Goal: Feedback & Contribution: Contribute content

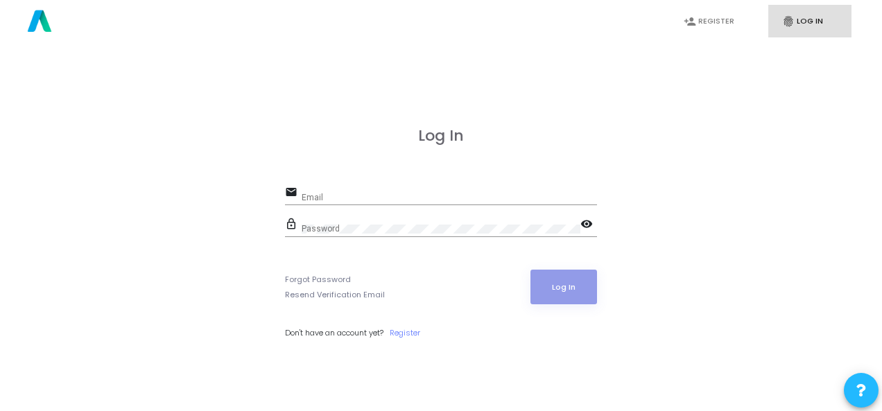
click at [319, 184] on div "Email" at bounding box center [449, 194] width 295 height 21
paste input "[EMAIL_ADDRESS][DOMAIN_NAME]"
type input "[EMAIL_ADDRESS][DOMAIN_NAME]"
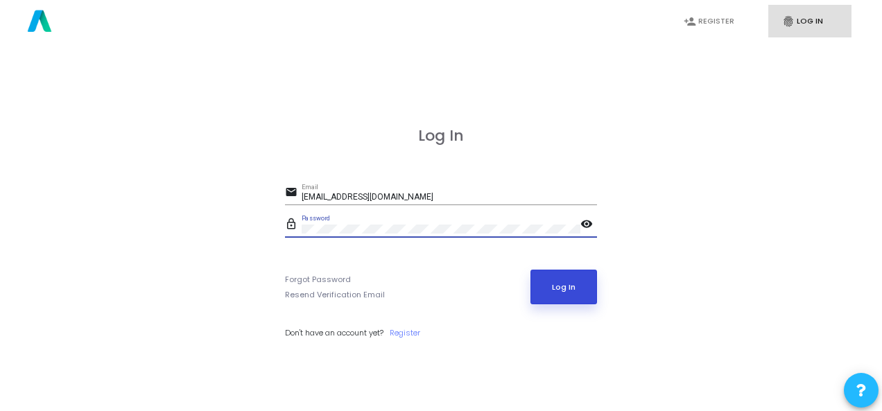
click at [556, 295] on button "Log In" at bounding box center [563, 287] width 67 height 35
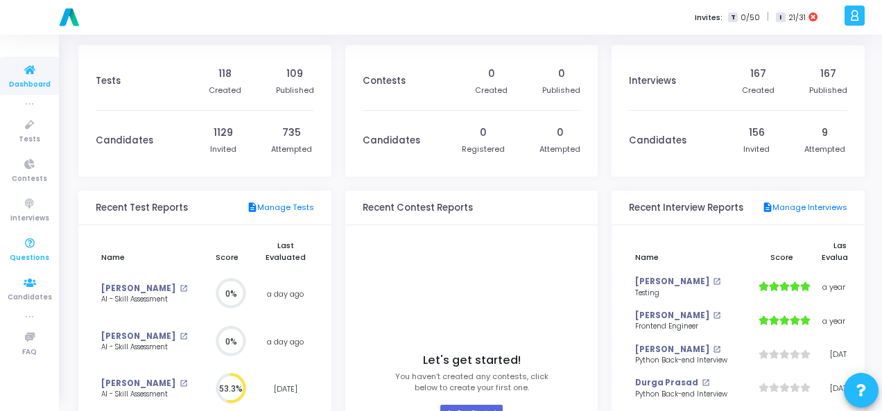
click at [25, 253] on span "Questions" at bounding box center [30, 258] width 40 height 12
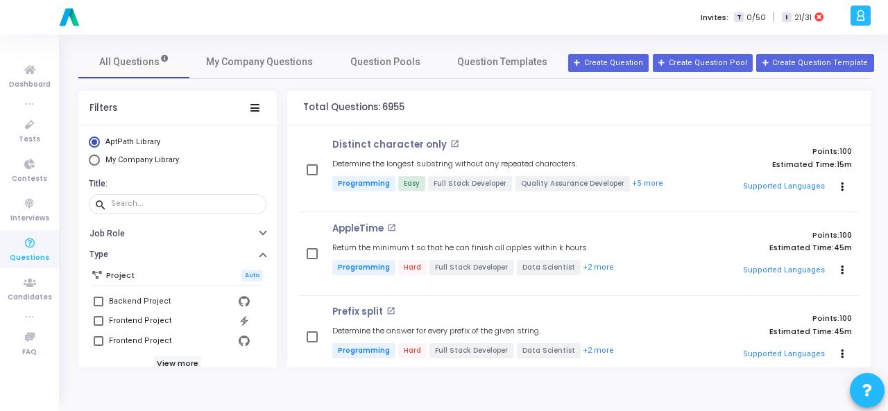
click at [89, 161] on span "Select Library" at bounding box center [94, 160] width 11 height 11
click at [89, 161] on input "My Company Library" at bounding box center [94, 160] width 11 height 11
radio input "true"
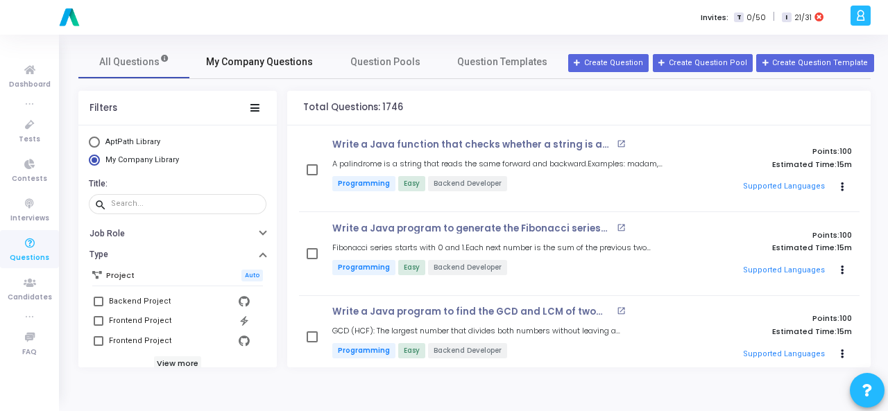
click at [239, 60] on span "My Company Questions" at bounding box center [259, 62] width 107 height 15
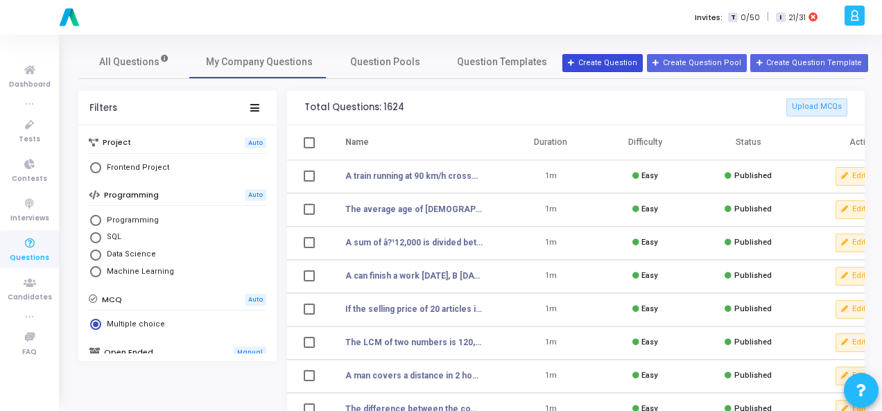
click at [600, 55] on button "Create Question" at bounding box center [602, 63] width 80 height 18
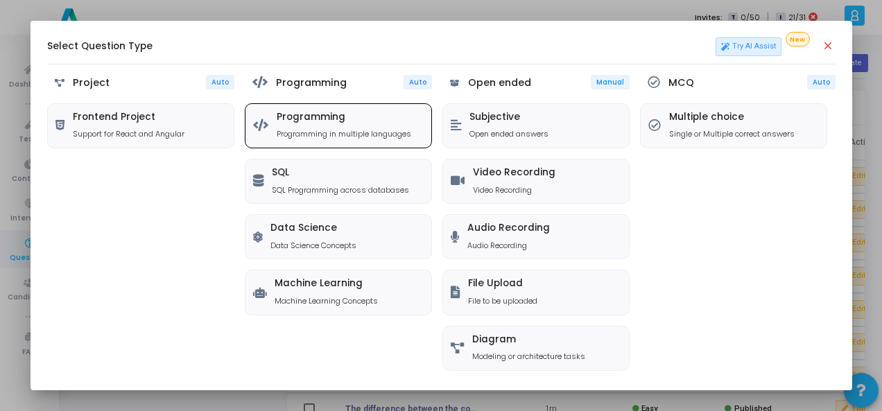
click at [313, 128] on p "Programming in multiple languages" at bounding box center [344, 134] width 135 height 12
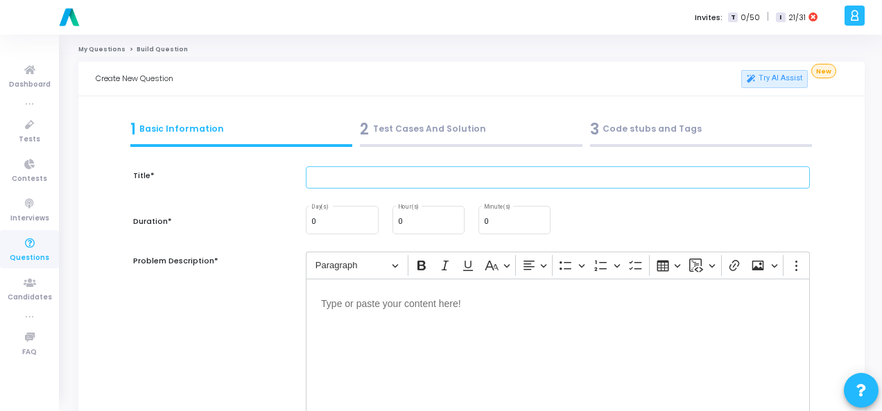
click at [338, 180] on input "text" at bounding box center [558, 177] width 504 height 23
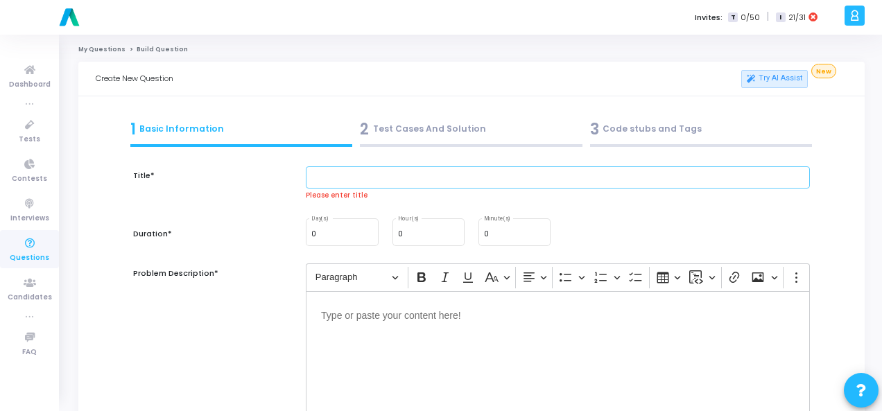
click at [354, 179] on input "text" at bounding box center [558, 177] width 504 height 23
paste input "Check if a String is a Palindrome"
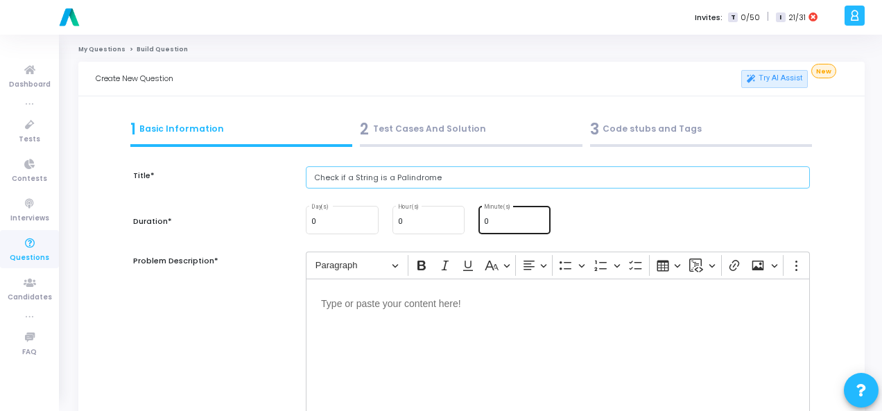
type input "Check if a String is a Palindrome"
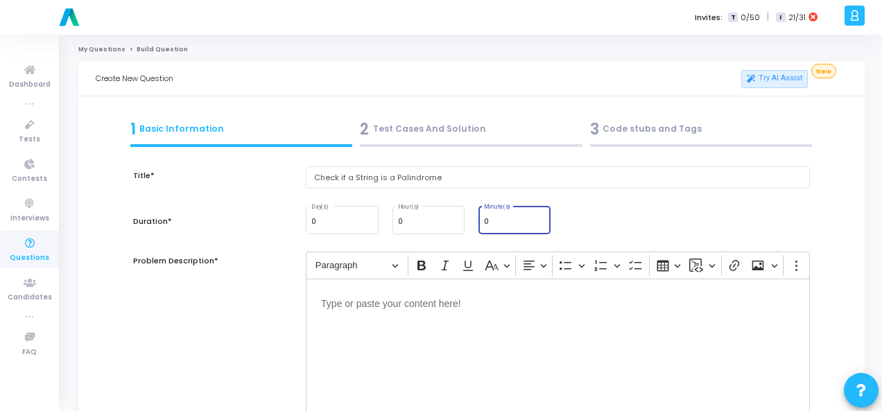
click at [494, 221] on input "0" at bounding box center [514, 222] width 61 height 8
type input "15"
click at [447, 315] on div "Editor editing area: main" at bounding box center [558, 348] width 504 height 139
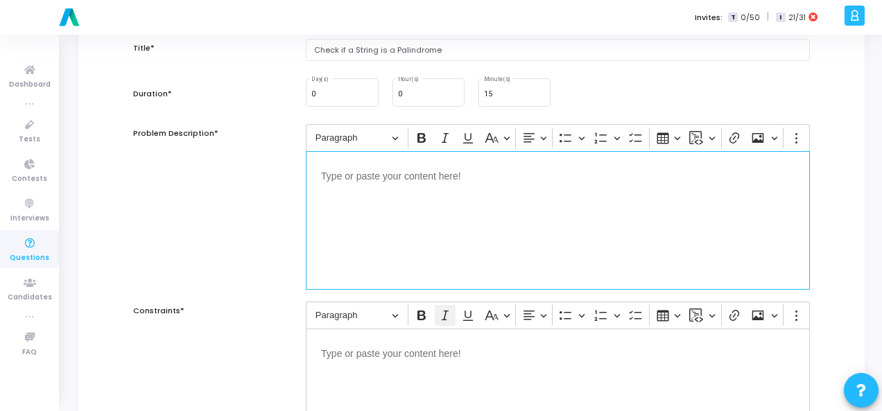
scroll to position [139, 0]
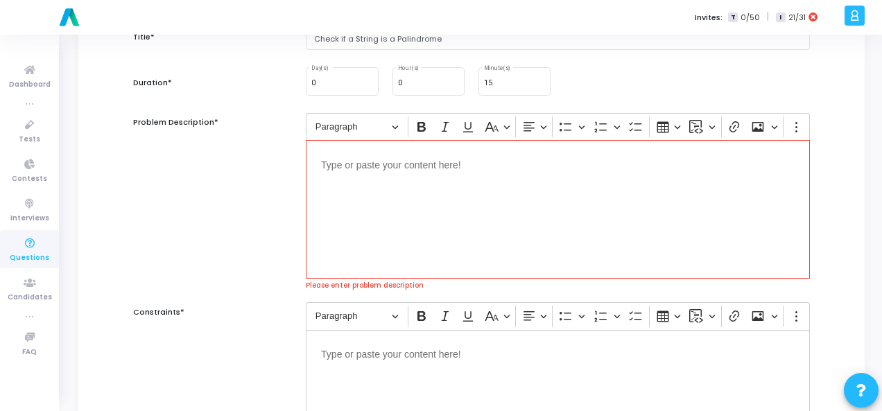
click at [369, 165] on p "Editor editing area: main" at bounding box center [558, 163] width 474 height 17
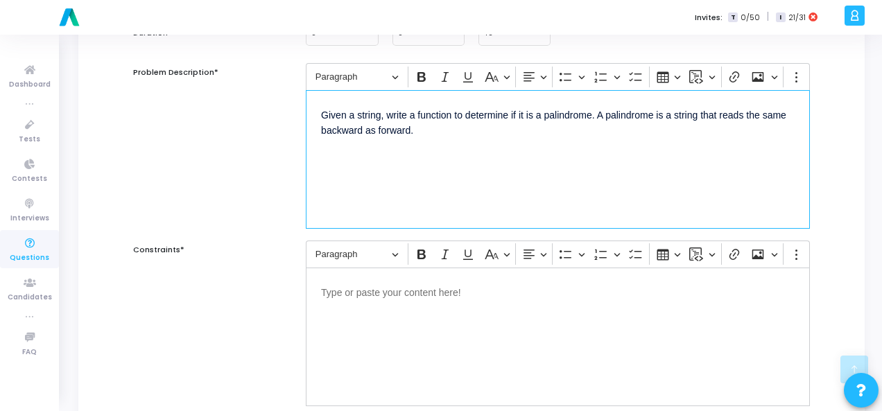
scroll to position [277, 0]
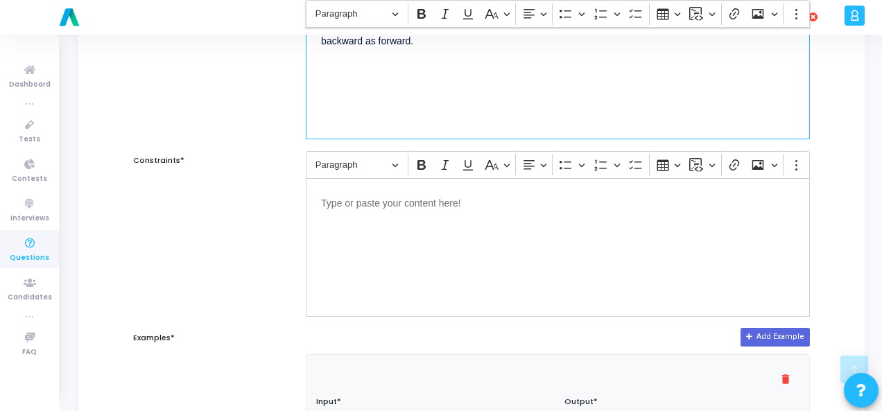
click at [490, 206] on p "Editor editing area: main" at bounding box center [558, 201] width 474 height 17
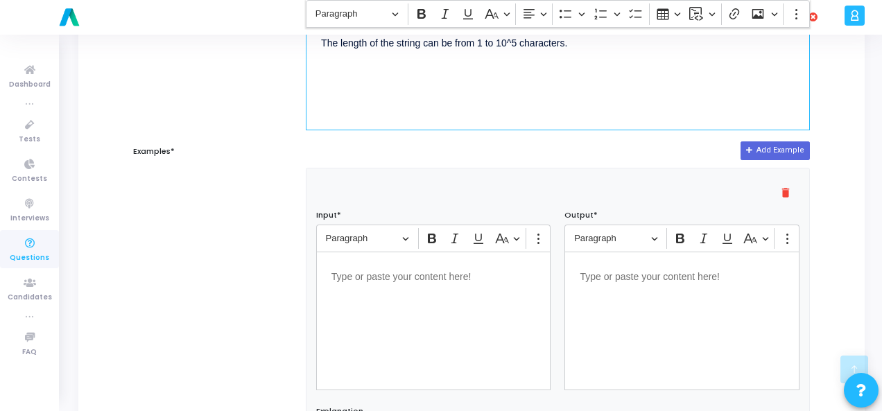
scroll to position [485, 0]
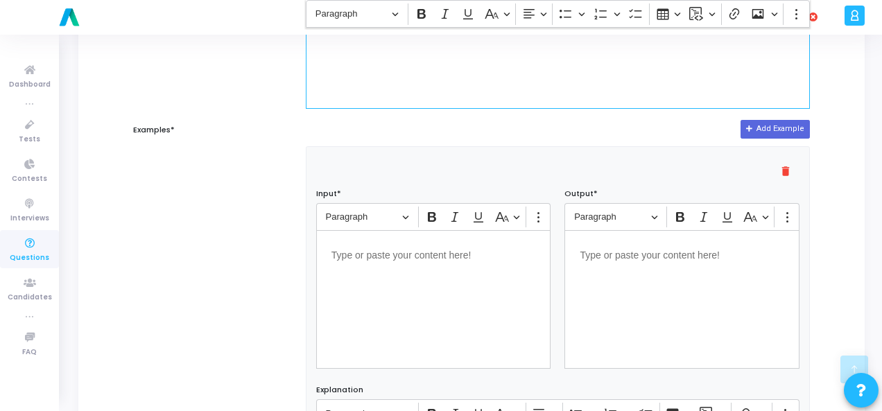
click at [463, 254] on p "Editor editing area: main" at bounding box center [433, 253] width 205 height 17
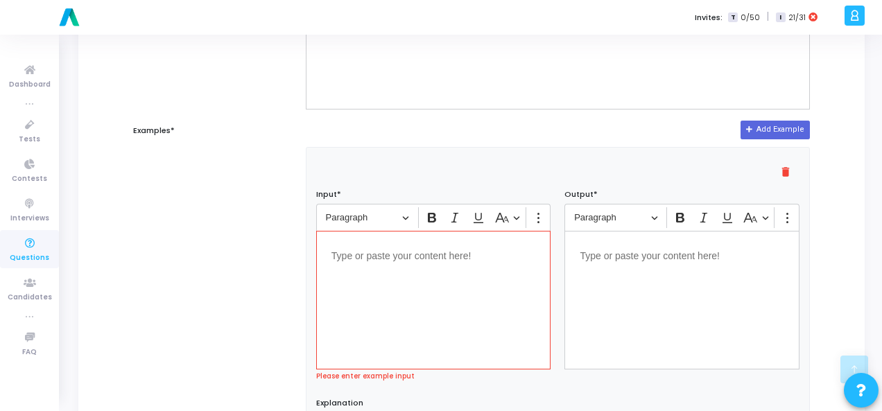
click at [424, 270] on div "Editor editing area: main" at bounding box center [433, 300] width 235 height 139
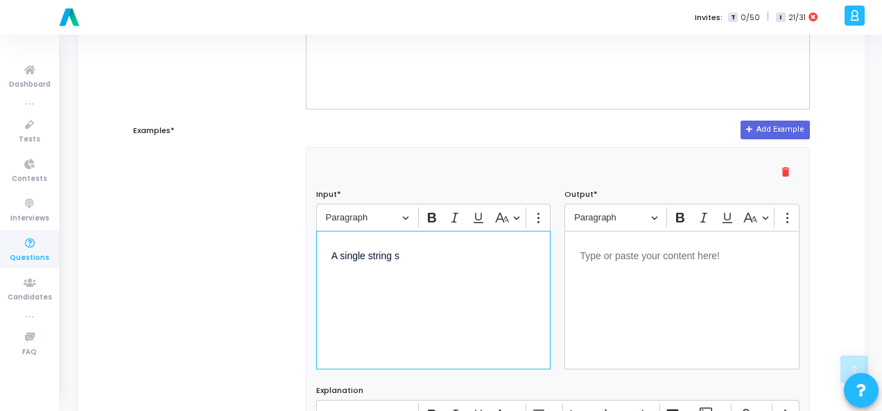
click at [676, 250] on p "Editor editing area: main" at bounding box center [682, 254] width 205 height 17
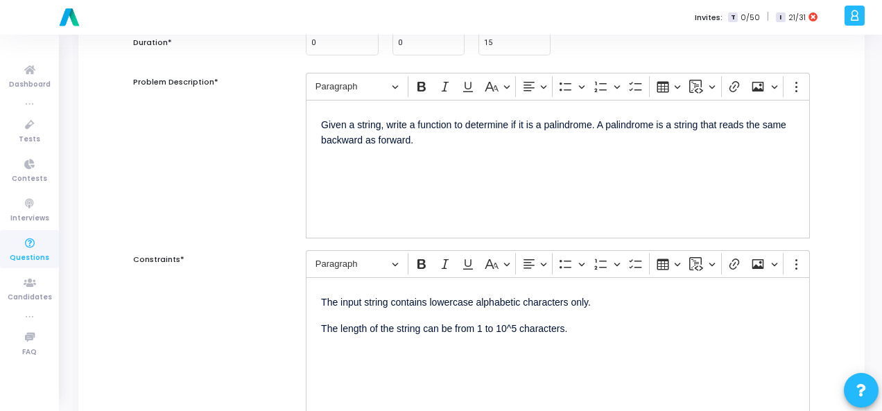
scroll to position [0, 0]
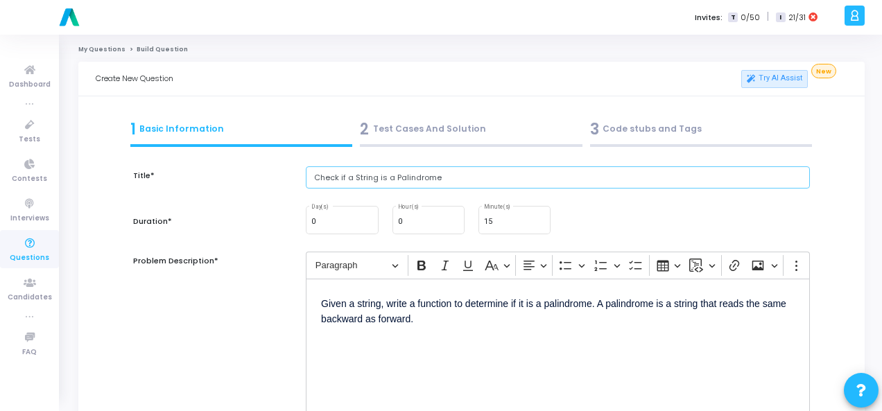
click at [356, 179] on input "Check if a String is a Palindrome" at bounding box center [558, 177] width 504 height 23
paste input "Write a function to check whether a given string is a palindrome."
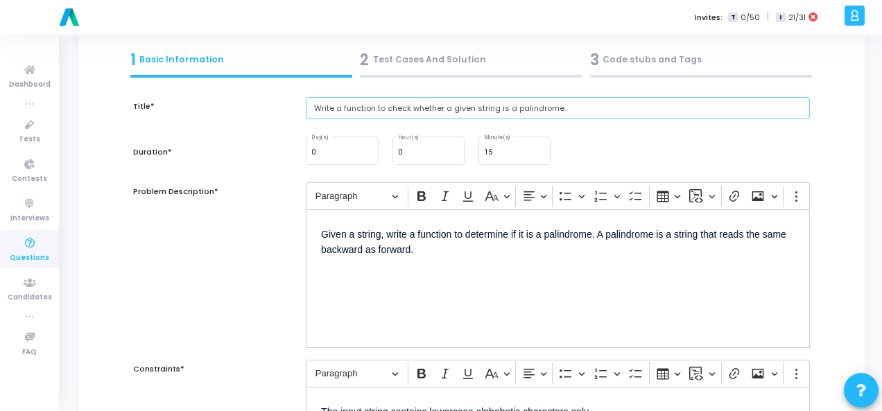
scroll to position [277, 0]
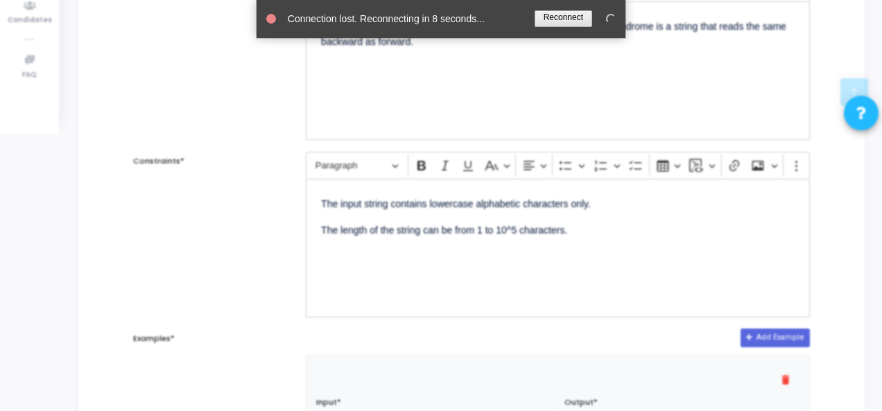
type input "Write a function to check whether a given string is a palindrome."
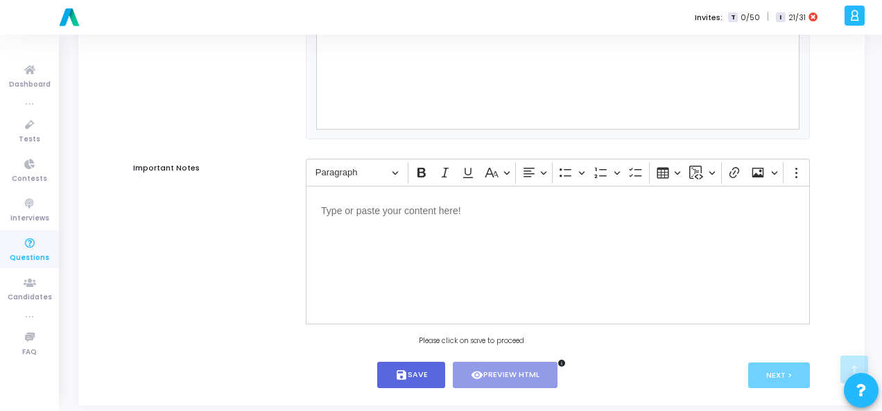
scroll to position [942, 0]
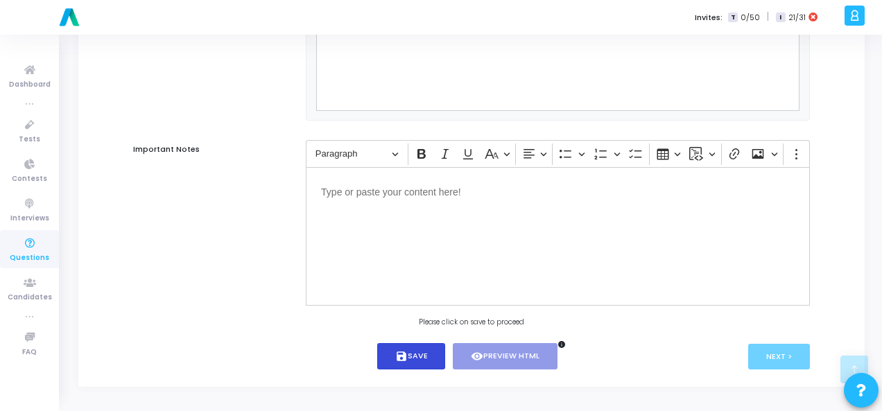
click at [417, 358] on button "save Save" at bounding box center [411, 356] width 69 height 27
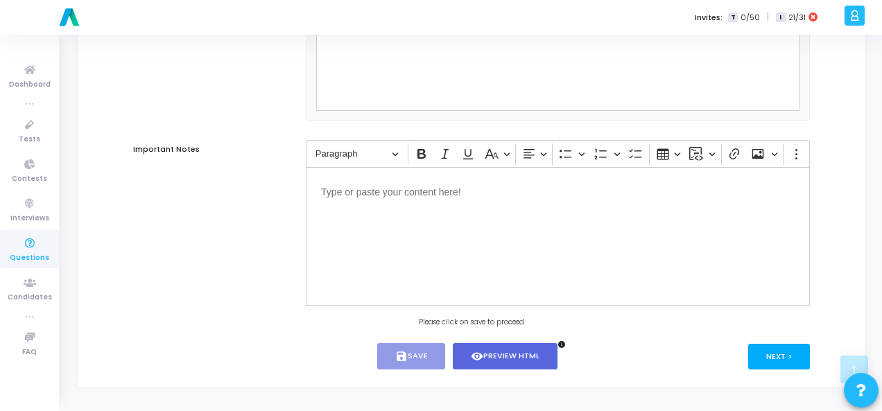
click at [768, 352] on button "Next >" at bounding box center [779, 357] width 62 height 26
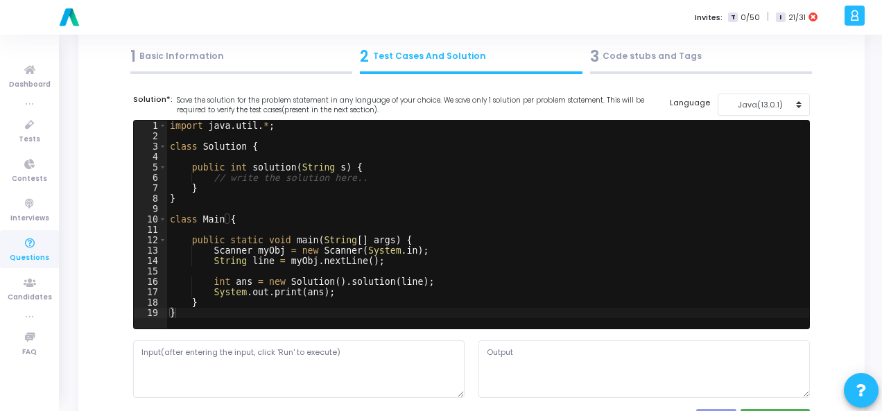
scroll to position [0, 0]
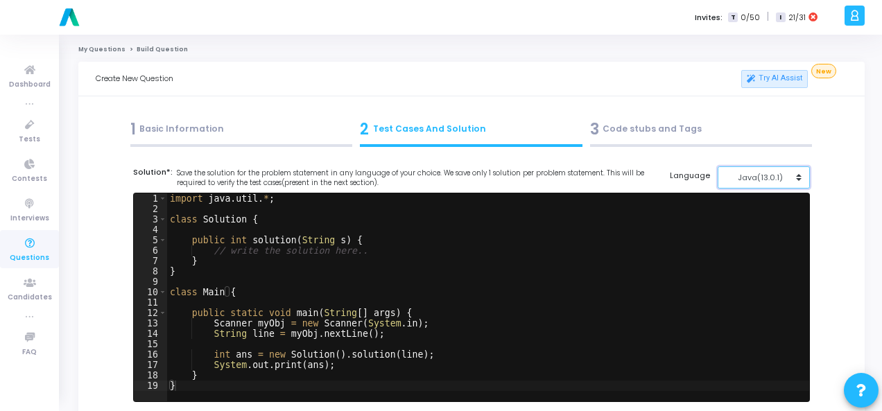
click at [793, 180] on div "Java(13.0.1)" at bounding box center [760, 178] width 68 height 12
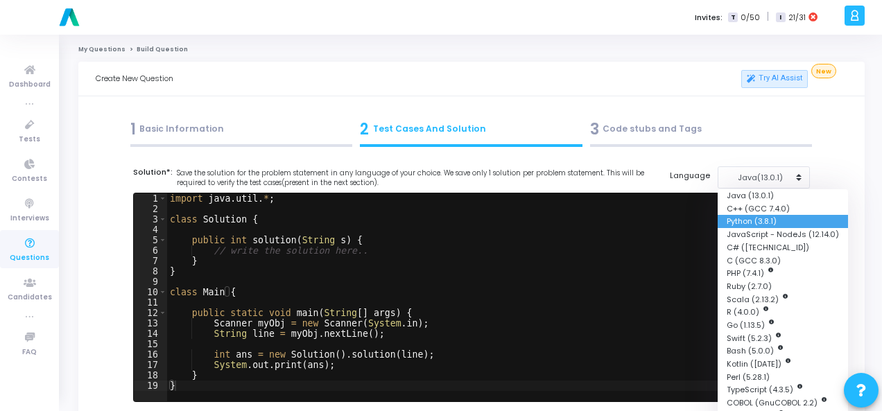
click at [777, 222] on button "Python (3.8.1)" at bounding box center [783, 221] width 130 height 13
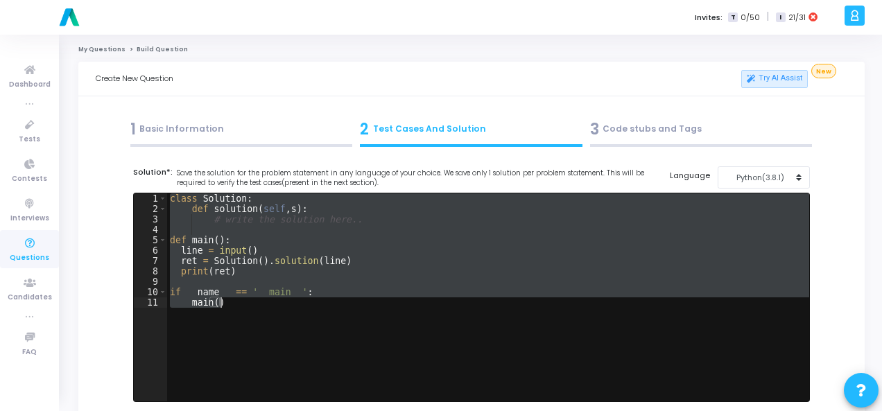
drag, startPoint x: 168, startPoint y: 199, endPoint x: 282, endPoint y: 313, distance: 161.3
click at [282, 313] on div "class Solution : def solution ( self , s ) : # write the solution here.. def ma…" at bounding box center [488, 307] width 642 height 229
paste textarea "return s == s[::-1]"
type textarea "return s == s[::-1]"
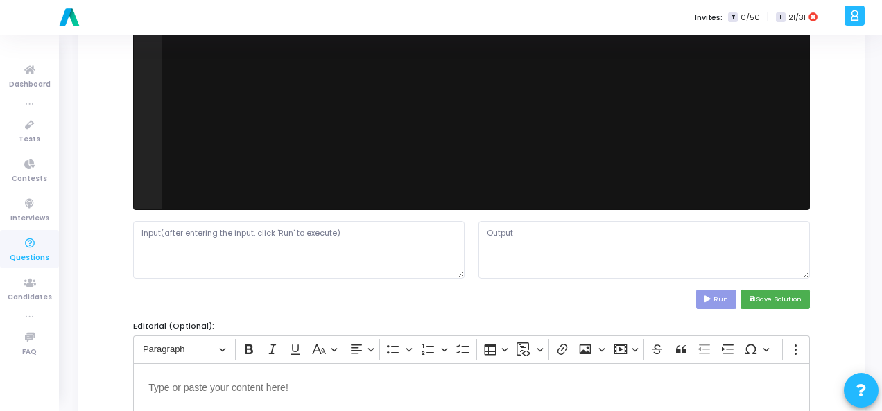
scroll to position [208, 0]
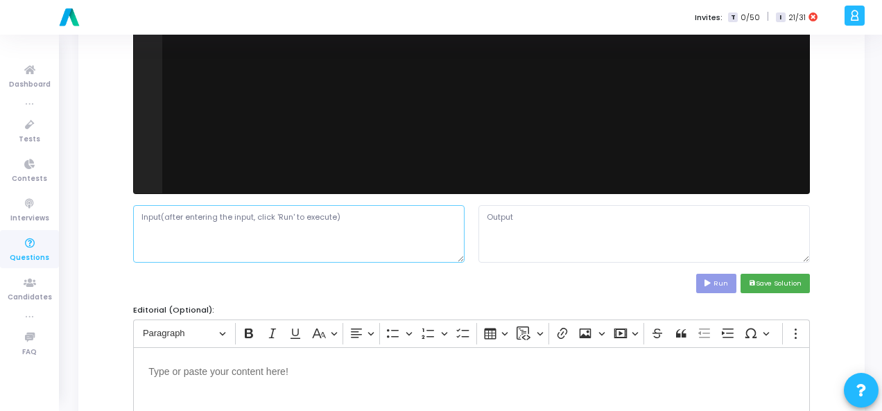
click at [239, 227] on textarea at bounding box center [298, 233] width 331 height 57
paste textarea "A single string s"
type textarea "A"
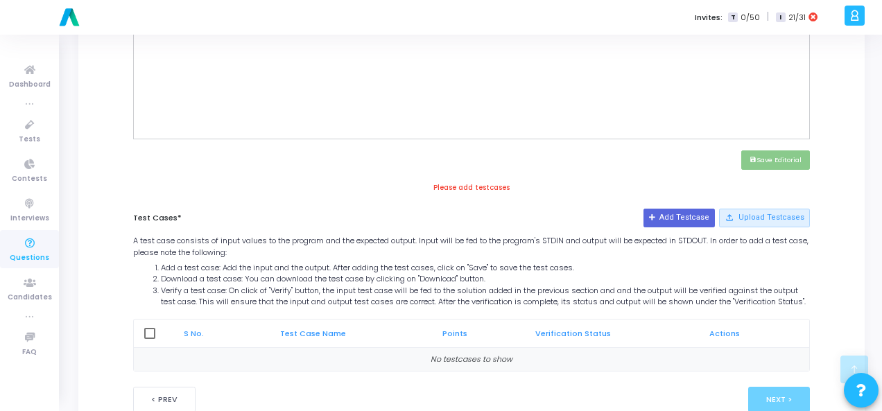
scroll to position [605, 0]
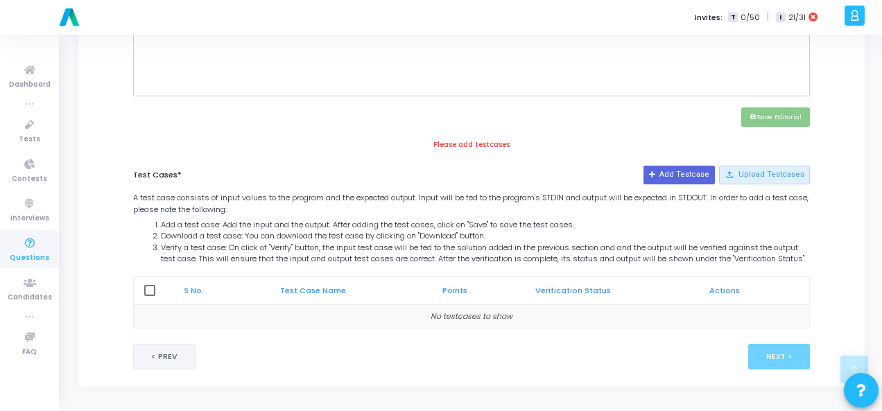
click at [169, 368] on button "< Prev" at bounding box center [164, 357] width 62 height 26
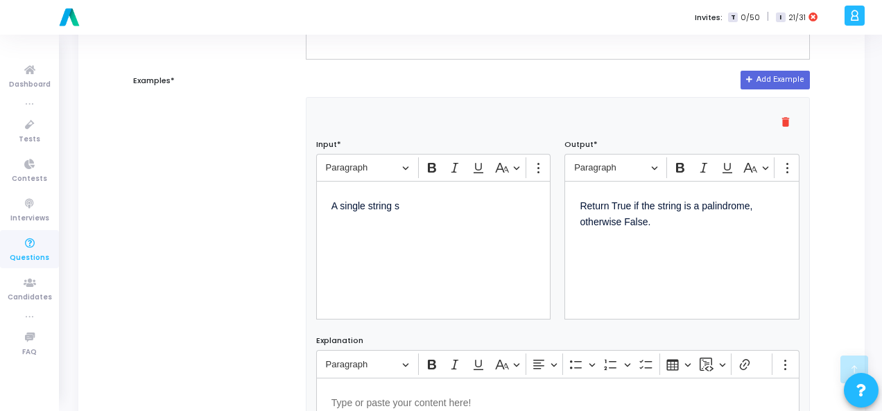
scroll to position [526, 0]
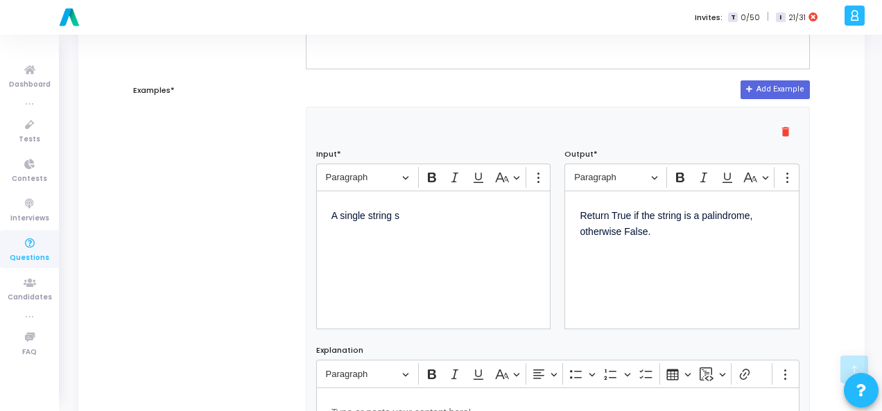
click at [420, 214] on p "A single string s" at bounding box center [433, 214] width 205 height 17
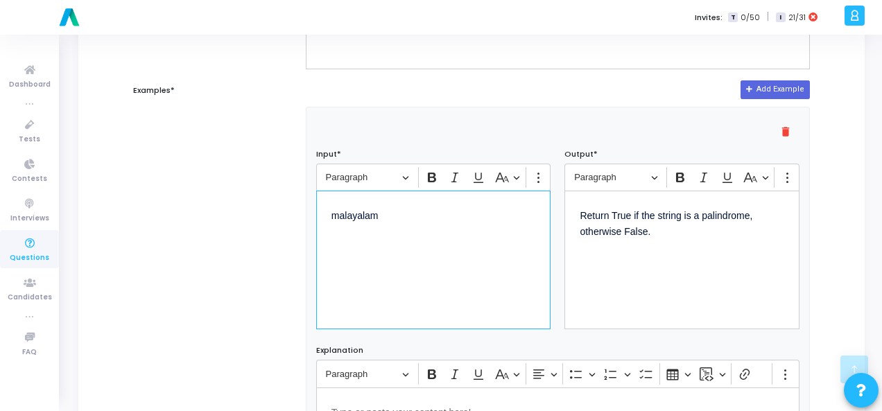
click at [363, 210] on p "malayalam" at bounding box center [433, 214] width 205 height 17
copy p "malayalam"
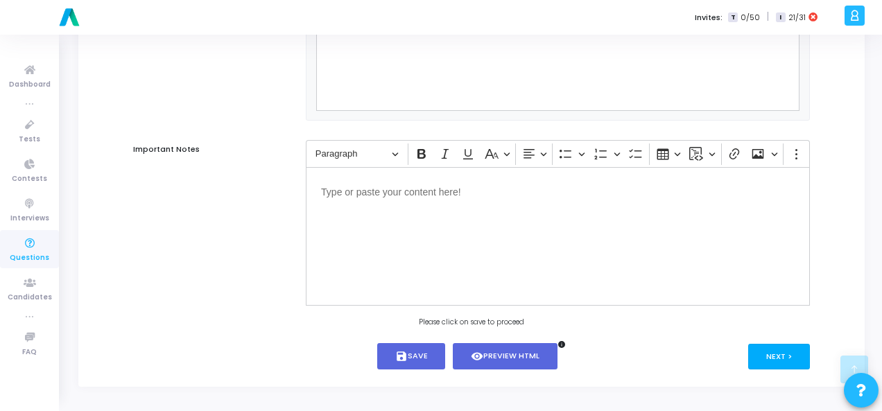
click at [764, 361] on button "Next >" at bounding box center [779, 357] width 62 height 26
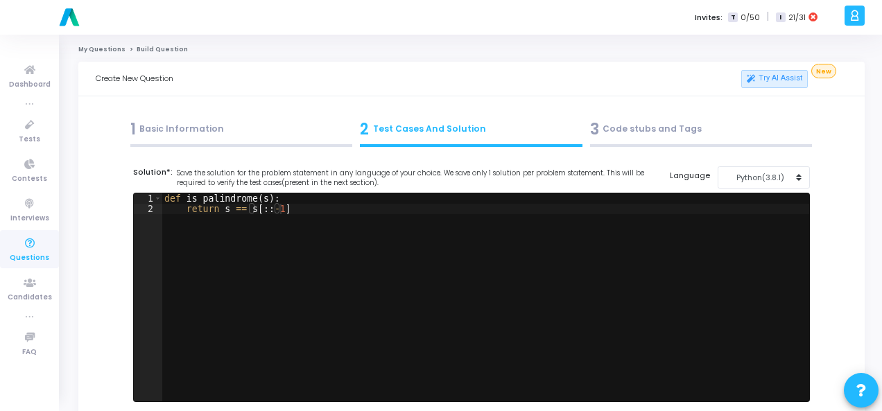
scroll to position [347, 0]
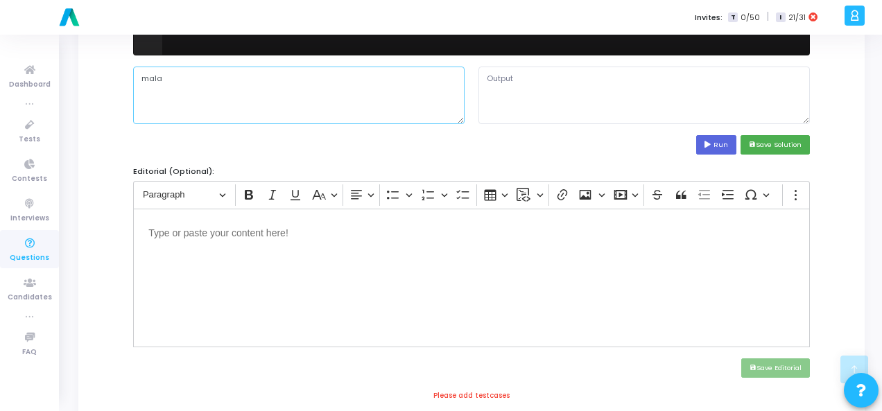
click at [252, 78] on textarea "mala" at bounding box center [298, 95] width 331 height 57
type textarea "m"
paste textarea "malayalam"
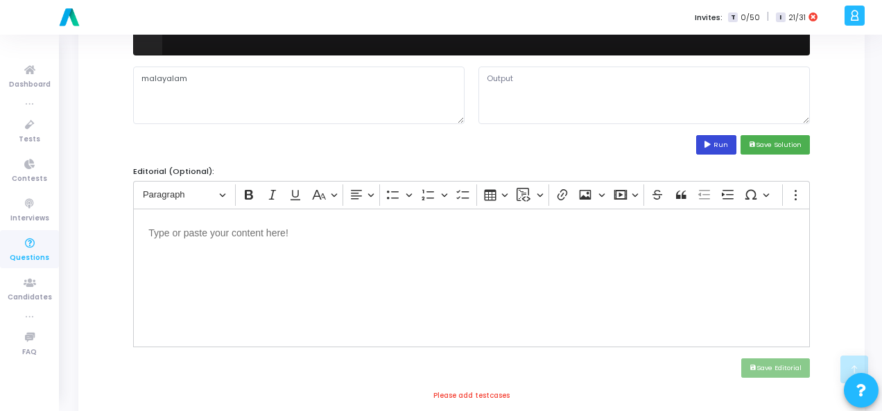
click at [732, 142] on button "Run" at bounding box center [716, 144] width 40 height 19
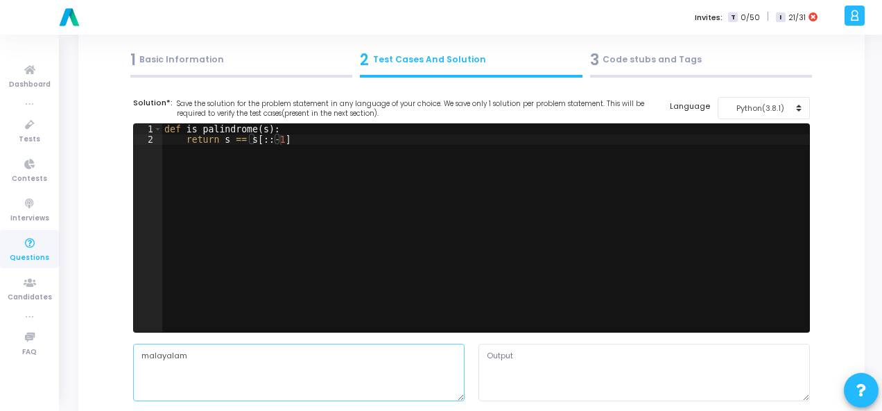
click at [154, 357] on textarea "malayalam" at bounding box center [298, 372] width 331 height 57
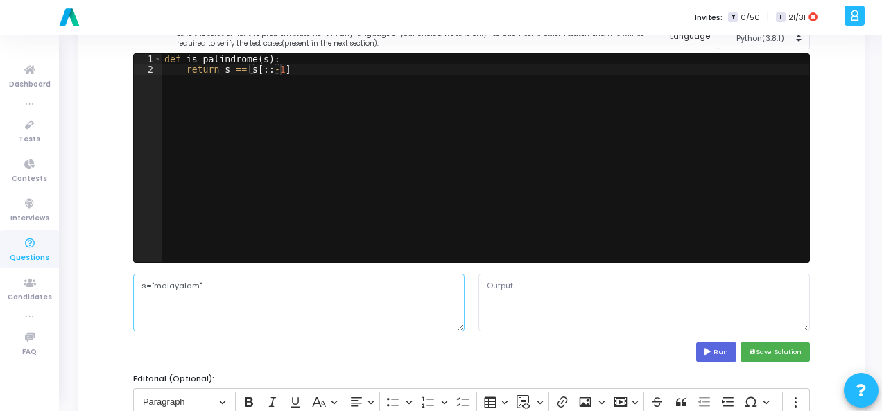
scroll to position [208, 0]
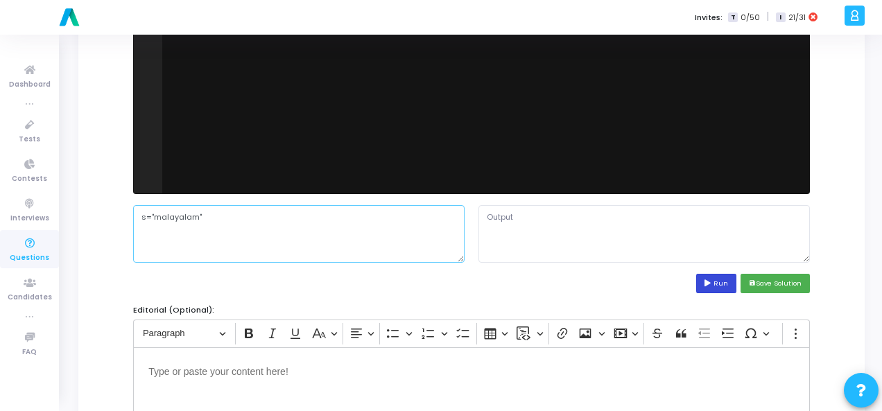
type textarea "s="malayalam""
click at [716, 274] on button "Run" at bounding box center [716, 283] width 40 height 19
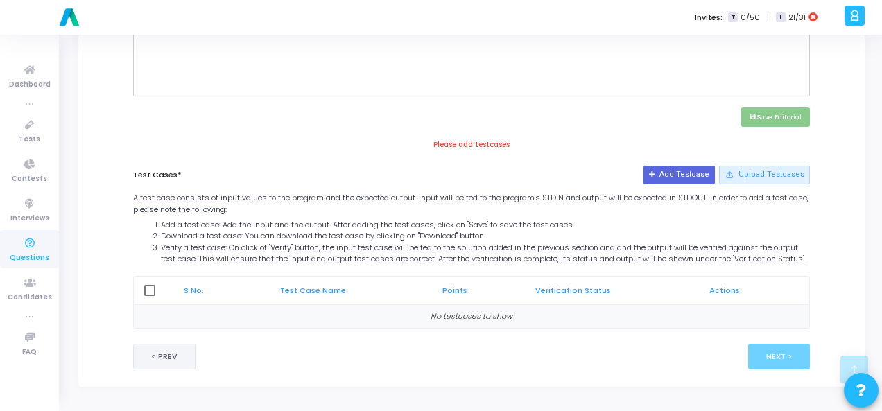
click at [176, 354] on button "< Prev" at bounding box center [164, 357] width 62 height 26
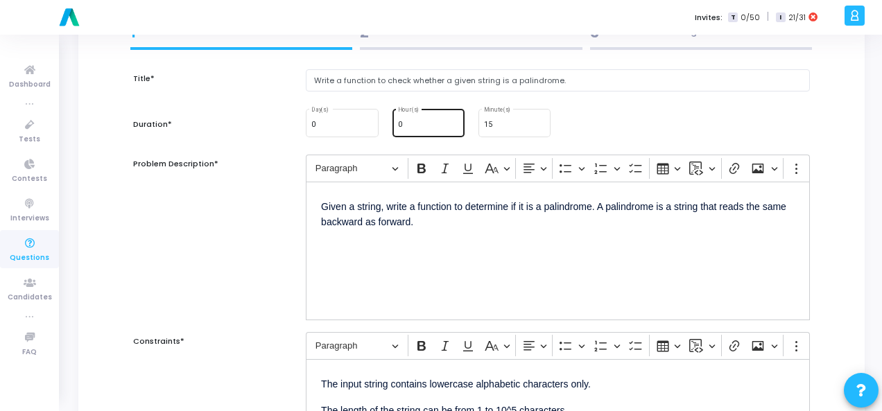
scroll to position [0, 0]
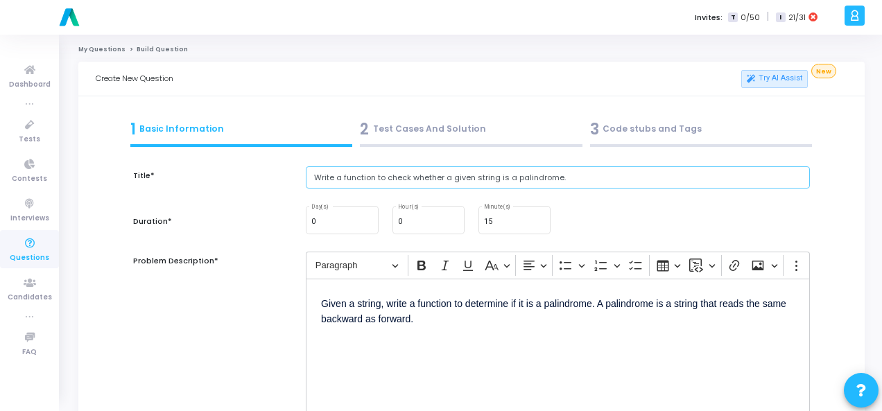
click at [417, 179] on input "Write a function to check whether a given string is a palindrome." at bounding box center [558, 177] width 504 height 23
paste input "hat counts the frequency of each character in a string"
type input "Write a function that counts the frequency of each character in a string."
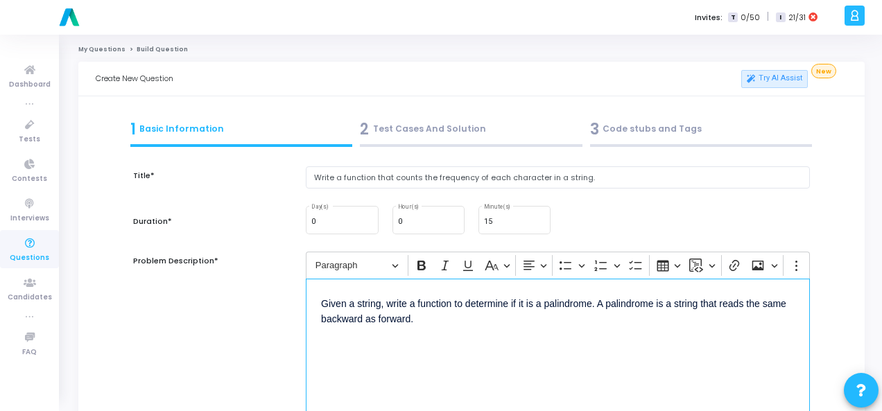
click at [363, 304] on p "Given a string, write a function to determine if it is a palindrome. A palindro…" at bounding box center [558, 310] width 474 height 33
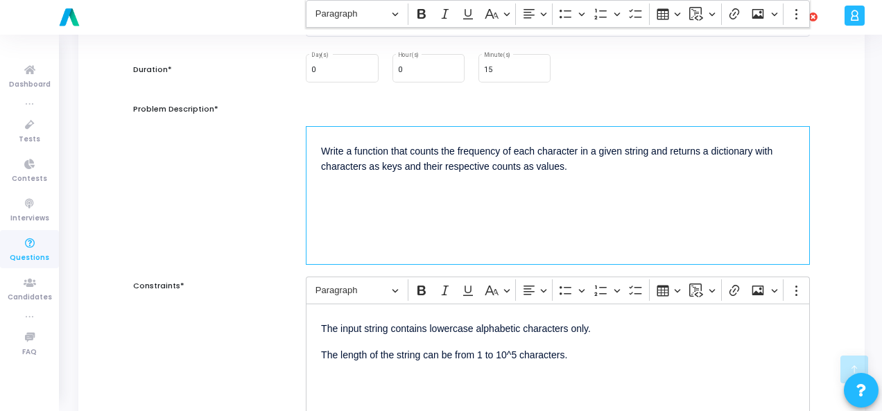
scroll to position [277, 0]
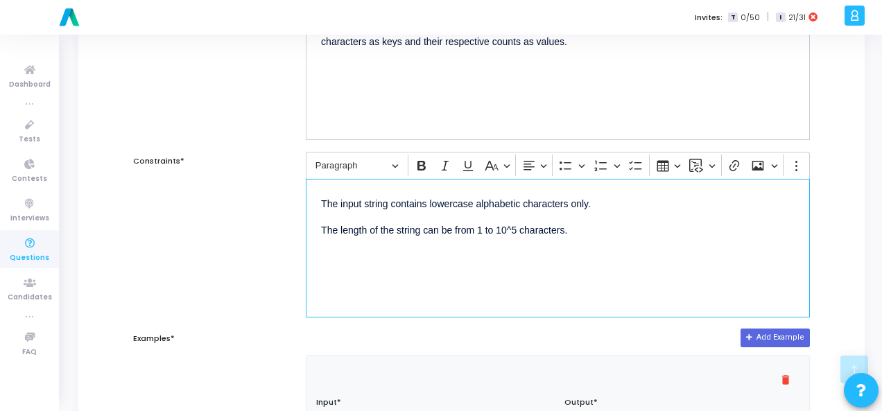
drag, startPoint x: 316, startPoint y: 205, endPoint x: 784, endPoint y: 244, distance: 469.0
click at [784, 244] on div "The input string contains lowercase alphabetic characters only. The length of t…" at bounding box center [558, 248] width 504 height 139
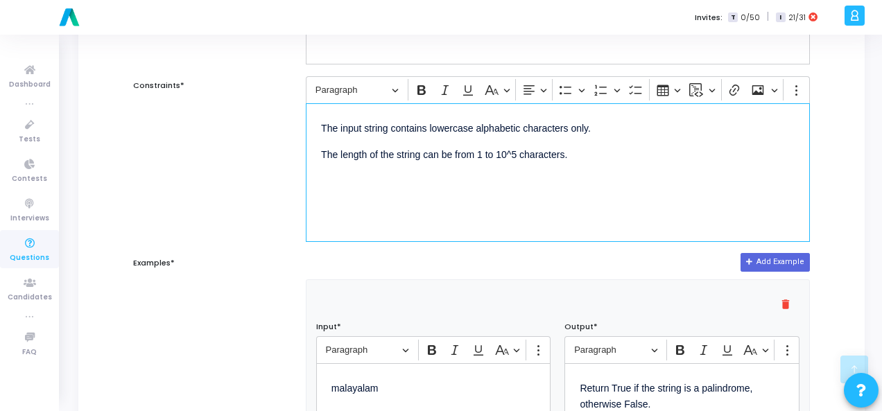
scroll to position [416, 0]
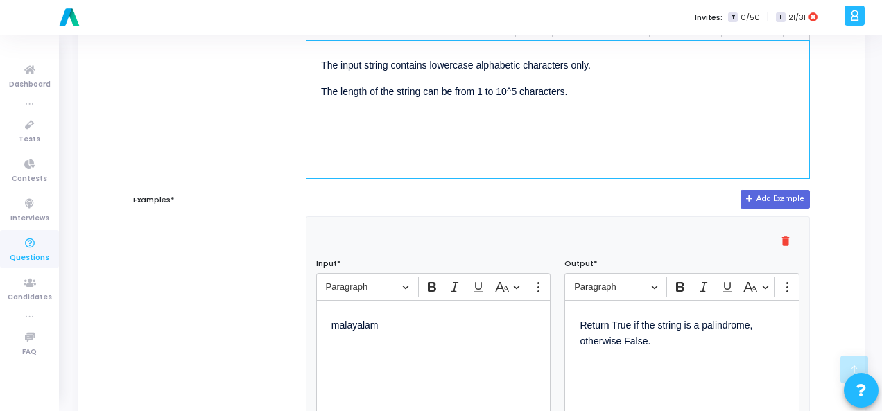
click at [363, 325] on p "malayalam" at bounding box center [433, 323] width 205 height 17
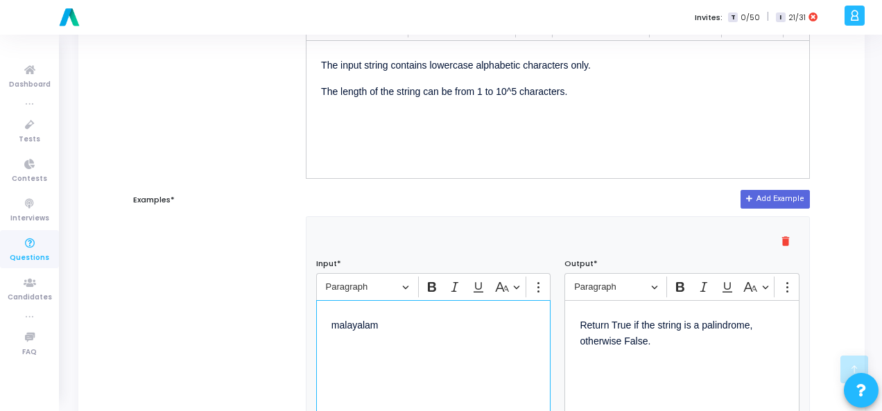
click at [363, 325] on p "malayalam" at bounding box center [433, 323] width 205 height 17
click at [623, 322] on p "Return True if the string is a palindrome, otherwise False." at bounding box center [682, 331] width 205 height 33
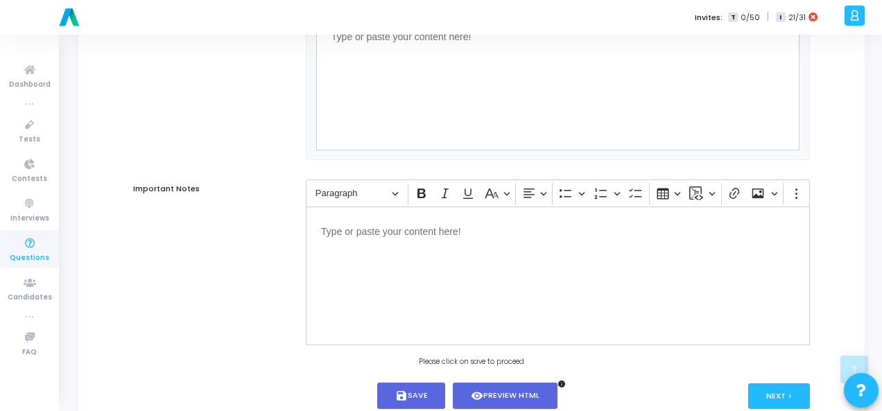
scroll to position [942, 0]
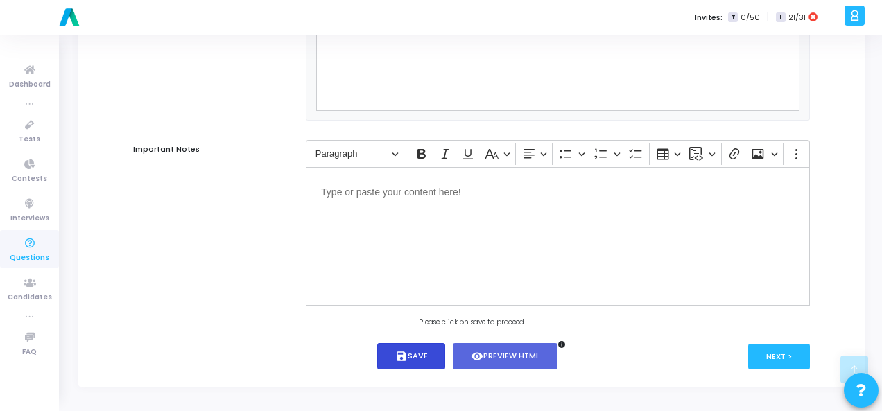
click at [404, 353] on icon "save" at bounding box center [401, 356] width 12 height 12
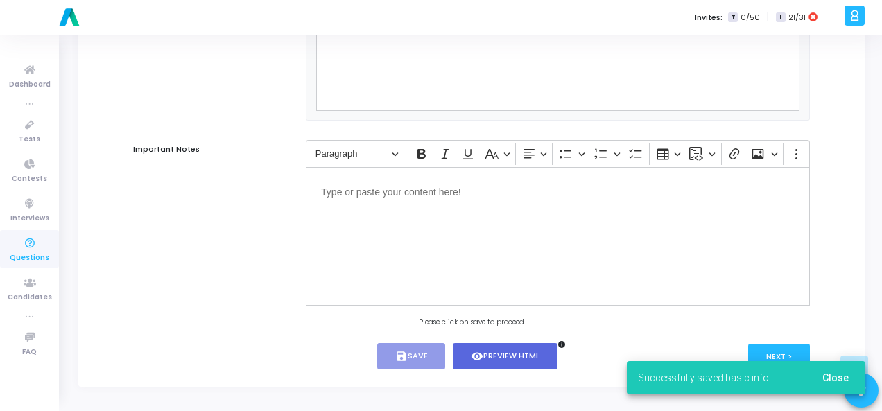
click at [790, 349] on div "Successfully saved basic info Close" at bounding box center [746, 378] width 272 height 67
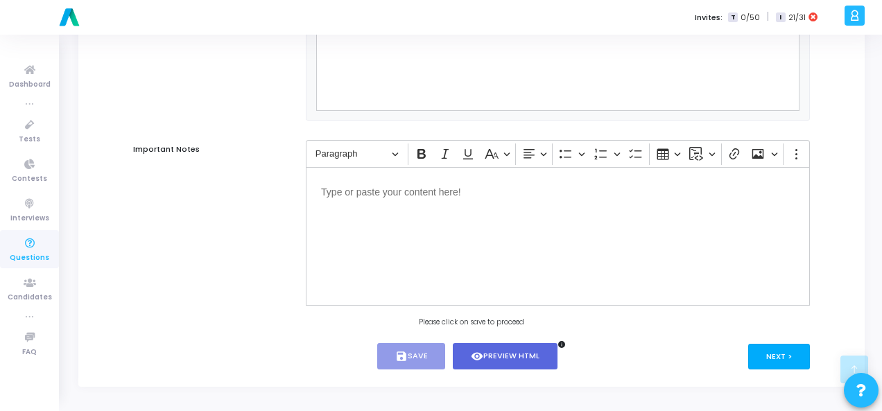
click at [788, 349] on button "Next >" at bounding box center [779, 357] width 62 height 26
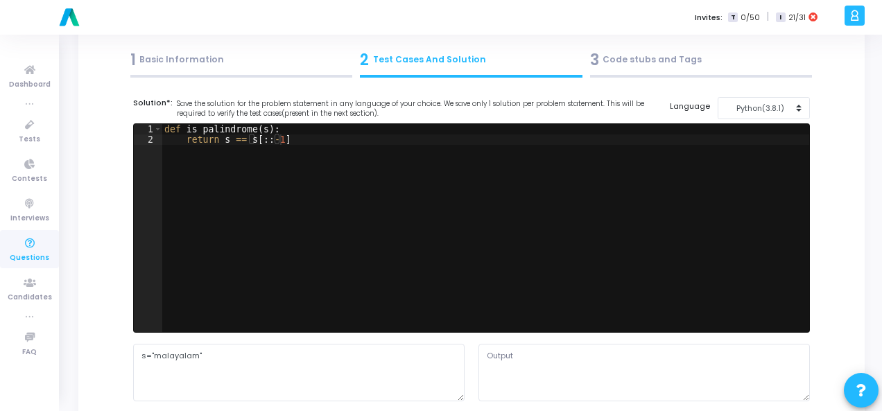
scroll to position [0, 0]
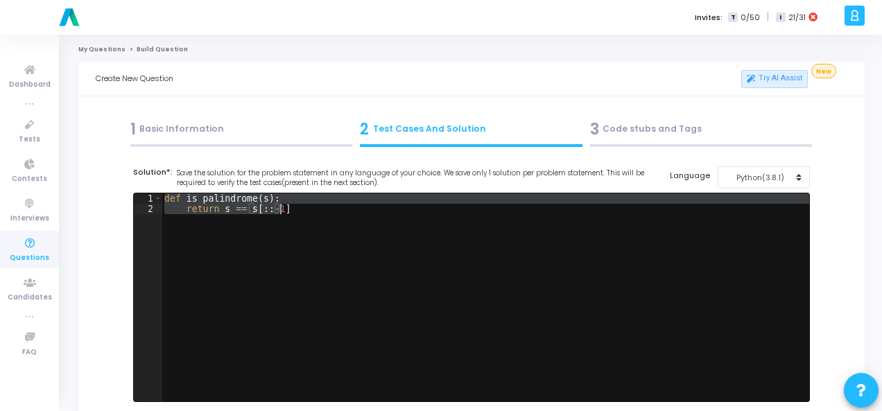
drag, startPoint x: 165, startPoint y: 199, endPoint x: 293, endPoint y: 225, distance: 130.3
click at [293, 225] on div "def is_palindrome ( s ) : return s == s [ :: - 1 ]" at bounding box center [486, 307] width 648 height 229
paste textarea "print(result) # Expected output: {'h':1,'e':1,'l':2,'o':1}"
type textarea "print(result) # Expected output: {'h':1,'e':1,'l':2,'o':1}"
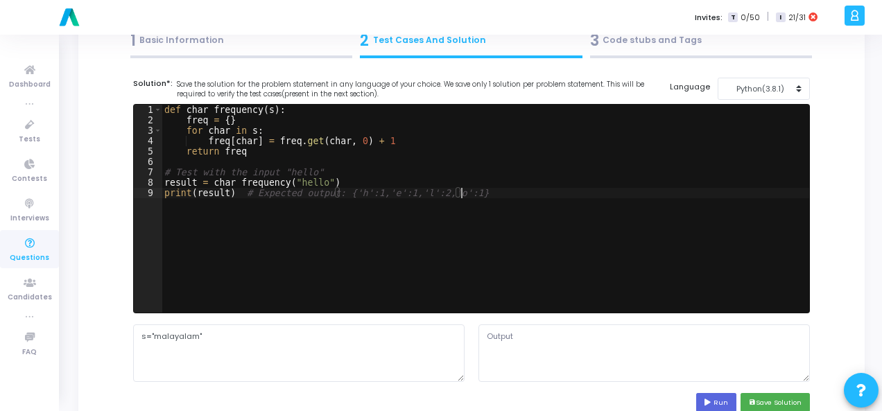
scroll to position [139, 0]
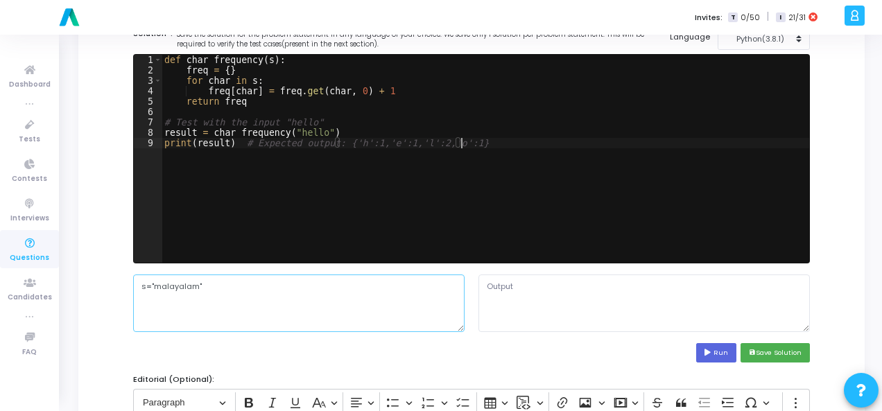
click at [288, 302] on textarea "s="malayalam"" at bounding box center [298, 303] width 331 height 57
type textarea "s"
type textarea "hello"
click at [720, 343] on button "Run" at bounding box center [716, 352] width 40 height 19
type textarea "{'h': 1, 'e': 1, 'l': 2, 'o': 1}"
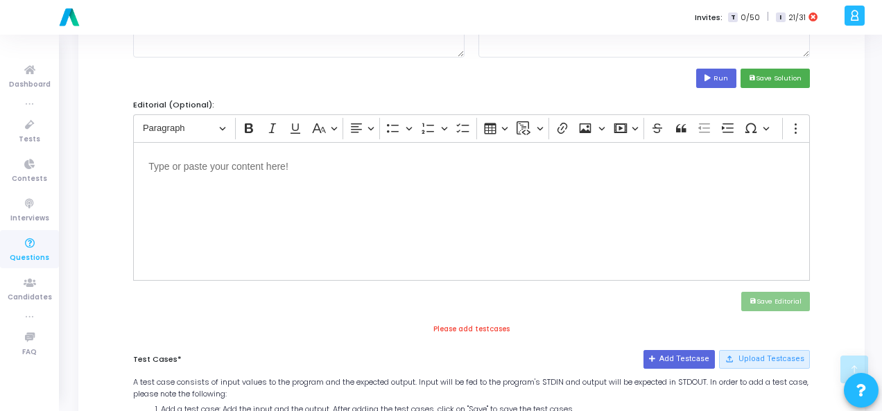
scroll to position [485, 0]
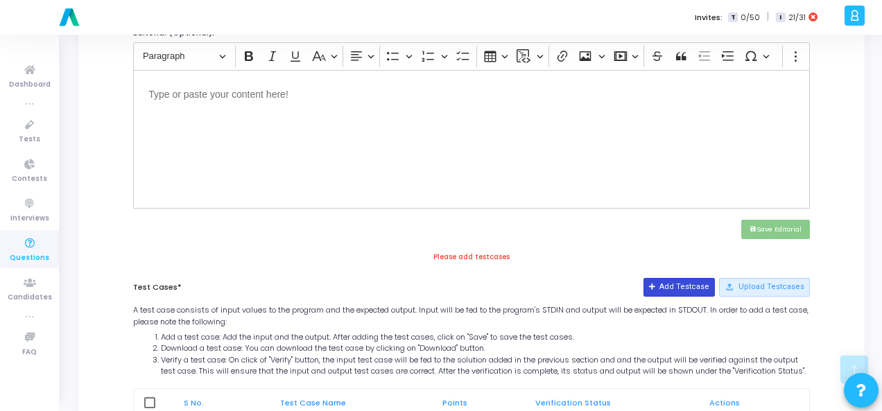
click at [674, 279] on button "Add Testcase" at bounding box center [678, 287] width 71 height 18
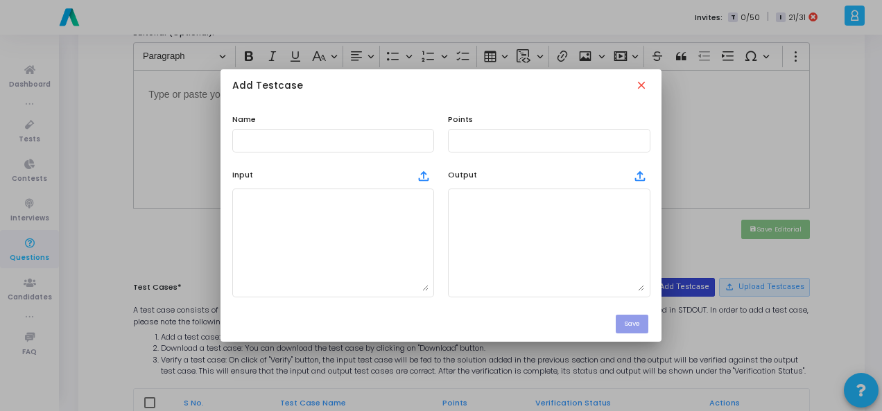
scroll to position [0, 0]
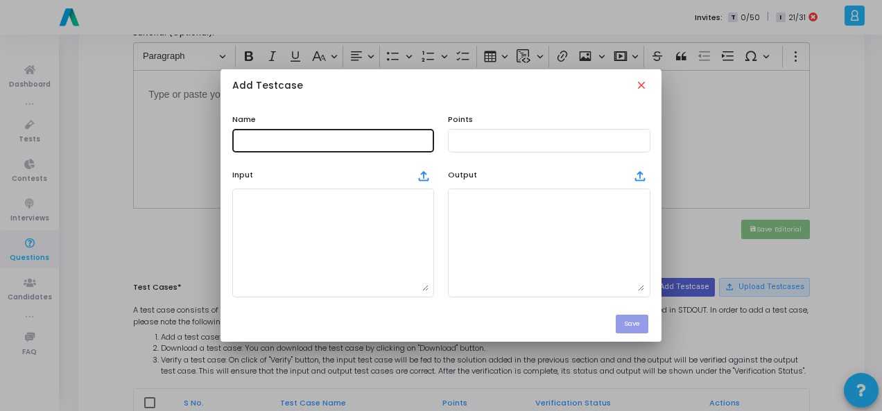
click at [312, 142] on input "text" at bounding box center [333, 141] width 191 height 10
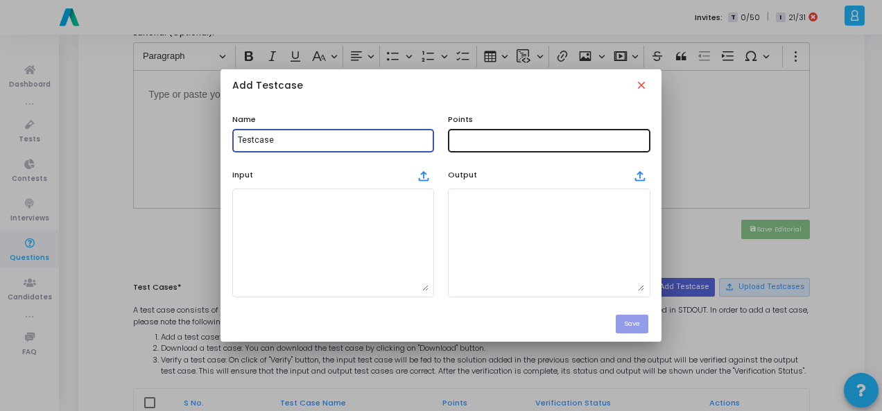
type input "Testcase"
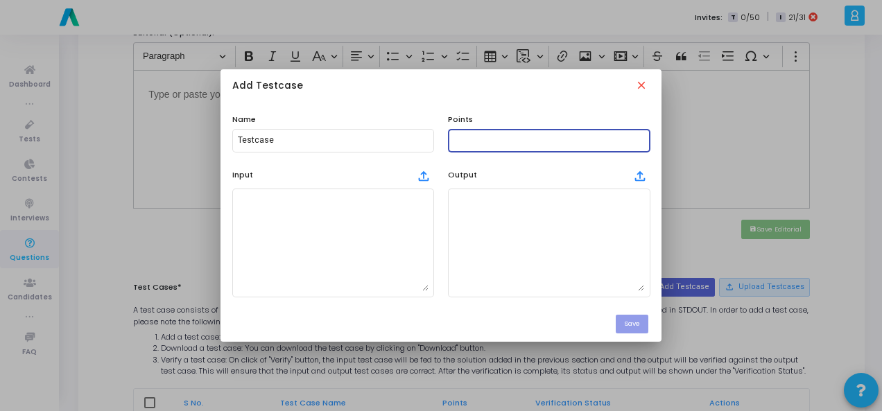
click at [477, 137] on input "text" at bounding box center [548, 141] width 191 height 10
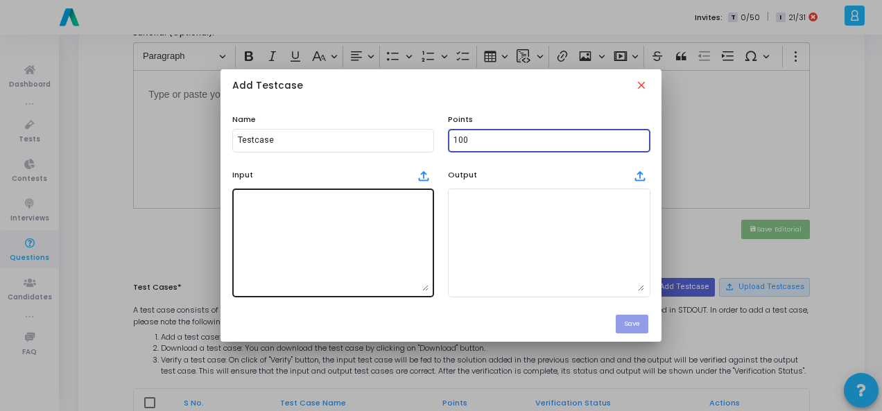
type input "100"
click at [308, 244] on textarea at bounding box center [333, 242] width 191 height 97
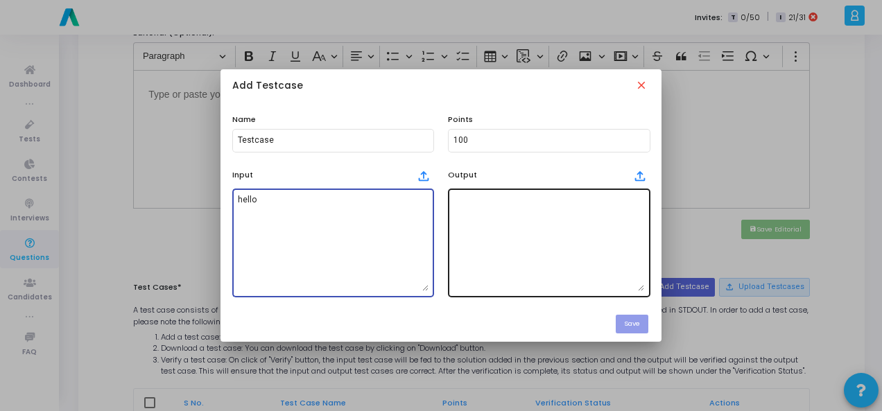
type textarea "hello"
click at [527, 266] on textarea at bounding box center [548, 242] width 191 height 97
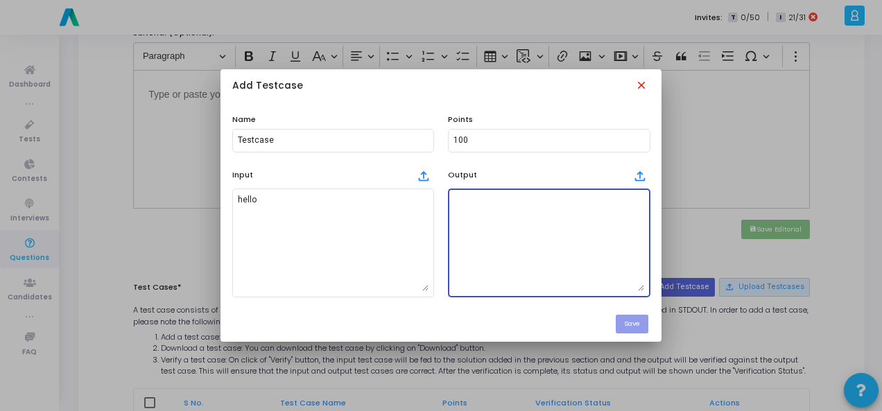
click at [647, 83] on mat-icon "close" at bounding box center [642, 86] width 15 height 15
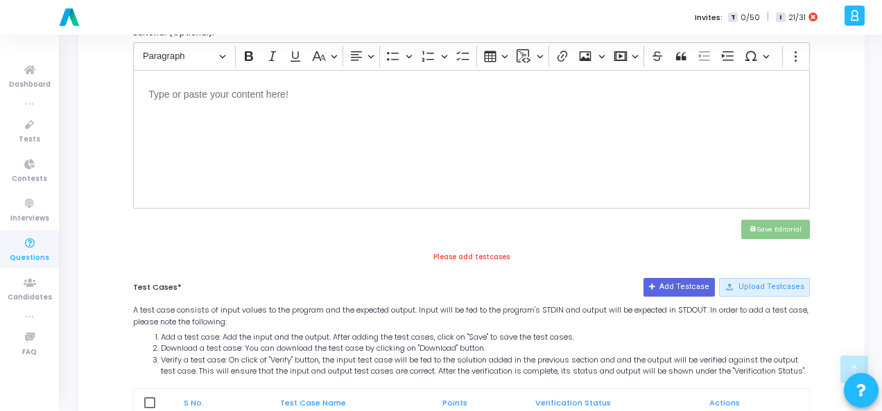
scroll to position [277, 0]
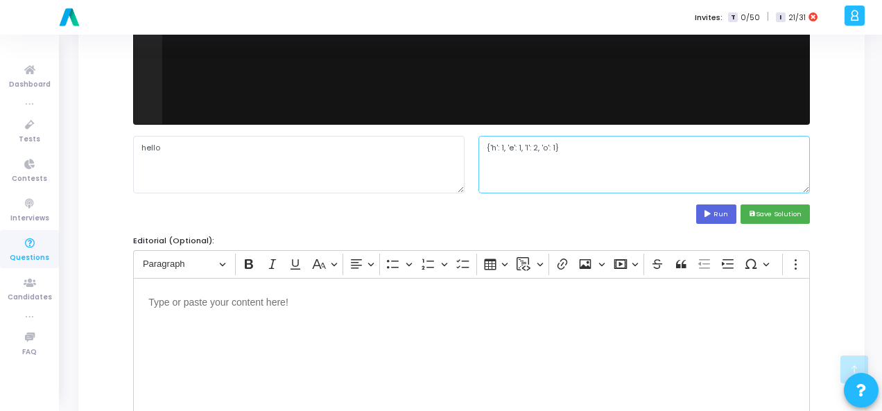
click at [520, 144] on textarea "{'h': 1, 'e': 1, 'l': 2, 'o': 1}" at bounding box center [643, 164] width 331 height 57
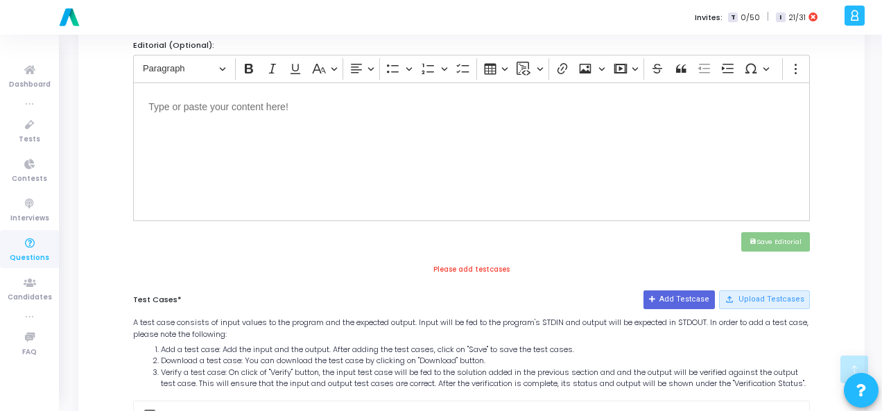
scroll to position [555, 0]
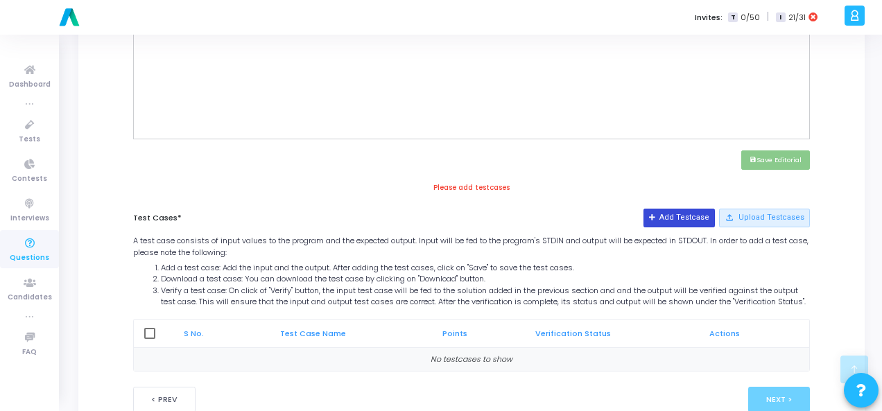
click at [685, 214] on button "Add Testcase" at bounding box center [678, 218] width 71 height 18
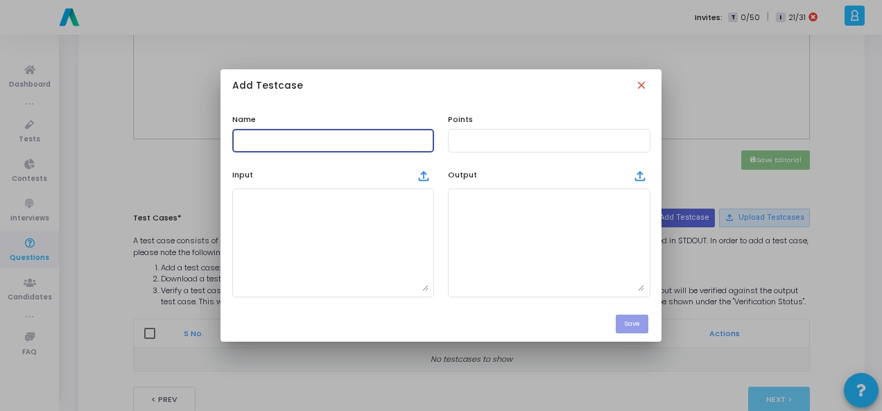
click at [252, 136] on input "text" at bounding box center [333, 141] width 191 height 10
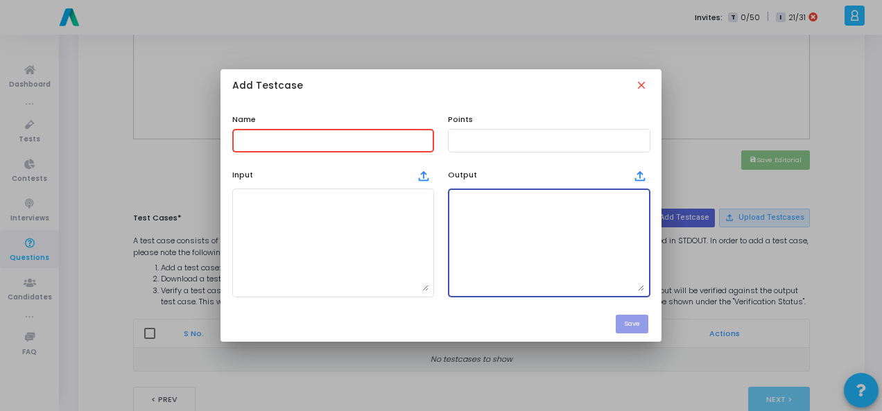
click at [471, 225] on textarea at bounding box center [548, 242] width 191 height 97
paste textarea "{'h': 1, 'e': 1, 'l': 2, 'o': 1}"
type textarea "{'h': 1, 'e': 1, 'l': 2, 'o': 1}"
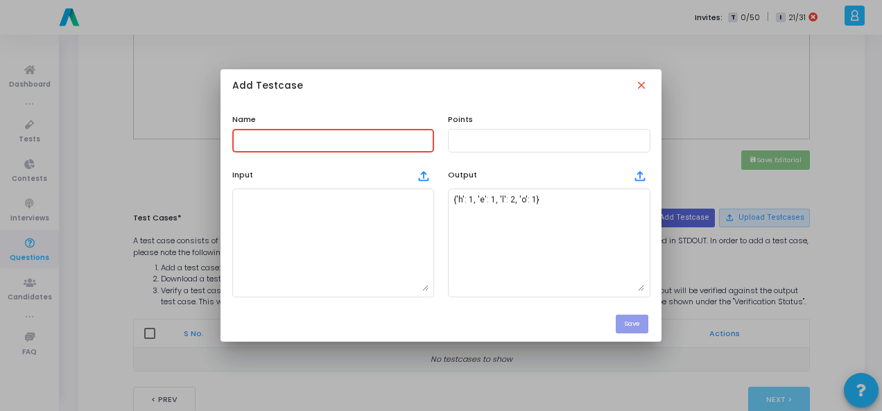
click at [268, 139] on input "text" at bounding box center [333, 141] width 191 height 10
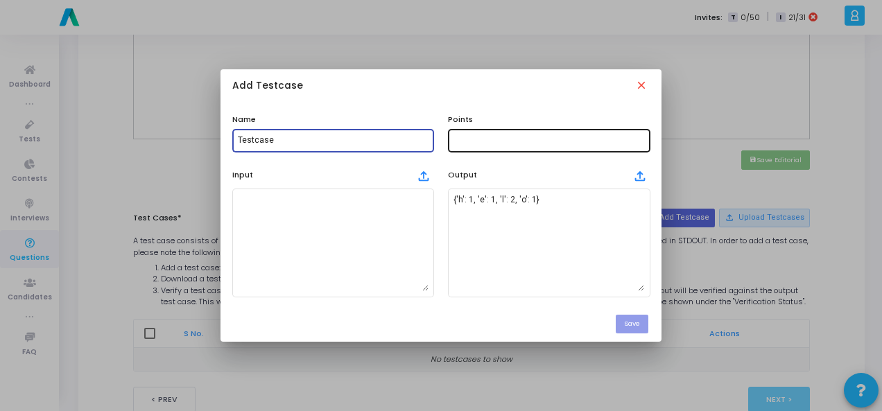
type input "Testcase"
click at [569, 134] on div at bounding box center [548, 140] width 191 height 26
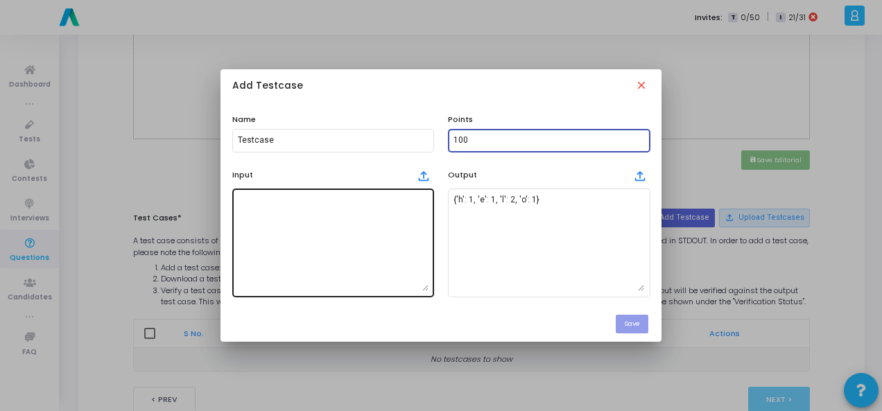
type input "100"
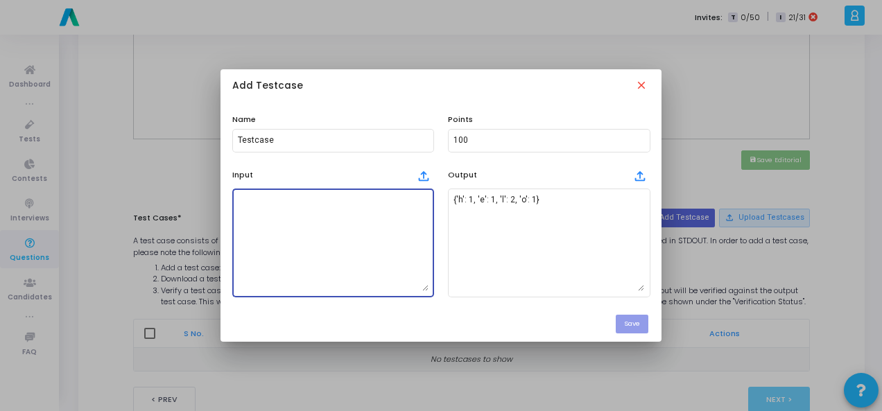
click at [240, 228] on textarea at bounding box center [333, 242] width 191 height 97
type textarea "hello"
click at [621, 322] on button "Save" at bounding box center [632, 324] width 33 height 19
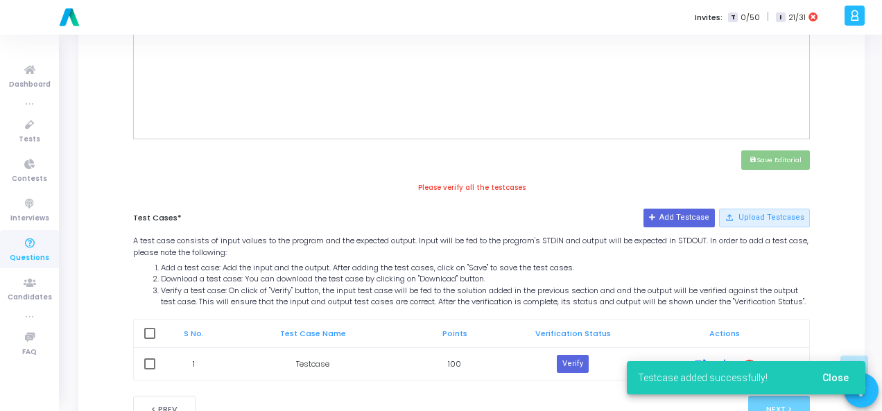
scroll to position [614, 0]
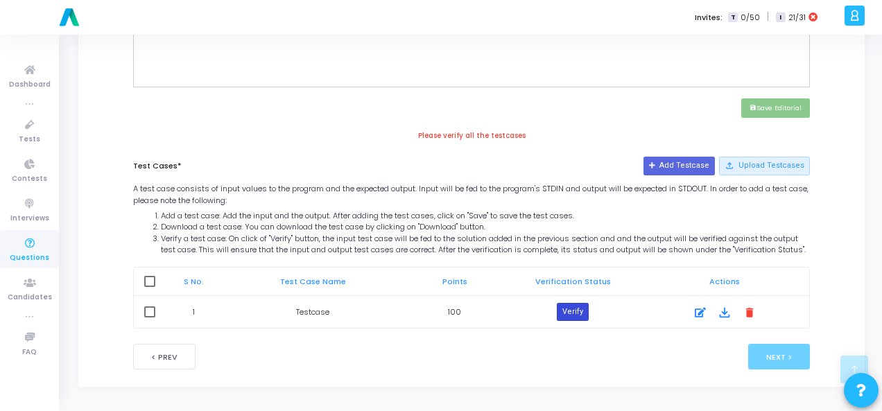
click at [576, 312] on button "Verify" at bounding box center [573, 312] width 32 height 18
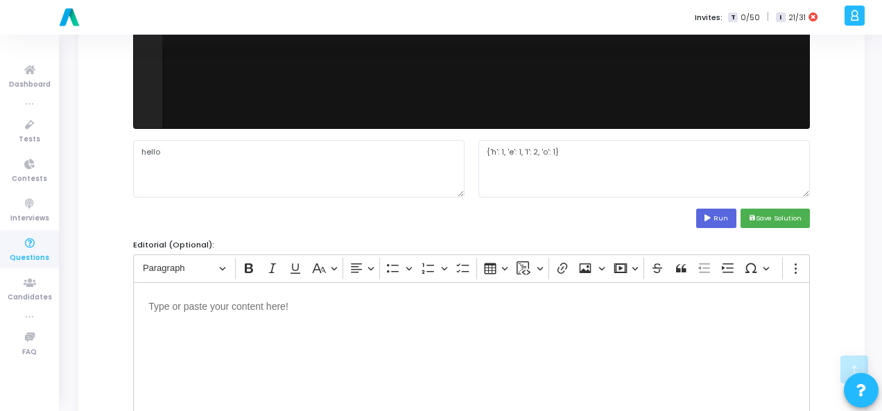
scroll to position [268, 0]
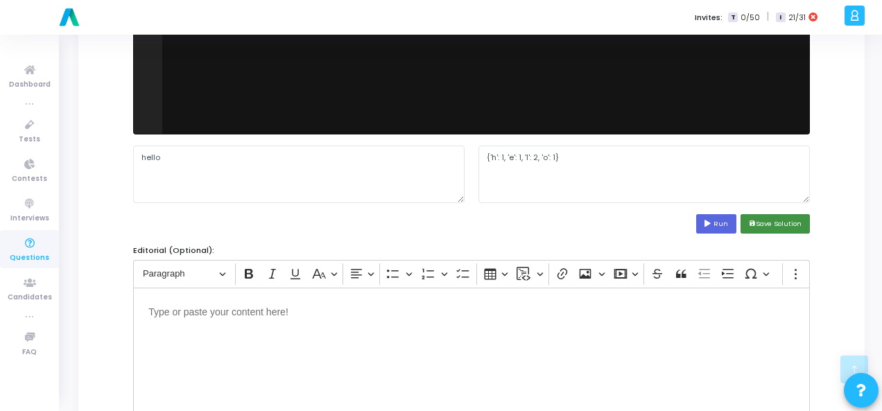
click at [768, 228] on button "save Save Solution" at bounding box center [775, 223] width 69 height 19
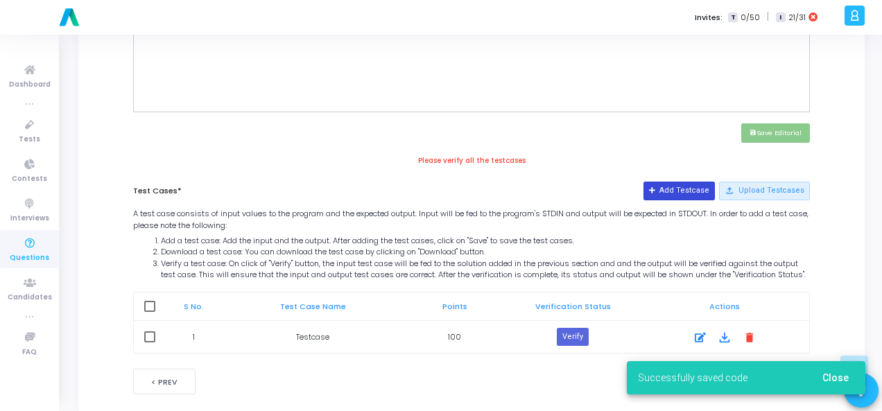
scroll to position [614, 0]
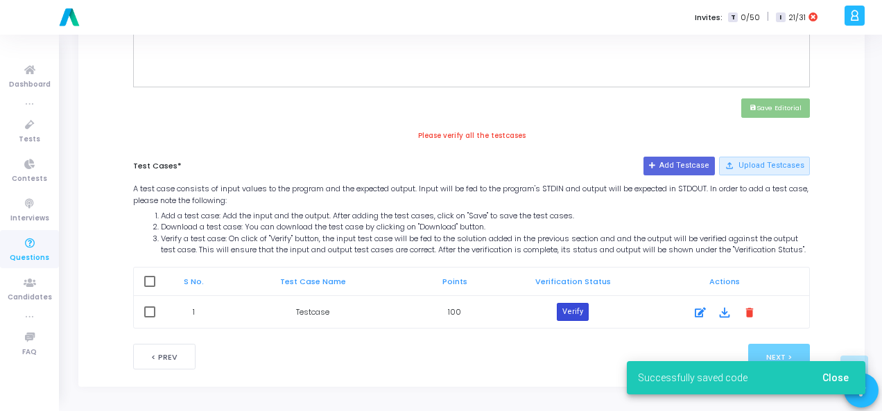
click at [579, 308] on button "Verify" at bounding box center [573, 312] width 32 height 18
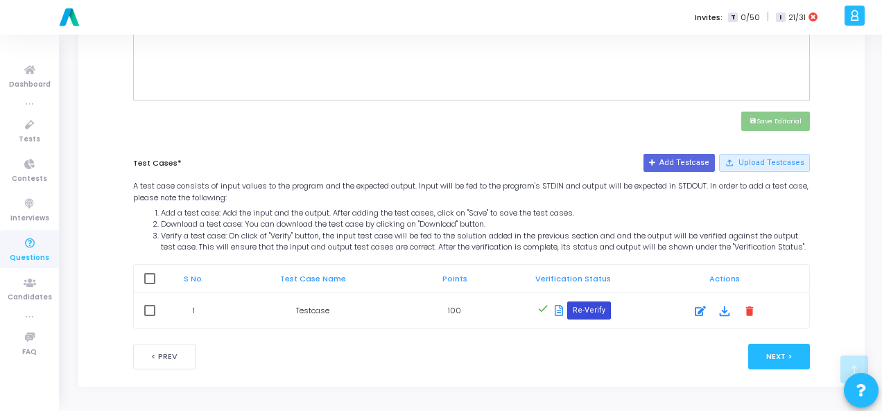
scroll to position [601, 0]
click at [760, 347] on button "Next >" at bounding box center [779, 357] width 62 height 26
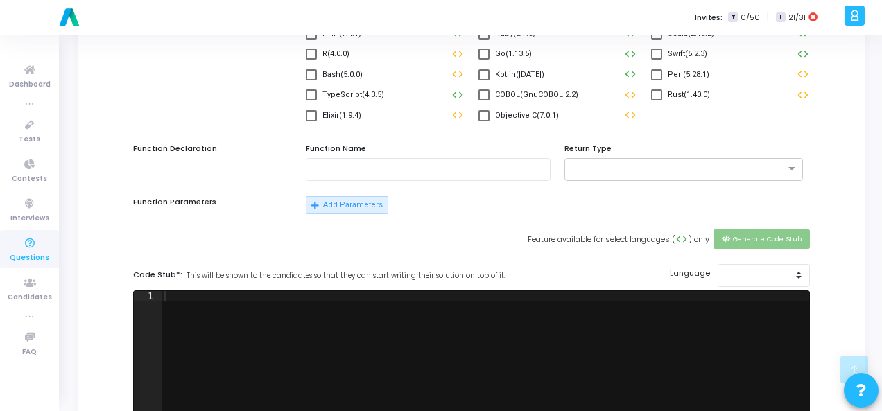
scroll to position [0, 0]
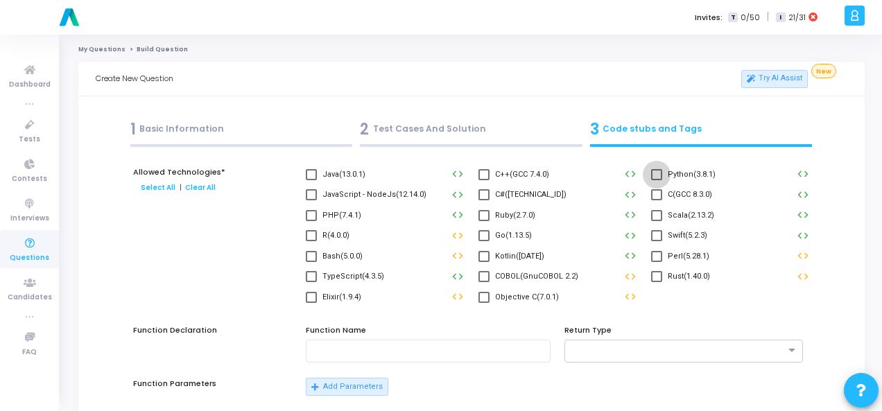
click at [663, 176] on label "Python(3.8.1)" at bounding box center [683, 174] width 64 height 17
click at [657, 180] on input "Python(3.8.1)" at bounding box center [656, 180] width 1 height 1
checkbox input "true"
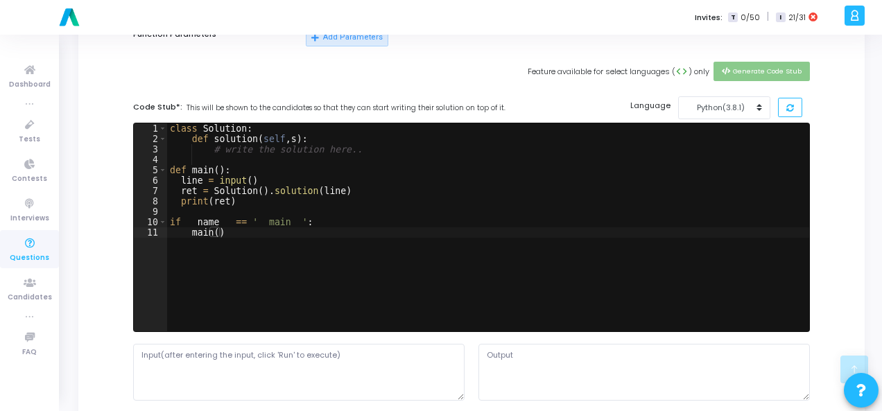
scroll to position [416, 0]
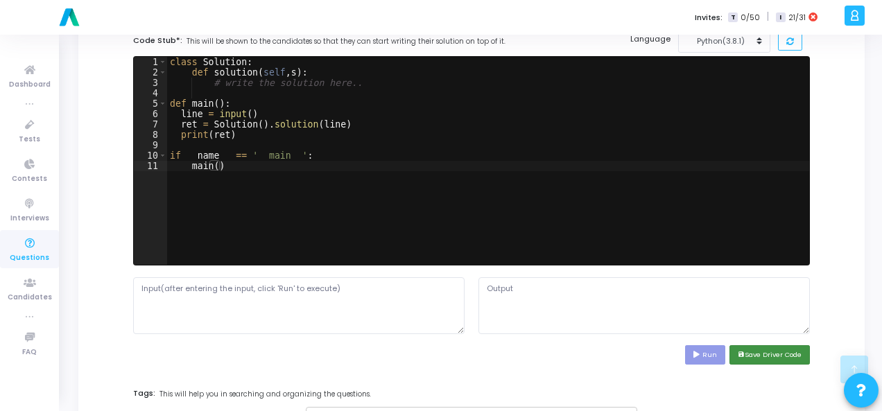
click at [752, 352] on button "save Save Driver Code" at bounding box center [769, 354] width 80 height 19
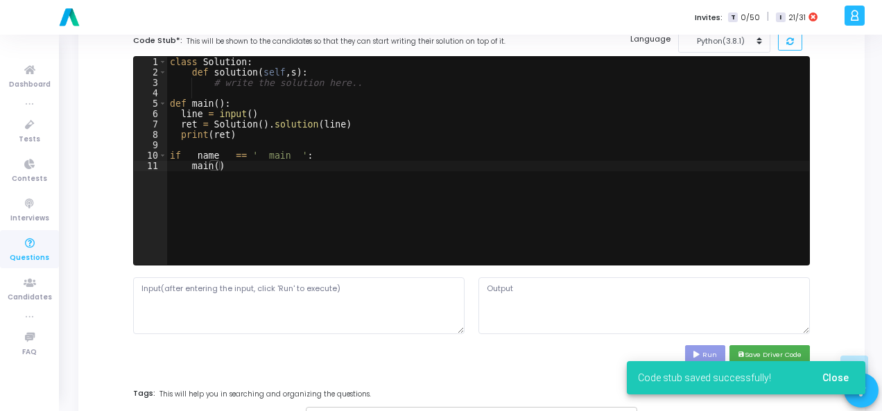
scroll to position [675, 0]
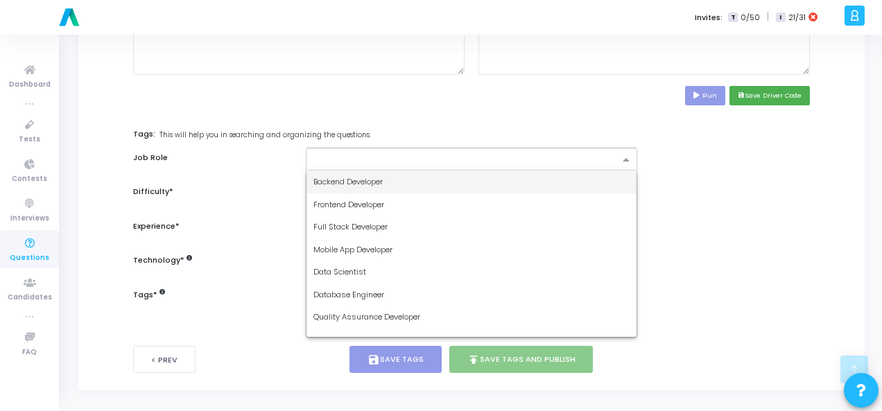
click at [377, 163] on div at bounding box center [465, 162] width 308 height 14
click at [400, 185] on div "Backend Developer" at bounding box center [471, 182] width 330 height 23
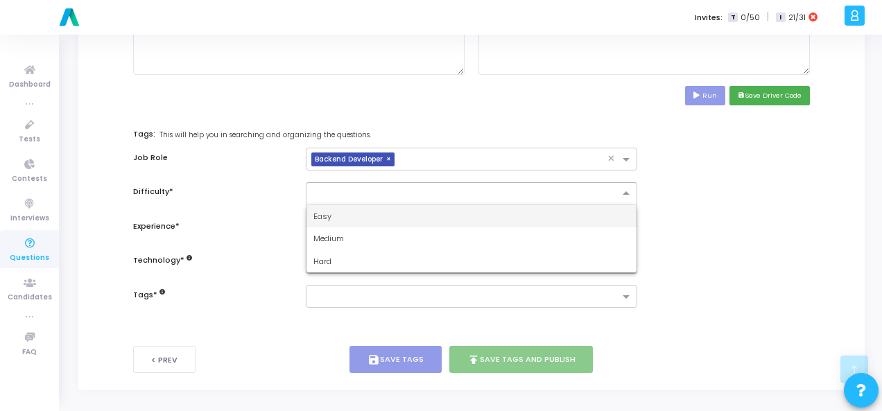
click at [426, 192] on input "text" at bounding box center [457, 193] width 288 height 12
click at [406, 206] on div "Easy" at bounding box center [471, 216] width 330 height 23
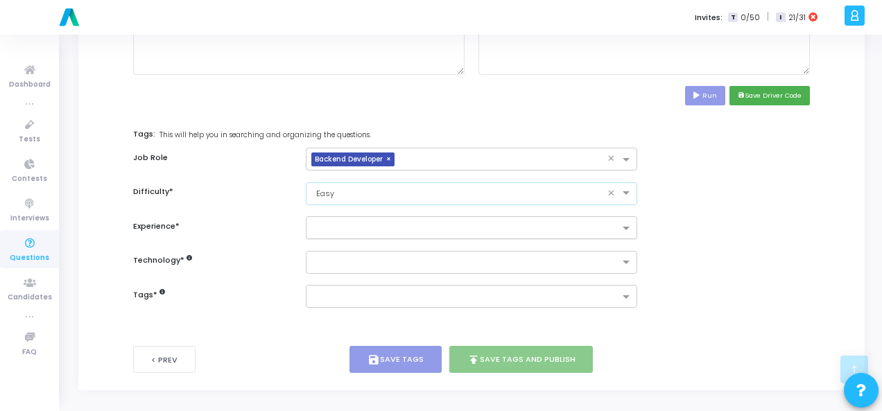
click at [424, 223] on input "text" at bounding box center [466, 229] width 306 height 12
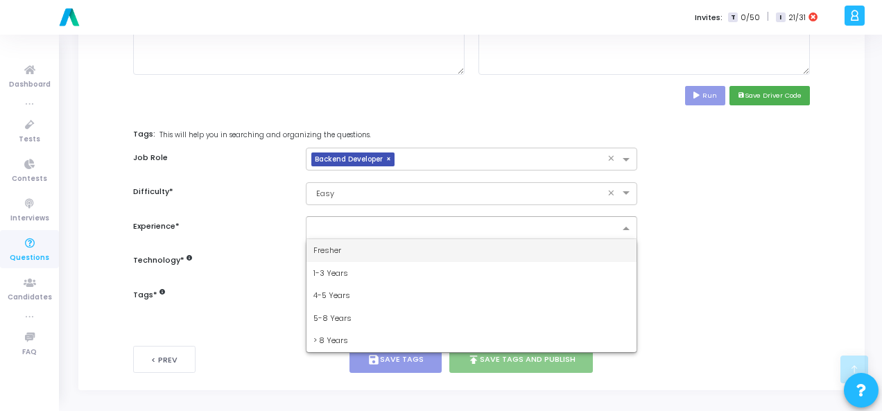
click at [413, 245] on div "Fresher" at bounding box center [471, 250] width 330 height 23
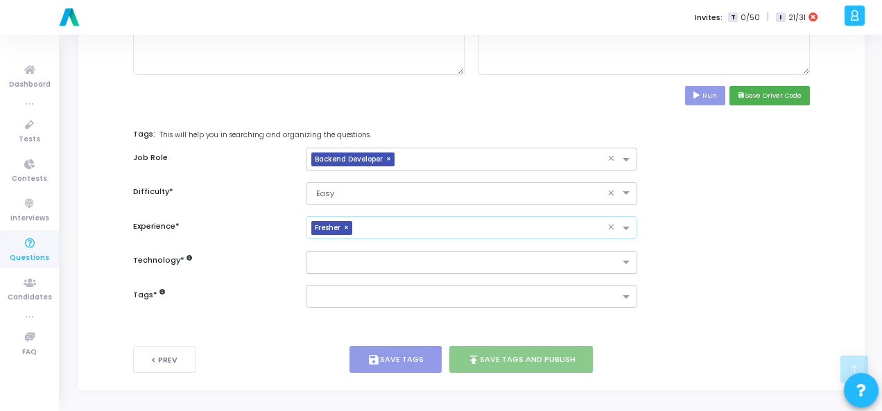
click at [413, 257] on input "text" at bounding box center [466, 263] width 306 height 12
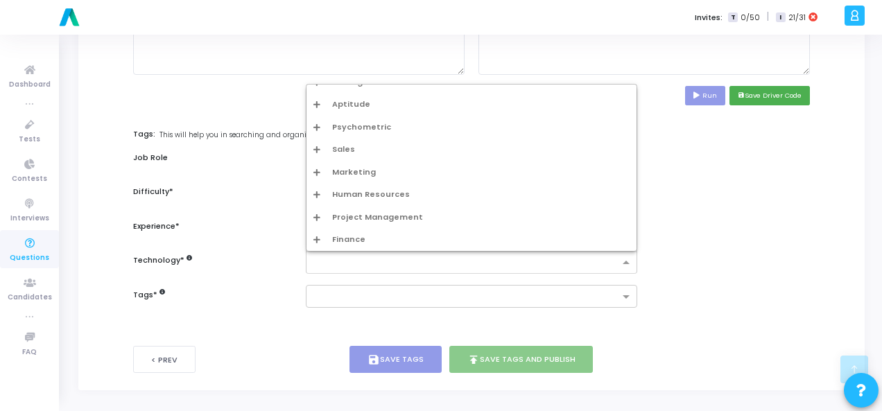
scroll to position [0, 0]
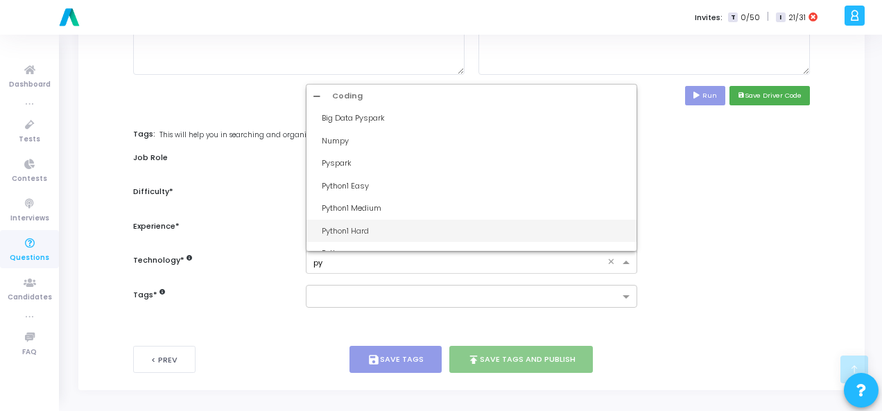
type input "pyt"
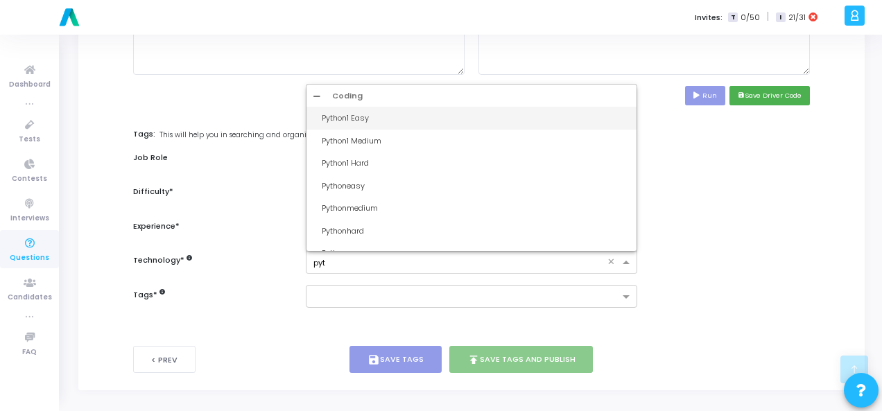
click at [429, 114] on div "Python1 Easy" at bounding box center [476, 118] width 308 height 12
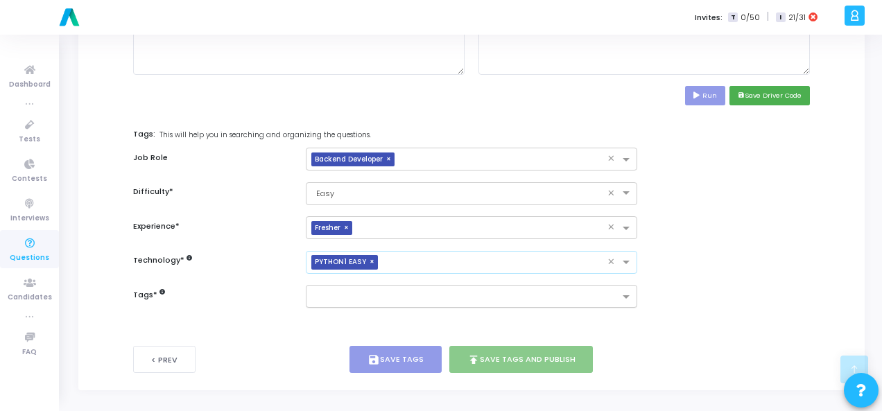
click at [398, 299] on input "text" at bounding box center [466, 298] width 306 height 12
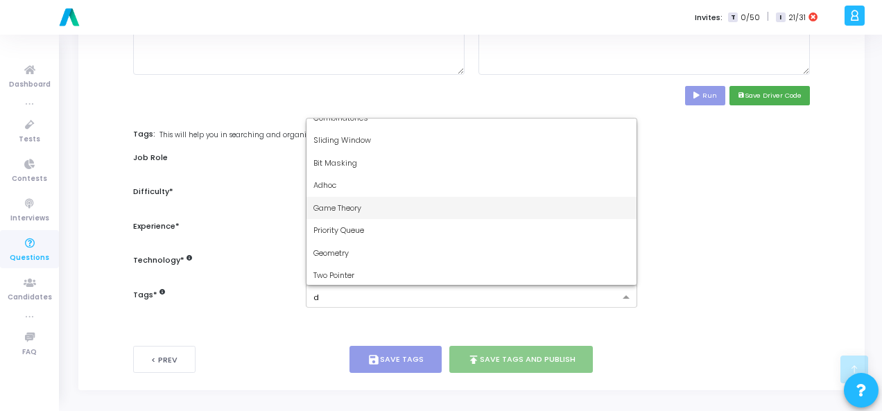
scroll to position [79, 0]
type input "dy"
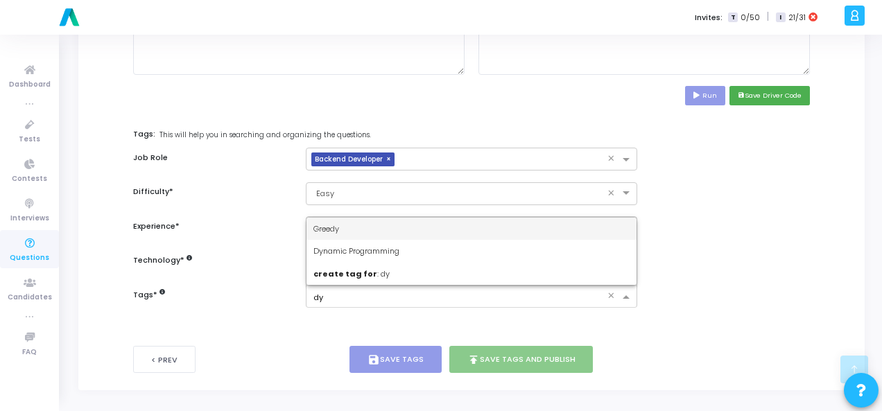
scroll to position [0, 0]
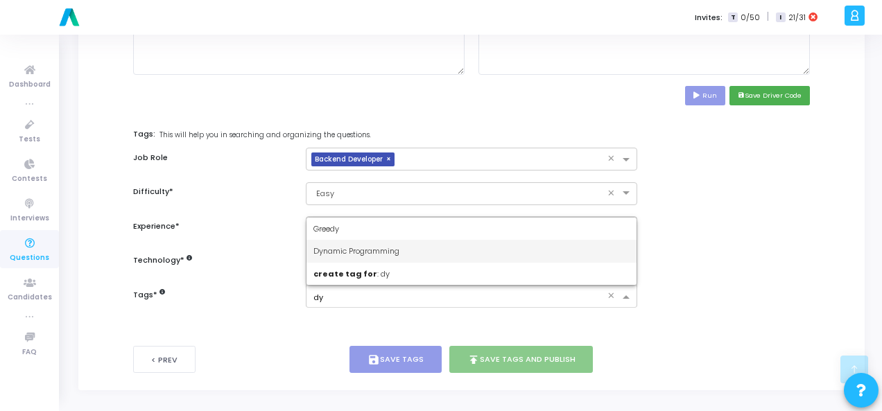
click at [380, 248] on span "Dynamic Programming" at bounding box center [356, 250] width 86 height 11
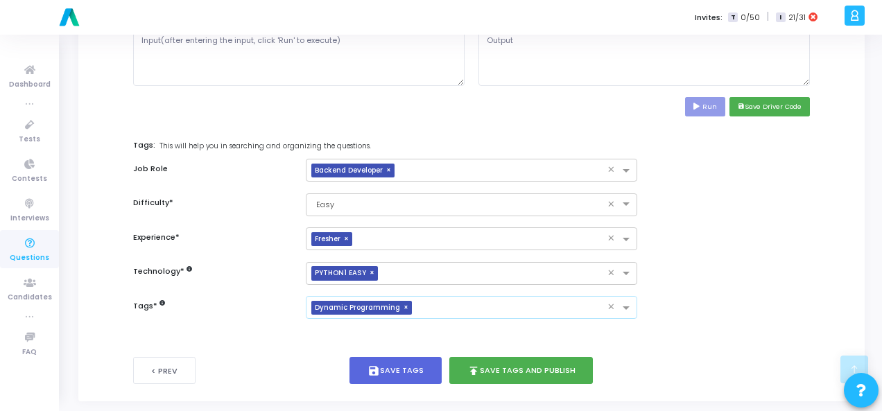
scroll to position [675, 0]
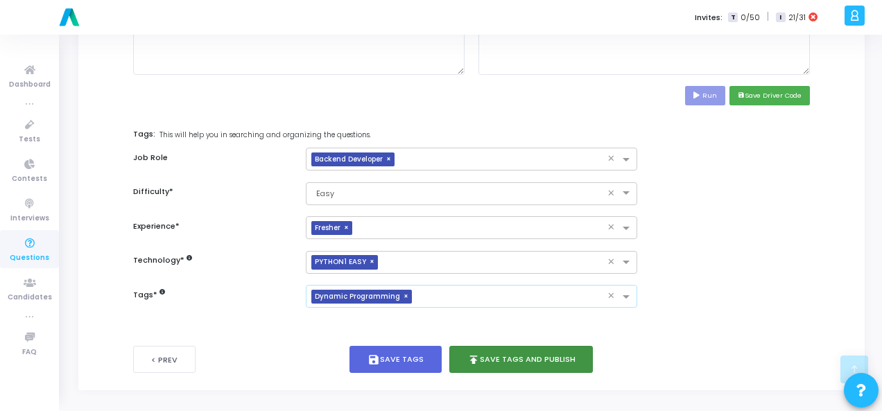
click at [533, 360] on button "publish Save Tags and Publish" at bounding box center [521, 359] width 144 height 27
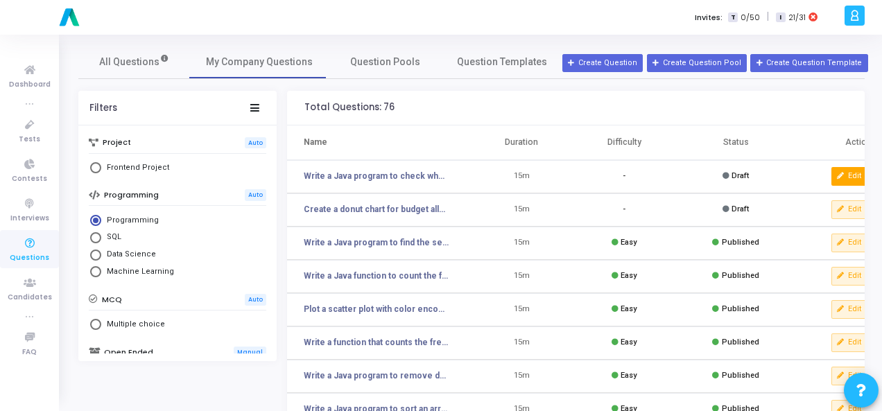
click at [859, 181] on button "Edit" at bounding box center [849, 176] width 36 height 18
click at [848, 212] on button "Edit" at bounding box center [849, 209] width 36 height 18
click at [599, 64] on button "Create Question" at bounding box center [602, 63] width 80 height 18
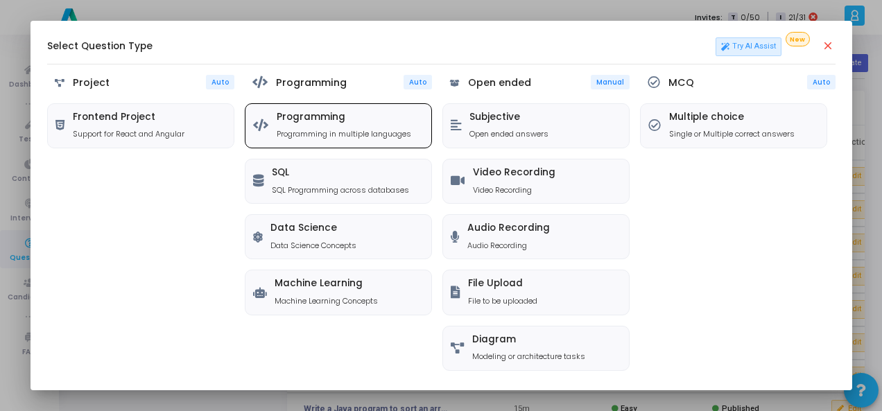
click at [354, 121] on h5 "Programming" at bounding box center [344, 118] width 135 height 12
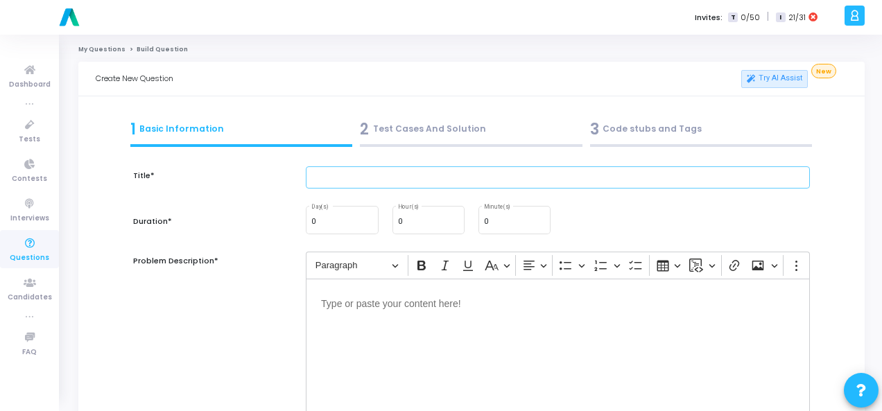
click at [337, 178] on input "text" at bounding box center [558, 177] width 504 height 23
paste input "Write a function to find the second largest number in a list."
type input "Write a function to find the second largest number in a list."
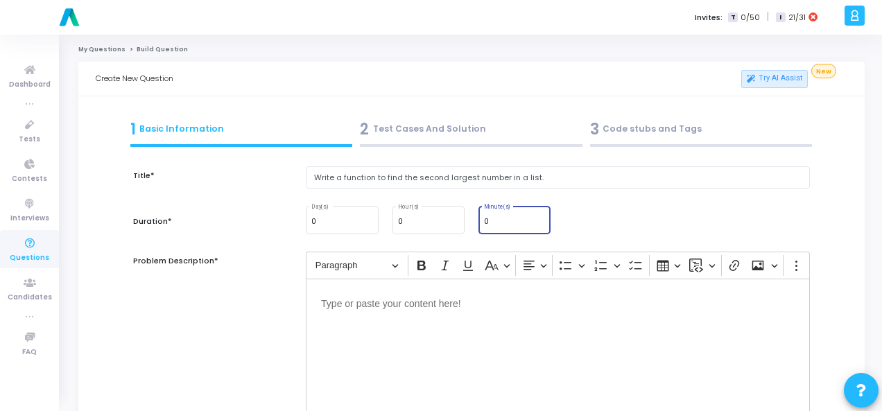
click at [520, 223] on input "0" at bounding box center [514, 222] width 61 height 8
type input "15"
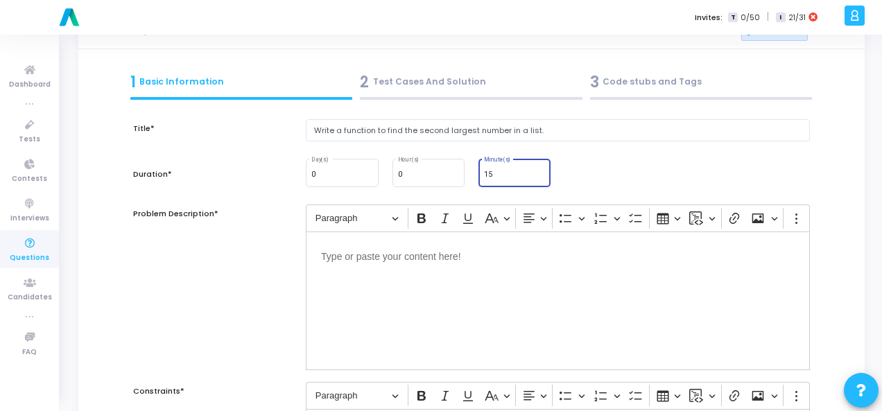
scroll to position [69, 0]
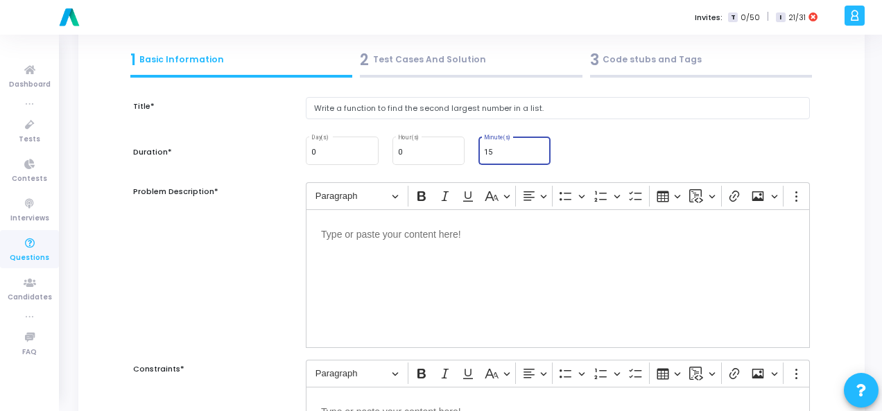
click at [402, 241] on div "Editor editing area: main" at bounding box center [558, 278] width 504 height 139
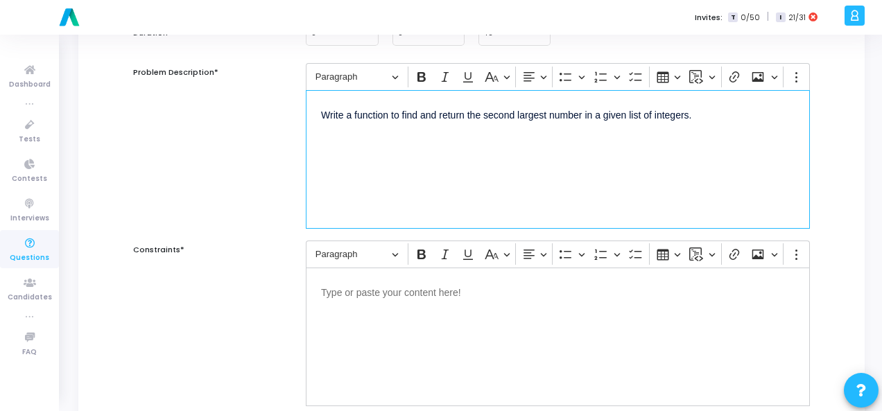
scroll to position [208, 0]
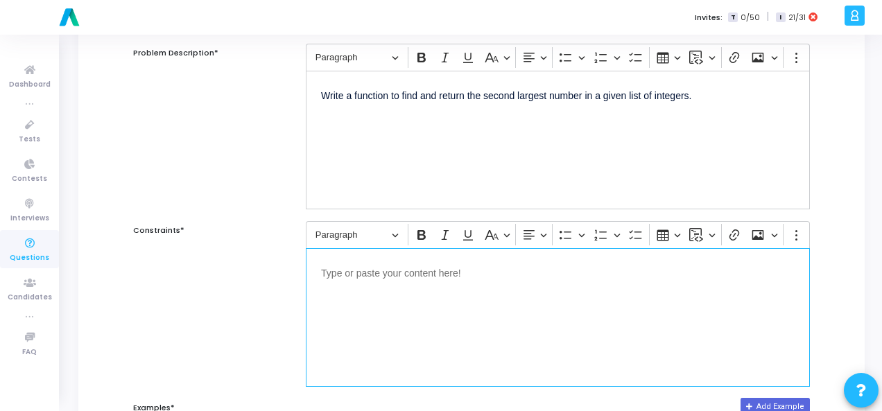
click at [388, 277] on p "Editor editing area: main" at bounding box center [558, 271] width 474 height 17
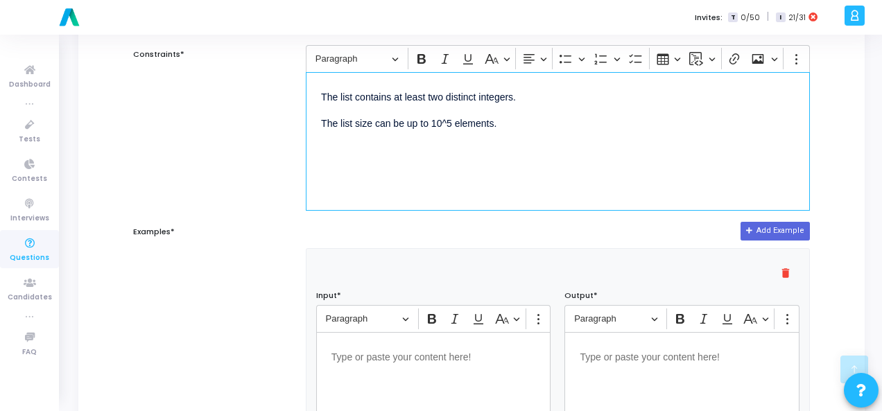
scroll to position [416, 0]
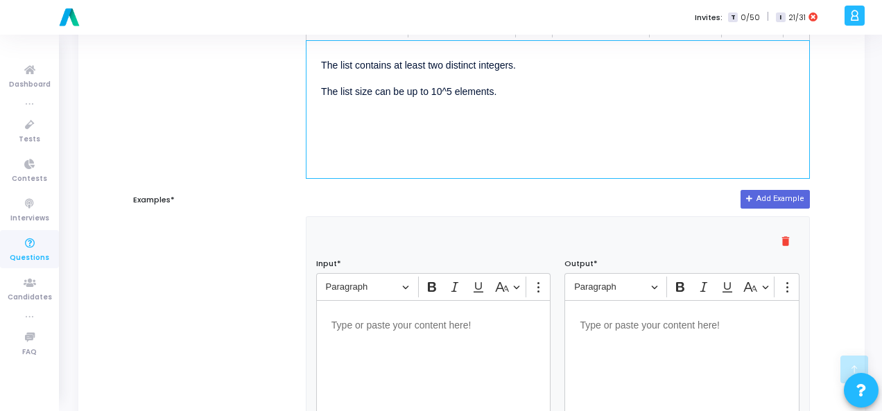
click at [356, 333] on div "Editor editing area: main" at bounding box center [433, 369] width 235 height 139
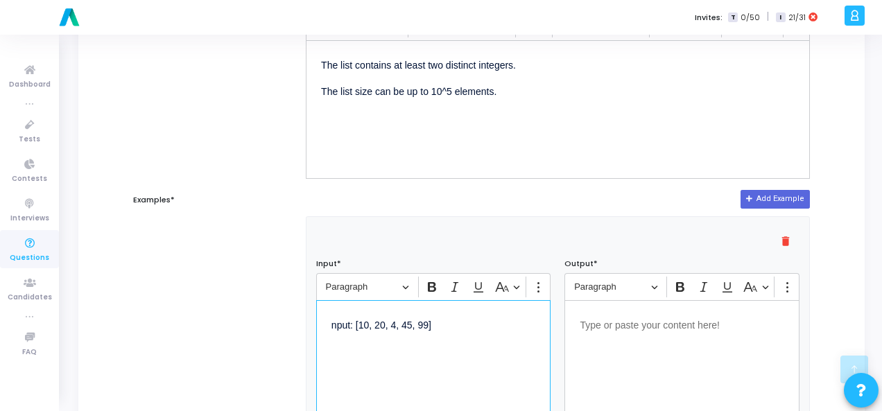
click at [331, 326] on p "nput: [10, 20, 4, 45, 99]" at bounding box center [433, 323] width 205 height 17
click at [628, 332] on div "Editor editing area: main" at bounding box center [681, 369] width 235 height 139
click at [628, 329] on p "Editor editing area: main" at bounding box center [682, 323] width 205 height 17
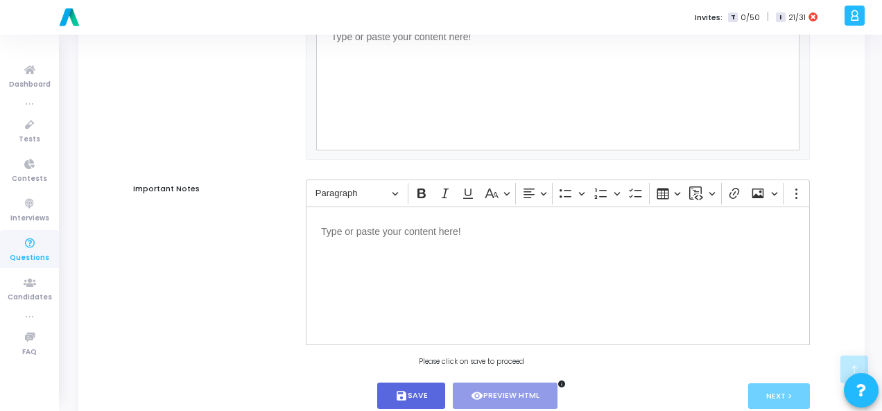
scroll to position [942, 0]
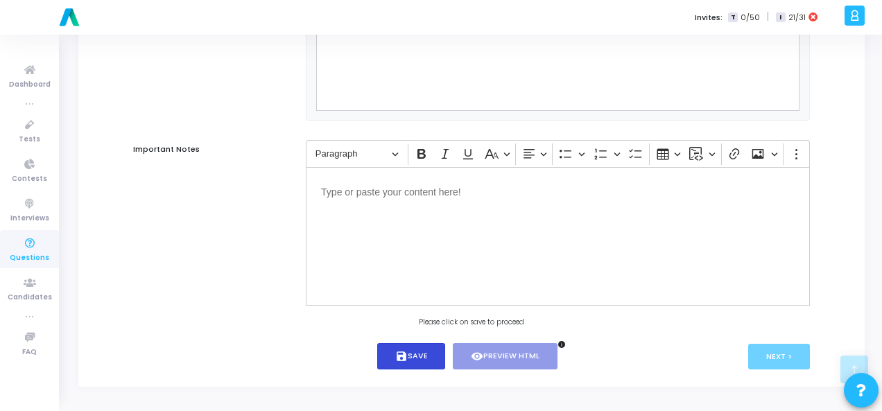
click at [406, 349] on button "save Save" at bounding box center [411, 356] width 69 height 27
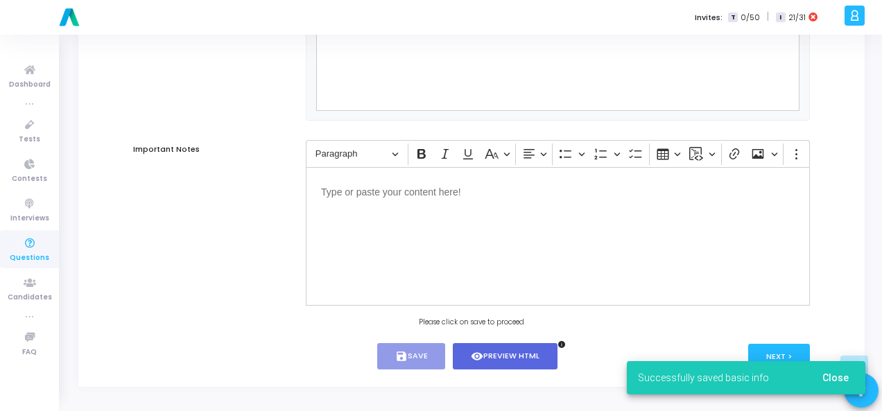
click at [777, 347] on div "Successfully saved basic info Close" at bounding box center [746, 378] width 272 height 67
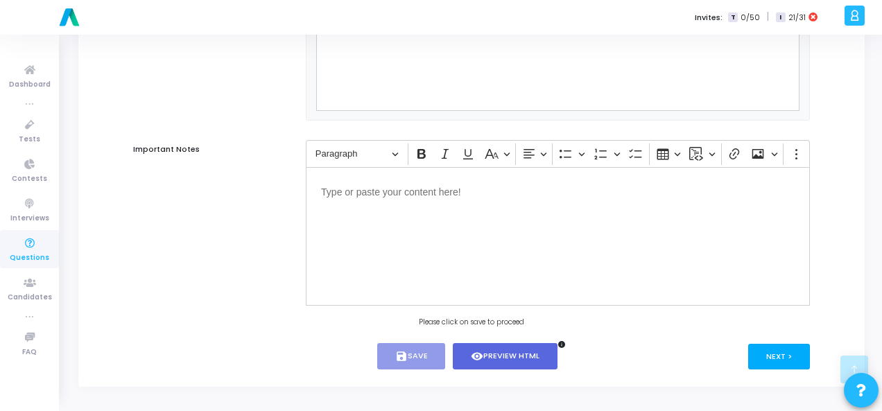
click at [777, 354] on button "Next >" at bounding box center [779, 357] width 62 height 26
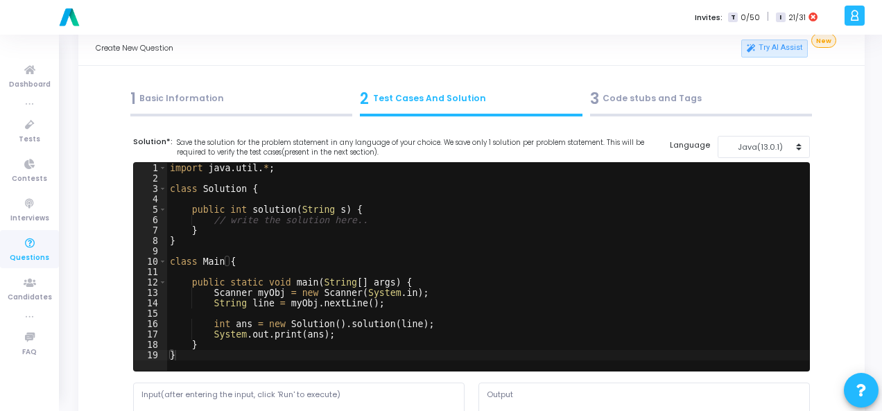
scroll to position [0, 0]
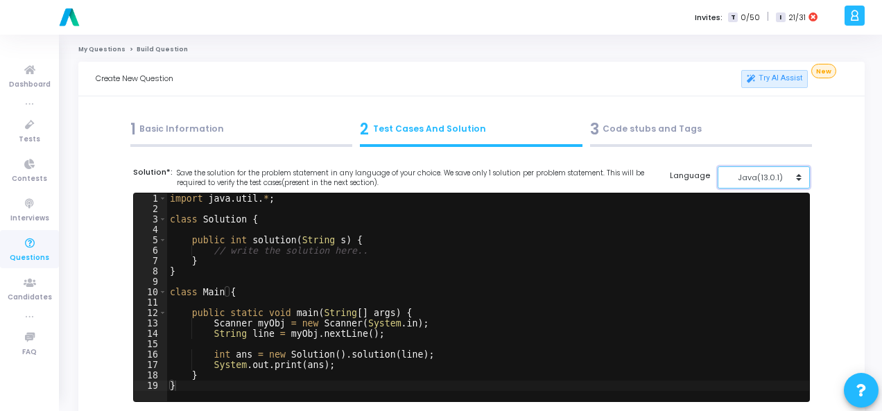
click at [798, 181] on button "Java(13.0.1)" at bounding box center [764, 177] width 92 height 23
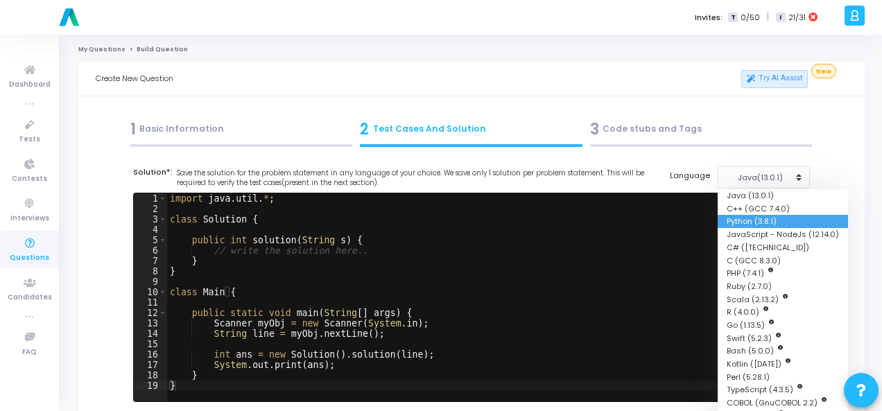
click at [779, 219] on button "Python (3.8.1)" at bounding box center [783, 221] width 130 height 13
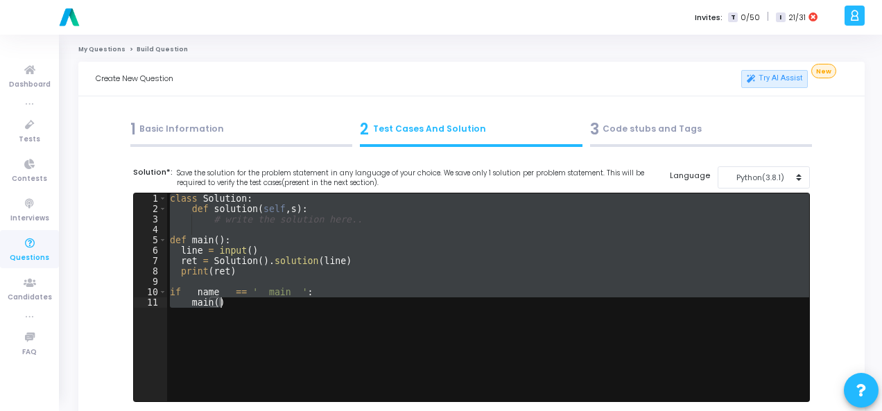
drag, startPoint x: 168, startPoint y: 197, endPoint x: 230, endPoint y: 306, distance: 125.7
click at [230, 306] on div "class Solution : def solution ( self , s ) : # write the solution here.. def ma…" at bounding box center [488, 307] width 642 height 229
paste textarea "print(result) # Expected output: 45"
type textarea "print(result) # Expected output: 45"
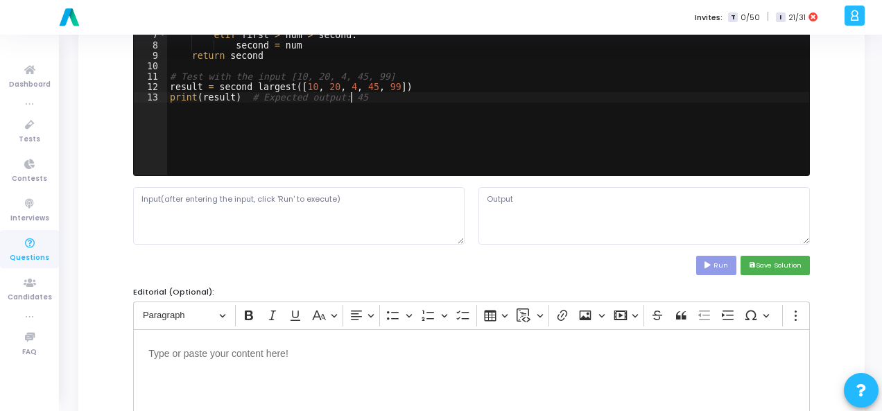
scroll to position [277, 0]
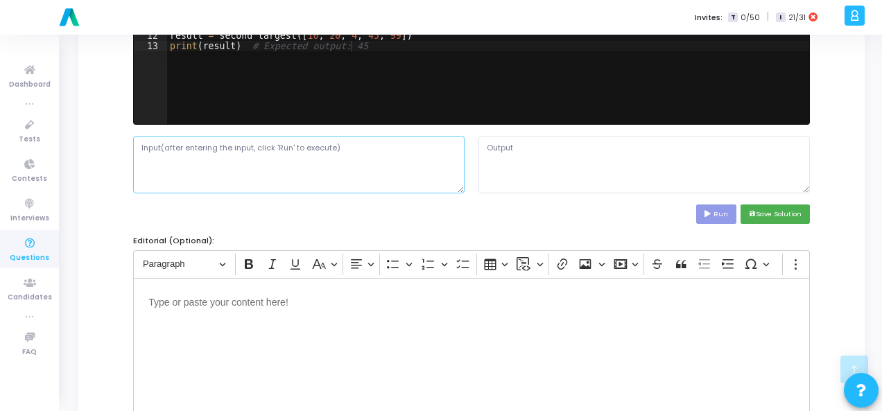
click at [236, 163] on textarea at bounding box center [298, 164] width 331 height 57
paste textarea "[10, 20, 4, 45, 99]"
type textarea "[10, 20, 4, 45, 99]"
click at [707, 209] on button "Run" at bounding box center [716, 214] width 40 height 19
type textarea "45"
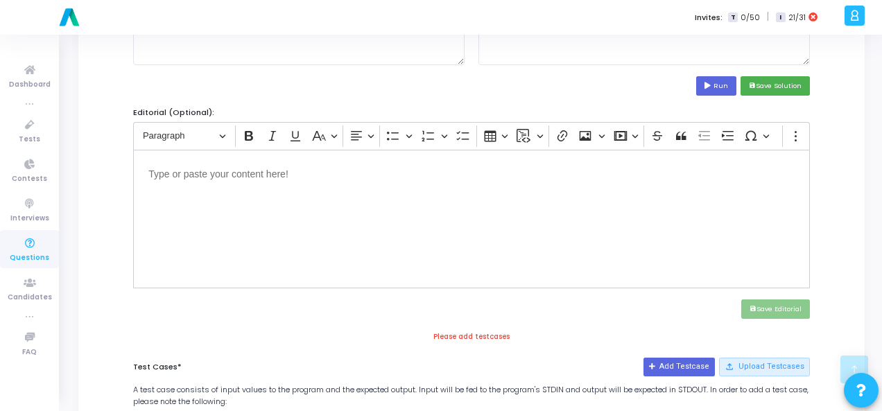
scroll to position [416, 0]
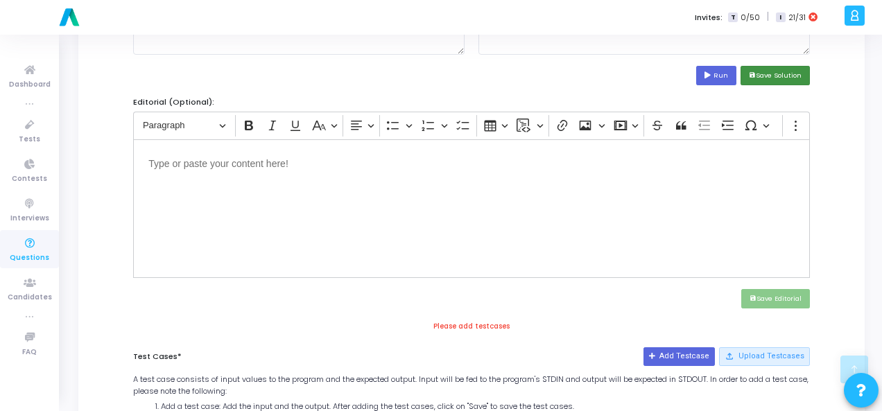
click at [789, 70] on button "save Save Solution" at bounding box center [775, 75] width 69 height 19
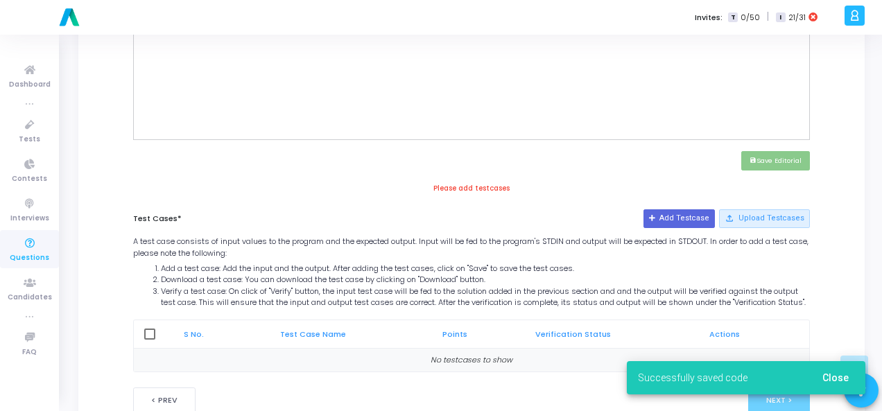
scroll to position [555, 0]
click at [686, 210] on button "Add Testcase" at bounding box center [678, 218] width 71 height 18
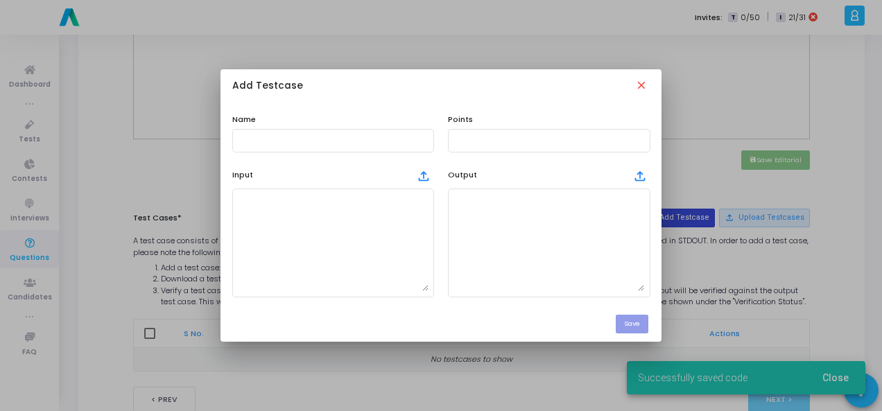
scroll to position [0, 0]
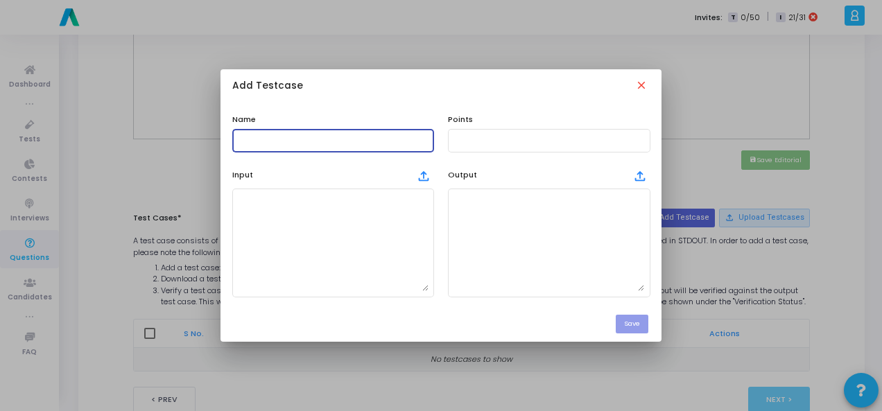
click at [255, 136] on input "text" at bounding box center [333, 141] width 191 height 10
type input "Testcase"
click at [502, 141] on input "text" at bounding box center [548, 141] width 191 height 10
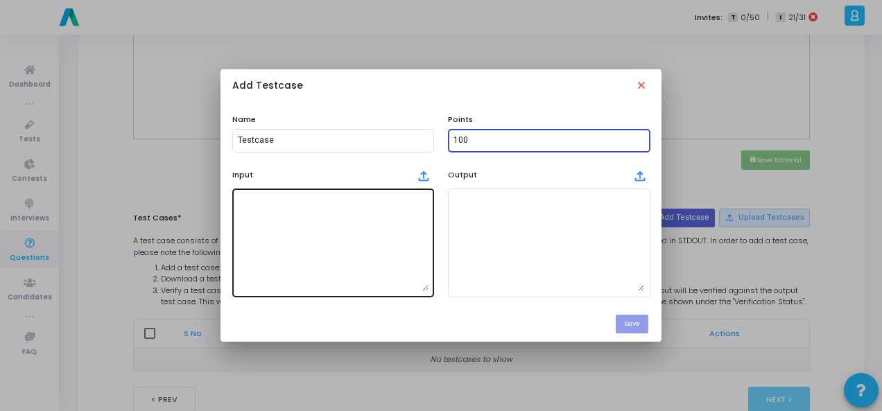
type input "100"
click at [419, 250] on textarea at bounding box center [333, 242] width 191 height 97
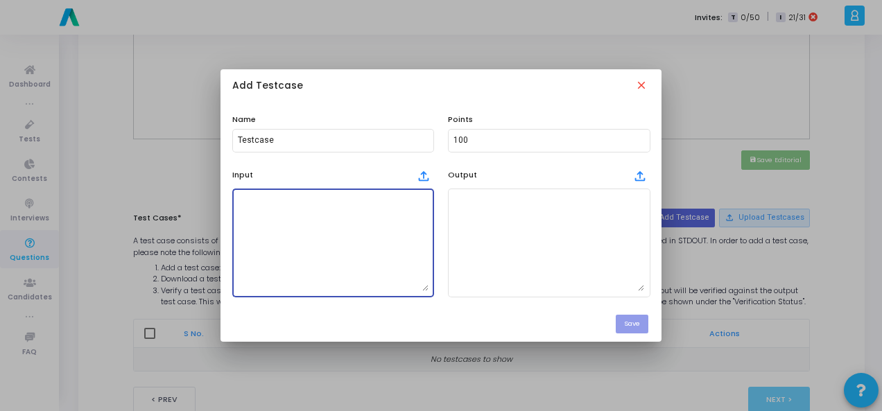
paste textarea "[10, 20, 4, 45, 99]"
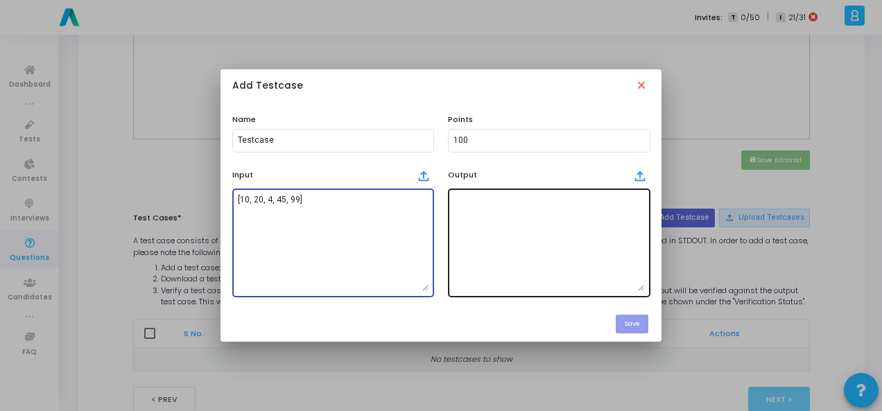
type textarea "[10, 20, 4, 45, 99]"
click at [478, 213] on textarea at bounding box center [548, 242] width 191 height 97
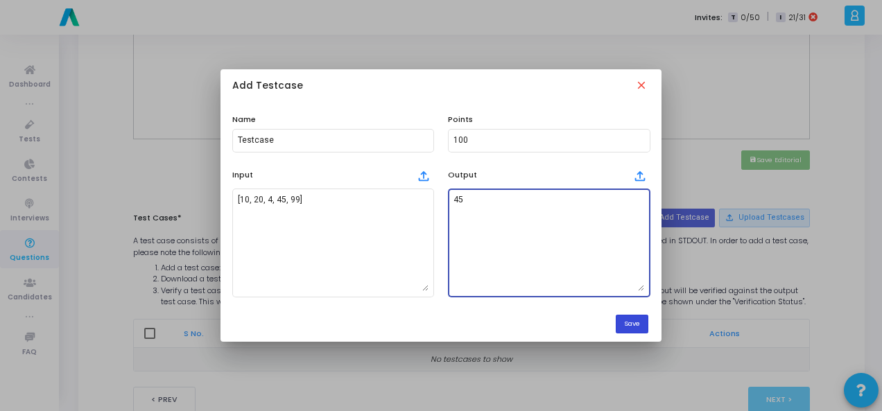
type textarea "45"
click at [637, 322] on button "Save" at bounding box center [632, 324] width 33 height 19
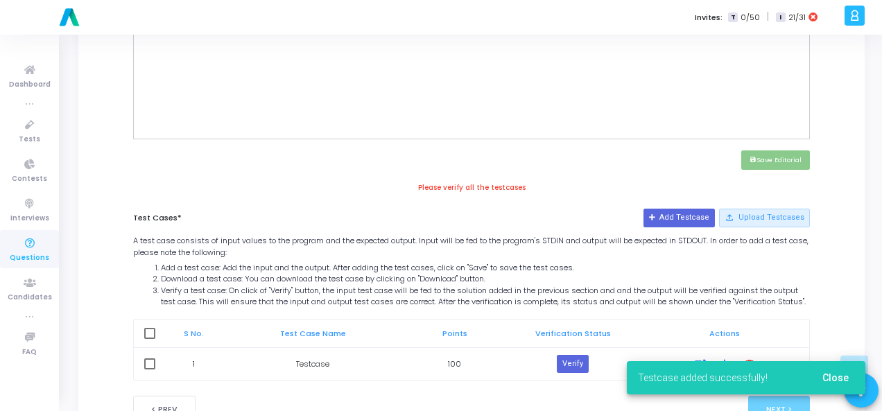
scroll to position [614, 0]
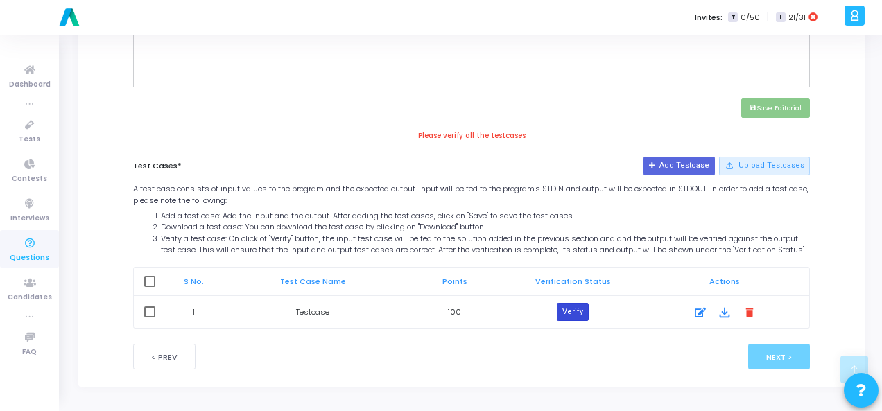
click at [575, 316] on button "Verify" at bounding box center [573, 312] width 32 height 18
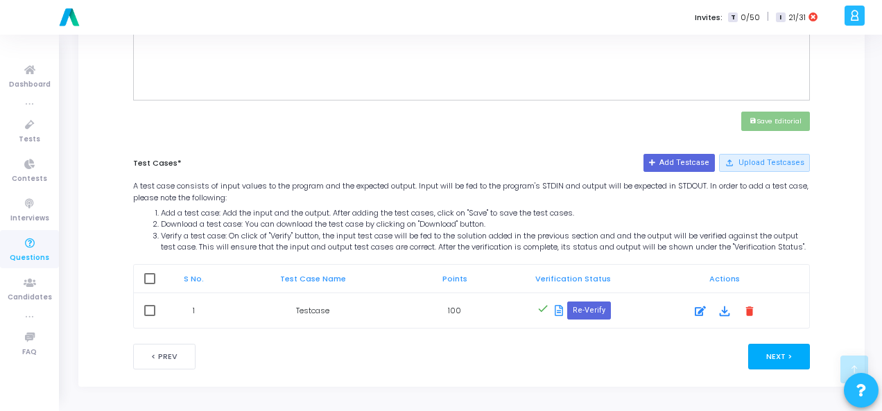
scroll to position [601, 0]
click at [757, 352] on button "Next >" at bounding box center [779, 357] width 62 height 26
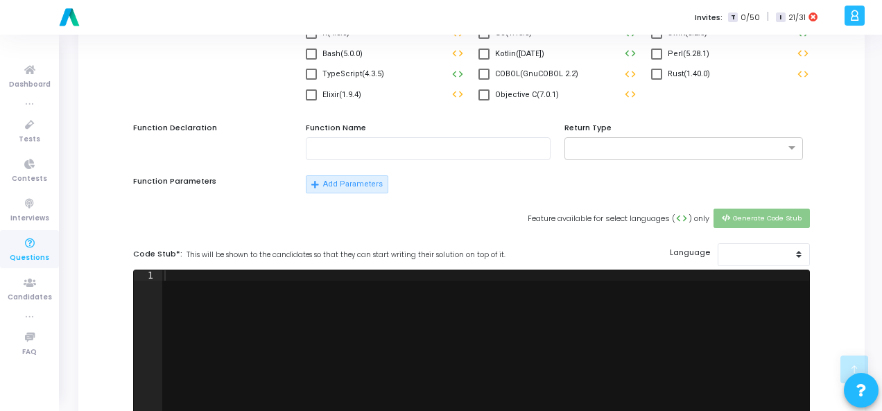
scroll to position [0, 0]
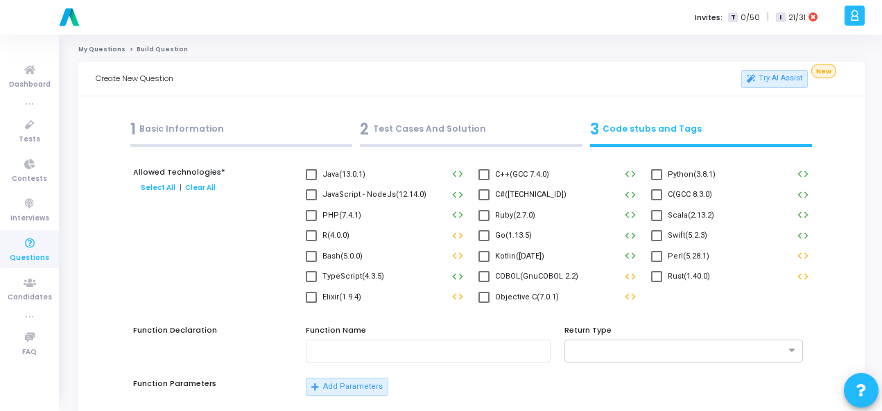
click at [662, 176] on span at bounding box center [656, 174] width 11 height 11
click at [657, 180] on input "Python(3.8.1)" at bounding box center [656, 180] width 1 height 1
checkbox input "true"
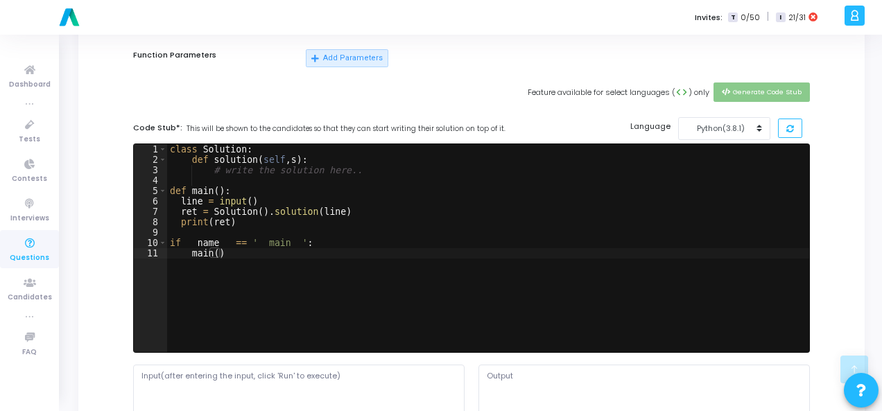
scroll to position [537, 0]
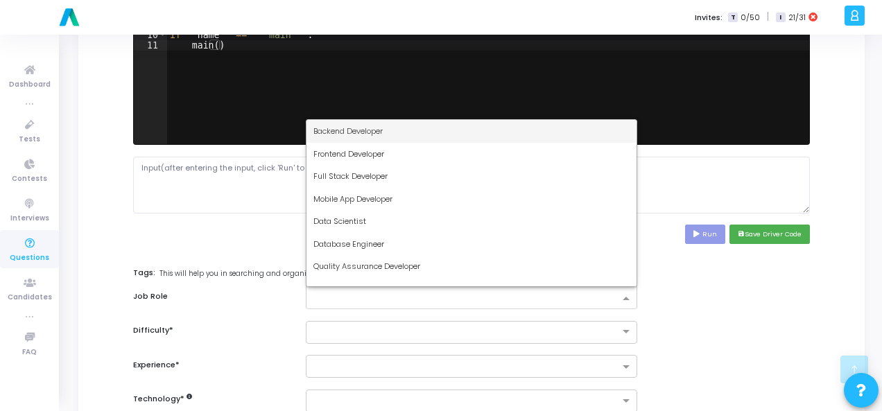
click at [462, 299] on input "text" at bounding box center [466, 299] width 306 height 12
click at [447, 131] on div "Backend Developer" at bounding box center [471, 131] width 330 height 23
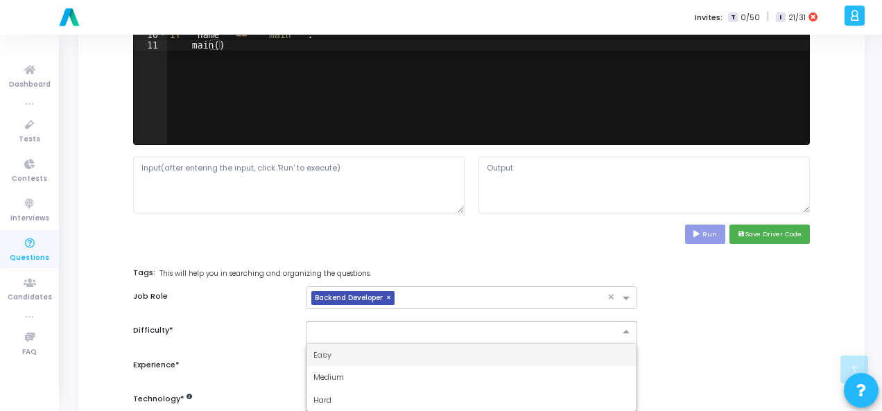
click at [428, 334] on input "text" at bounding box center [457, 331] width 288 height 12
click at [417, 352] on div "Easy" at bounding box center [471, 355] width 330 height 23
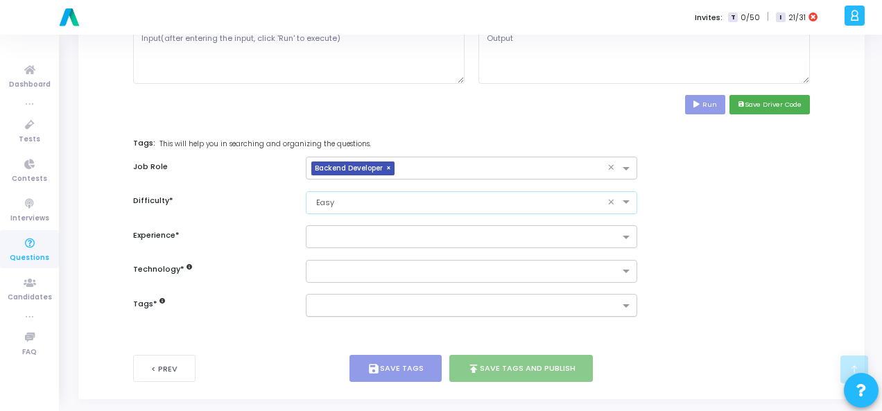
scroll to position [675, 0]
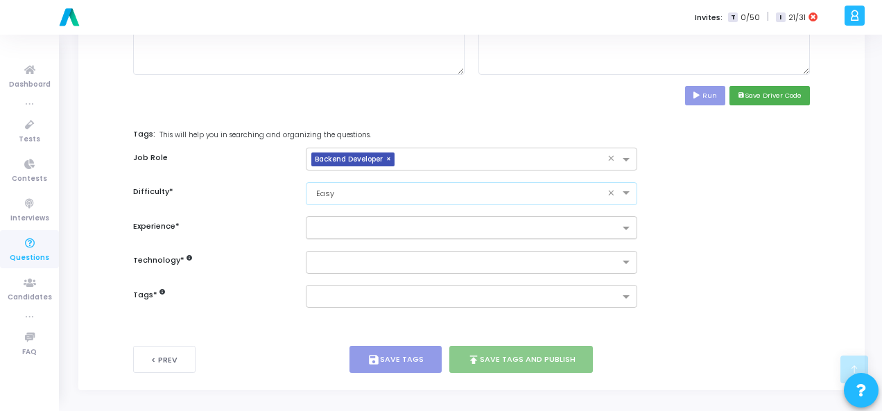
click at [447, 223] on input "text" at bounding box center [466, 229] width 306 height 12
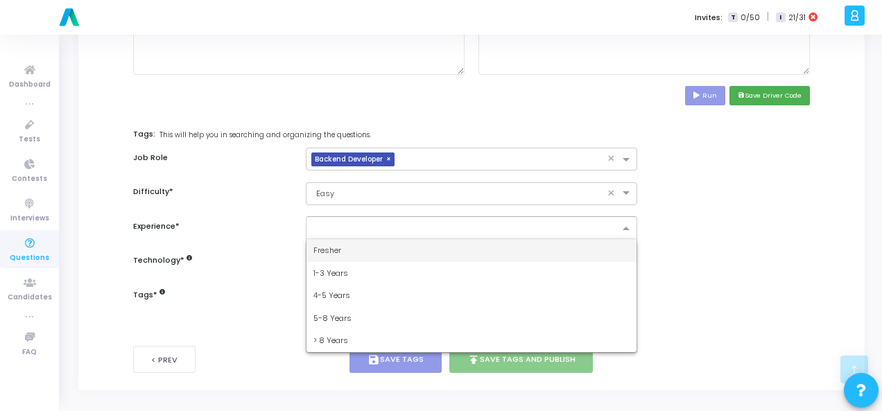
click at [434, 234] on div at bounding box center [471, 227] width 331 height 23
click at [438, 245] on div "Fresher" at bounding box center [471, 250] width 330 height 23
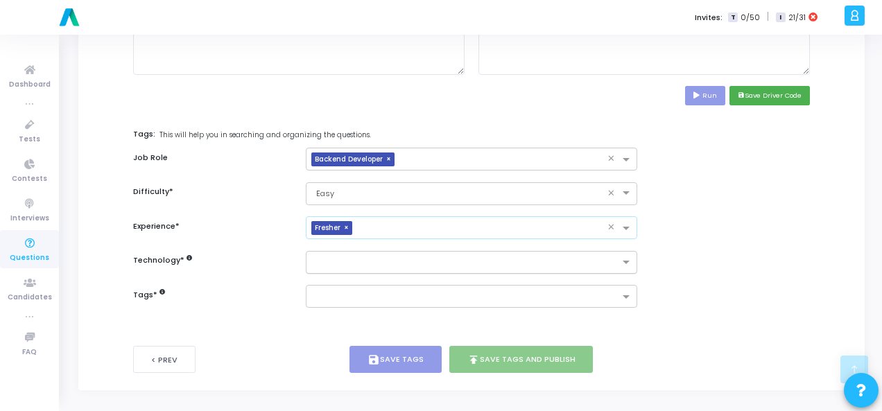
click at [440, 260] on input "text" at bounding box center [466, 263] width 306 height 12
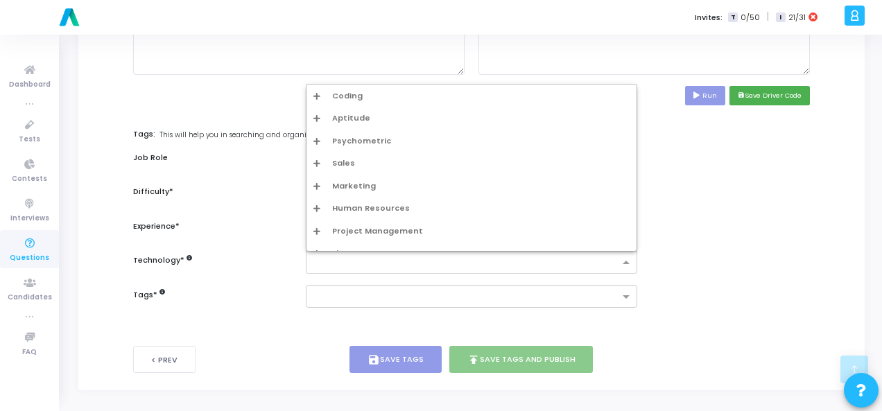
scroll to position [14, 0]
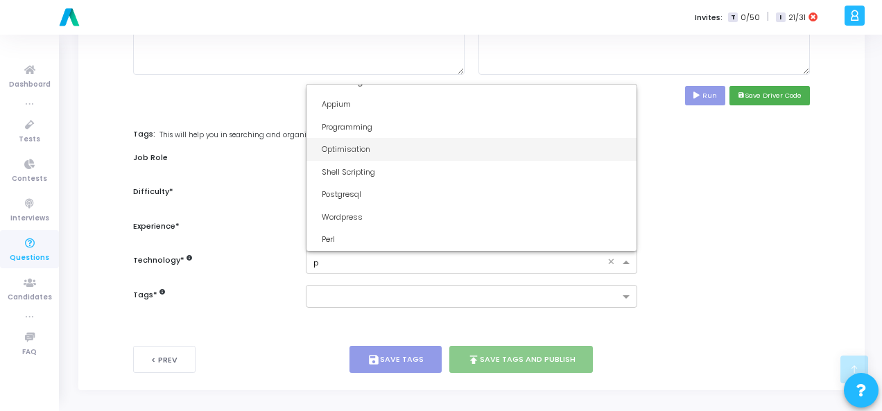
type input "py"
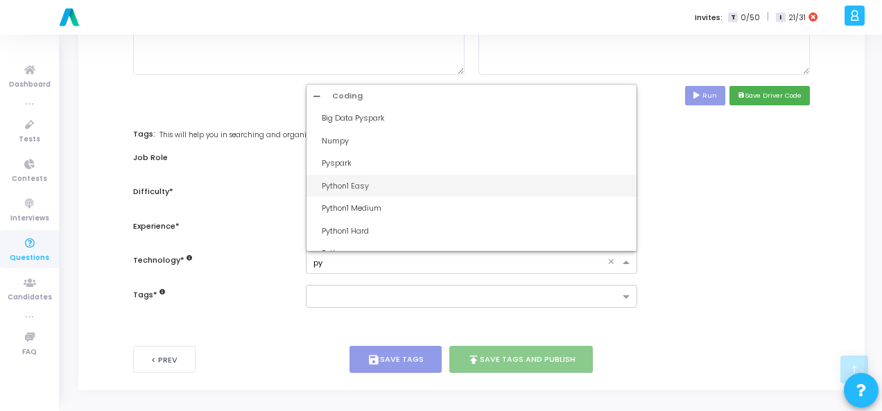
click at [429, 181] on div "Python1 Easy" at bounding box center [476, 186] width 308 height 12
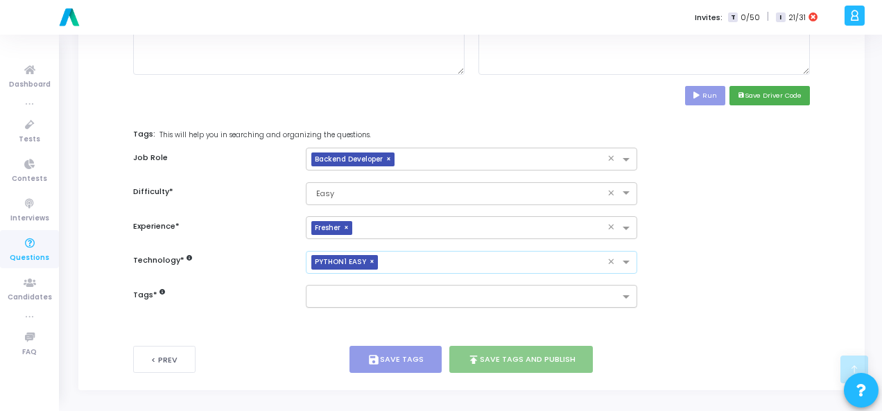
click at [406, 293] on input "text" at bounding box center [466, 298] width 306 height 12
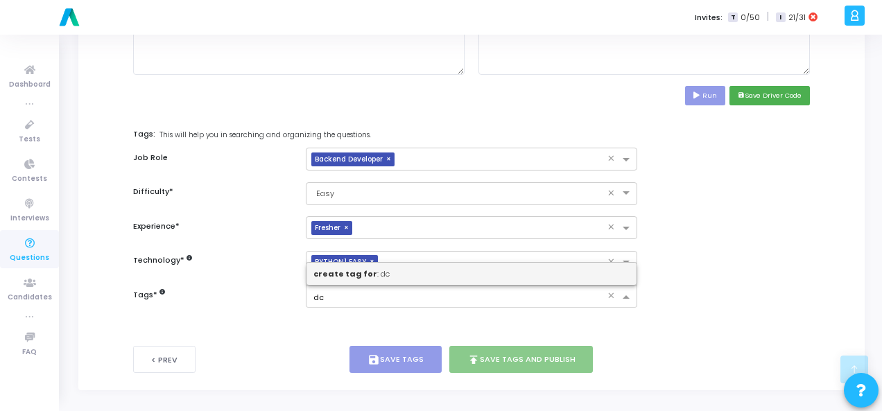
type input "d"
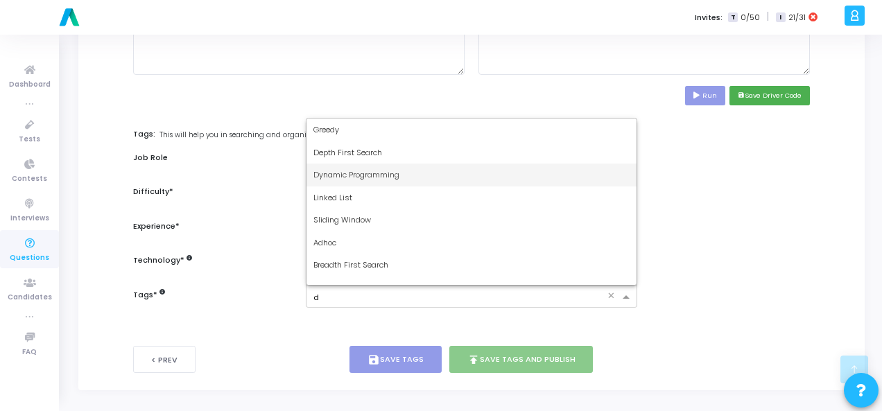
click at [491, 164] on div "Dynamic Programming" at bounding box center [471, 175] width 330 height 23
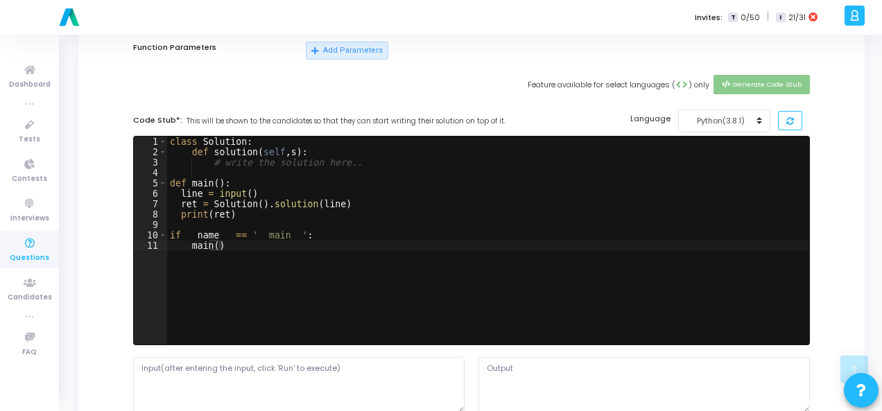
scroll to position [416, 0]
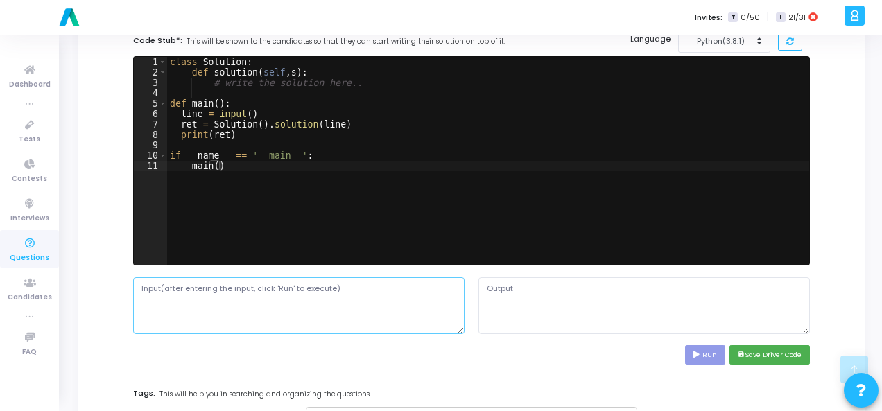
click at [310, 284] on textarea at bounding box center [298, 305] width 331 height 57
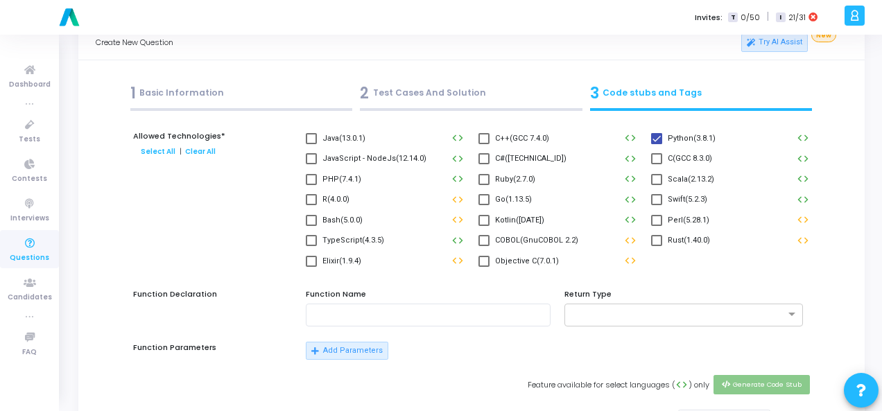
scroll to position [0, 0]
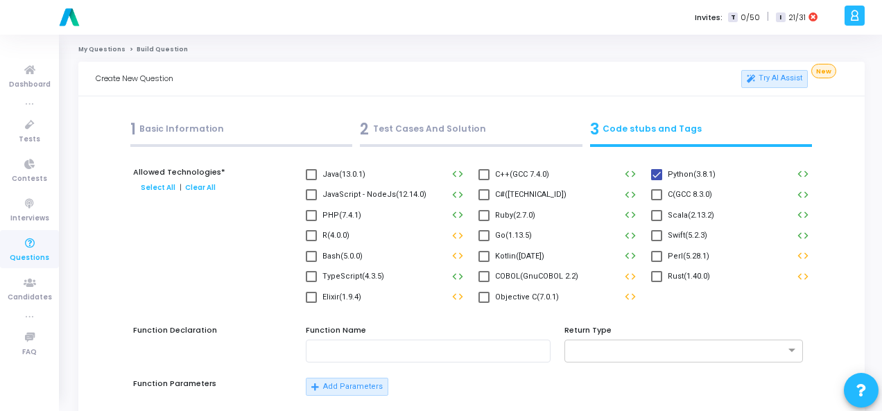
click at [461, 128] on div "2 Test Cases And Solution" at bounding box center [471, 129] width 223 height 23
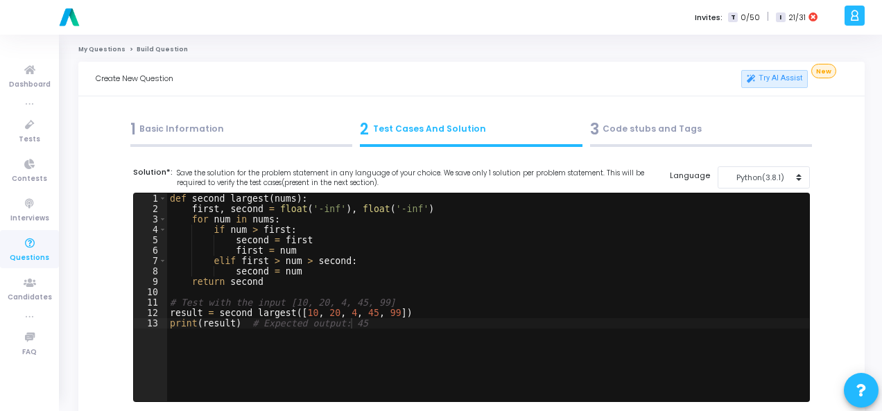
click at [625, 139] on div "3 Code stubs and Tags" at bounding box center [701, 129] width 223 height 23
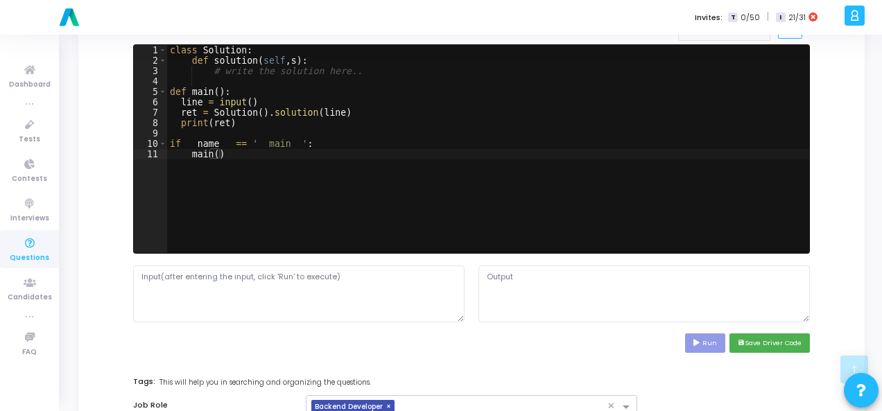
scroll to position [675, 0]
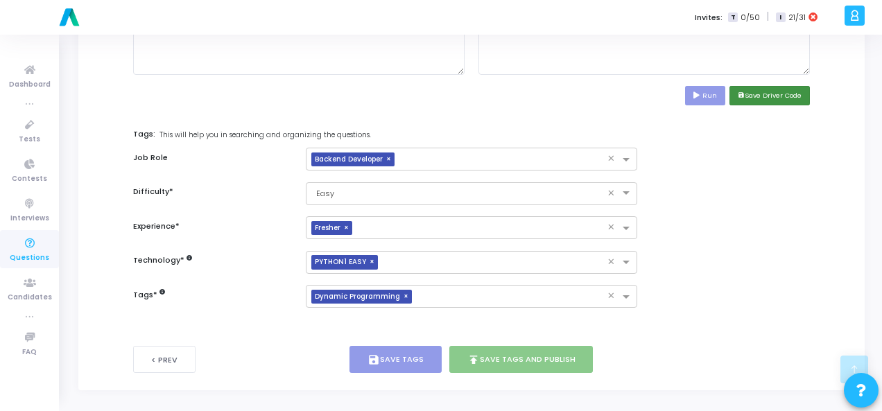
click at [752, 87] on button "save Save Driver Code" at bounding box center [769, 95] width 80 height 19
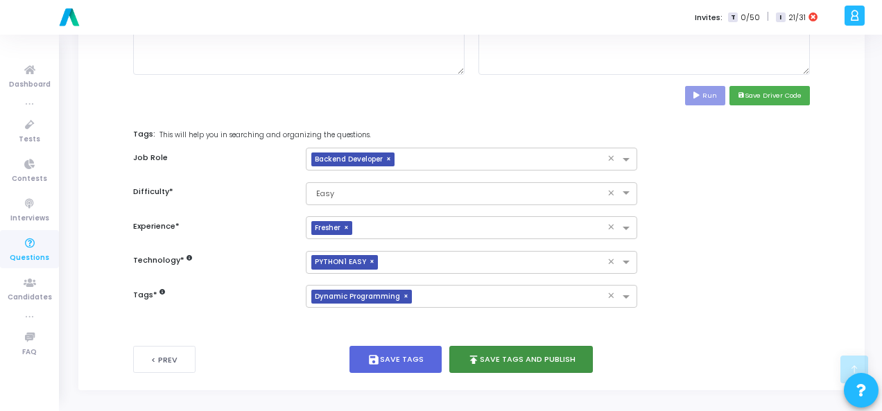
click at [505, 364] on button "publish Save Tags and Publish" at bounding box center [521, 359] width 144 height 27
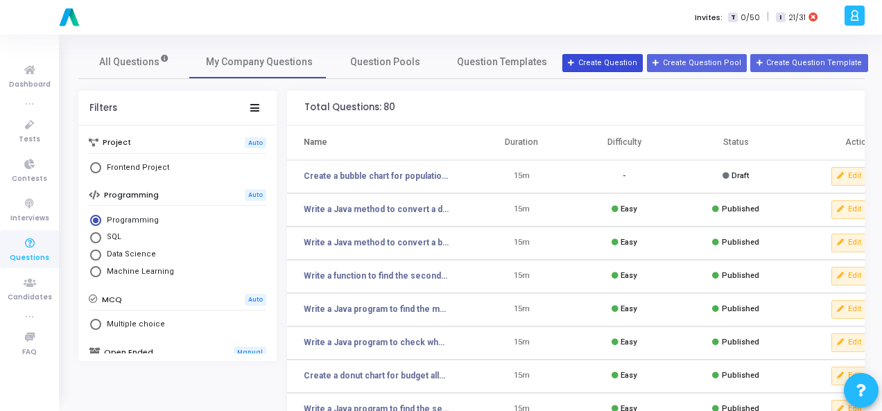
click at [619, 64] on button "Create Question" at bounding box center [602, 63] width 80 height 18
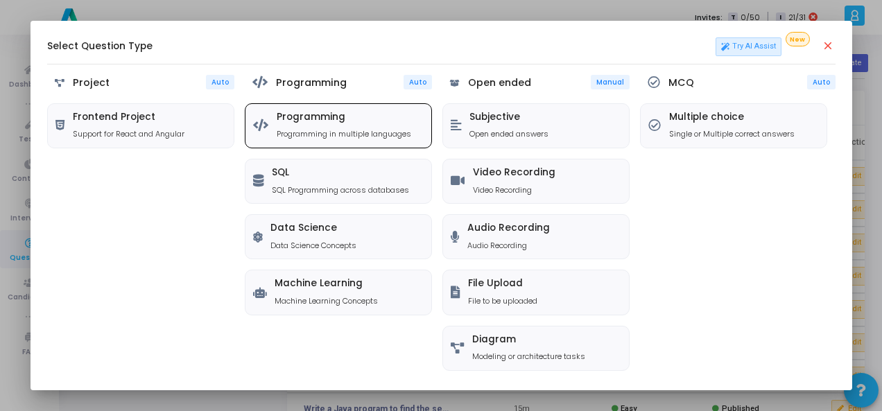
click at [362, 120] on h5 "Programming" at bounding box center [344, 118] width 135 height 12
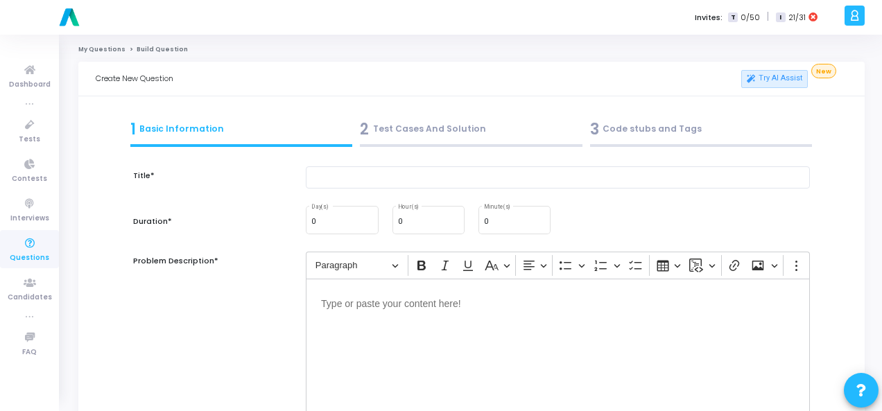
click at [648, 133] on div "3 Code stubs and Tags" at bounding box center [701, 129] width 223 height 23
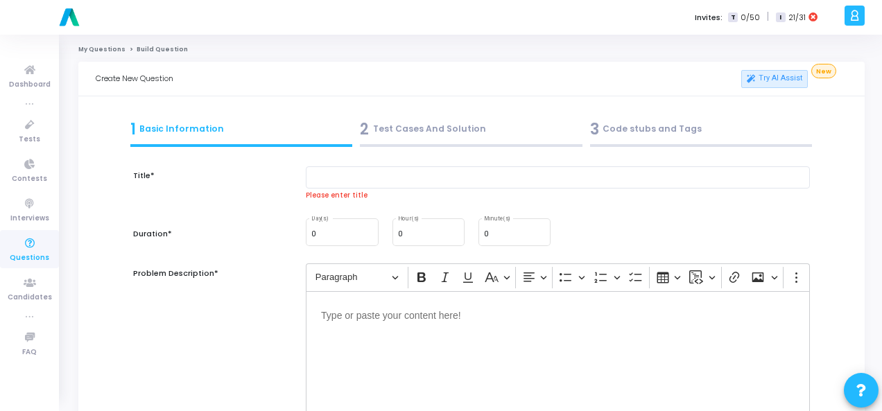
click at [628, 127] on div "3 Code stubs and Tags" at bounding box center [701, 129] width 223 height 23
click at [354, 182] on input "text" at bounding box center [558, 177] width 504 height 23
click at [371, 172] on input "text" at bounding box center [558, 177] width 504 height 23
paste input "[10, 20, 4, 45, 99]"
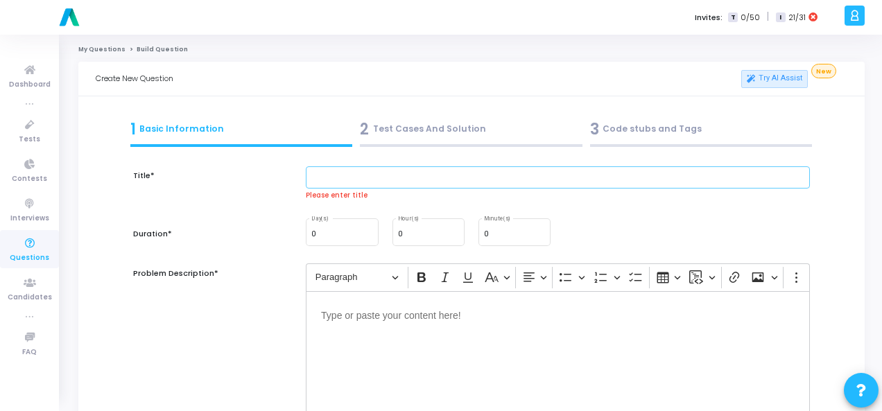
type input "[10, 20, 4, 45, 99]"
click at [355, 174] on input "text" at bounding box center [558, 177] width 504 height 23
paste input "Write a function to check if two strings are anagrams."
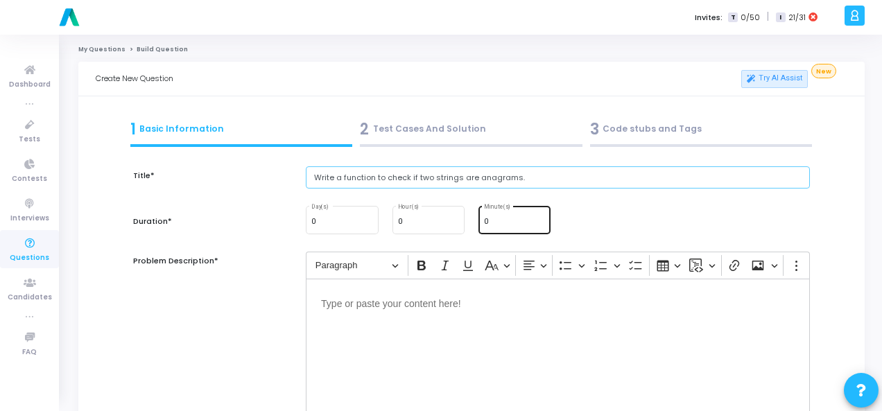
type input "Write a function to check if two strings are anagrams."
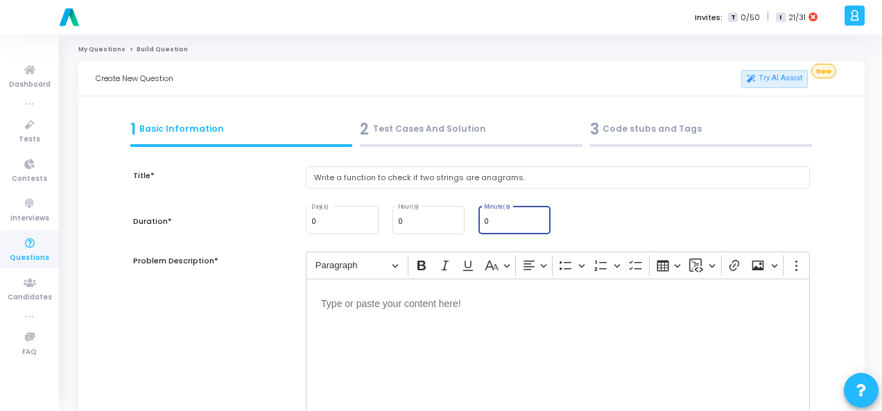
click at [508, 225] on input "0" at bounding box center [514, 222] width 61 height 8
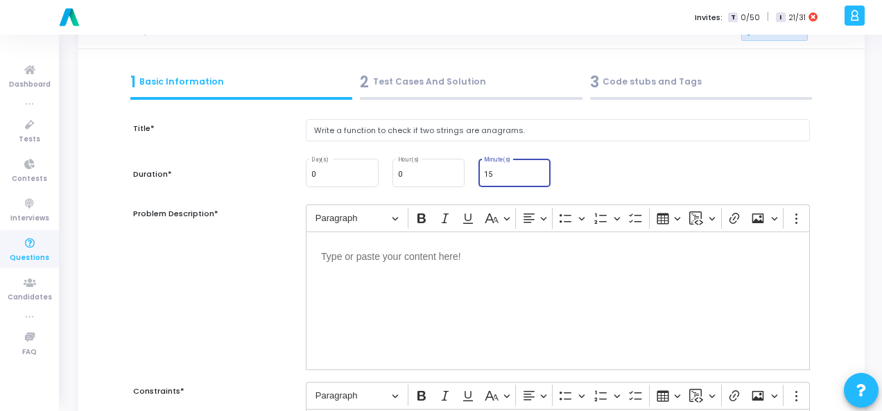
scroll to position [69, 0]
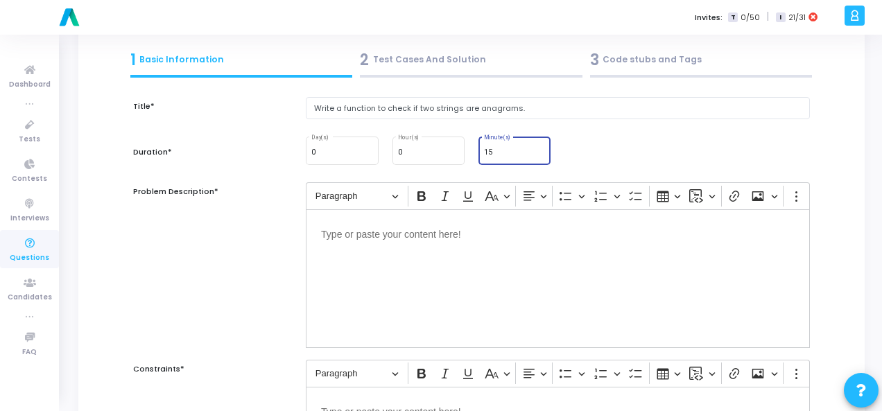
type input "15"
click at [415, 305] on div "Editor editing area: main" at bounding box center [558, 278] width 504 height 139
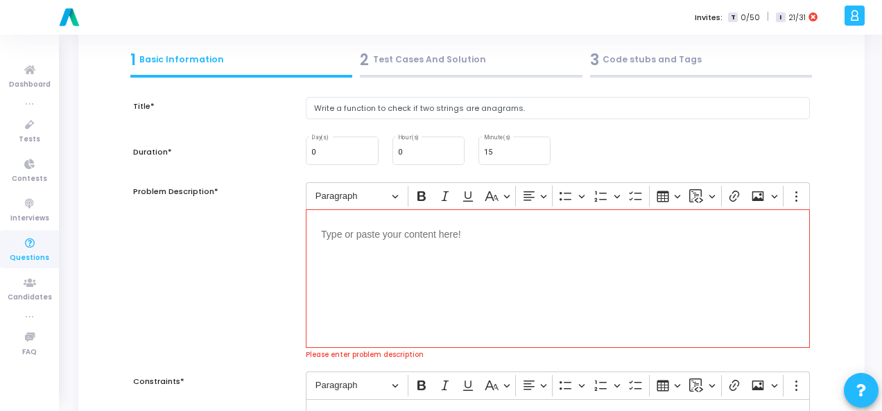
click at [380, 239] on p "Editor editing area: main" at bounding box center [558, 233] width 474 height 17
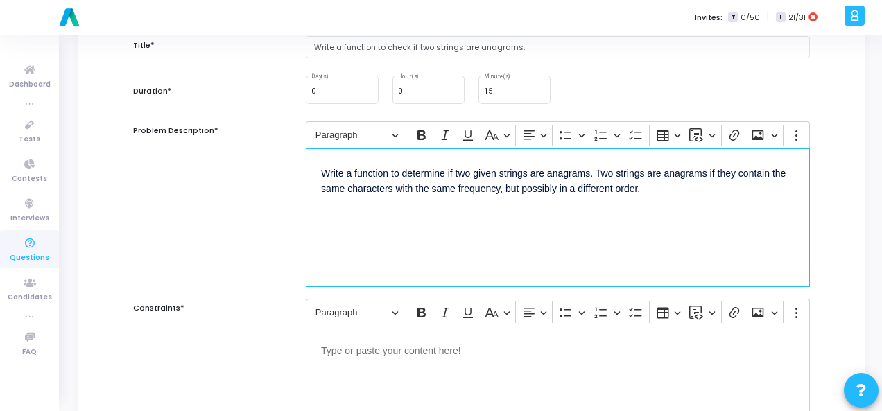
scroll to position [208, 0]
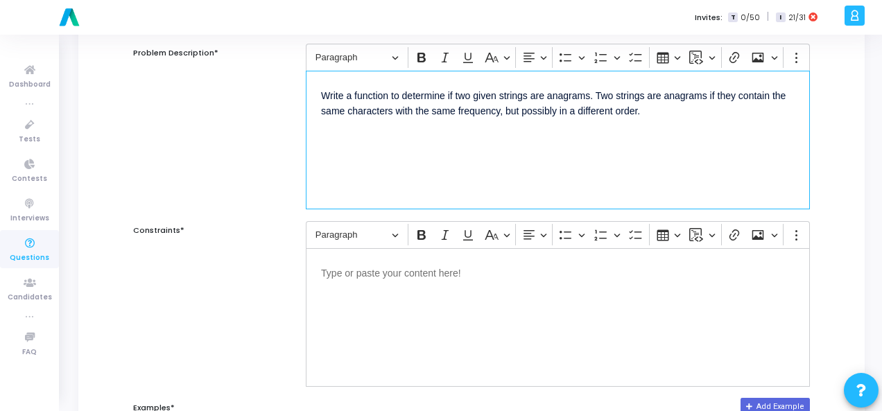
click at [418, 252] on div "Editor editing area: main" at bounding box center [558, 317] width 504 height 139
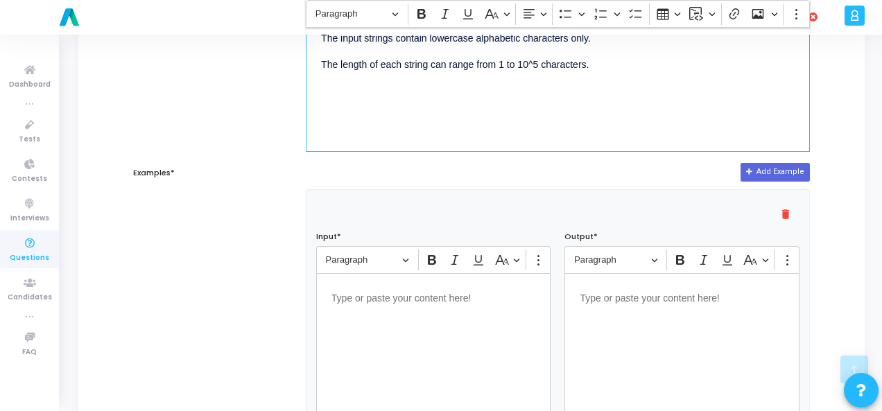
scroll to position [485, 0]
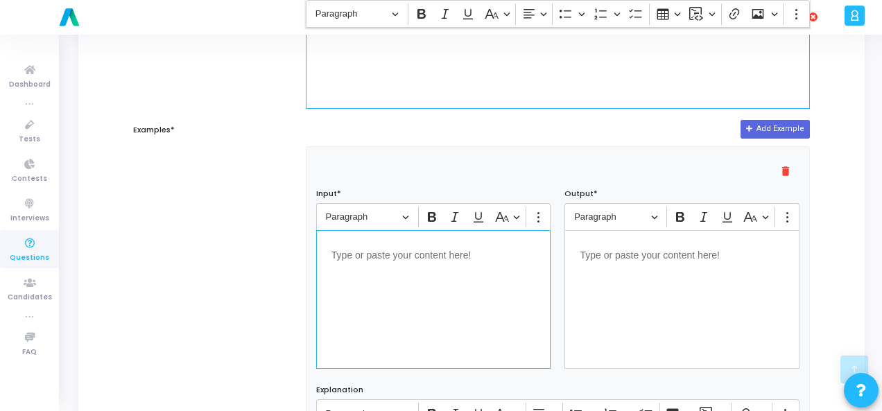
click at [410, 259] on p "Editor editing area: main" at bounding box center [433, 253] width 205 height 17
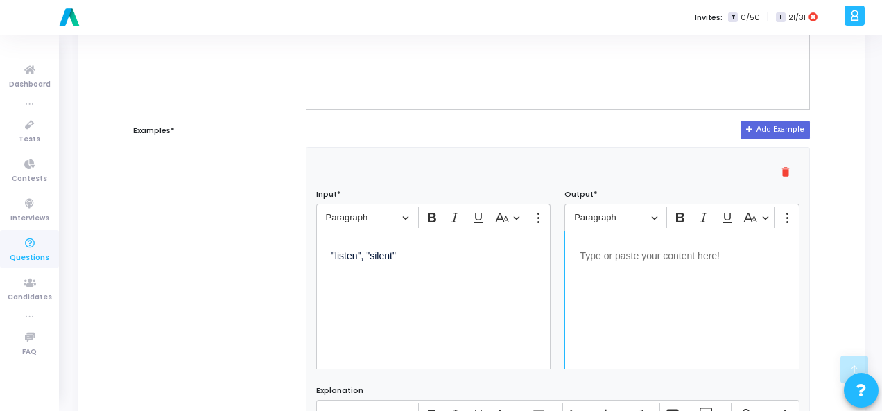
click at [576, 266] on div "Editor editing area: main" at bounding box center [681, 300] width 235 height 139
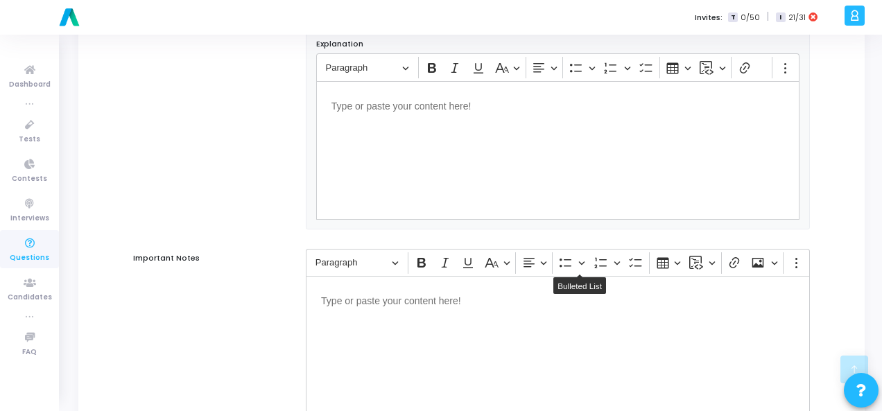
scroll to position [942, 0]
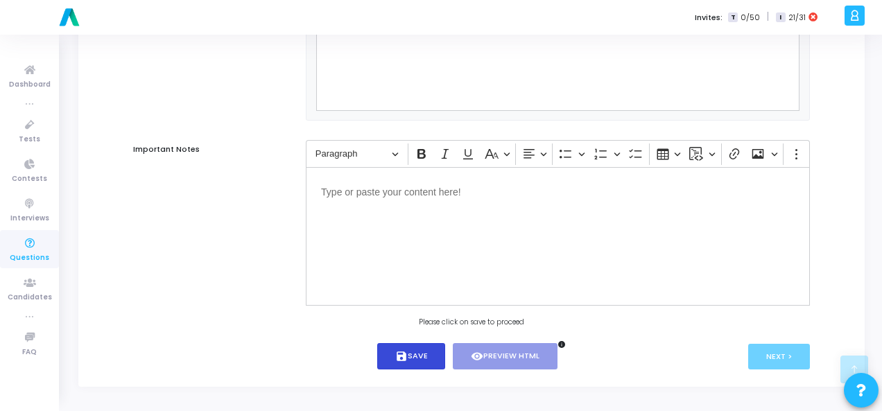
click at [413, 356] on button "save Save" at bounding box center [411, 356] width 69 height 27
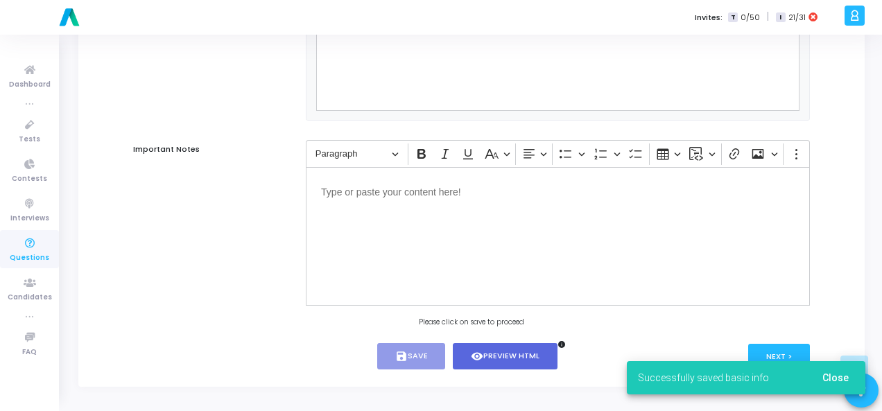
click at [773, 352] on div "Successfully saved basic info Close" at bounding box center [746, 378] width 272 height 67
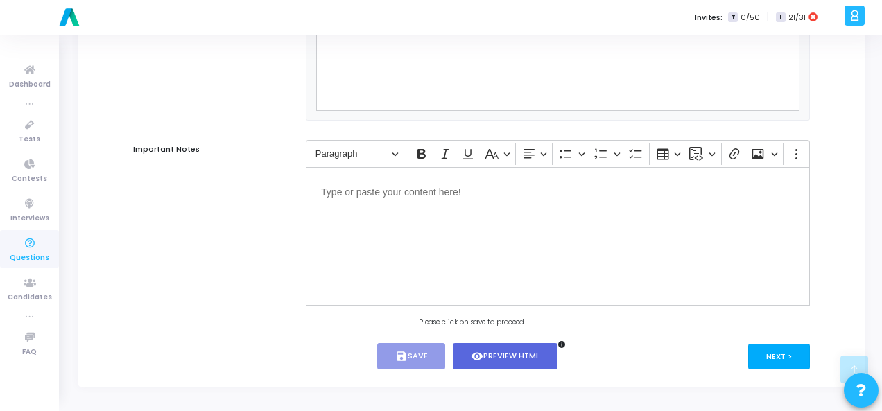
click at [774, 352] on button "Next >" at bounding box center [779, 357] width 62 height 26
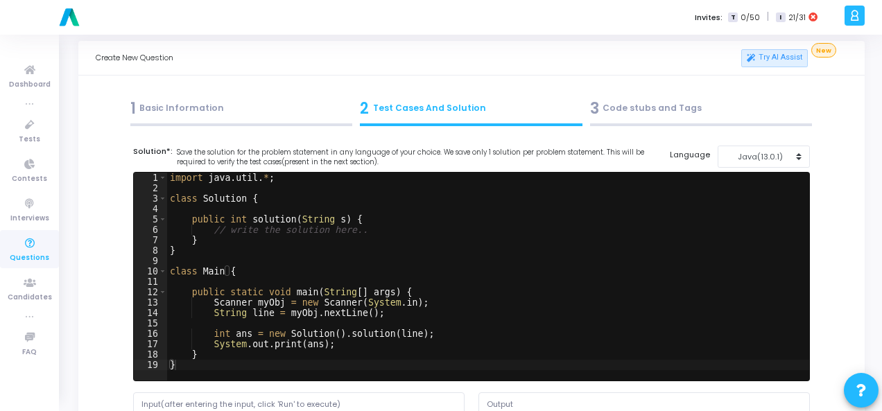
scroll to position [0, 0]
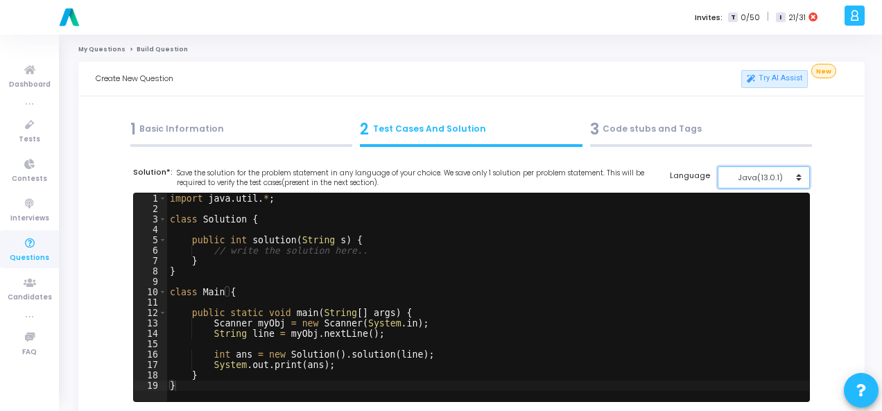
click at [759, 173] on div "Java(13.0.1)" at bounding box center [760, 178] width 68 height 12
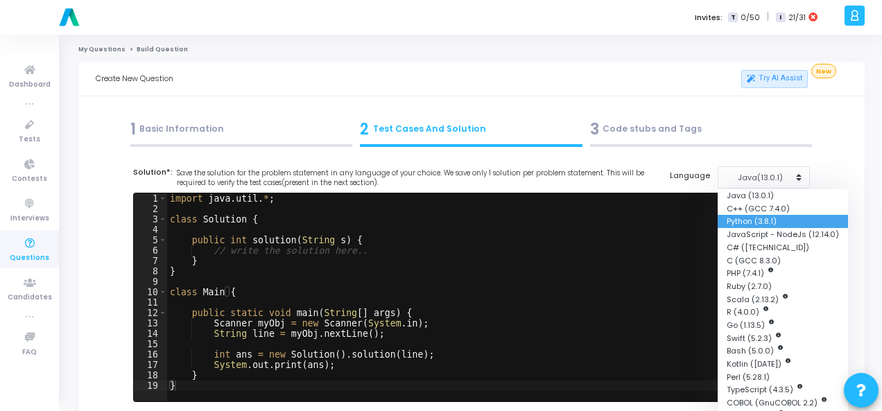
click at [764, 216] on button "Python (3.8.1)" at bounding box center [783, 221] width 130 height 13
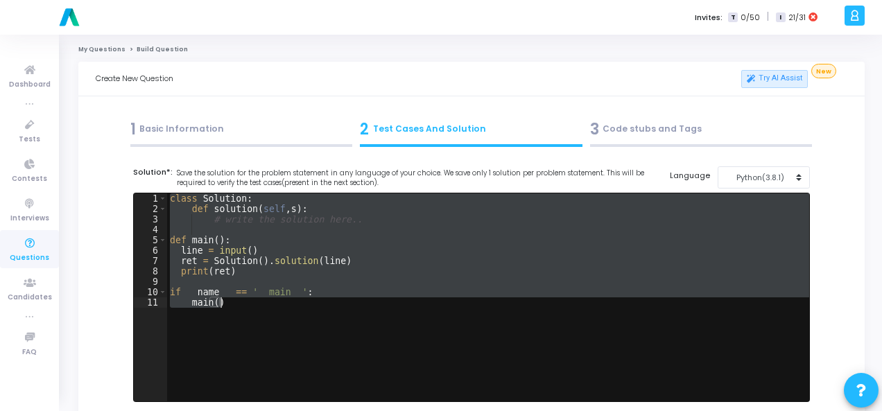
drag, startPoint x: 168, startPoint y: 201, endPoint x: 229, endPoint y: 310, distance: 124.5
click at [229, 310] on div "class Solution : def solution ( self , s ) : # write the solution here.. def ma…" at bounding box center [488, 307] width 642 height 229
type textarea "if __name__ == '__main__': main()"
paste textarea
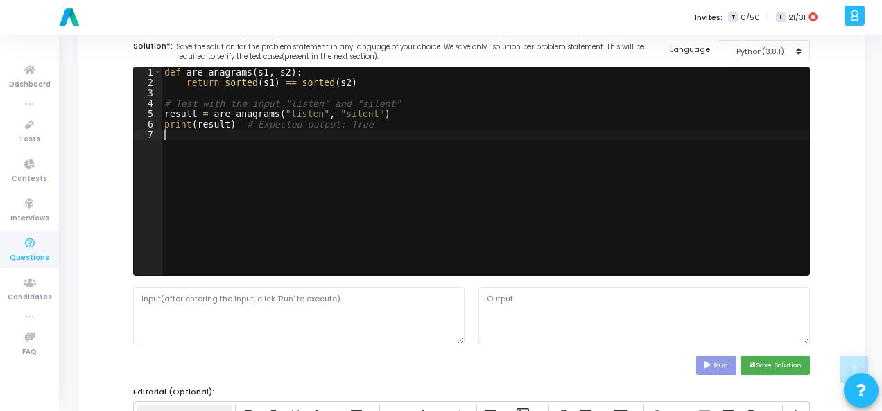
scroll to position [277, 0]
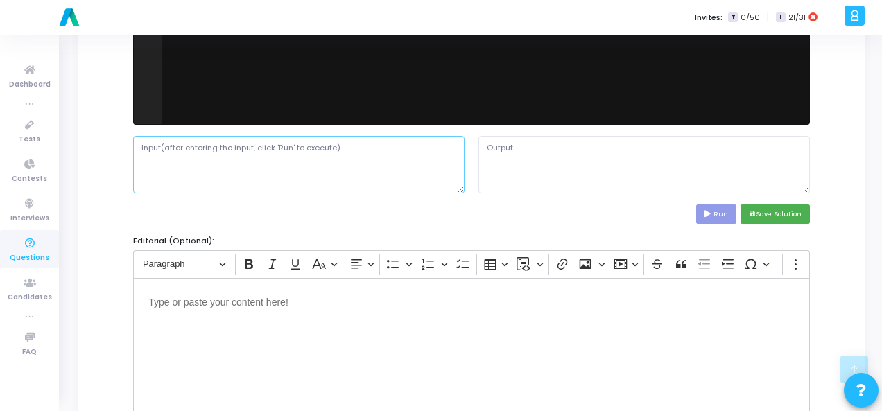
click at [297, 143] on textarea at bounding box center [298, 164] width 331 height 57
paste textarea ""listen", "silent""
type textarea ""listen", "silent""
click at [707, 205] on button "Run" at bounding box center [716, 214] width 40 height 19
type textarea "True"
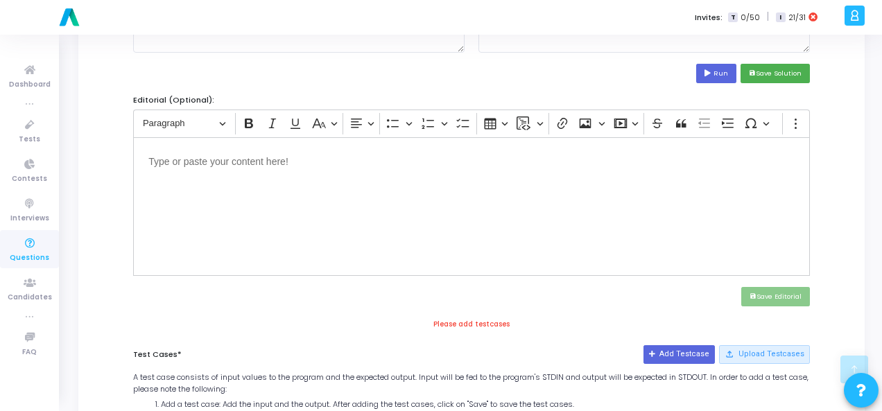
scroll to position [416, 0]
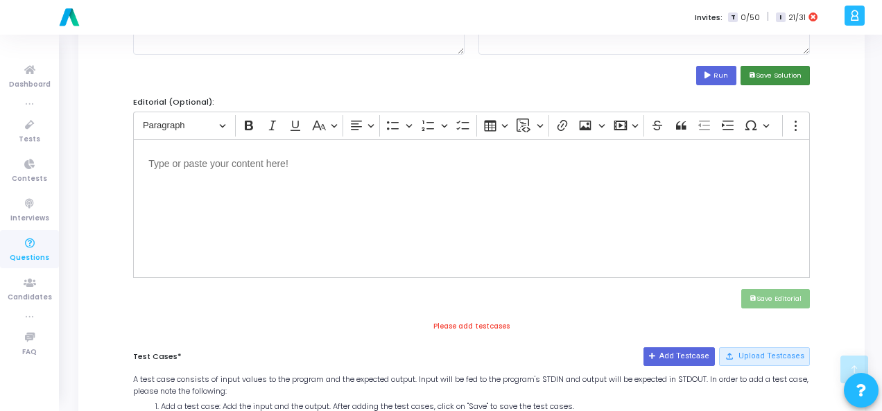
click at [759, 71] on button "save Save Solution" at bounding box center [775, 75] width 69 height 19
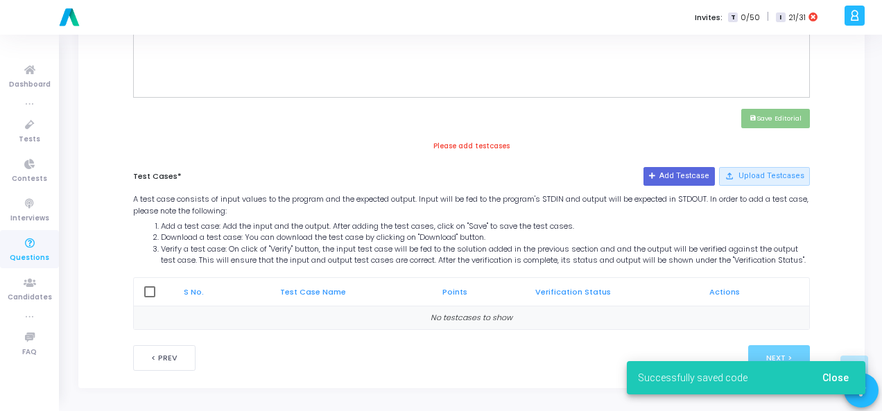
scroll to position [605, 0]
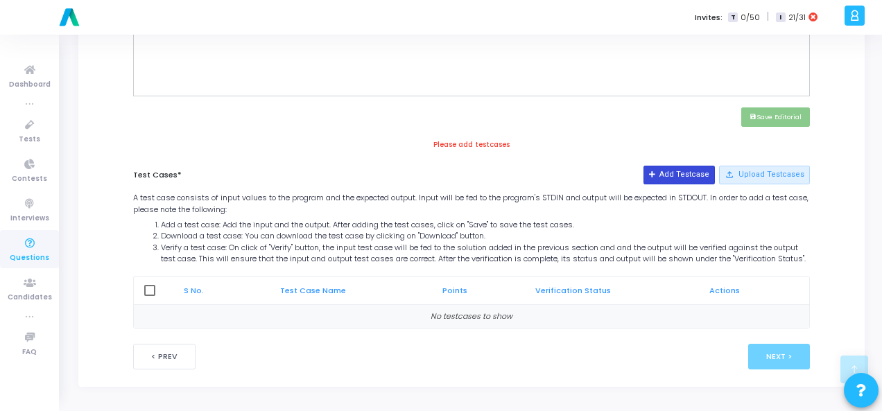
click at [677, 166] on button "Add Testcase" at bounding box center [678, 175] width 71 height 18
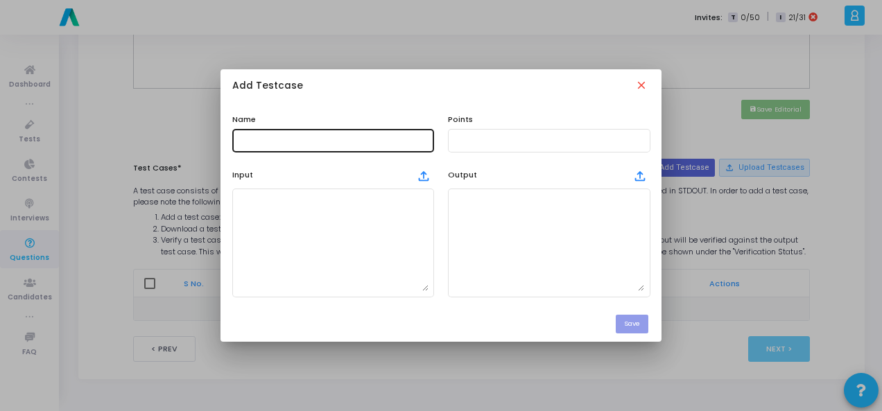
click at [336, 141] on input "text" at bounding box center [333, 141] width 191 height 10
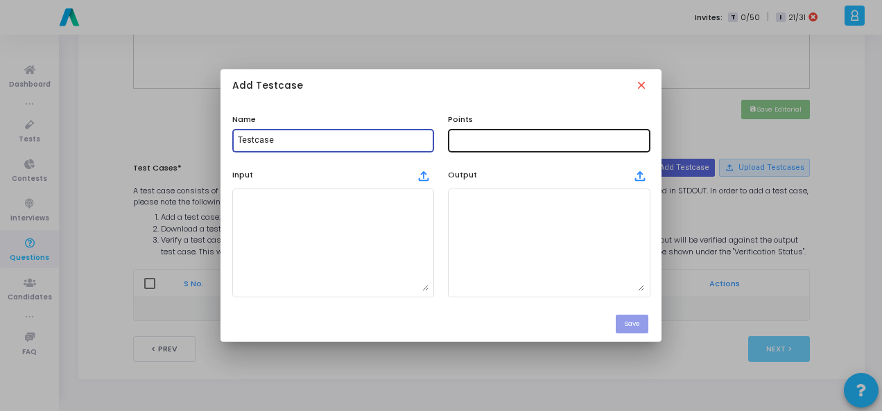
type input "Testcase"
click at [467, 144] on input "text" at bounding box center [548, 141] width 191 height 10
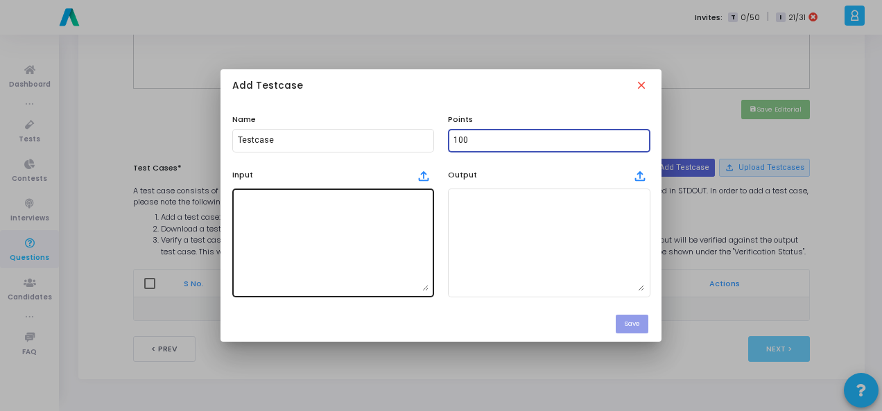
type input "100"
click at [376, 227] on textarea at bounding box center [333, 242] width 191 height 97
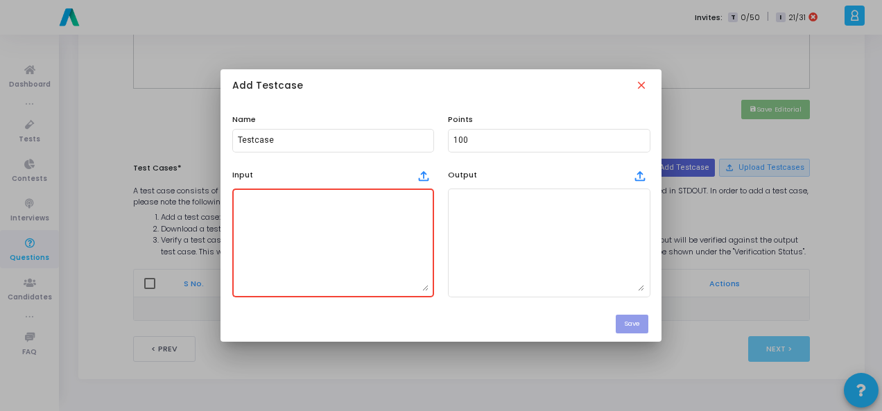
paste textarea ""listen", "silent""
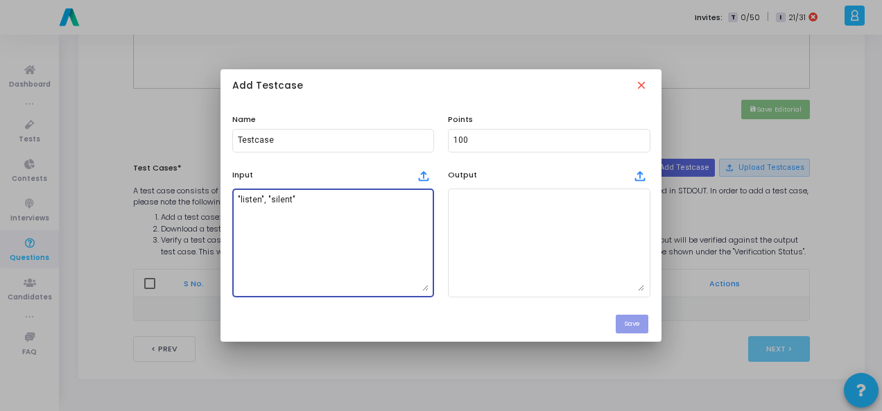
type textarea ""listen", "silent""
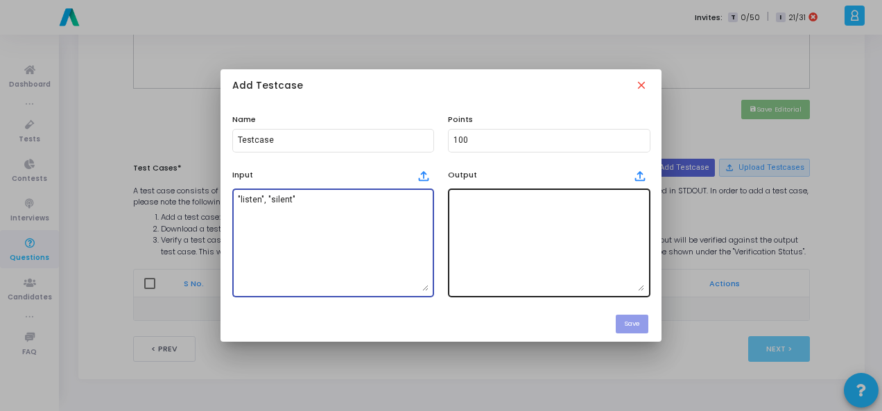
click at [479, 238] on textarea at bounding box center [548, 242] width 191 height 97
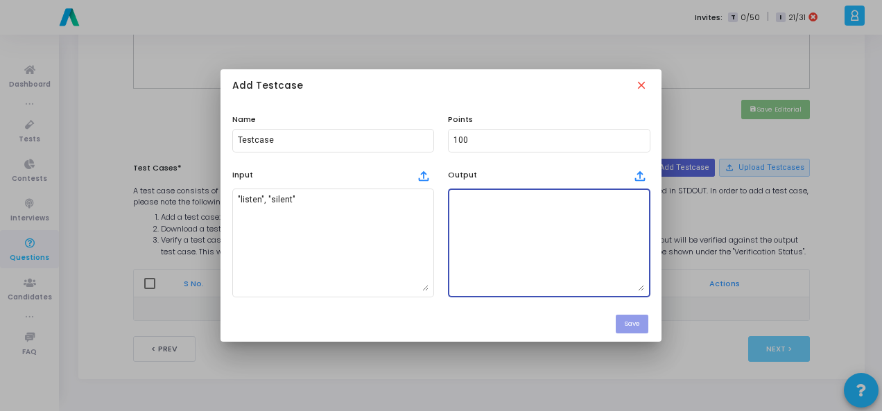
paste textarea "True"
type textarea "True"
click at [635, 325] on button "Save" at bounding box center [632, 324] width 33 height 19
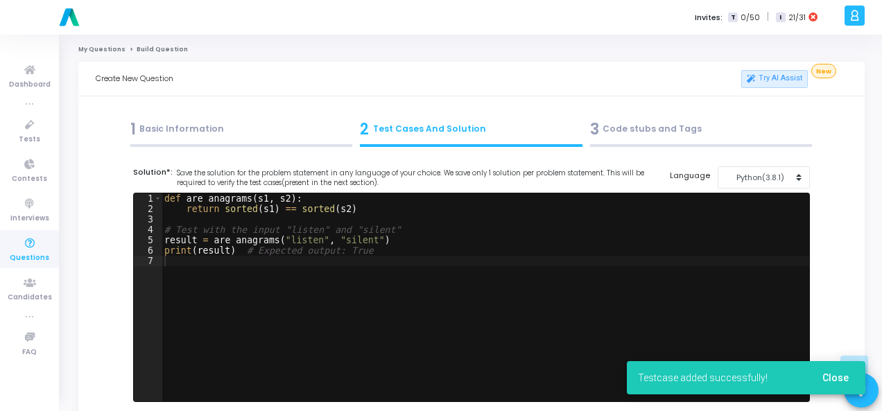
scroll to position [605, 0]
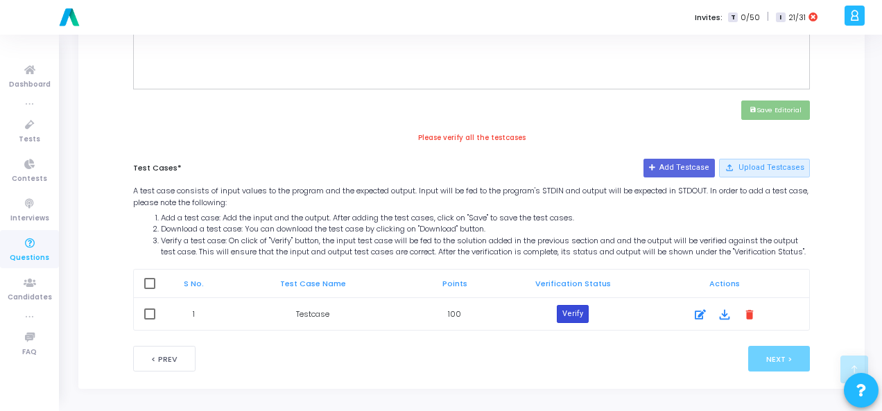
click at [578, 318] on button "Verify" at bounding box center [573, 314] width 32 height 18
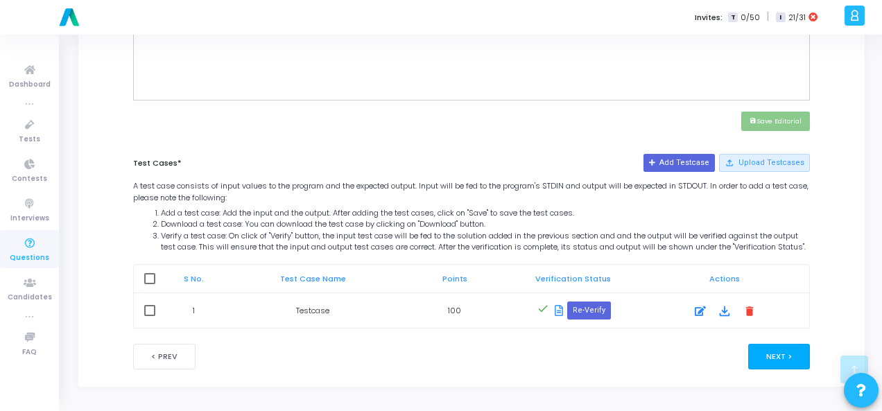
click at [763, 348] on button "Next >" at bounding box center [779, 357] width 62 height 26
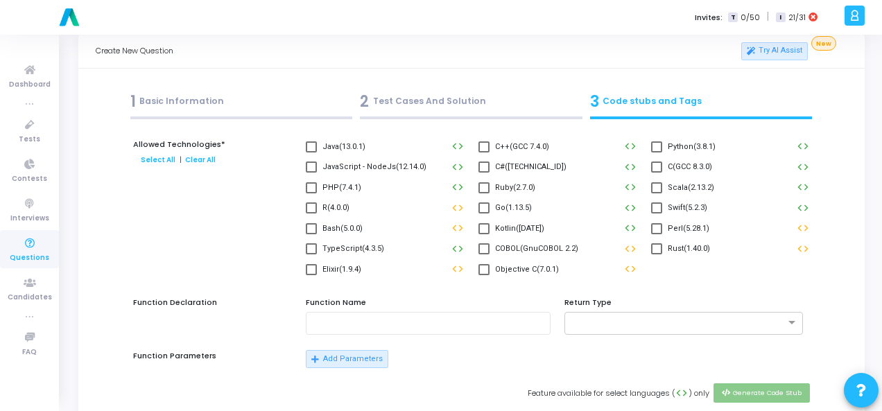
scroll to position [0, 0]
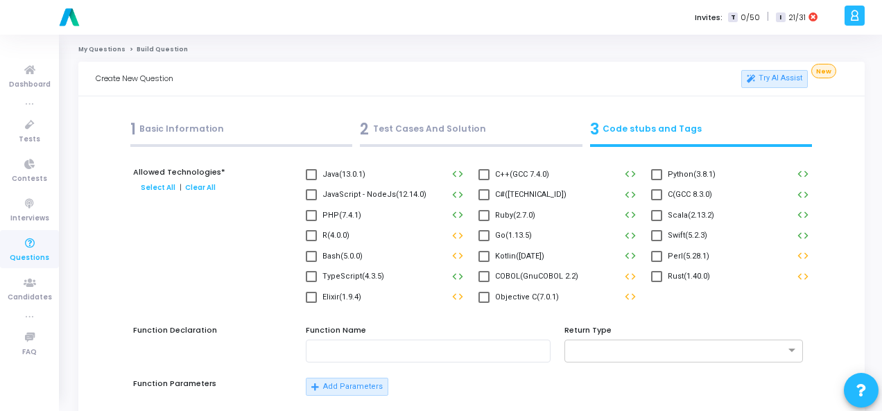
click at [656, 178] on span at bounding box center [656, 174] width 11 height 11
click at [656, 180] on input "Python(3.8.1)" at bounding box center [656, 180] width 1 height 1
checkbox input "true"
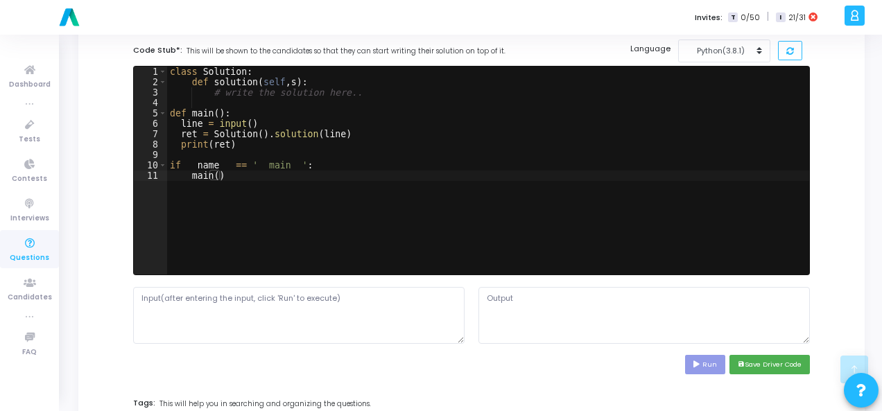
scroll to position [416, 0]
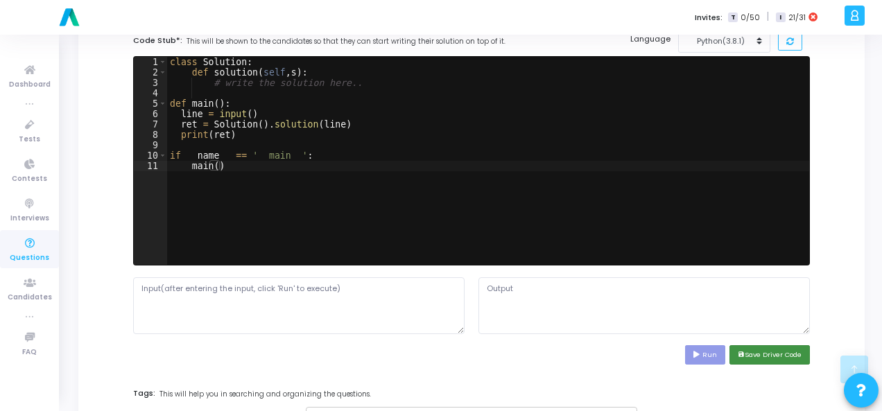
click at [767, 353] on button "save Save Driver Code" at bounding box center [769, 354] width 80 height 19
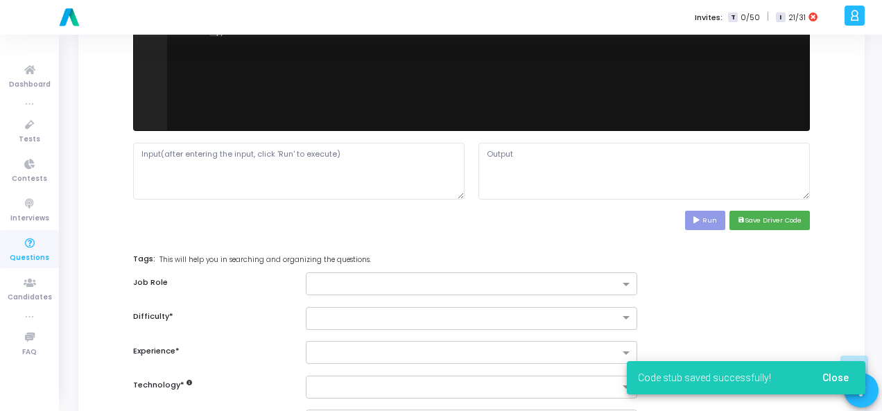
scroll to position [555, 0]
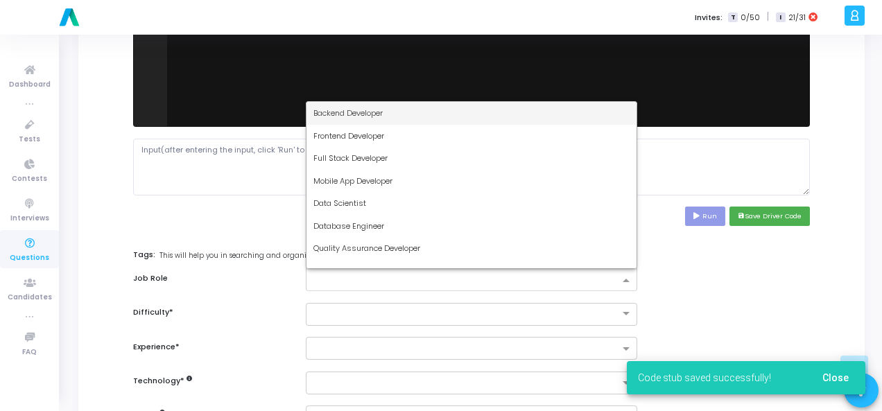
click at [466, 275] on input "text" at bounding box center [466, 281] width 306 height 12
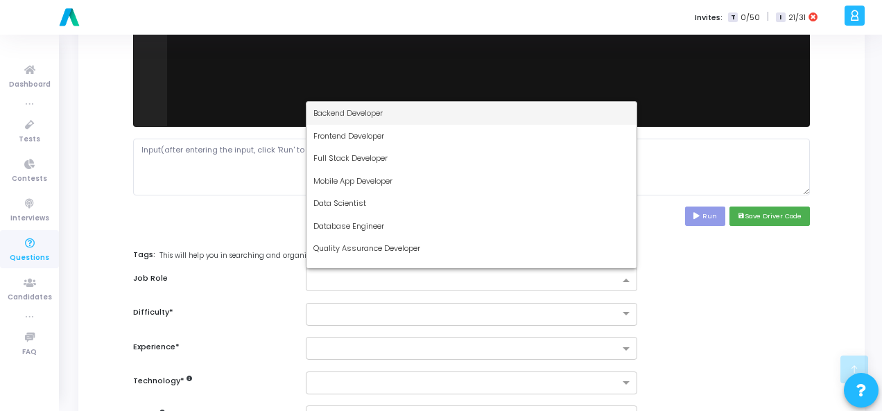
click at [453, 116] on div "Backend Developer" at bounding box center [471, 113] width 330 height 23
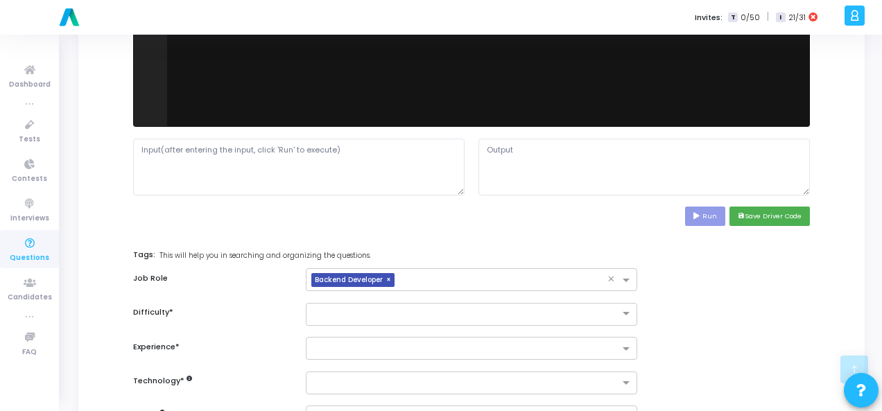
click at [416, 300] on div "Allowed Technologies* Select All | Clear All Java(13.0.1) code C++(GCC 7.4.0) c…" at bounding box center [471, 26] width 677 height 829
click at [415, 309] on input "text" at bounding box center [457, 313] width 288 height 12
click at [405, 333] on div "Easy" at bounding box center [471, 337] width 330 height 23
click at [406, 355] on div at bounding box center [471, 348] width 331 height 23
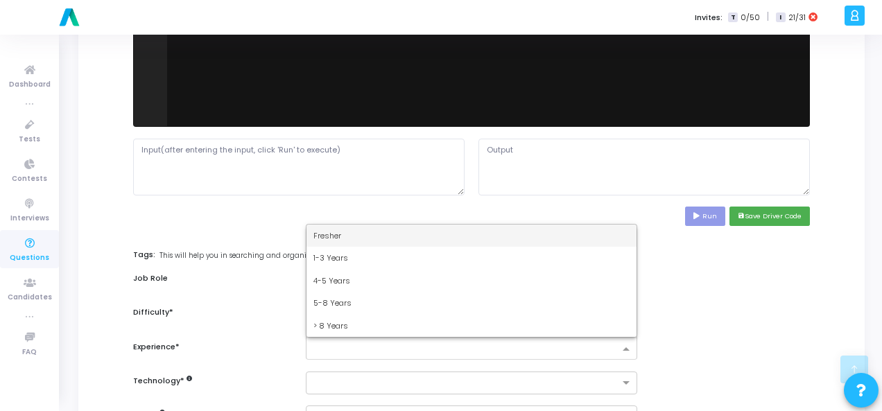
click at [424, 237] on div "Fresher" at bounding box center [471, 236] width 330 height 23
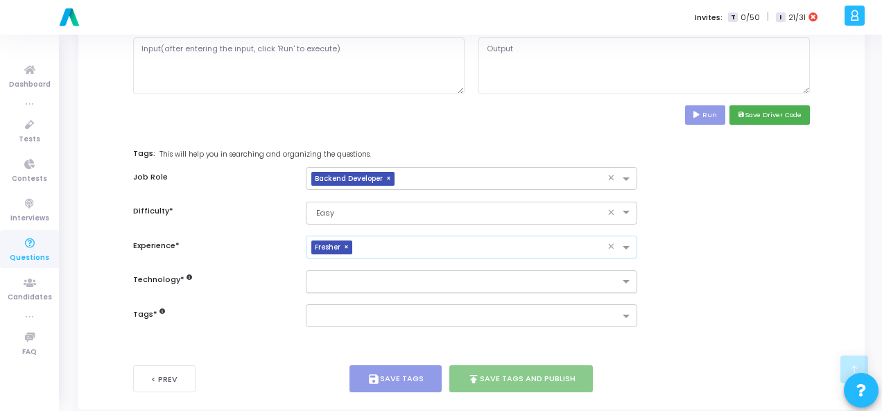
scroll to position [675, 0]
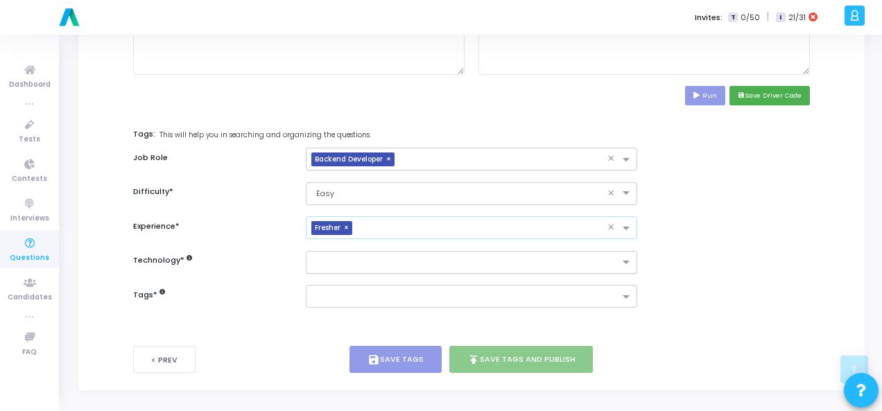
click at [416, 257] on input "text" at bounding box center [466, 263] width 306 height 12
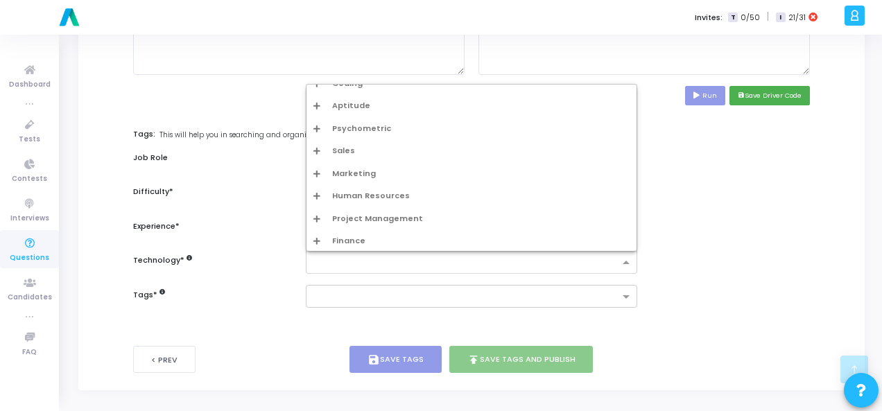
scroll to position [14, 0]
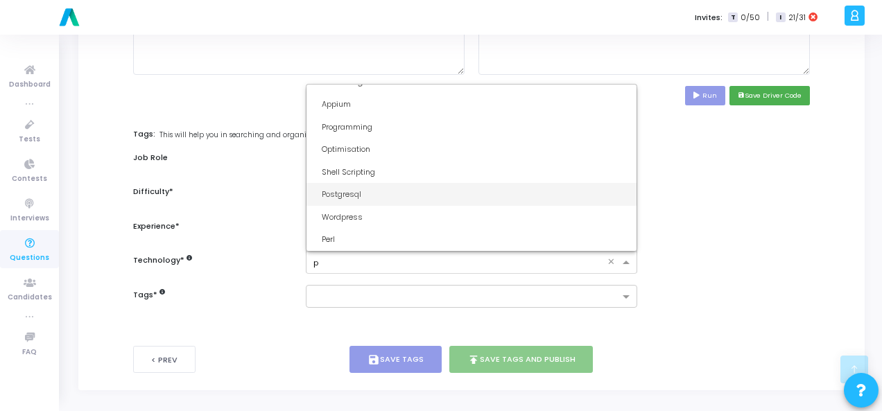
type input "py"
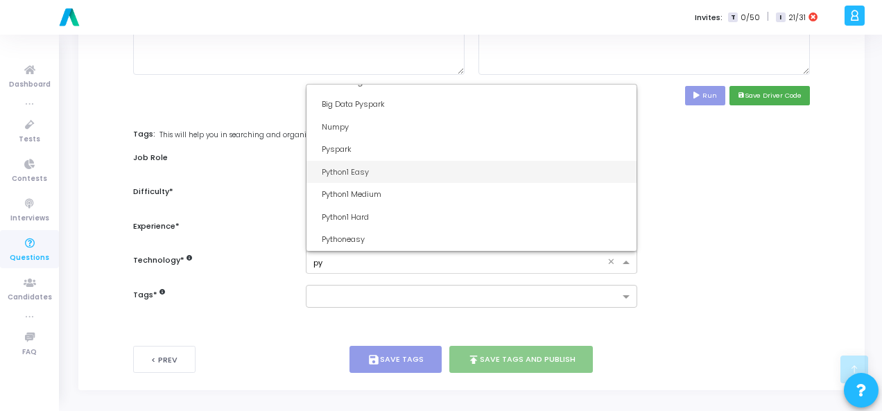
click at [424, 173] on div "Python1 Easy" at bounding box center [476, 172] width 308 height 12
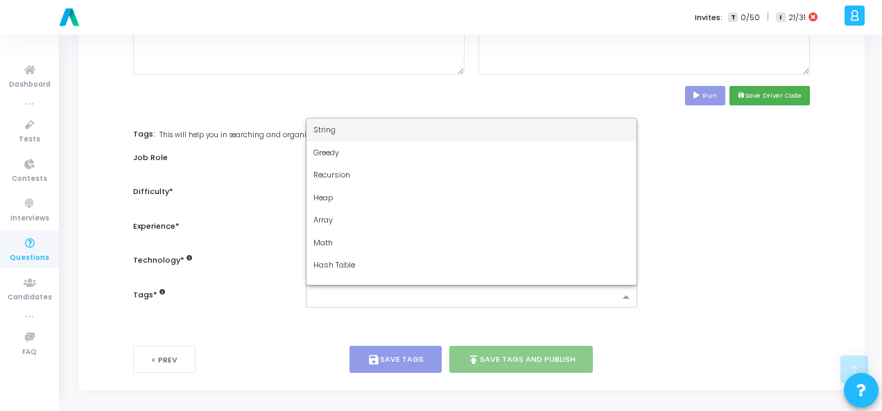
click at [392, 292] on input "text" at bounding box center [466, 298] width 306 height 12
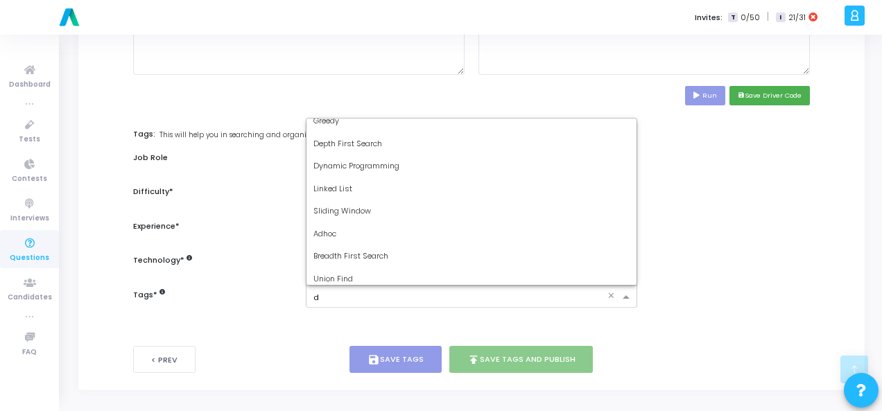
scroll to position [0, 0]
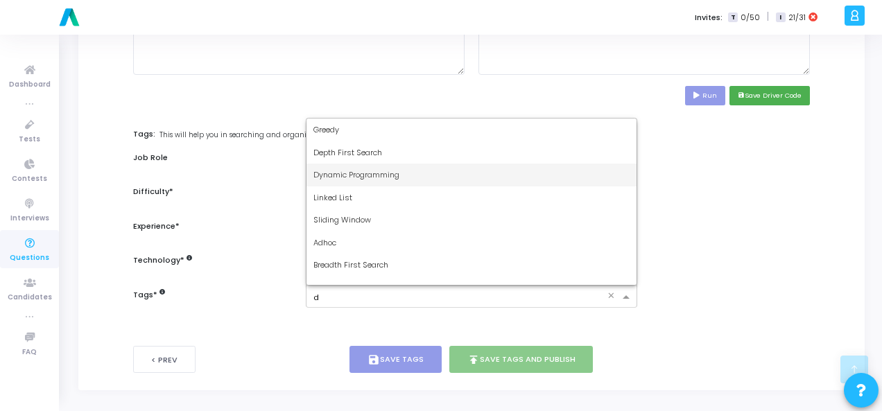
type input "dy"
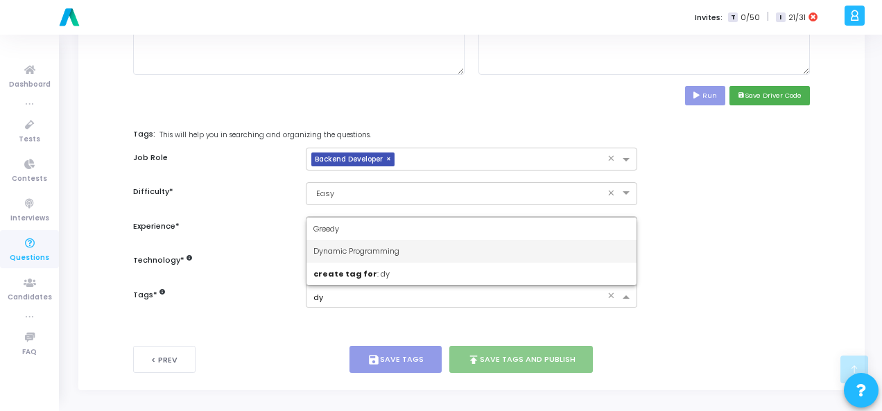
click at [434, 253] on div "Dynamic Programming" at bounding box center [471, 251] width 330 height 23
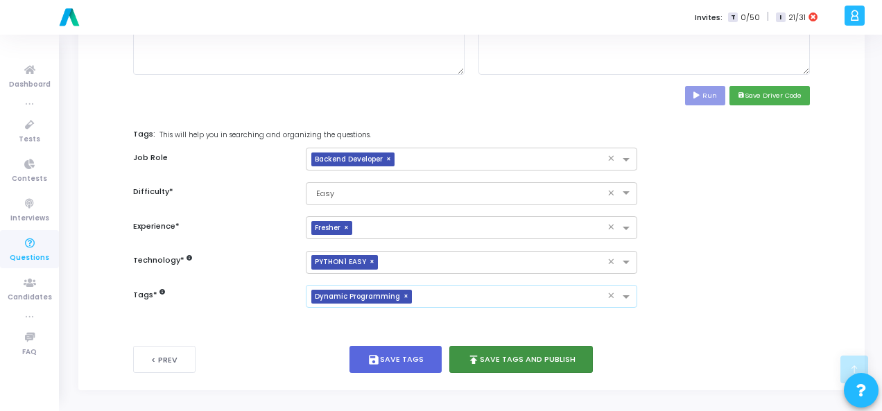
click at [483, 360] on button "publish Save Tags and Publish" at bounding box center [521, 359] width 144 height 27
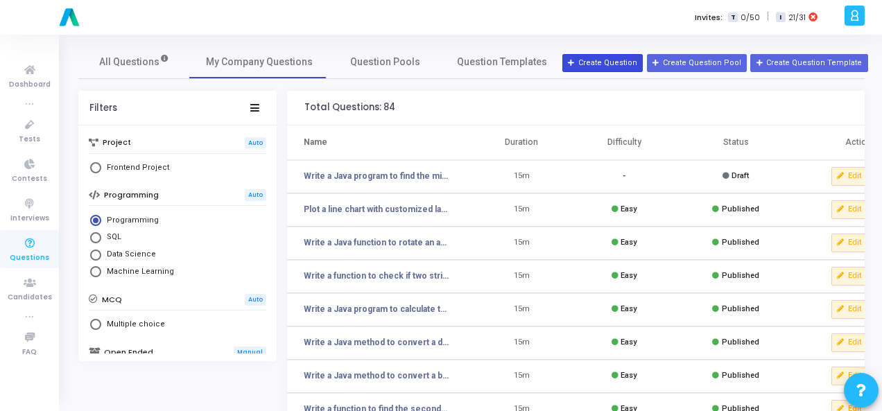
click at [643, 57] on button "Create Question" at bounding box center [602, 63] width 80 height 18
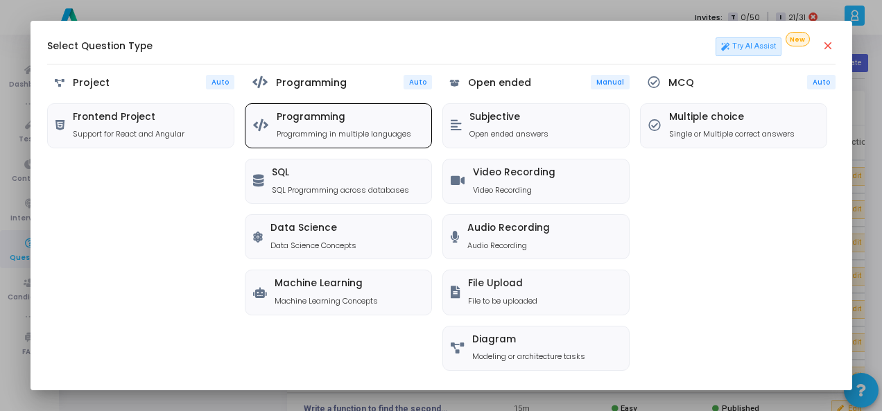
click at [343, 117] on h5 "Programming" at bounding box center [344, 118] width 135 height 12
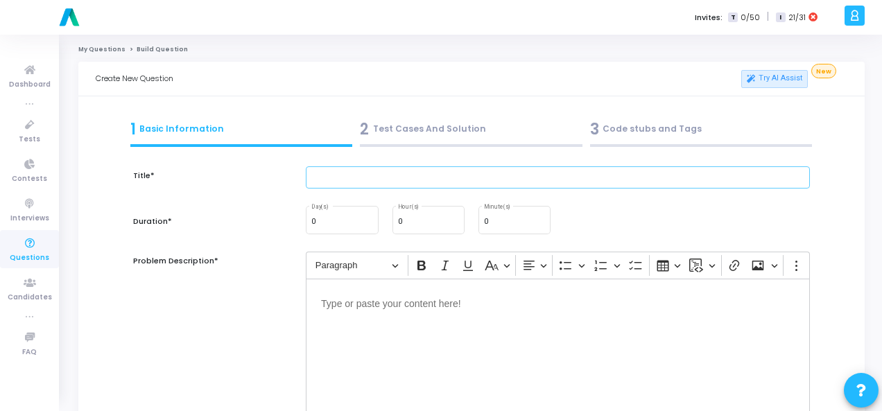
click at [416, 170] on input "text" at bounding box center [558, 177] width 504 height 23
paste input "Write a function to generate the Fibonacci sequence up to n terms."
type input "Write a function to generate the Fibonacci sequence up to n terms."
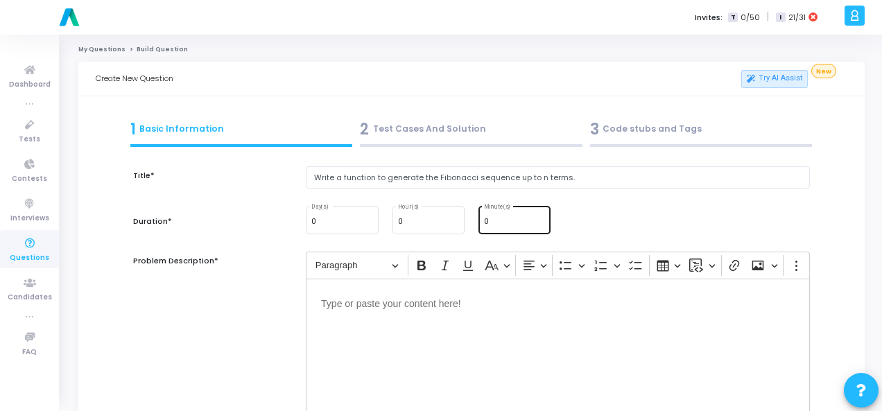
click at [491, 221] on input "0" at bounding box center [514, 222] width 61 height 8
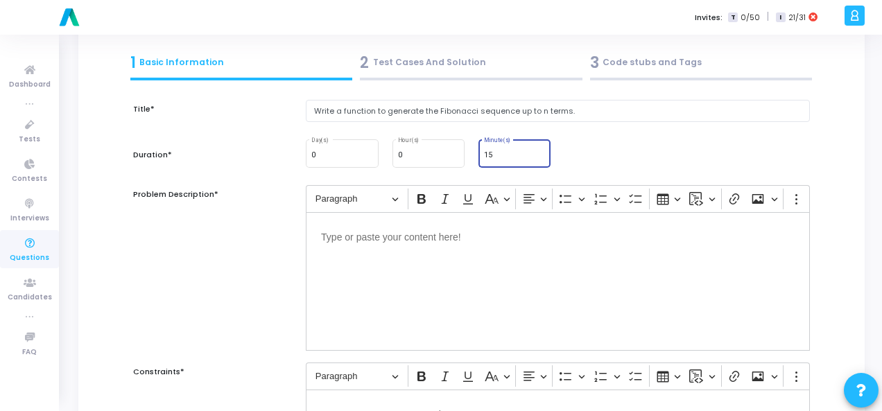
scroll to position [69, 0]
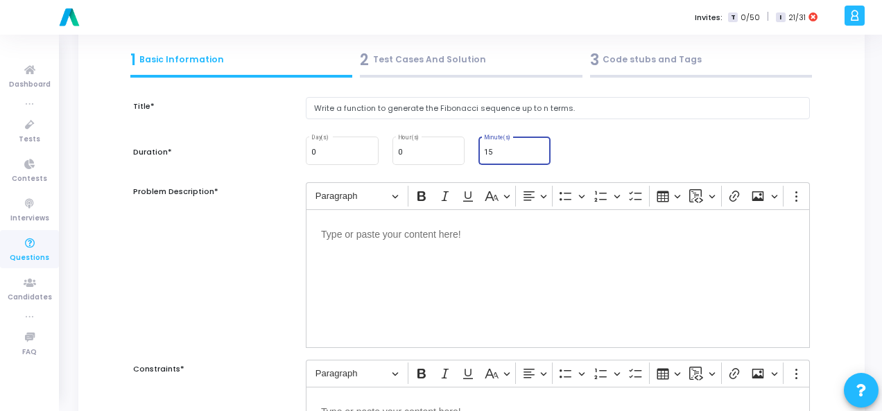
type input "15"
click at [433, 228] on p "Editor editing area: main" at bounding box center [558, 233] width 474 height 17
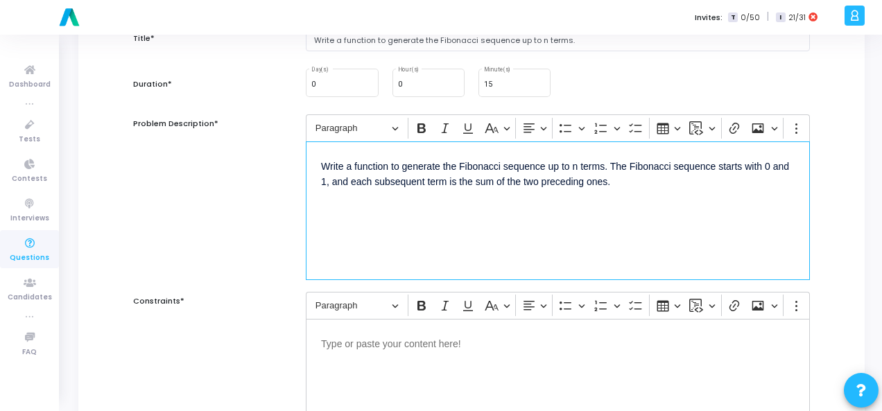
scroll to position [139, 0]
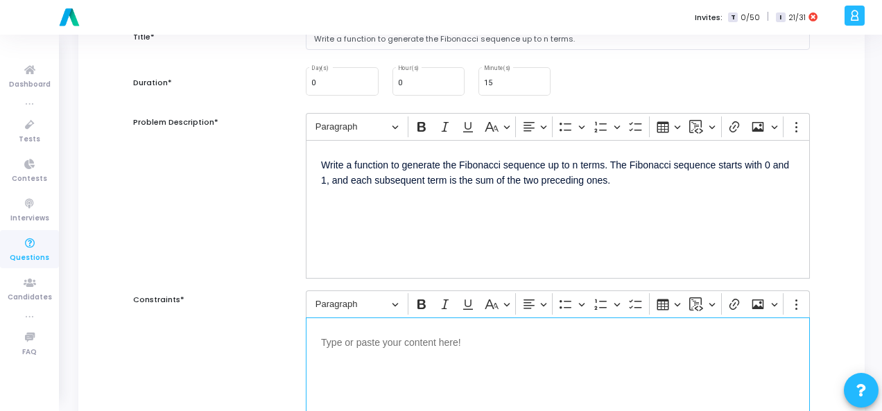
click at [345, 336] on p "Editor editing area: main" at bounding box center [558, 341] width 474 height 17
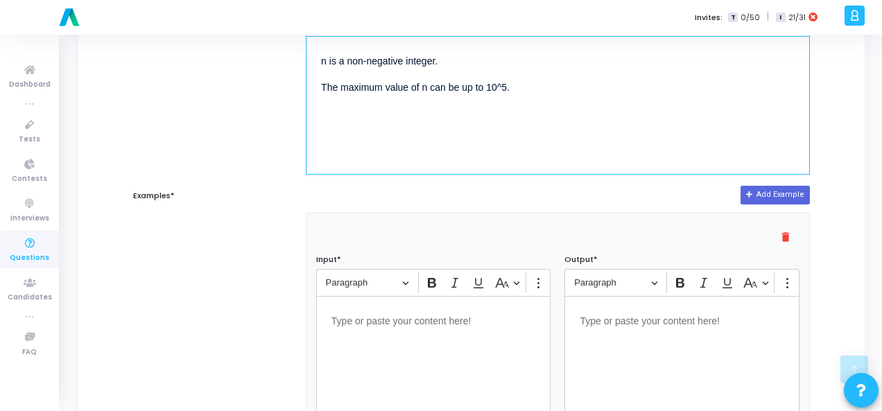
scroll to position [485, 0]
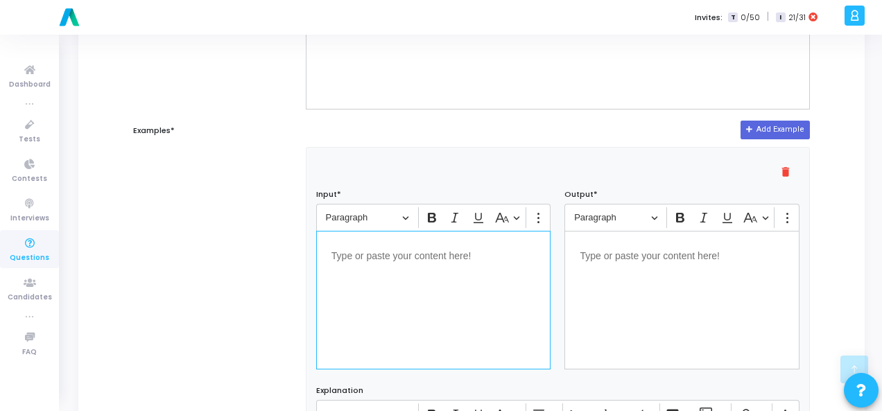
click at [408, 263] on div "Editor editing area: main" at bounding box center [433, 300] width 235 height 139
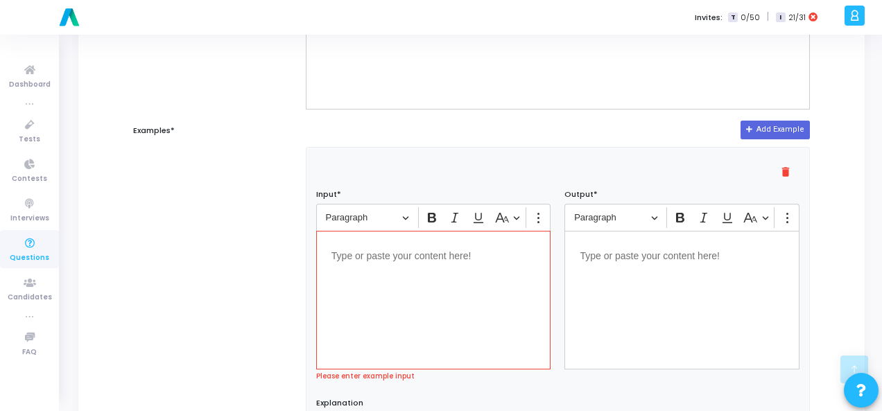
click at [391, 260] on p "Editor editing area: main" at bounding box center [433, 254] width 205 height 17
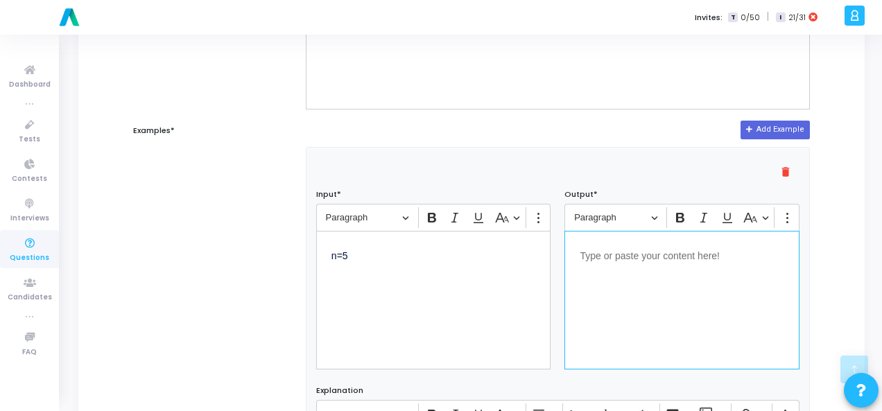
click at [623, 260] on p "Editor editing area: main" at bounding box center [682, 254] width 205 height 17
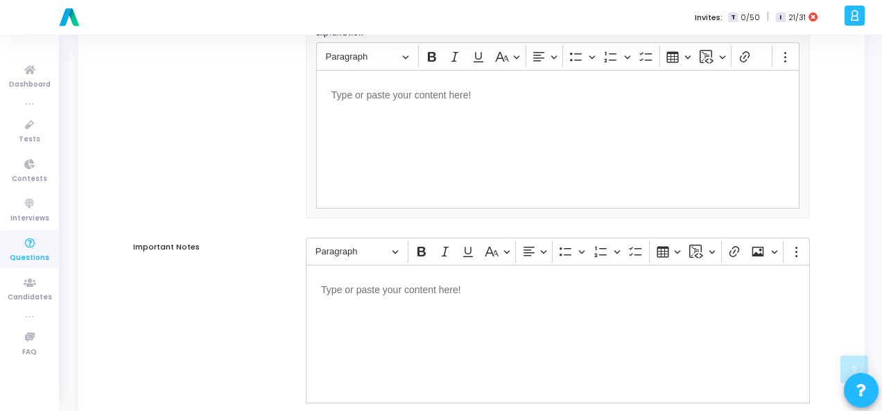
scroll to position [942, 0]
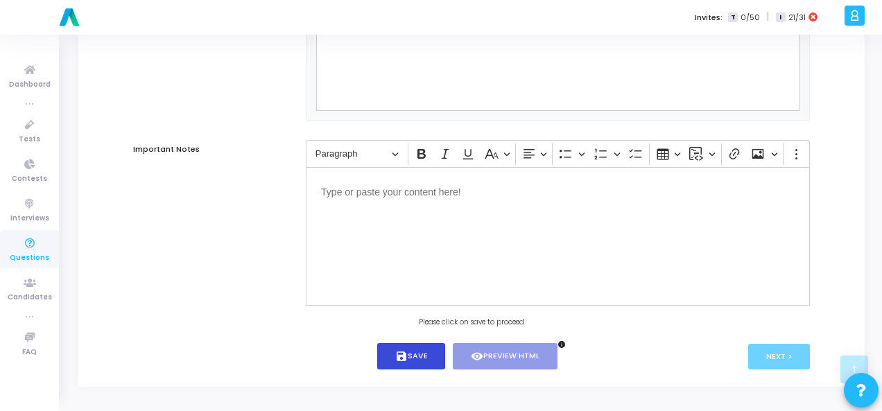
click at [431, 353] on button "save Save" at bounding box center [411, 356] width 69 height 27
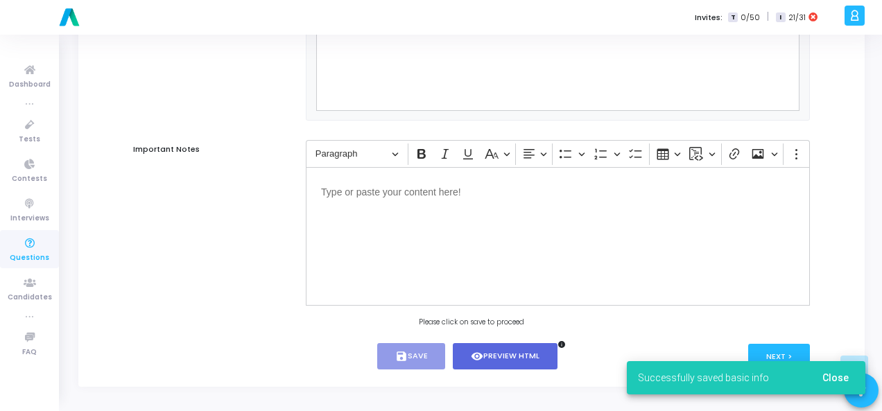
click at [788, 352] on div "Successfully saved basic info Close" at bounding box center [746, 378] width 272 height 67
click at [784, 345] on div "Successfully saved basic info Close" at bounding box center [746, 378] width 272 height 67
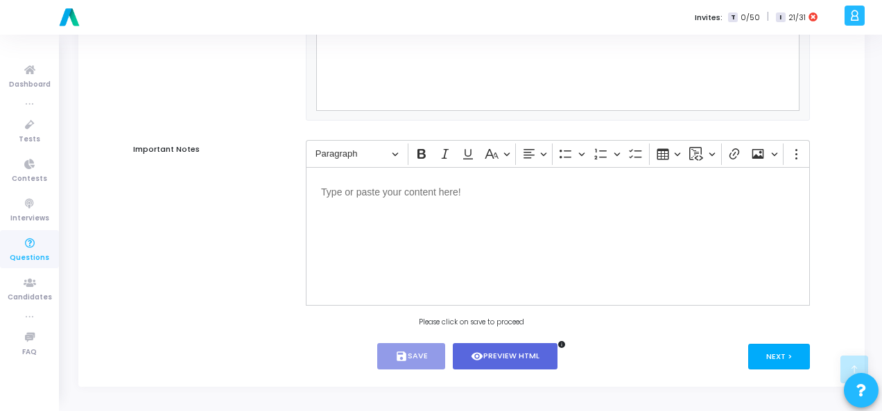
click at [781, 355] on button "Next >" at bounding box center [779, 357] width 62 height 26
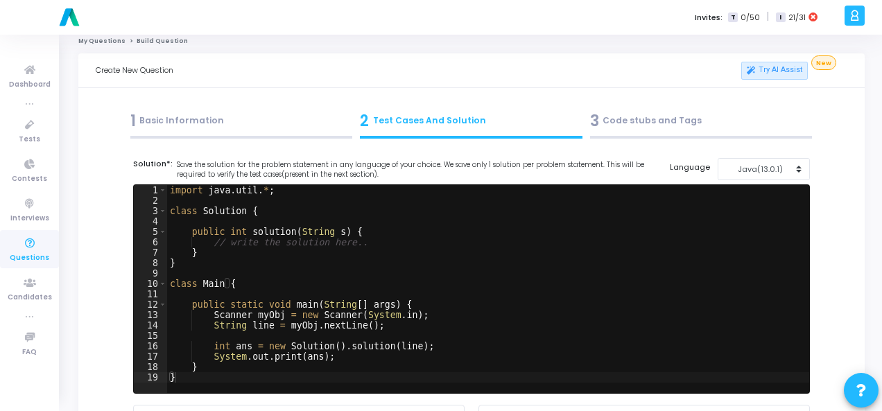
scroll to position [0, 0]
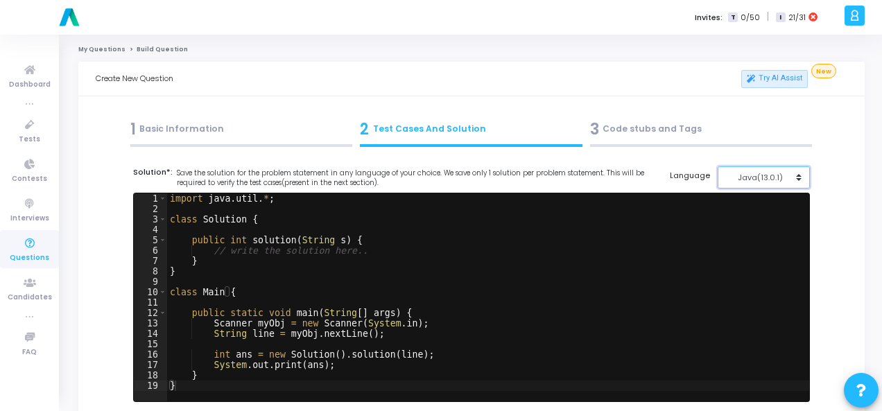
click at [793, 175] on div "Java(13.0.1)" at bounding box center [760, 178] width 68 height 12
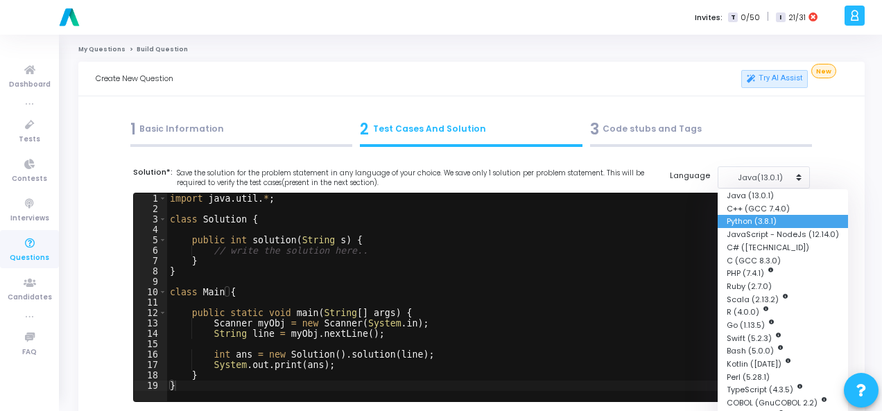
click at [769, 217] on button "Python (3.8.1)" at bounding box center [783, 221] width 130 height 13
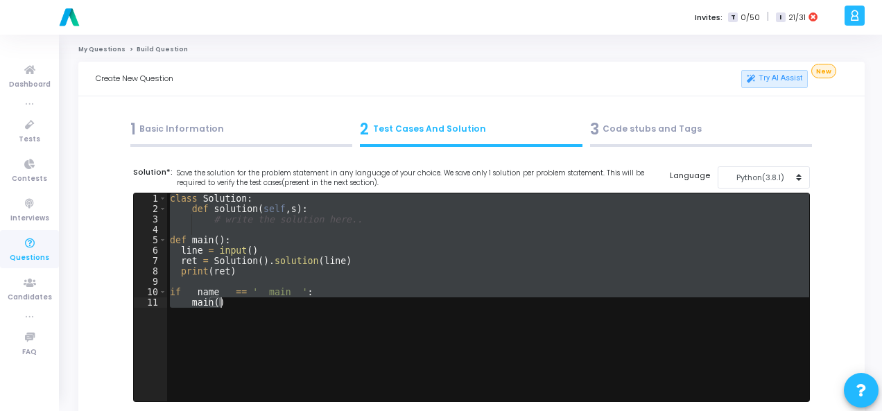
drag, startPoint x: 169, startPoint y: 196, endPoint x: 247, endPoint y: 307, distance: 135.4
click at [247, 307] on div "class Solution : def solution ( self , s ) : # write the solution here.. def ma…" at bounding box center [488, 307] width 642 height 229
type textarea "if __name__ == '__main__': main()"
paste textarea
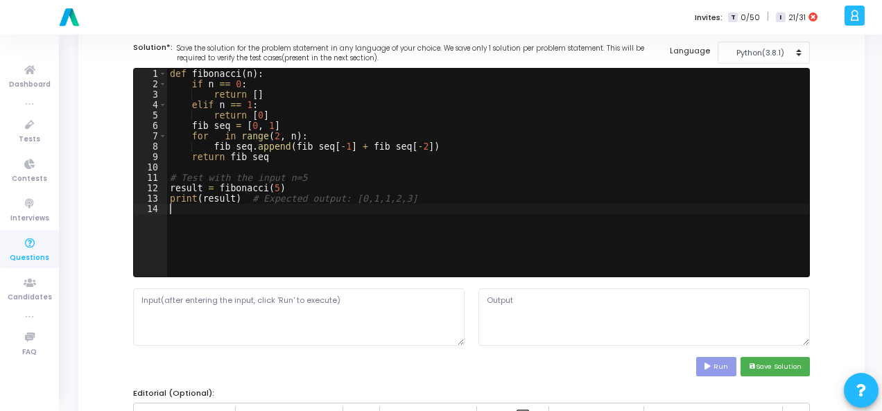
scroll to position [139, 0]
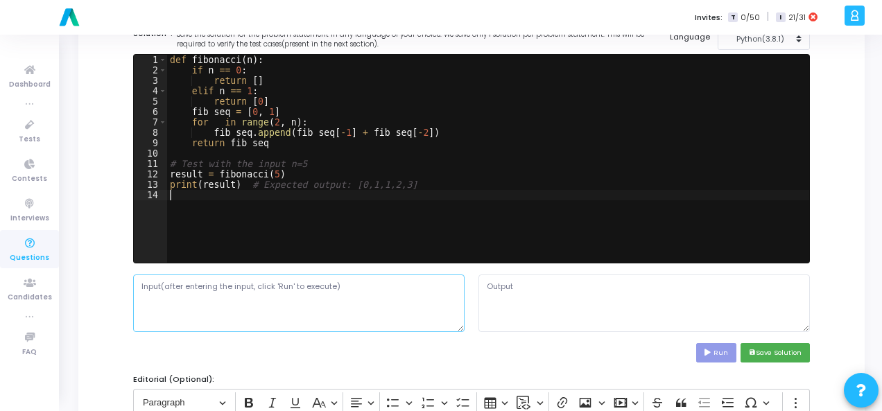
click at [183, 307] on textarea at bounding box center [298, 303] width 331 height 57
paste textarea "n=5"
type textarea "n=5"
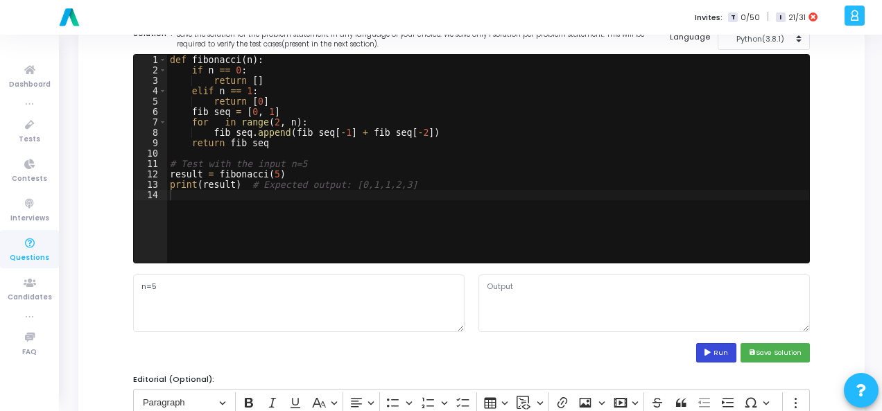
click at [720, 352] on button "Run" at bounding box center [716, 352] width 40 height 19
type textarea "[0, 1, 1, 2, 3]"
click at [797, 349] on button "save Save Solution" at bounding box center [775, 352] width 69 height 19
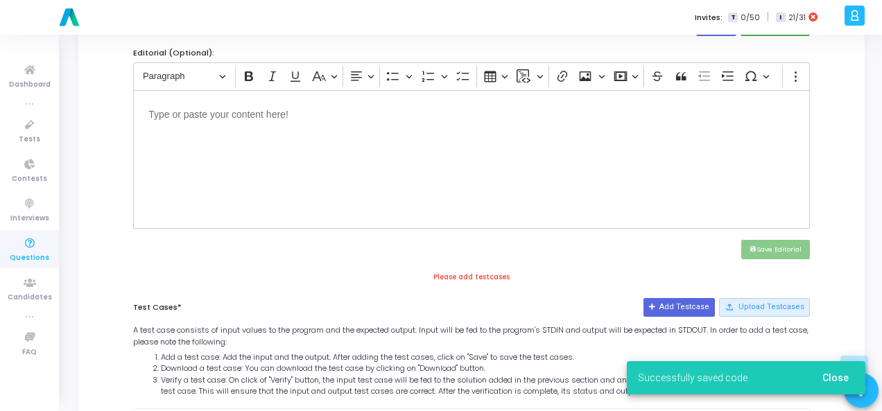
scroll to position [485, 0]
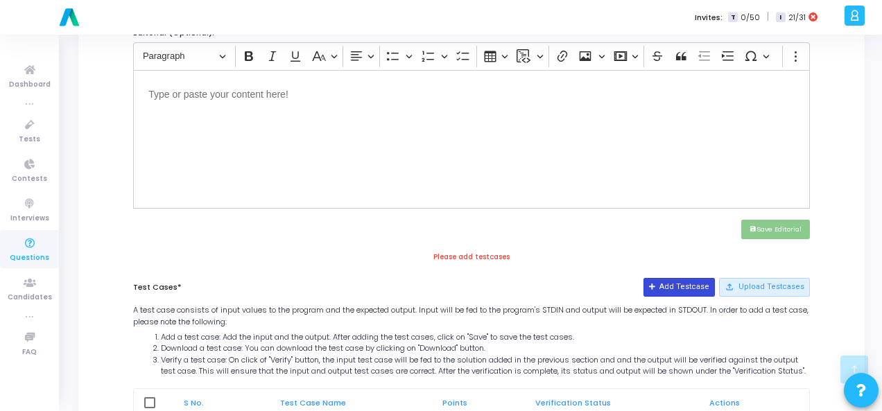
click at [678, 282] on button "Add Testcase" at bounding box center [678, 287] width 71 height 18
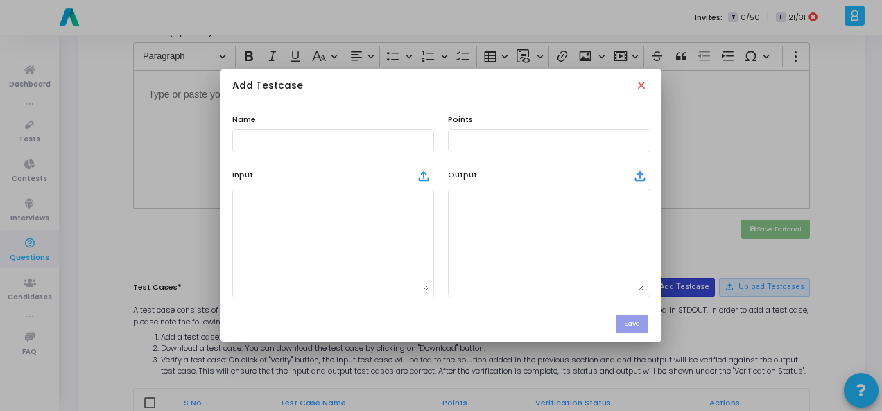
scroll to position [0, 0]
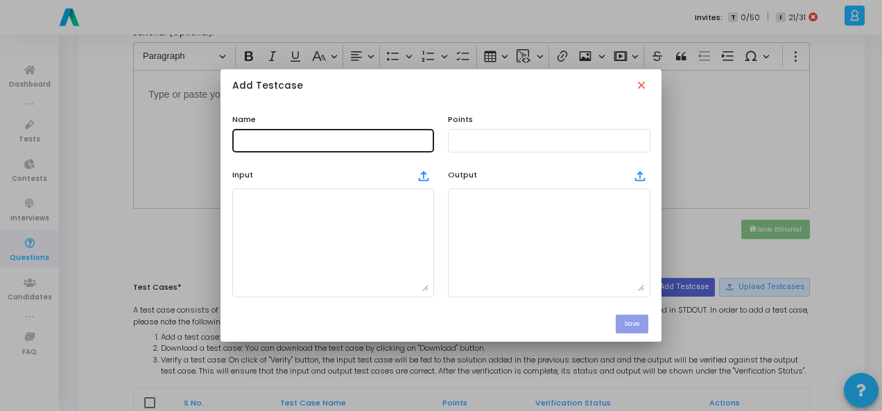
click at [266, 133] on div at bounding box center [333, 140] width 191 height 26
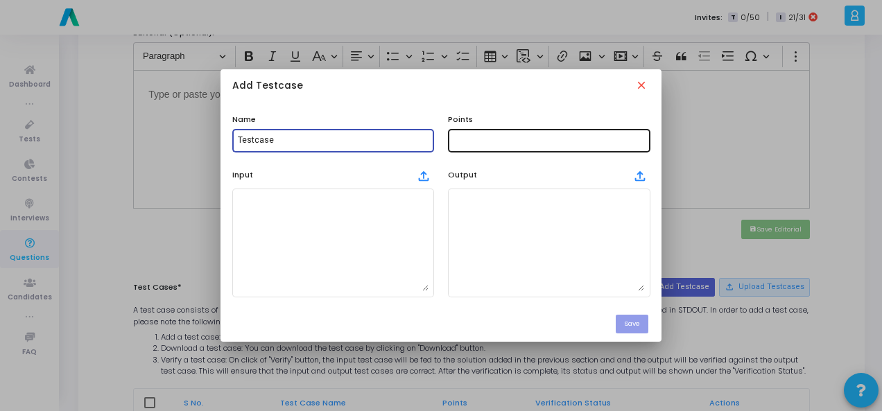
type input "Testcase"
click at [490, 140] on input "text" at bounding box center [548, 141] width 191 height 10
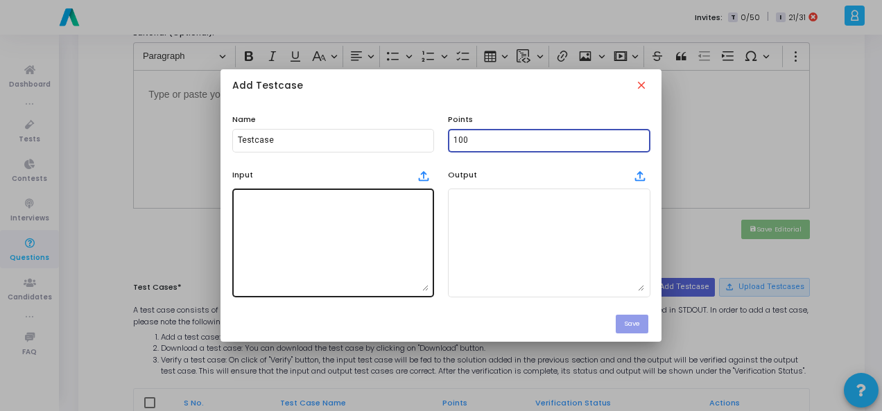
type input "100"
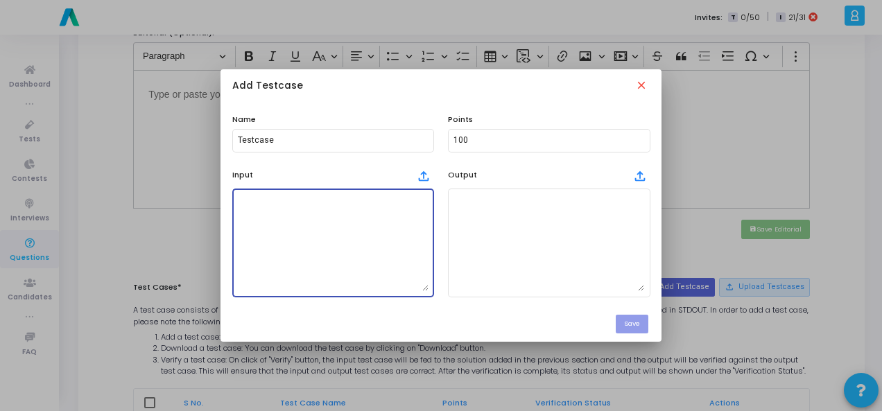
click at [355, 228] on textarea at bounding box center [333, 242] width 191 height 97
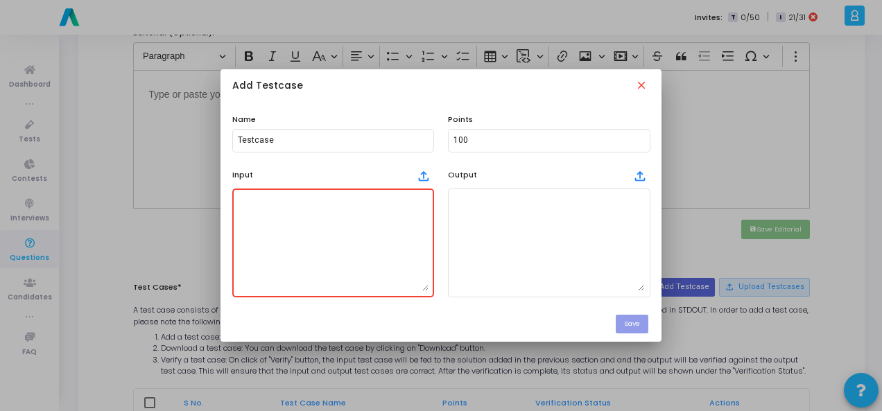
paste textarea "n=5"
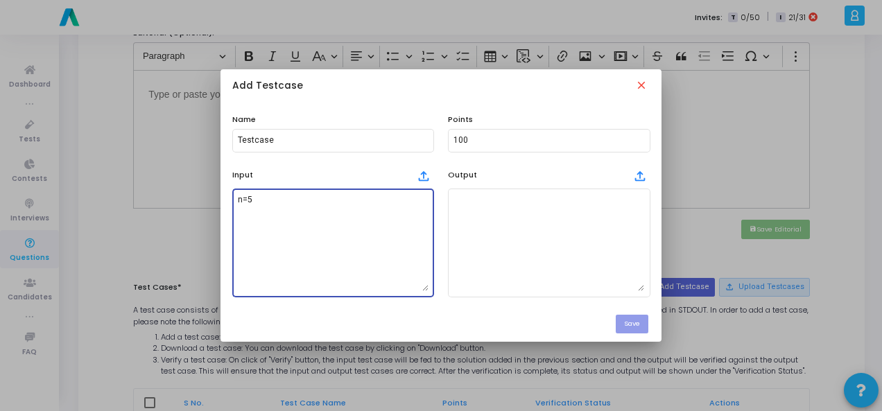
type textarea "n=5"
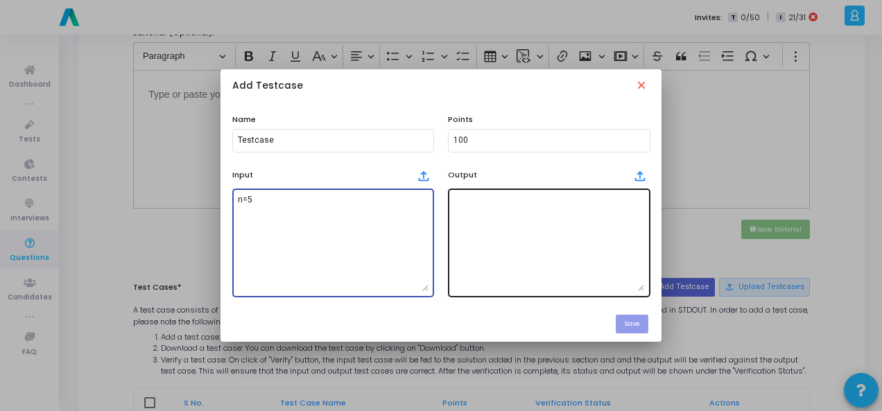
click at [487, 210] on textarea at bounding box center [548, 242] width 191 height 97
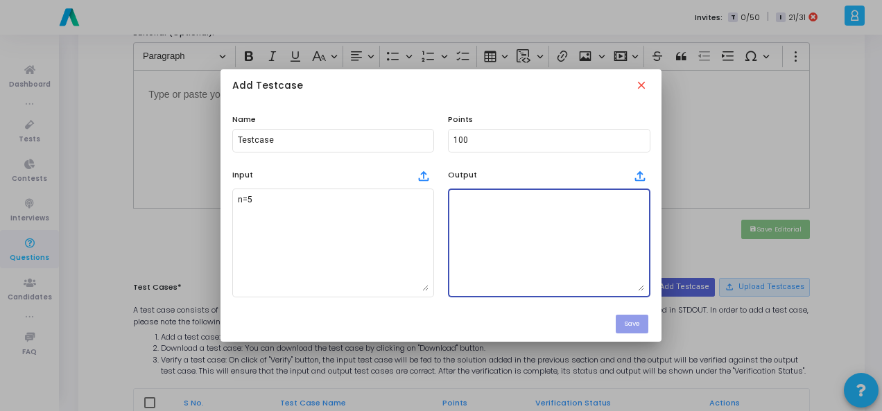
paste textarea "[0,1,1,2,3]"
type textarea "[0,1,1,2,3]"
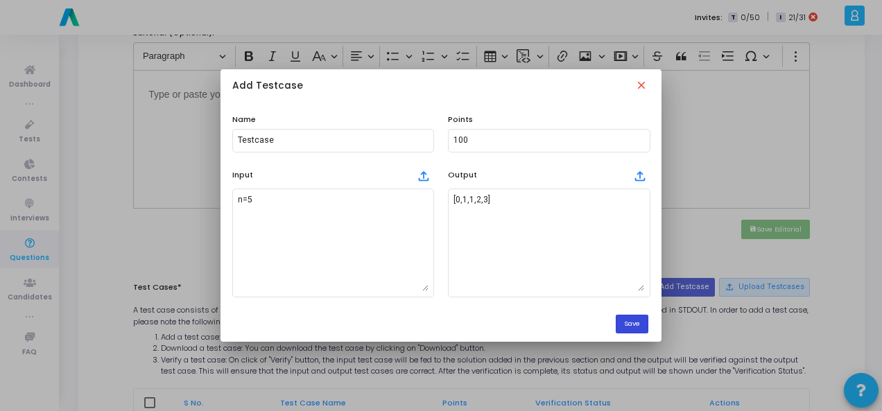
click at [635, 328] on button "Save" at bounding box center [632, 324] width 33 height 19
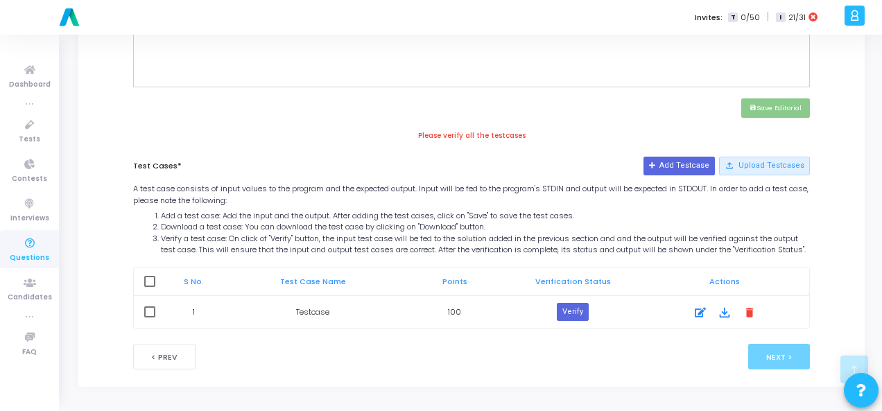
scroll to position [614, 0]
click at [564, 318] on button "Verify" at bounding box center [573, 312] width 32 height 18
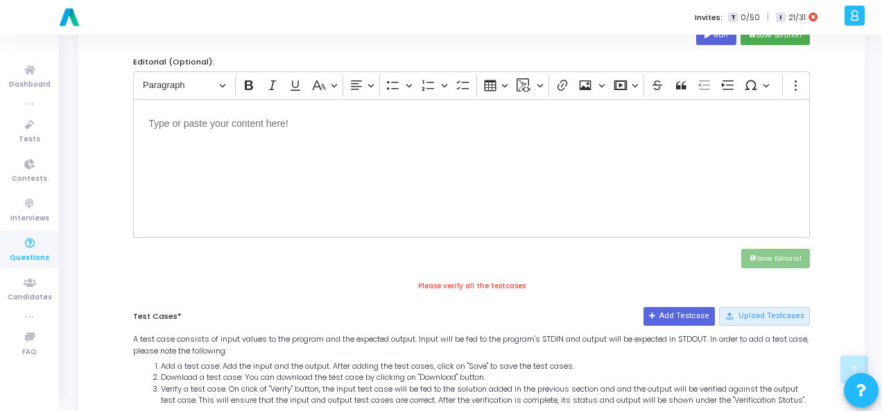
scroll to position [337, 0]
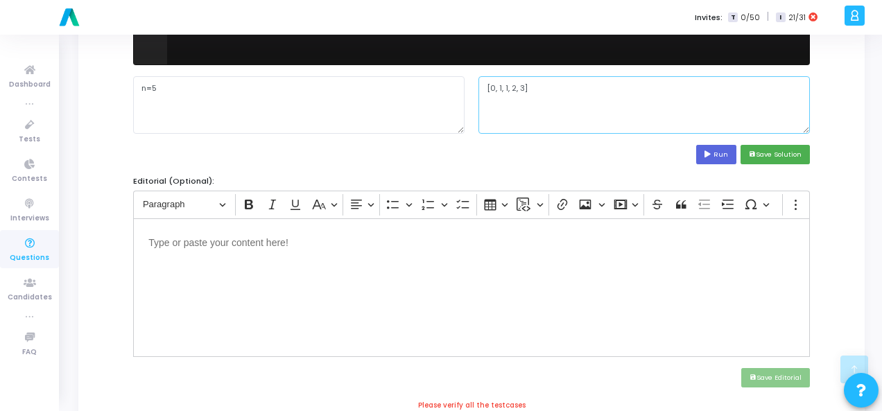
click at [505, 85] on textarea "[0, 1, 1, 2, 3]" at bounding box center [643, 104] width 331 height 57
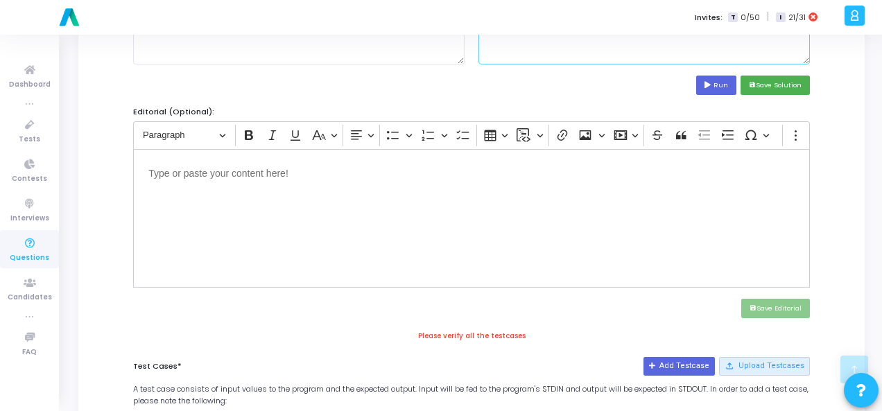
scroll to position [476, 0]
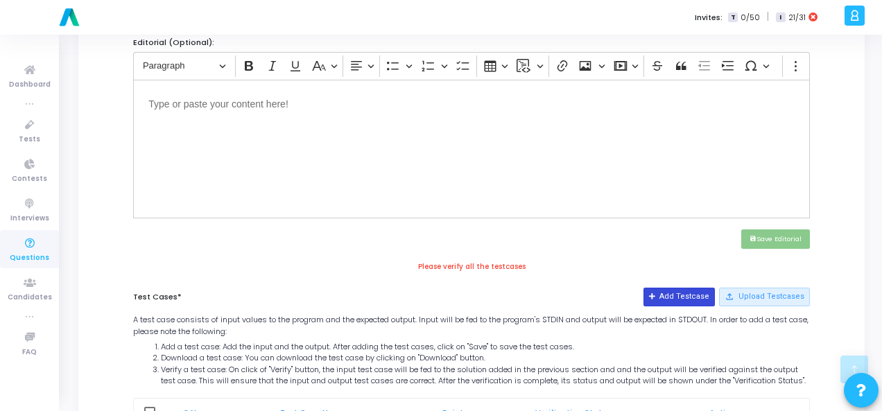
click at [674, 291] on button "Add Testcase" at bounding box center [678, 297] width 71 height 18
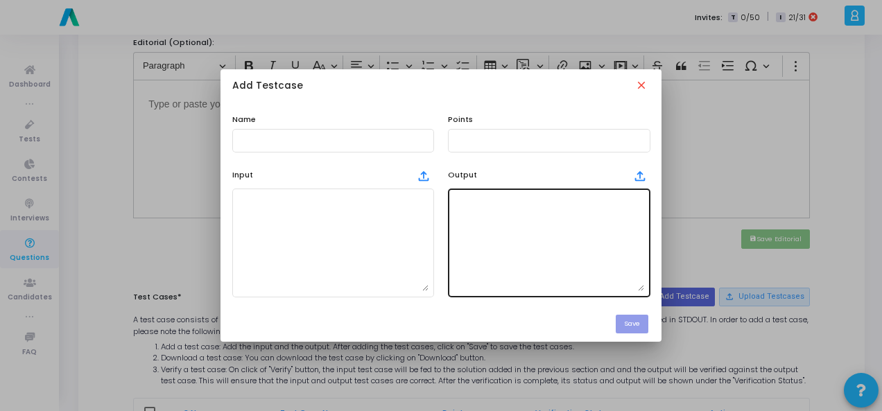
click at [487, 205] on textarea at bounding box center [548, 242] width 191 height 97
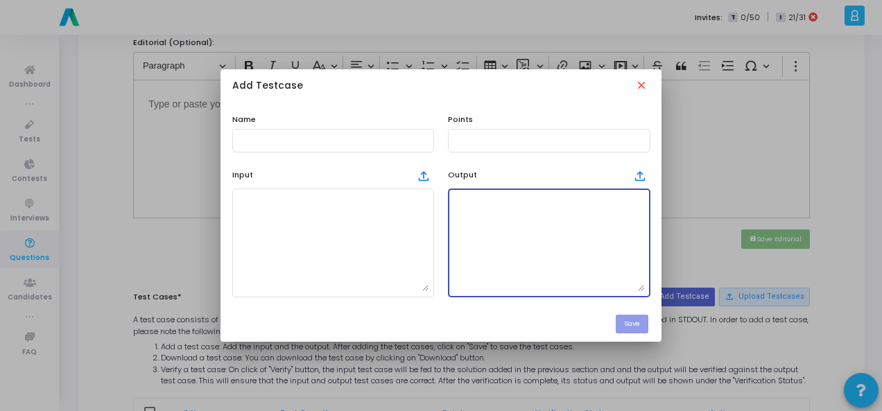
paste textarea "[0, 1, 1, 2, 3]"
type textarea "[0, 1, 1, 2, 3]"
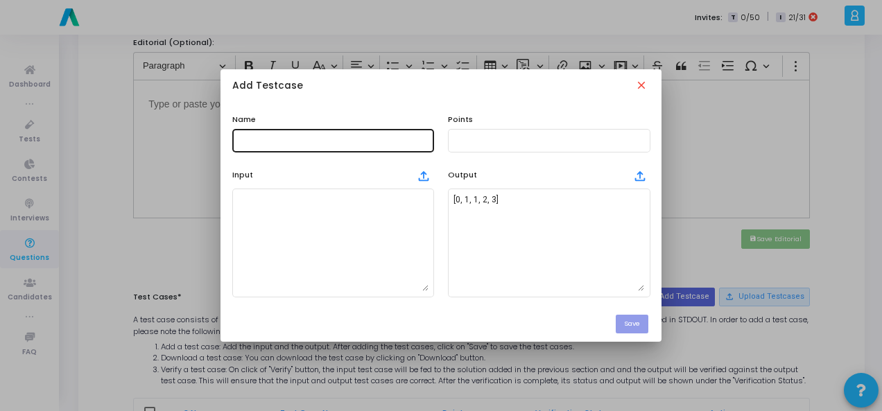
click at [370, 132] on div at bounding box center [333, 140] width 191 height 26
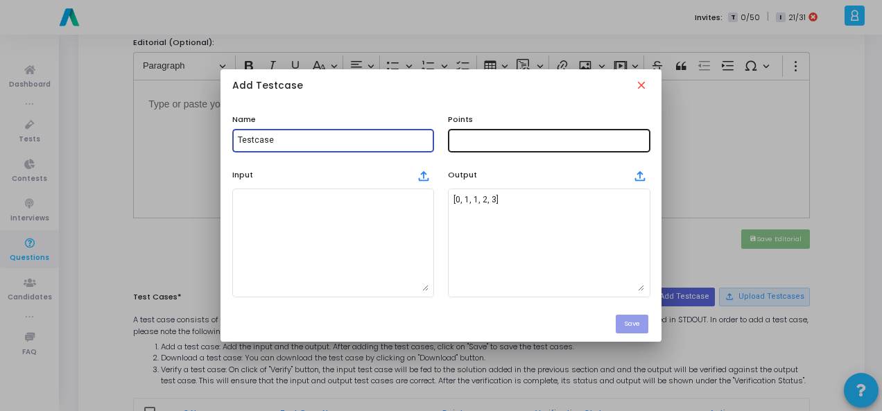
type input "Testcase"
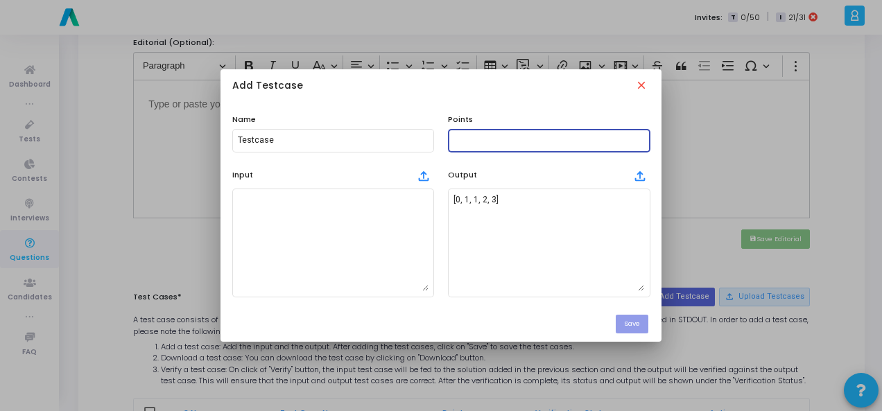
click at [495, 136] on input "text" at bounding box center [548, 141] width 191 height 10
type input "100"
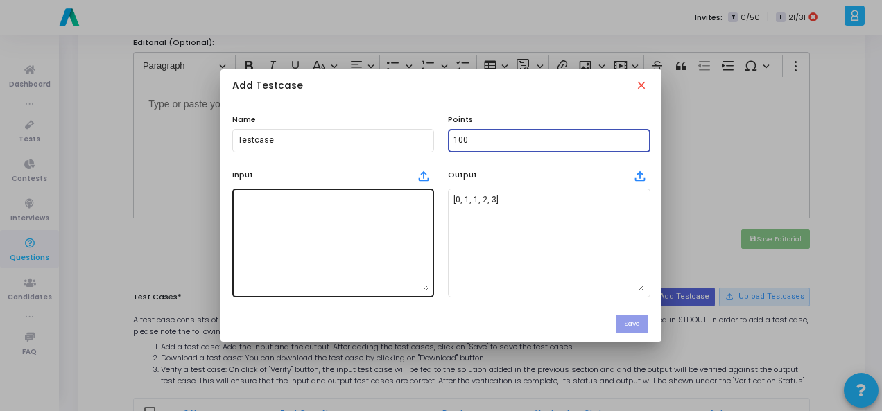
click at [276, 207] on textarea at bounding box center [333, 242] width 191 height 97
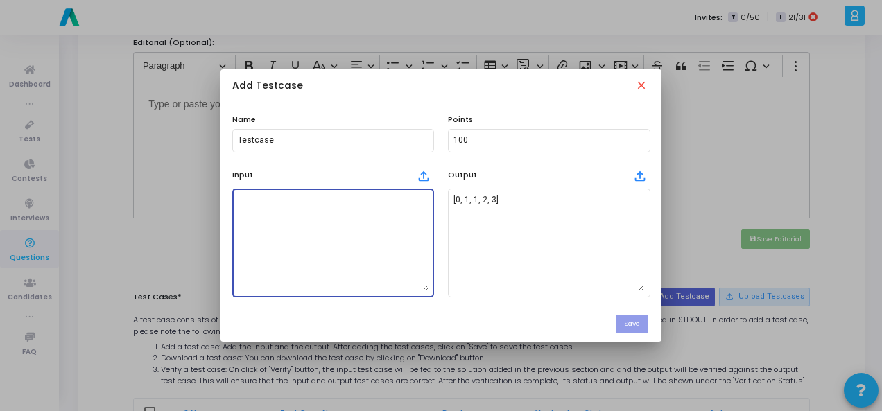
paste textarea "n=5"
type textarea "n=5"
click at [640, 322] on button "Save" at bounding box center [632, 324] width 33 height 19
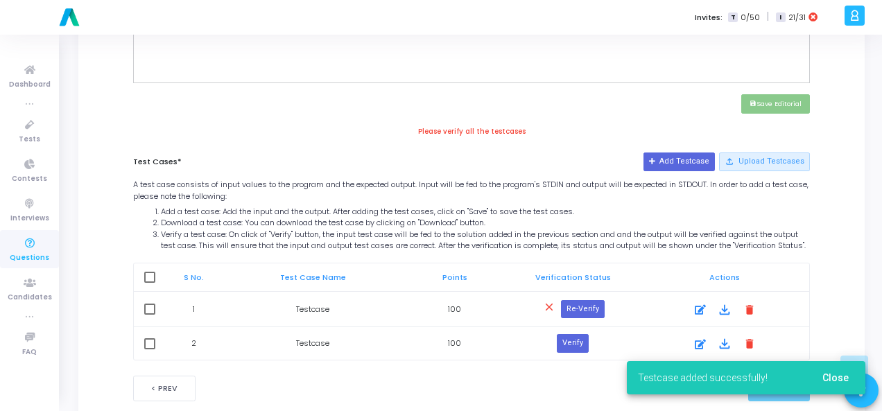
scroll to position [614, 0]
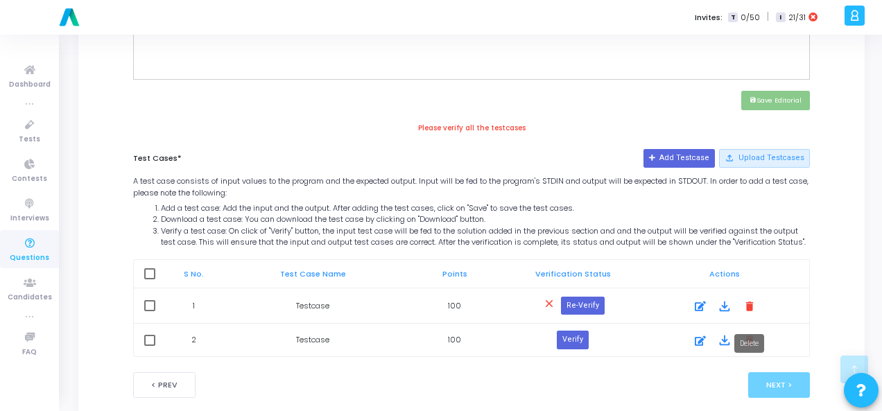
click at [750, 313] on mat-icon "delete" at bounding box center [749, 305] width 15 height 15
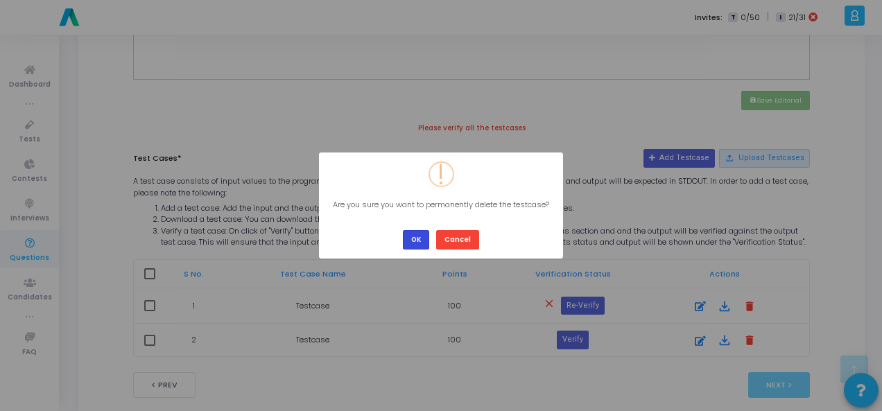
click at [421, 236] on button "OK" at bounding box center [416, 239] width 26 height 19
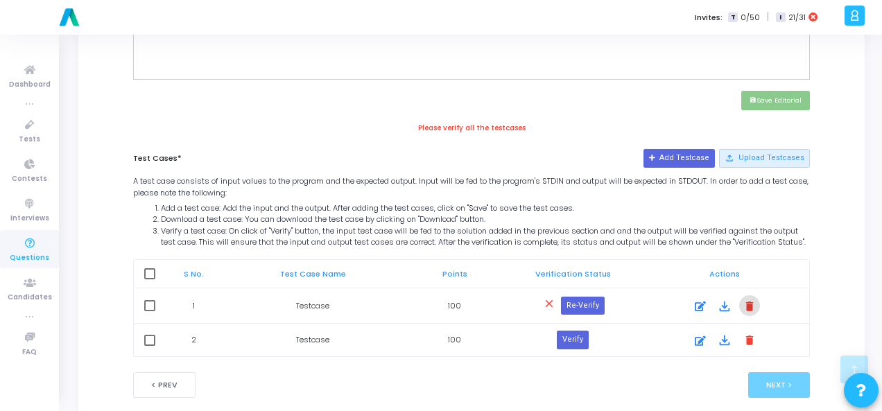
checkbox input "true"
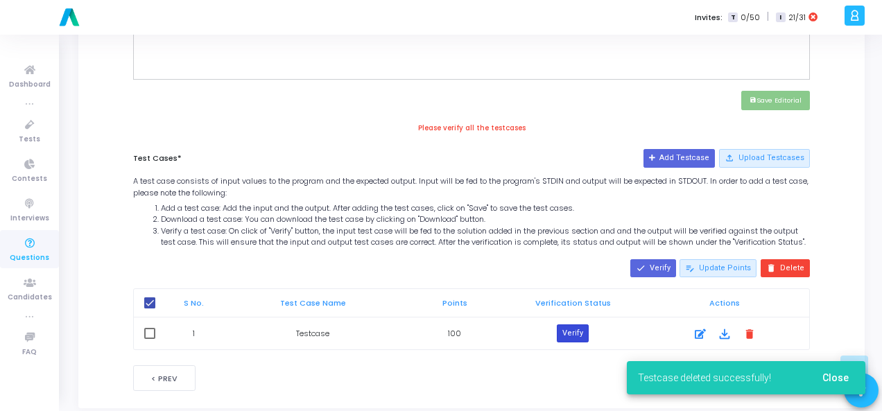
click at [571, 336] on button "Verify" at bounding box center [573, 334] width 32 height 18
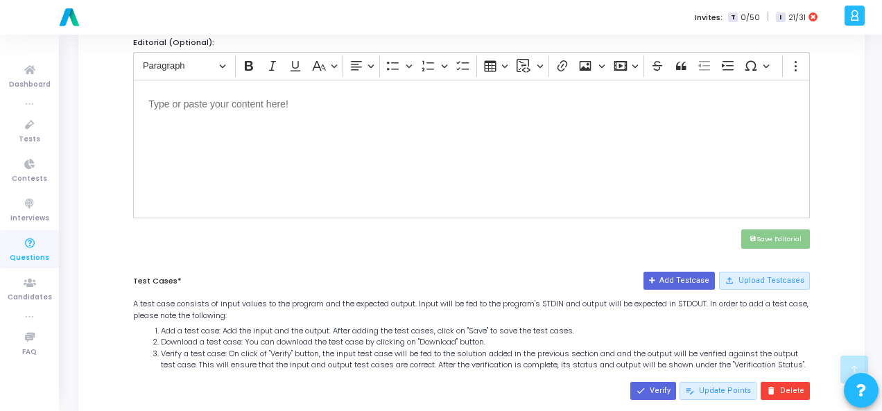
scroll to position [198, 0]
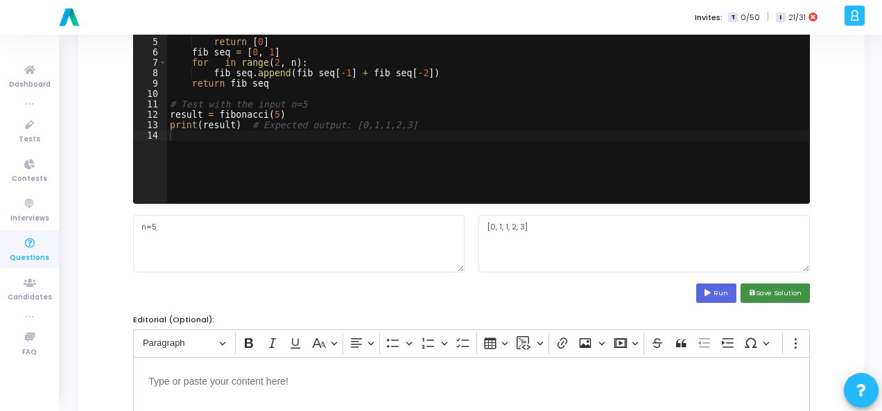
click at [774, 295] on button "save Save Solution" at bounding box center [775, 293] width 69 height 19
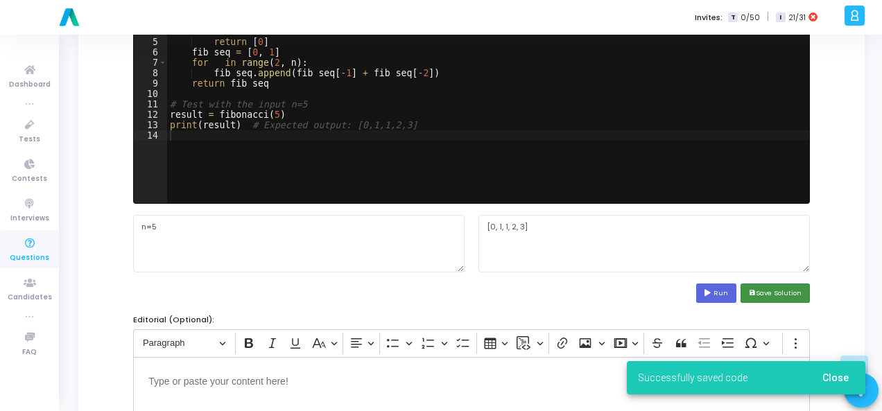
scroll to position [630, 0]
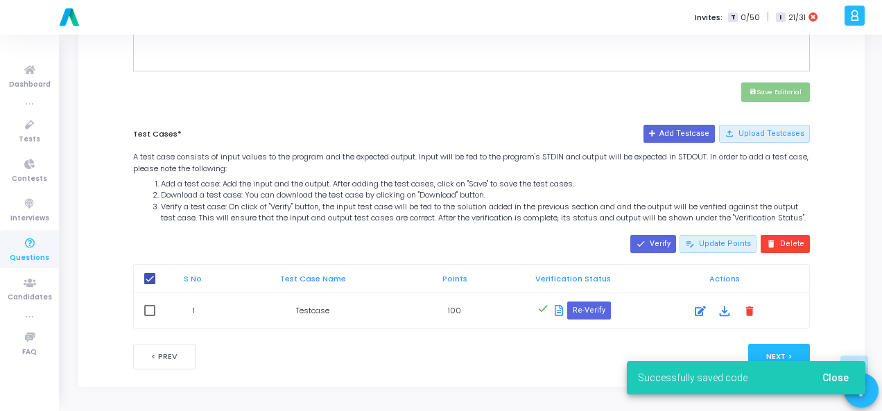
click at [784, 350] on div "Successfully saved code Close" at bounding box center [746, 378] width 272 height 67
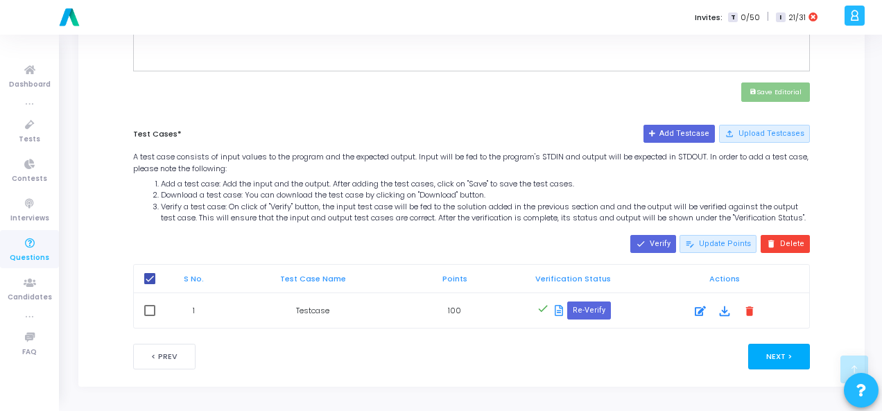
click at [779, 349] on button "Next >" at bounding box center [779, 357] width 62 height 26
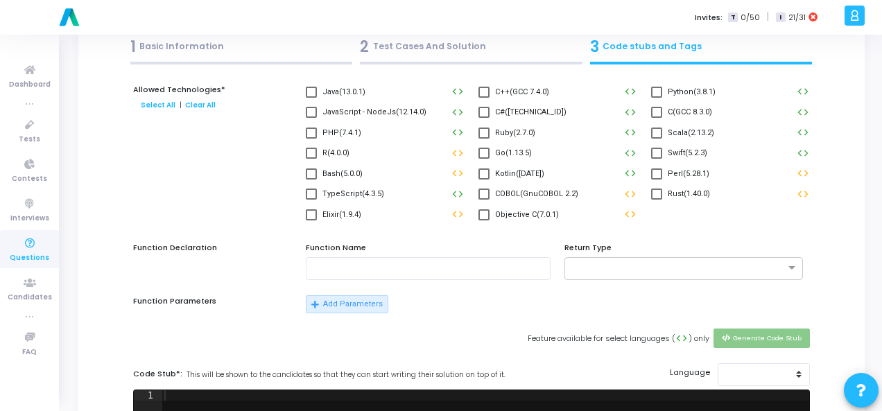
scroll to position [0, 0]
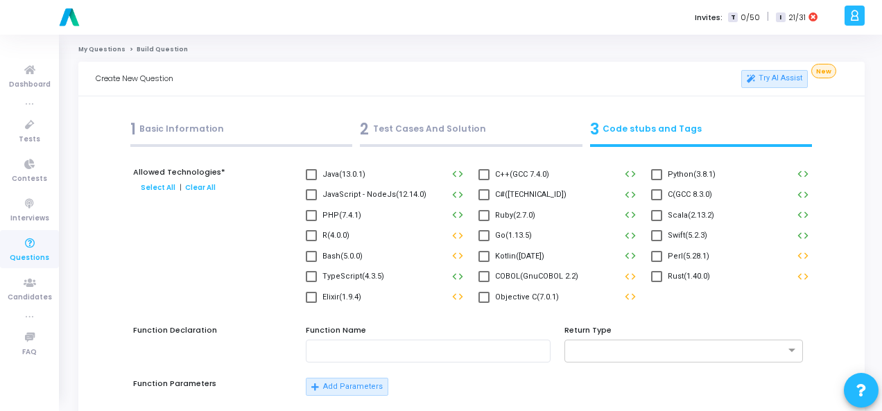
click at [659, 179] on span at bounding box center [656, 174] width 11 height 11
click at [657, 180] on input "Python(3.8.1)" at bounding box center [656, 180] width 1 height 1
checkbox input "true"
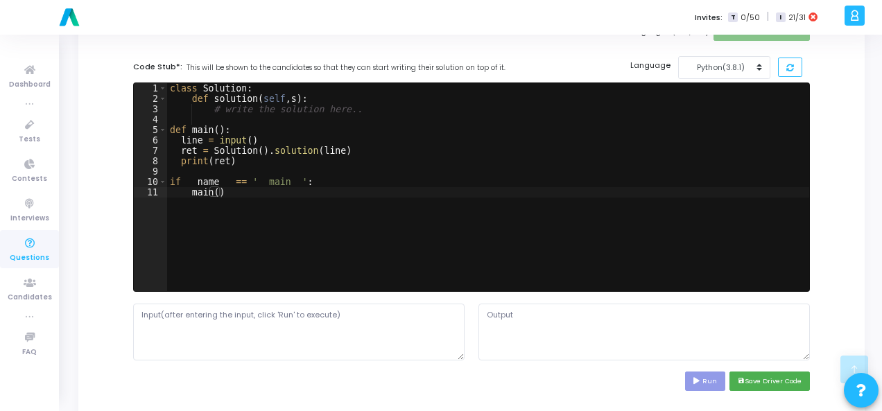
scroll to position [416, 0]
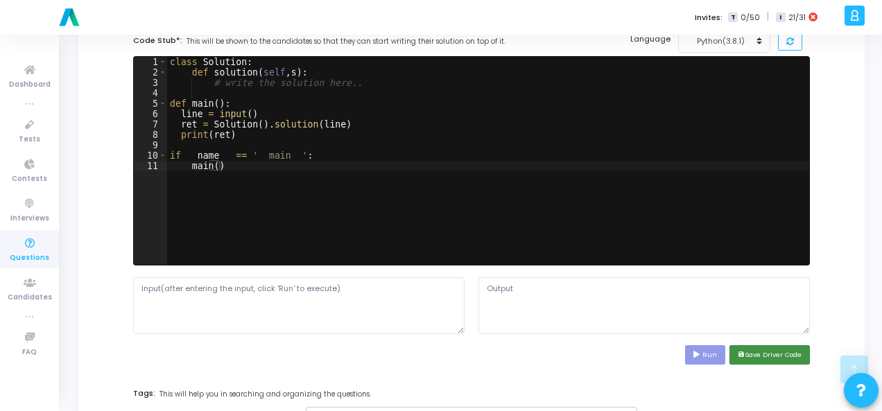
click at [767, 350] on button "save Save Driver Code" at bounding box center [769, 354] width 80 height 19
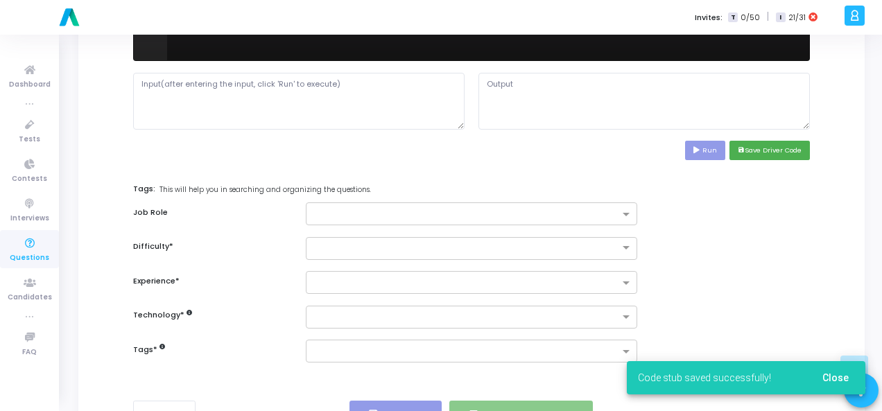
scroll to position [624, 0]
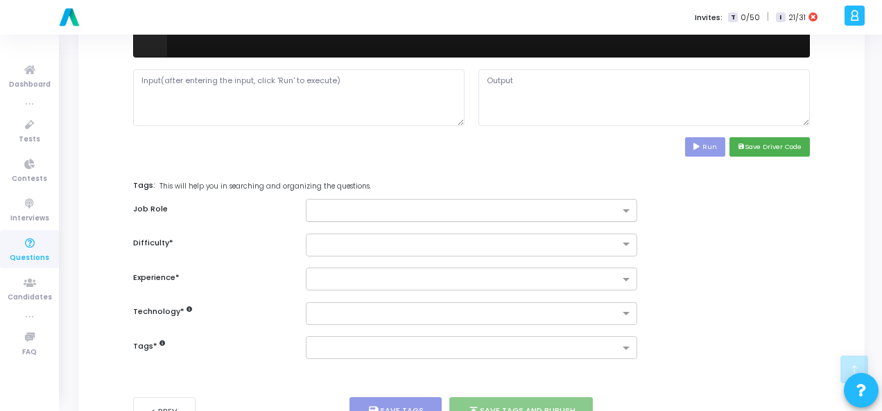
click at [462, 207] on input "text" at bounding box center [466, 212] width 306 height 12
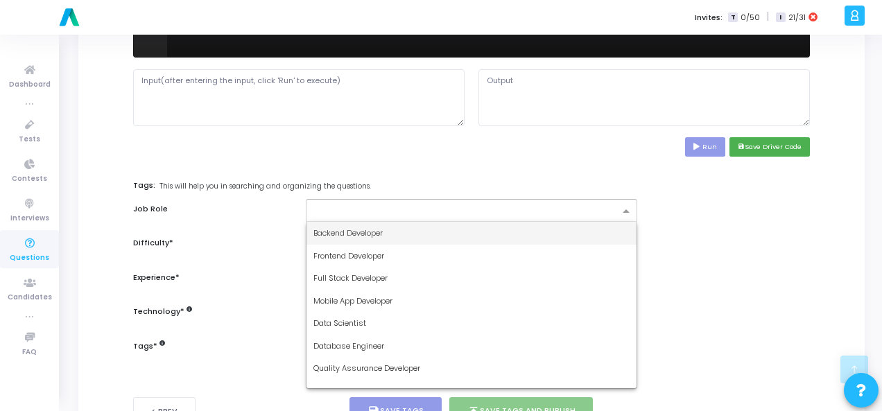
click at [455, 230] on div "Backend Developer" at bounding box center [471, 233] width 330 height 23
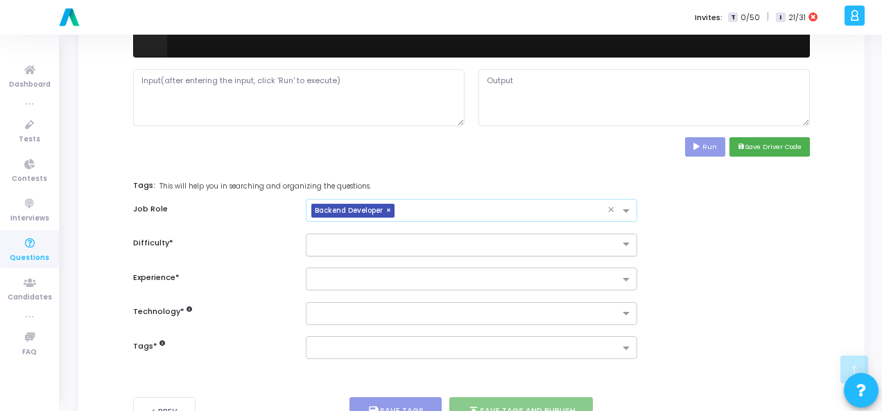
click at [463, 239] on input "text" at bounding box center [457, 244] width 288 height 12
click at [456, 266] on div "Easy" at bounding box center [471, 268] width 330 height 23
click at [477, 275] on input "text" at bounding box center [466, 281] width 306 height 12
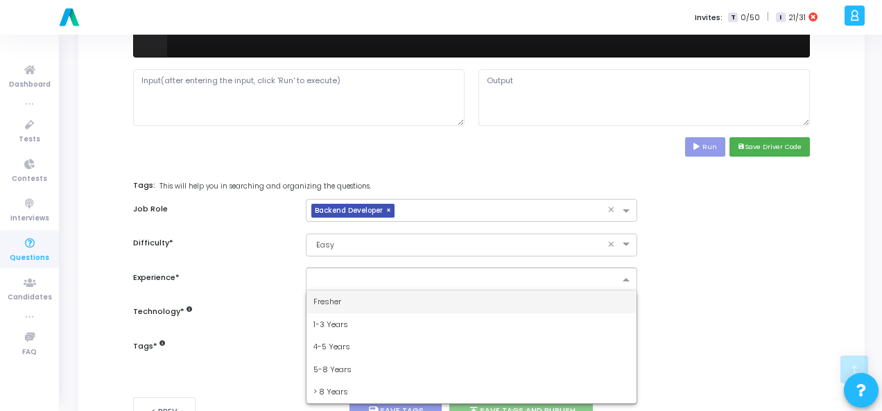
click at [472, 291] on div "Fresher" at bounding box center [471, 302] width 330 height 23
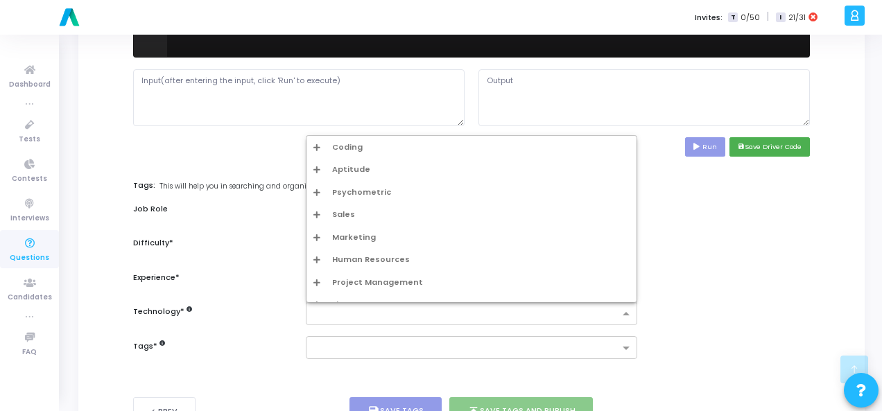
click at [460, 302] on div at bounding box center [471, 313] width 331 height 23
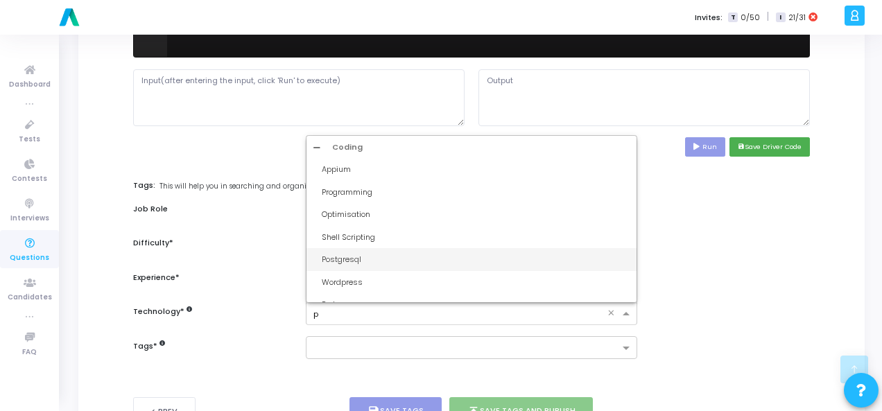
type input "py"
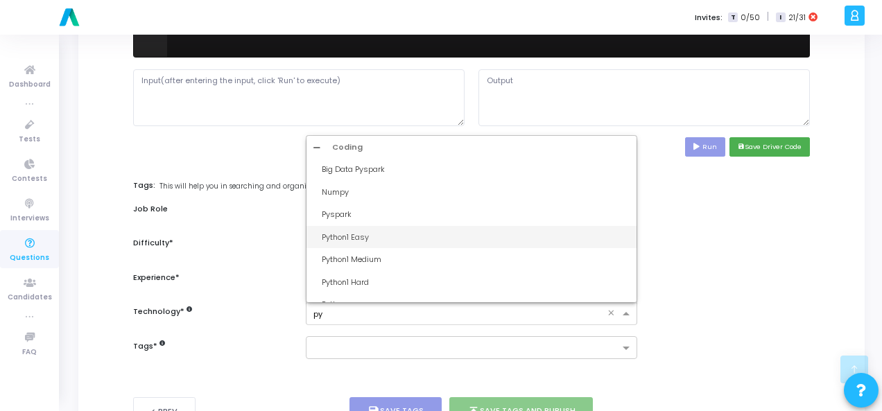
click at [387, 245] on div "Python1 Easy" at bounding box center [471, 237] width 330 height 23
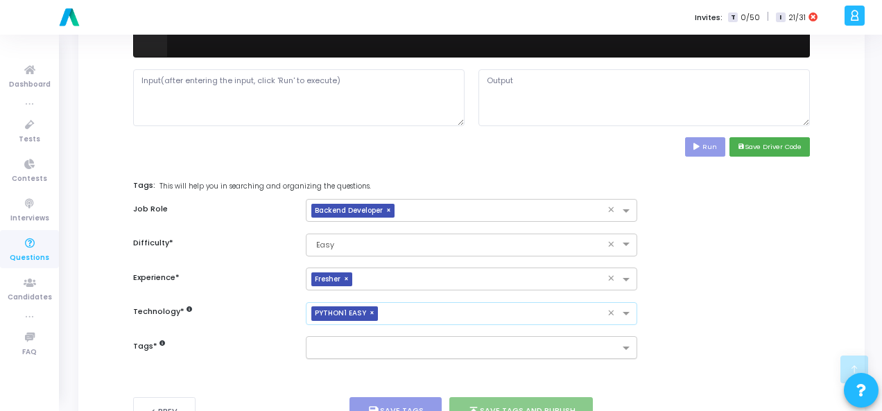
click at [371, 340] on div at bounding box center [462, 348] width 313 height 17
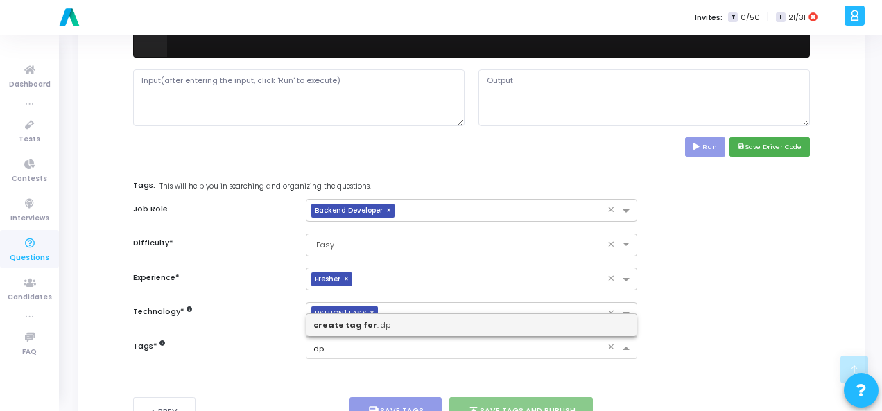
type input "d"
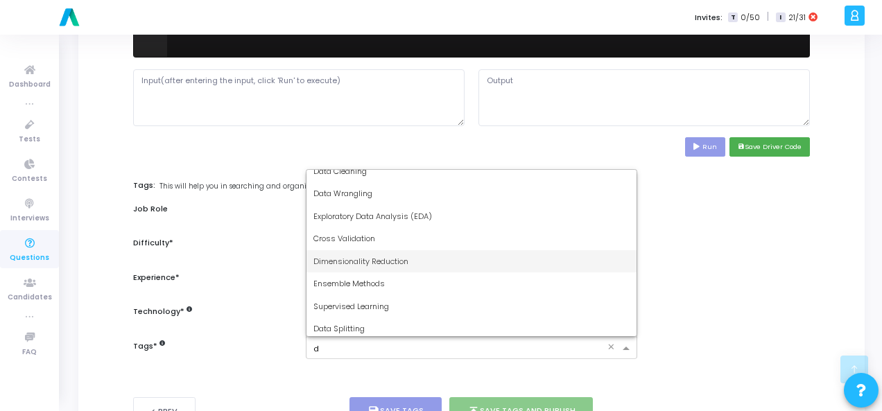
scroll to position [0, 0]
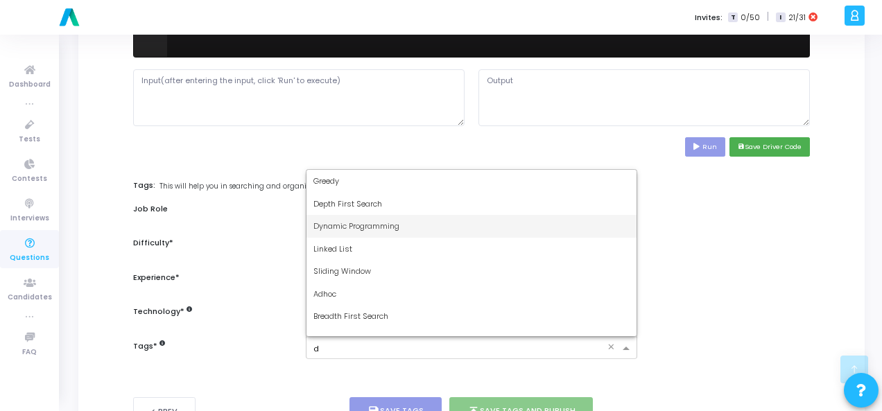
click at [395, 227] on span "Dynamic Programming" at bounding box center [356, 226] width 86 height 11
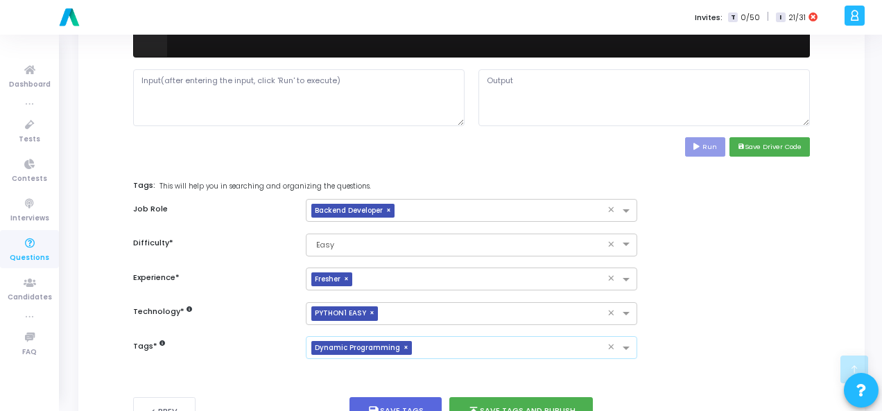
scroll to position [675, 0]
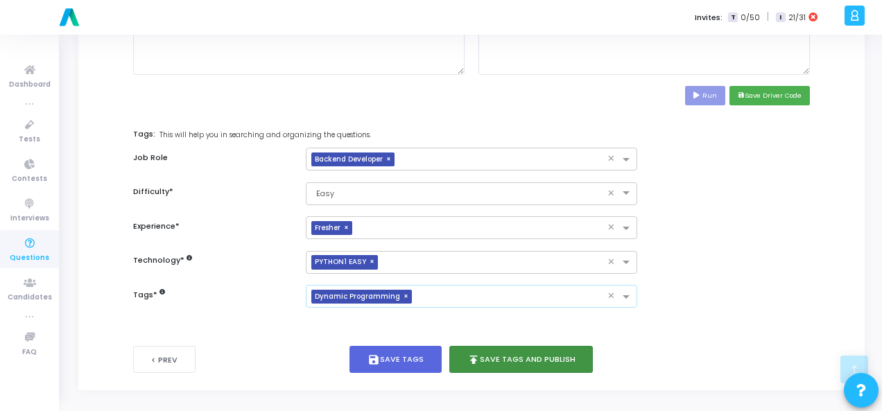
click at [528, 363] on button "publish Save Tags and Publish" at bounding box center [521, 359] width 144 height 27
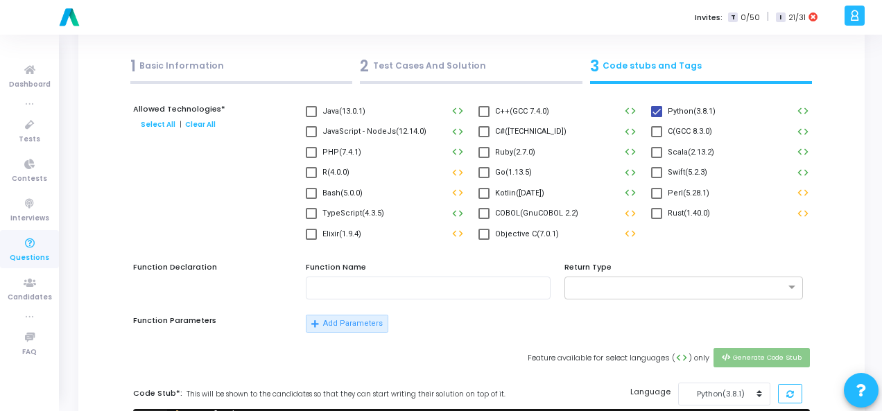
scroll to position [0, 0]
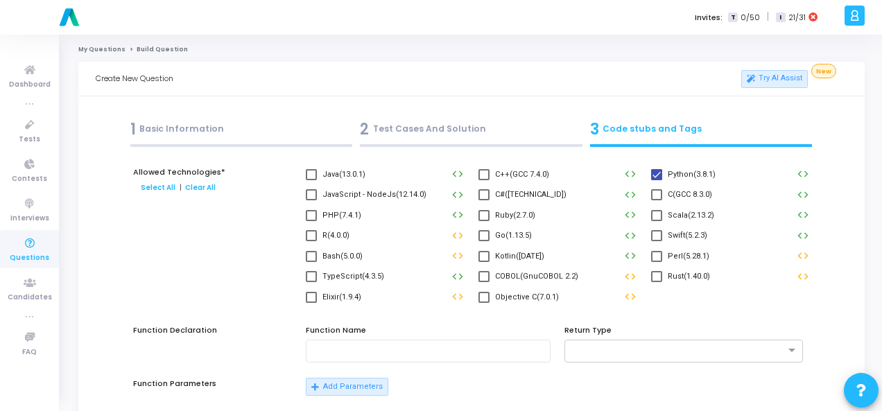
click at [453, 126] on div "2 Test Cases And Solution" at bounding box center [471, 129] width 223 height 23
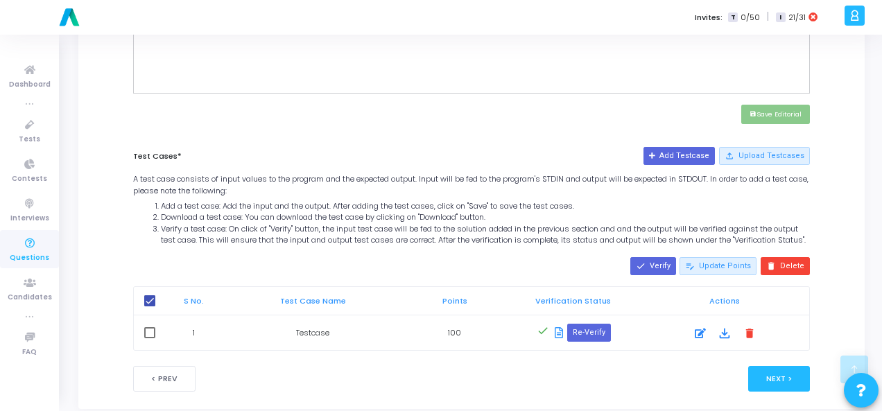
scroll to position [630, 0]
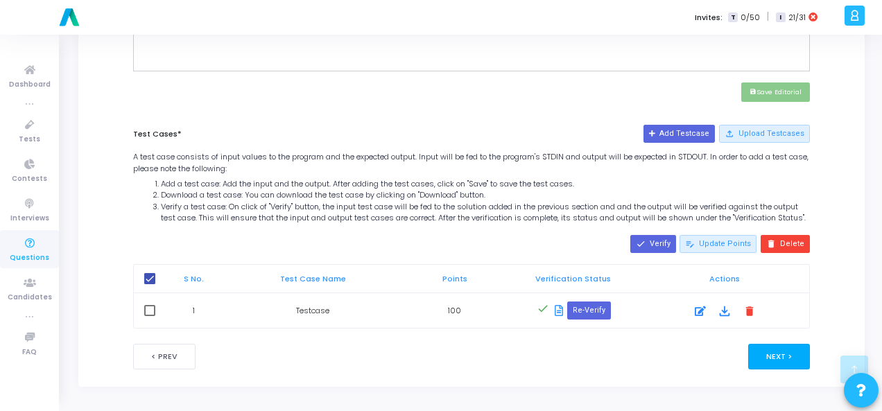
click at [779, 361] on button "Next >" at bounding box center [779, 357] width 62 height 26
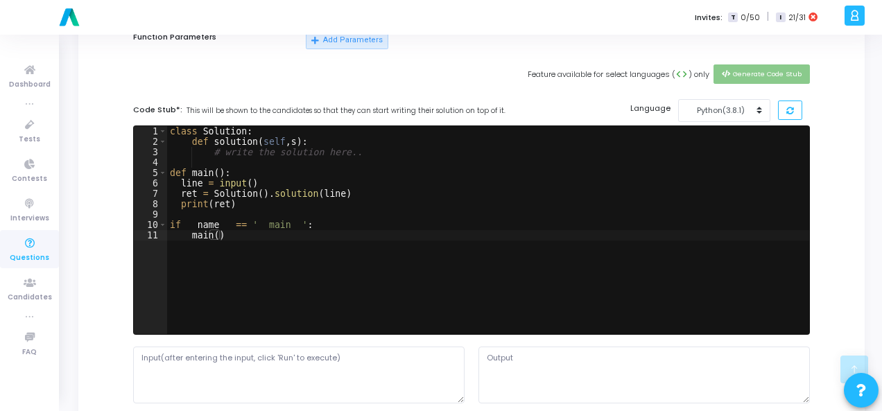
scroll to position [485, 0]
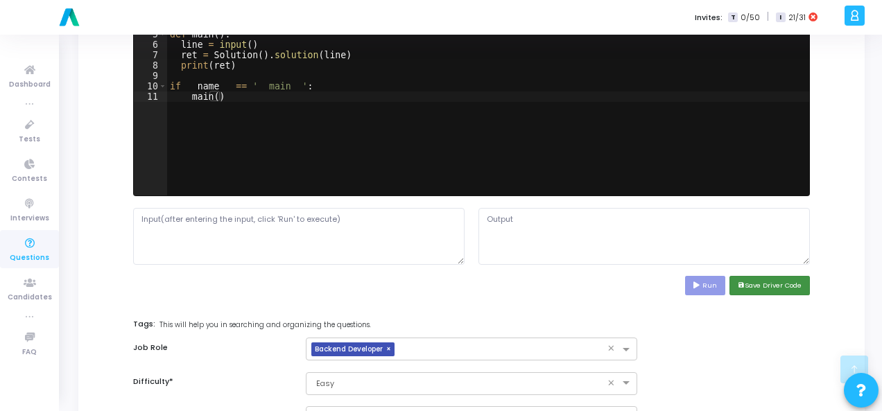
click at [781, 287] on button "save Save Driver Code" at bounding box center [769, 285] width 80 height 19
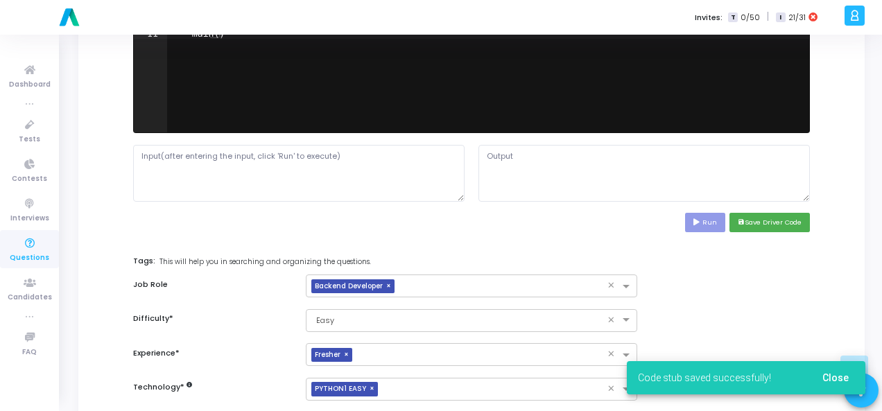
scroll to position [675, 0]
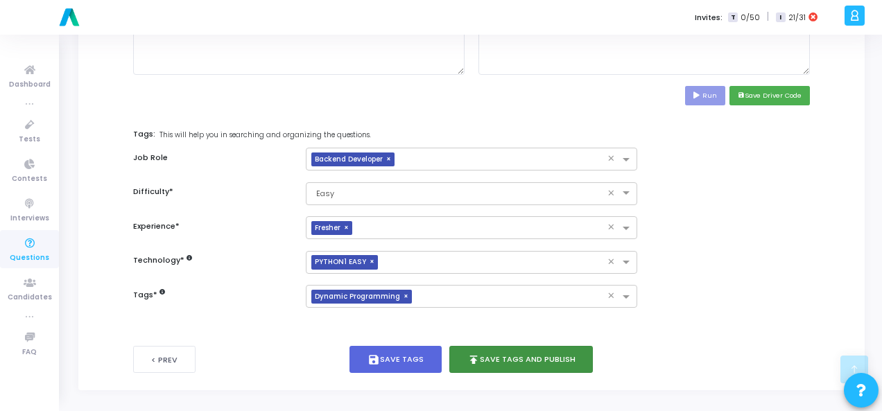
click at [521, 349] on button "publish Save Tags and Publish" at bounding box center [521, 359] width 144 height 27
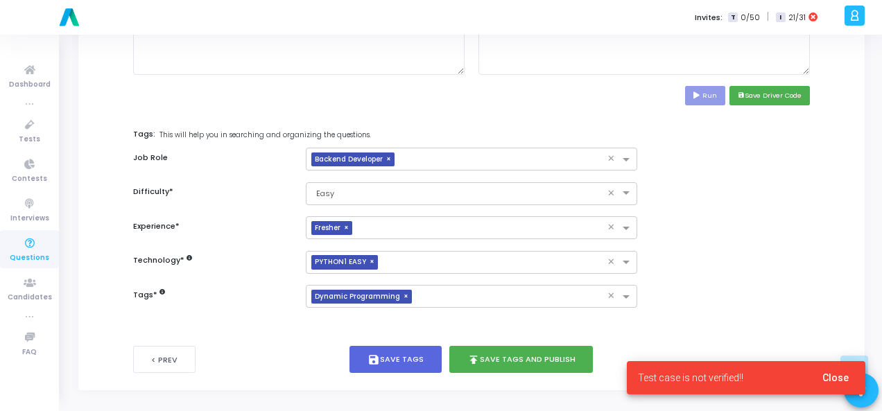
click at [724, 373] on span "Test case is not verified!!" at bounding box center [690, 378] width 105 height 14
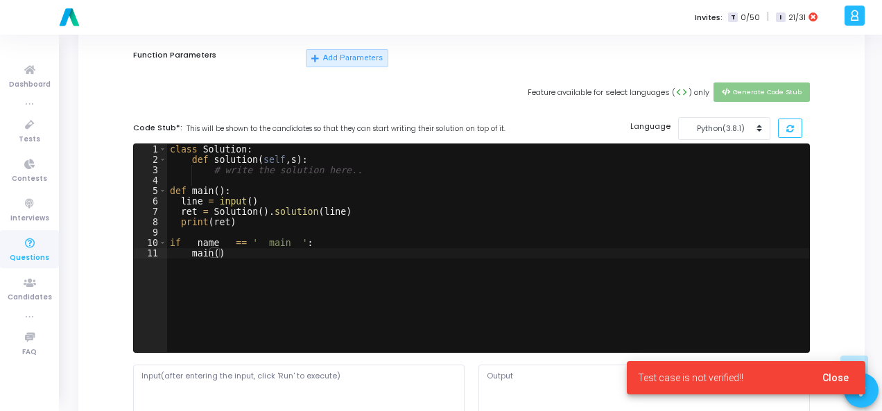
scroll to position [0, 0]
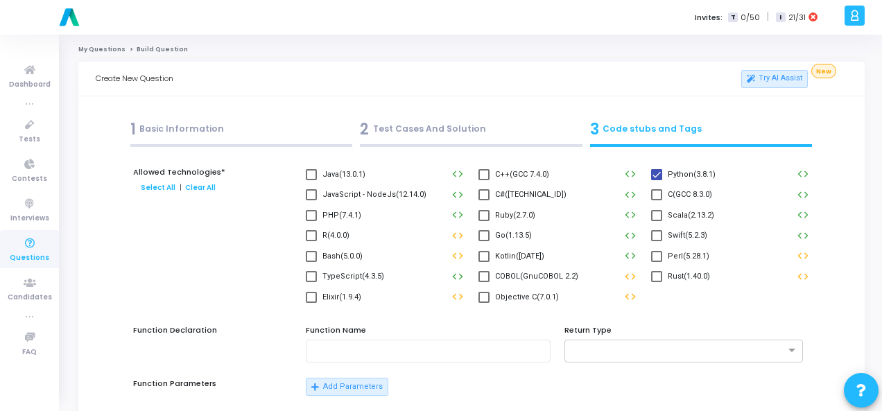
click at [450, 135] on div "2 Test Cases And Solution" at bounding box center [471, 129] width 223 height 23
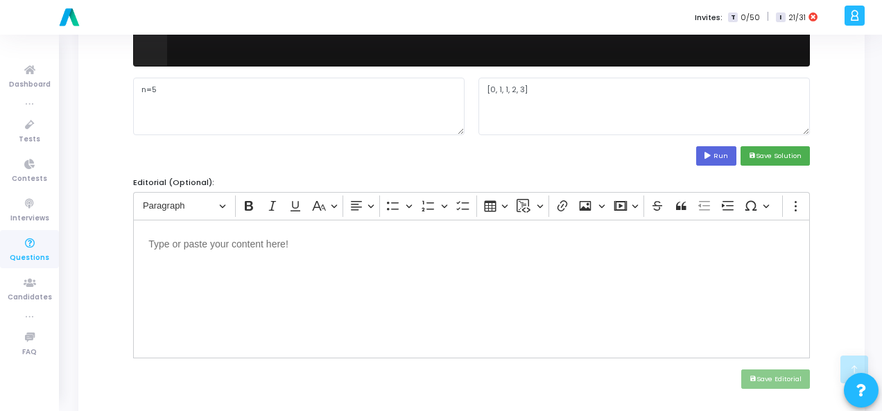
scroll to position [347, 0]
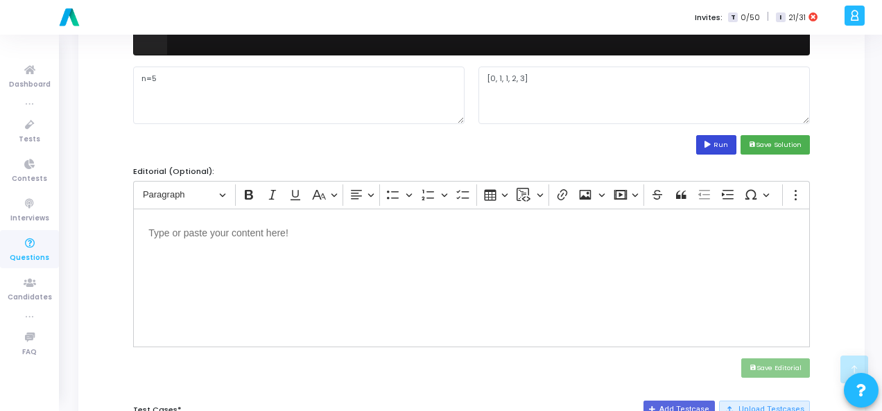
click at [729, 142] on button "Run" at bounding box center [716, 144] width 40 height 19
type textarea "[0, 1, 1, 2, 3]"
click at [763, 145] on button "save Save Solution" at bounding box center [775, 144] width 69 height 19
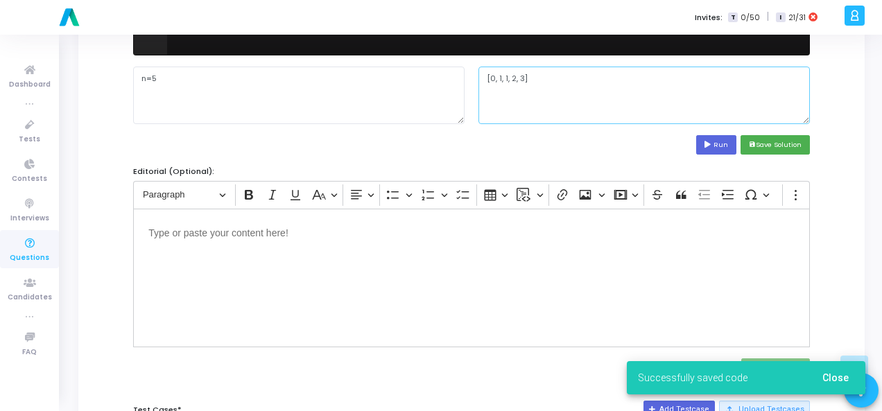
click at [506, 76] on textarea "[0, 1, 1, 2, 3]" at bounding box center [643, 95] width 331 height 57
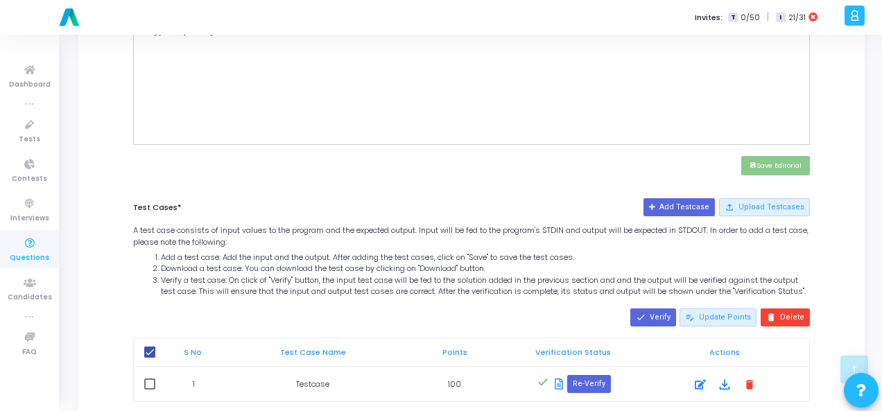
scroll to position [624, 0]
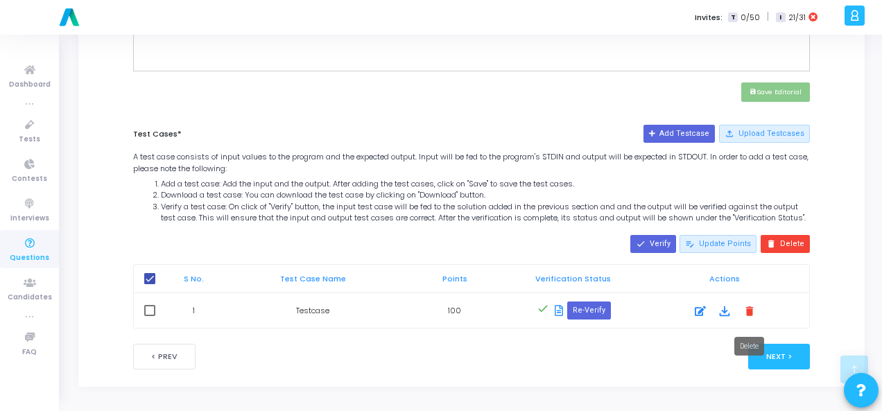
click at [752, 318] on mat-icon "delete" at bounding box center [749, 310] width 15 height 15
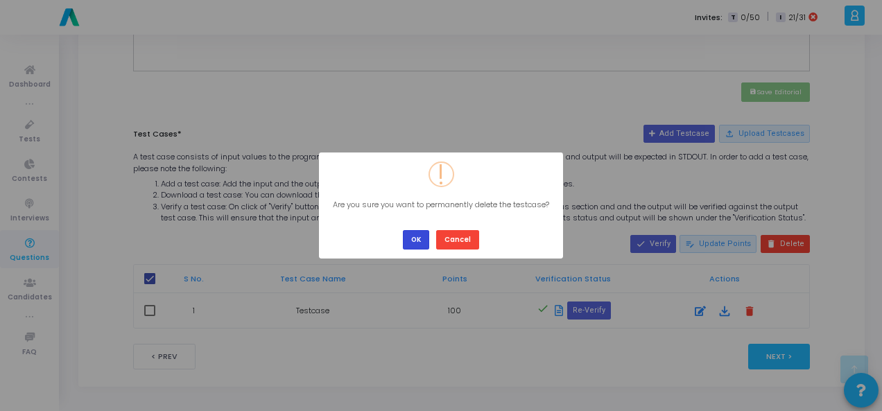
click at [416, 238] on button "OK" at bounding box center [416, 239] width 26 height 19
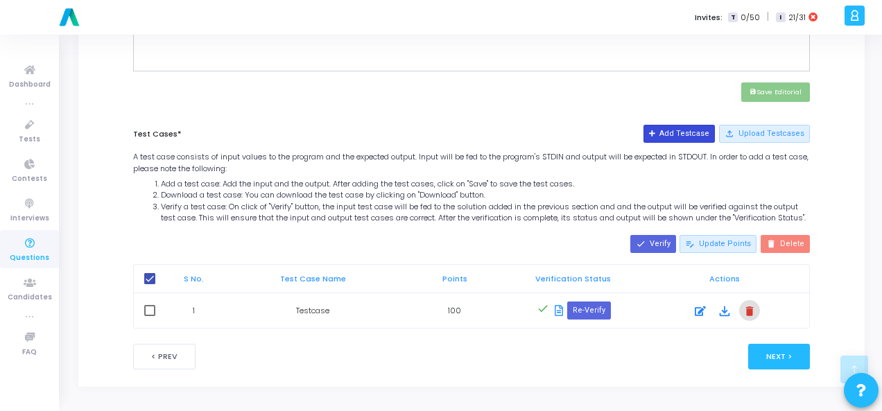
checkbox input "false"
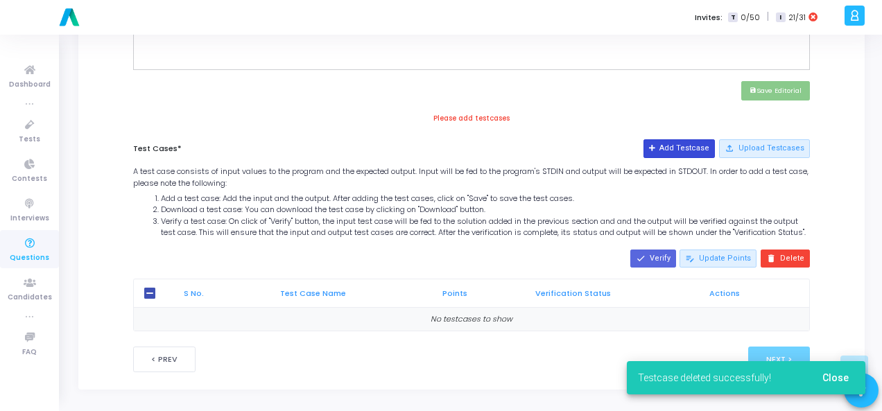
click at [685, 139] on button "Add Testcase" at bounding box center [678, 148] width 71 height 18
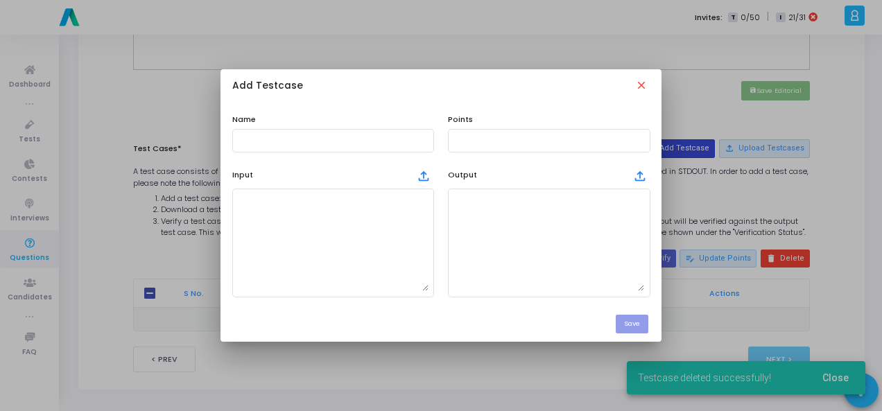
scroll to position [0, 0]
click at [354, 144] on input "text" at bounding box center [333, 141] width 191 height 10
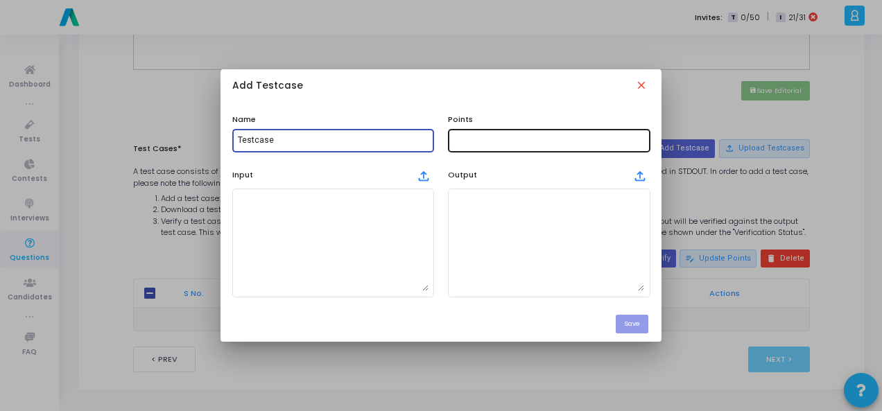
type input "Testcase"
click at [496, 145] on div at bounding box center [548, 140] width 191 height 26
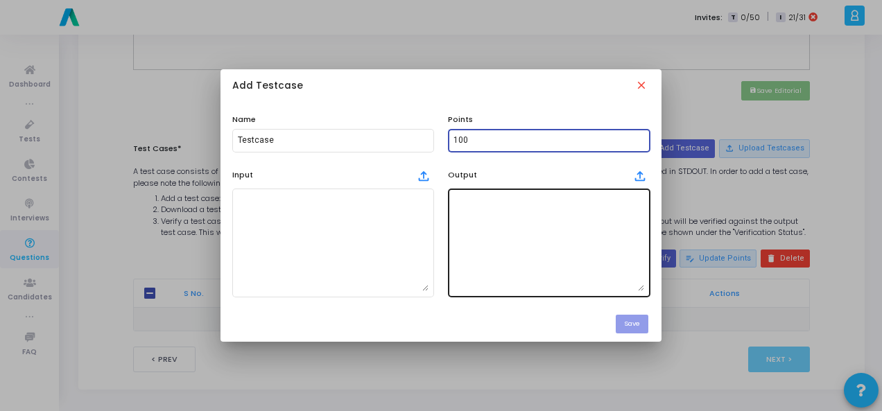
type input "100"
click at [496, 216] on textarea at bounding box center [548, 242] width 191 height 97
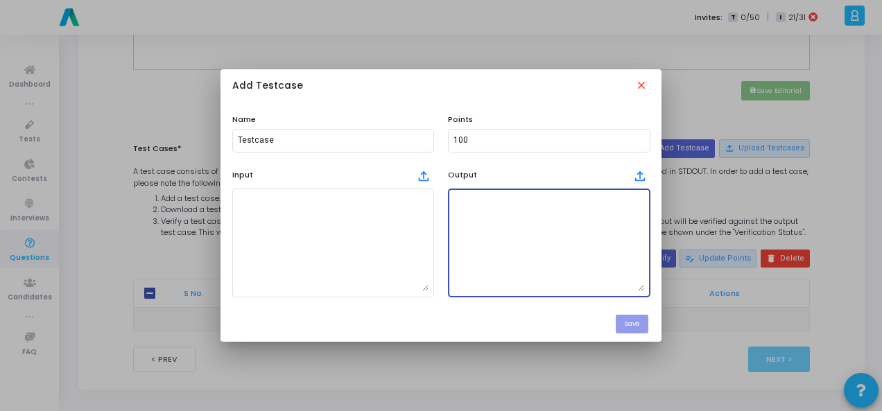
paste textarea "[0, 1, 1, 2, 3]"
click at [513, 208] on textarea "[0, 1, 1, 2, 3]" at bounding box center [548, 242] width 191 height 97
click at [511, 199] on textarea "[0, 1, 1, 2, 3]" at bounding box center [548, 242] width 191 height 97
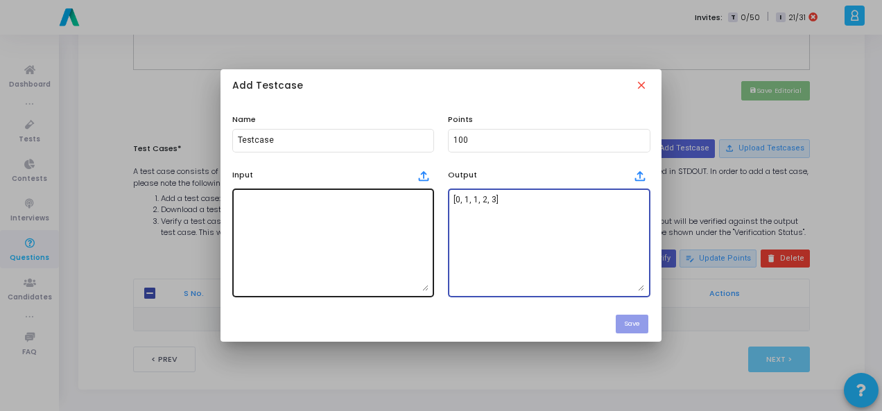
type textarea "[0, 1, 1, 2, 3]"
click at [337, 207] on textarea at bounding box center [333, 242] width 191 height 97
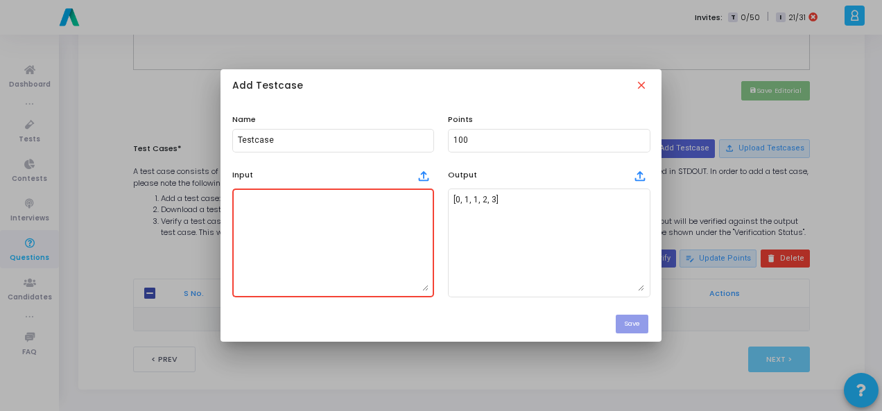
paste textarea "n=5"
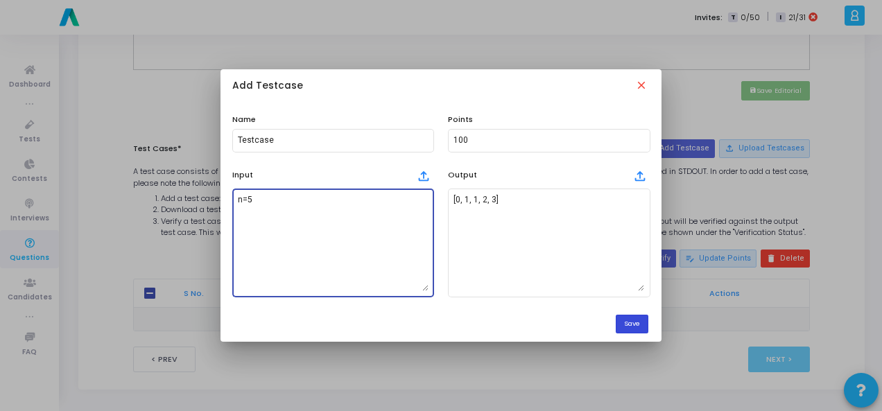
type textarea "n=5"
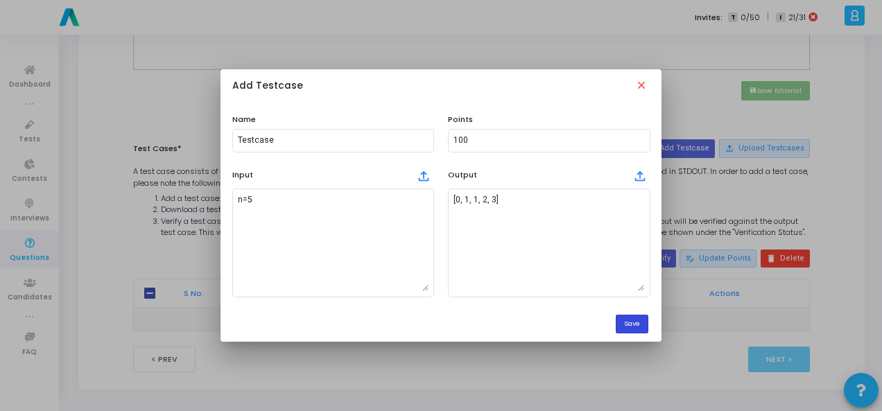
click at [646, 321] on button "Save" at bounding box center [632, 324] width 33 height 19
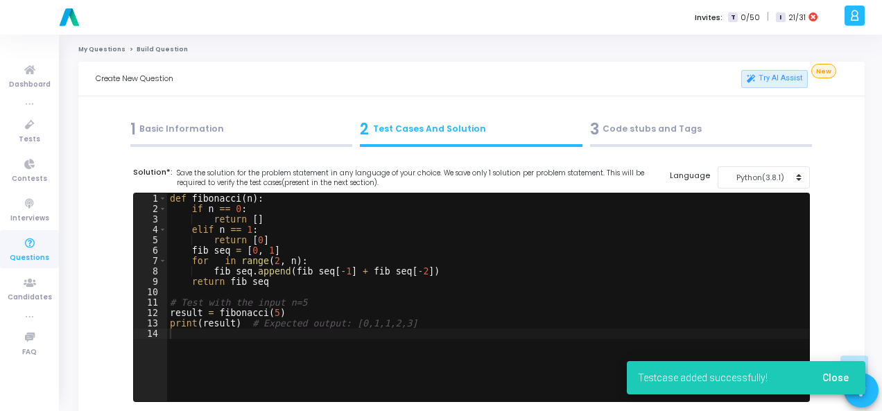
scroll to position [624, 0]
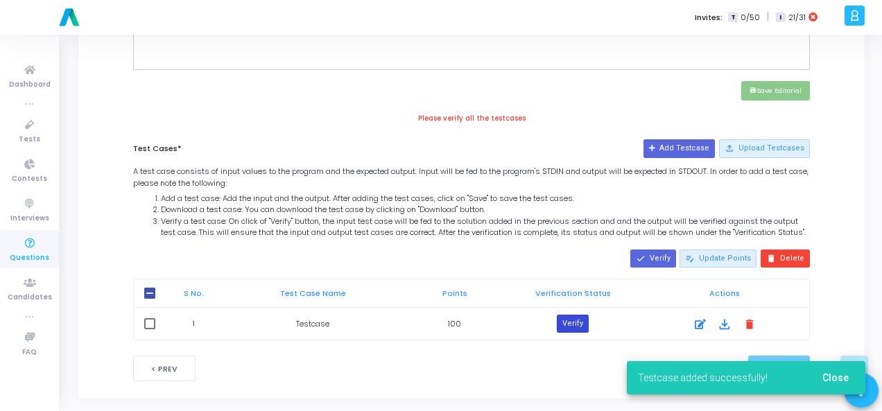
click at [577, 324] on button "Verify" at bounding box center [573, 324] width 32 height 18
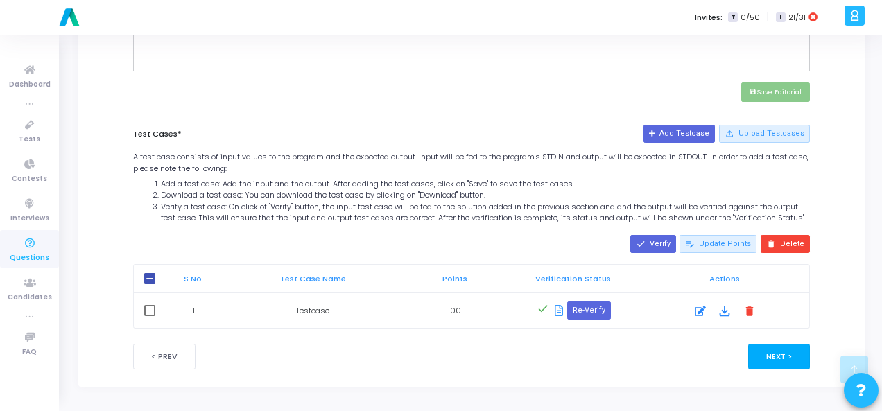
click at [786, 368] on button "Next >" at bounding box center [779, 357] width 62 height 26
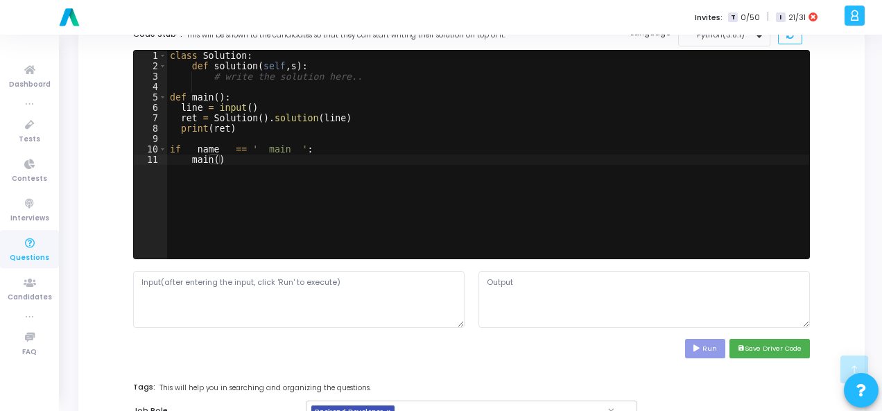
scroll to position [485, 0]
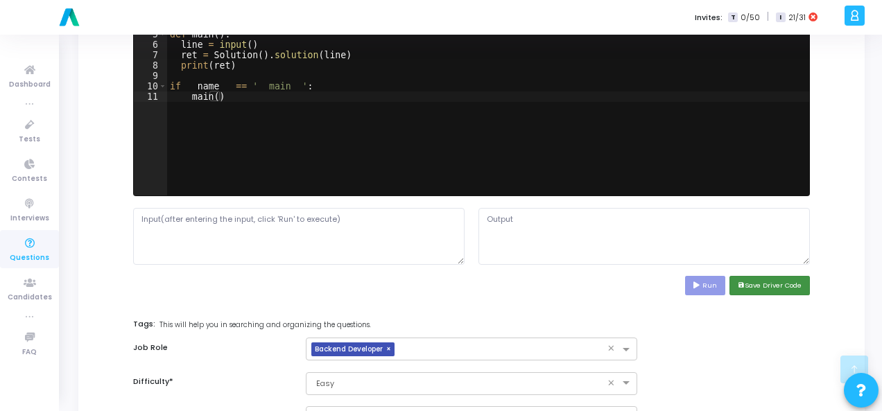
click at [767, 282] on button "save Save Driver Code" at bounding box center [769, 285] width 80 height 19
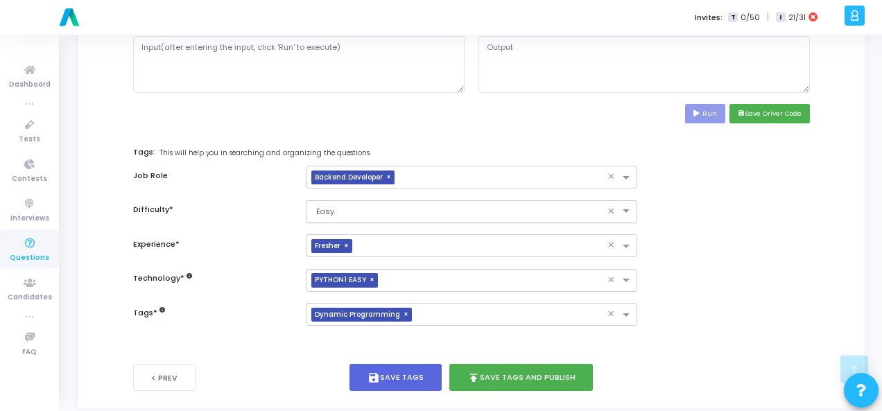
scroll to position [675, 0]
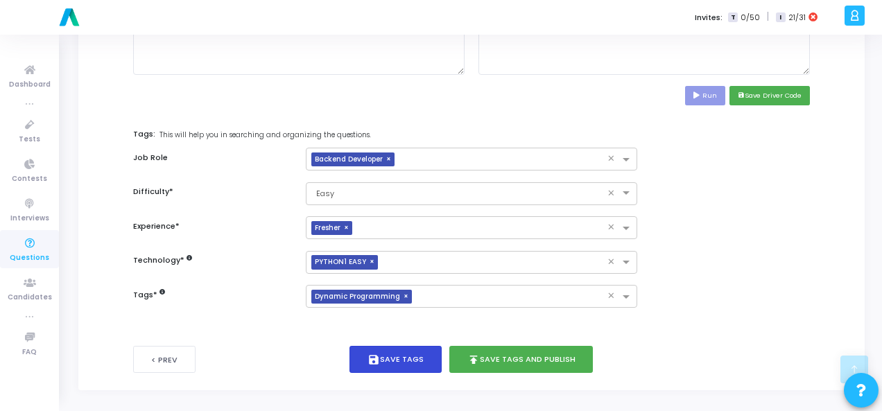
click at [397, 356] on button "save Save Tags" at bounding box center [395, 359] width 92 height 27
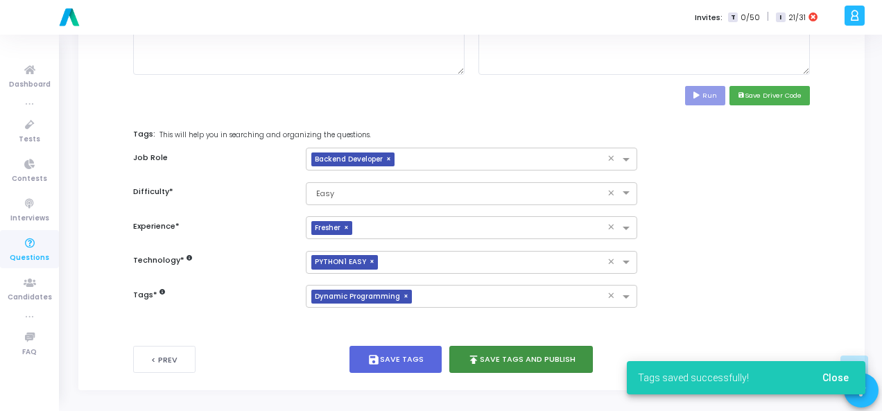
click at [491, 353] on button "publish Save Tags and Publish" at bounding box center [521, 359] width 144 height 27
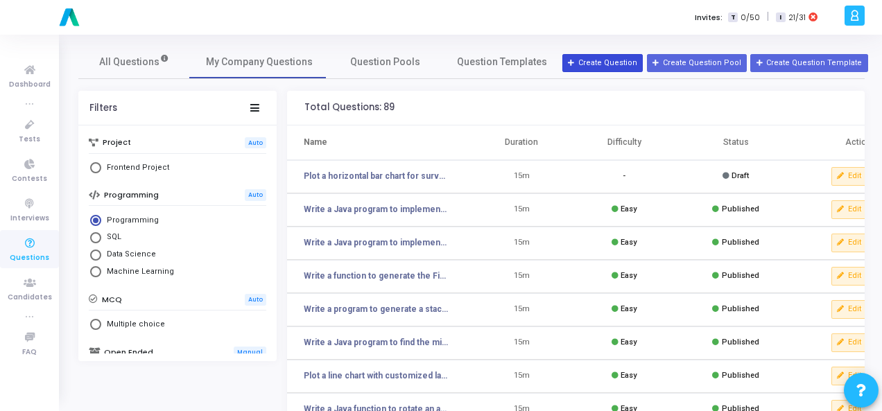
click at [619, 61] on button "Create Question" at bounding box center [602, 63] width 80 height 18
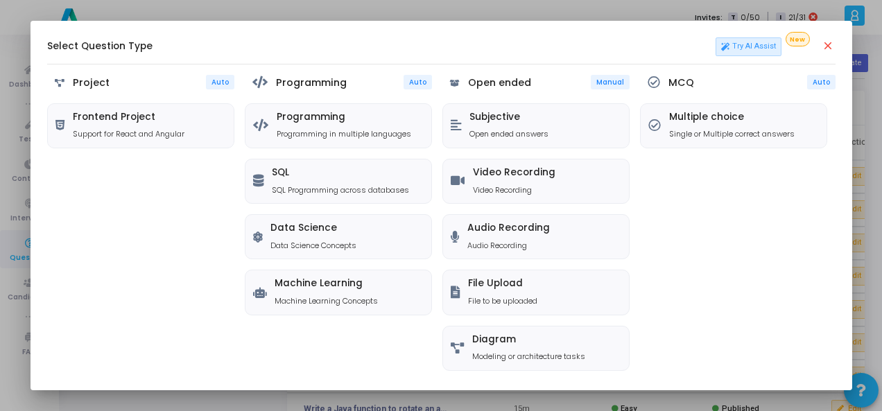
click at [320, 86] on h5 "Programming" at bounding box center [311, 83] width 71 height 12
click at [321, 116] on h5 "Programming" at bounding box center [344, 118] width 135 height 12
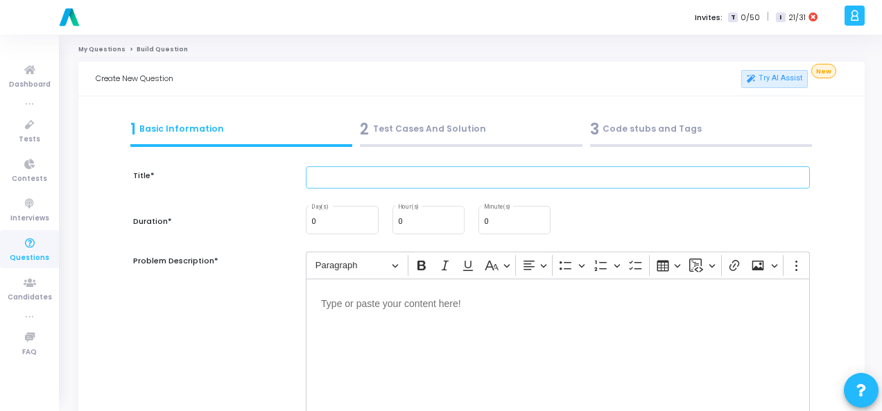
click at [322, 173] on input "text" at bounding box center [558, 177] width 504 height 23
paste input "Write a function to remove all duplicates from a list while preserving order."
type input "Write a function to remove all duplicates from a list while preserving order."
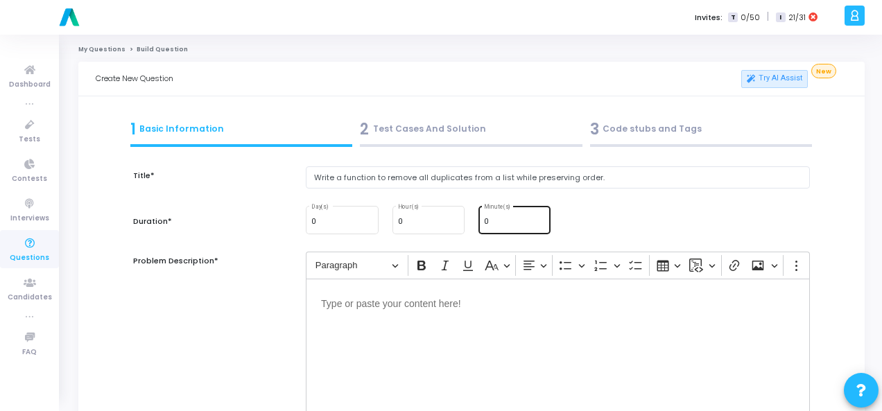
click at [489, 223] on input "0" at bounding box center [514, 222] width 61 height 8
type input "15"
click at [397, 296] on p "Editor editing area: main" at bounding box center [558, 302] width 474 height 17
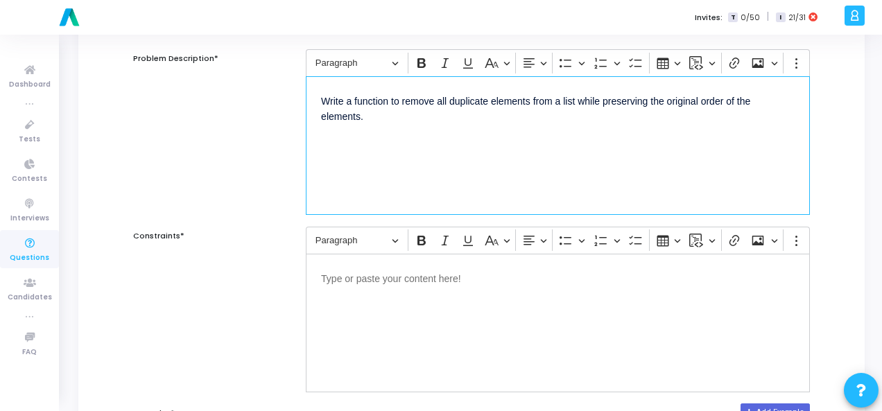
scroll to position [208, 0]
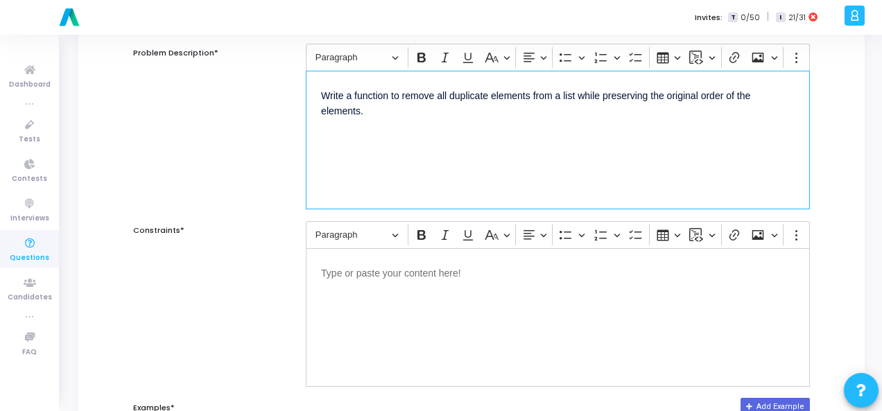
click at [397, 293] on div "Editor editing area: main" at bounding box center [558, 317] width 504 height 139
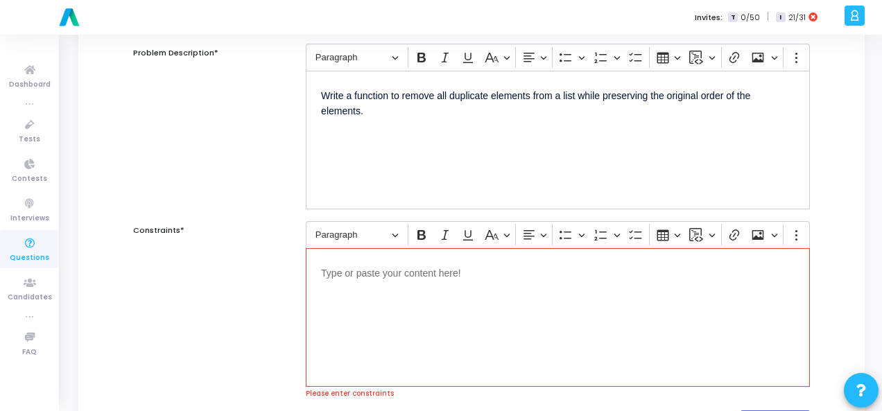
click at [453, 286] on div "Editor editing area: main" at bounding box center [558, 317] width 504 height 139
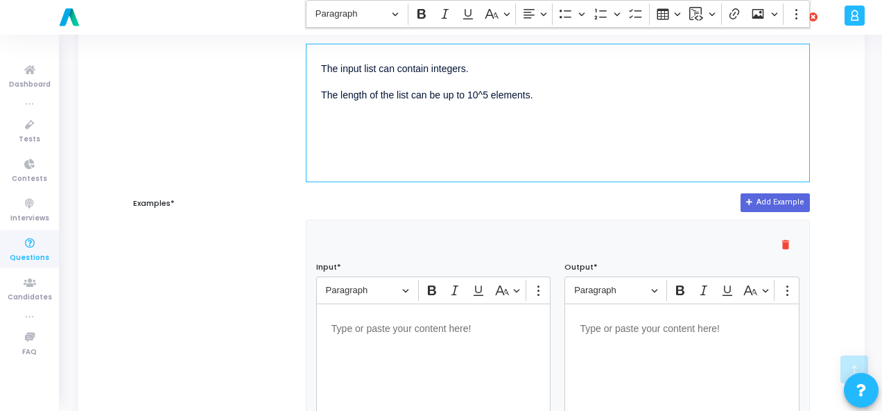
scroll to position [485, 0]
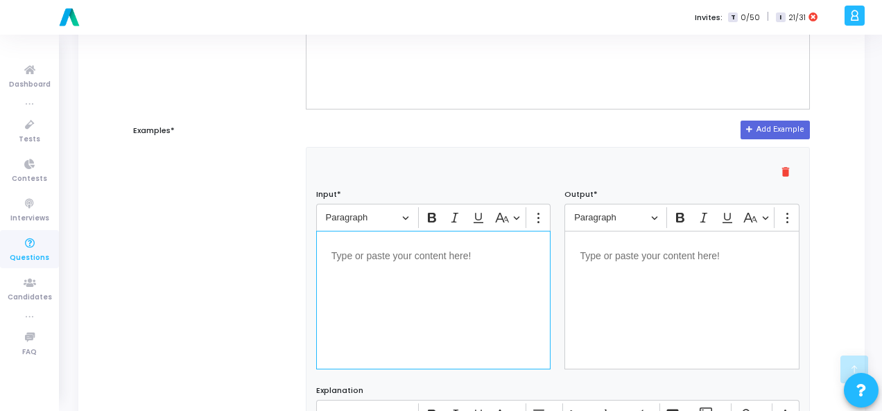
click at [453, 284] on div "Editor editing area: main" at bounding box center [433, 300] width 235 height 139
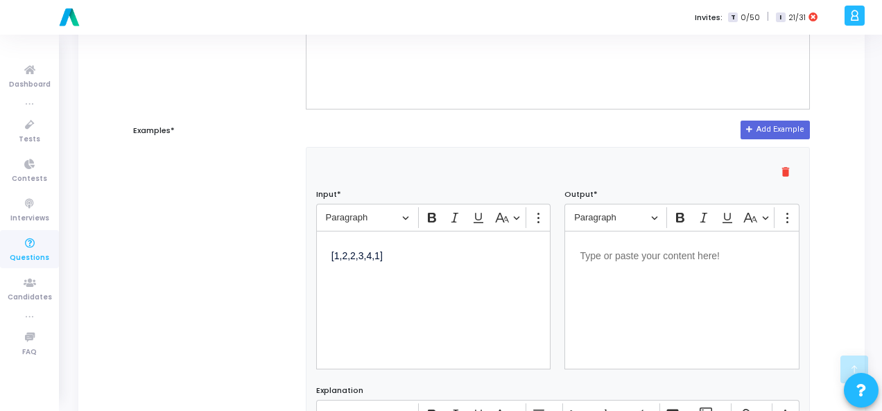
click at [648, 281] on div "Editor editing area: main" at bounding box center [681, 300] width 235 height 139
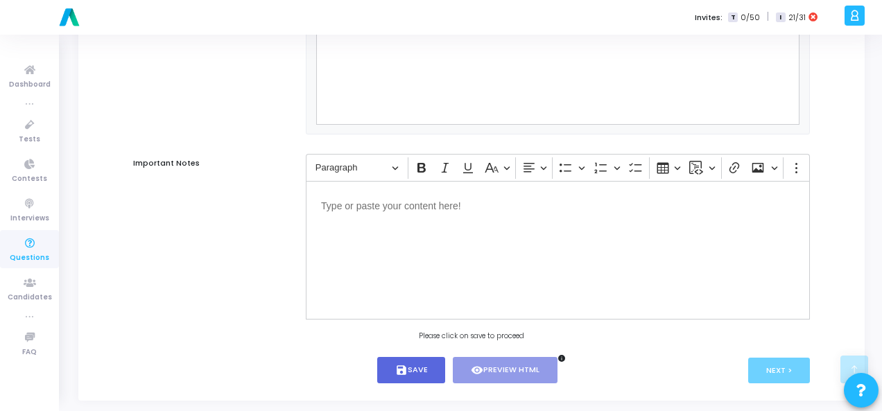
scroll to position [942, 0]
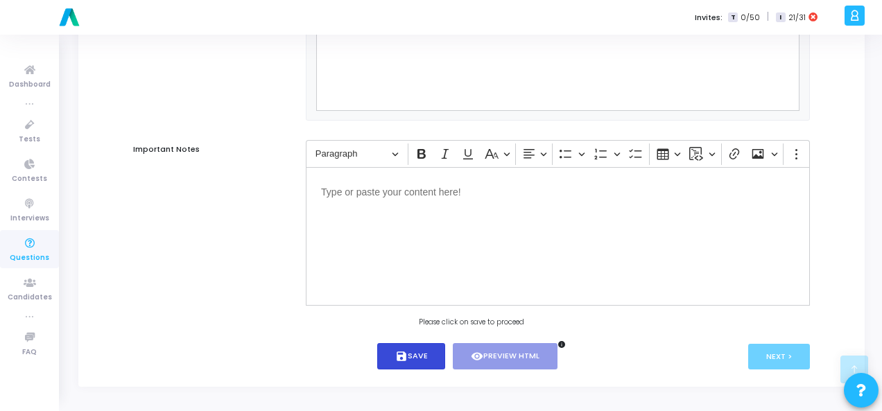
click at [401, 361] on icon "save" at bounding box center [401, 356] width 12 height 12
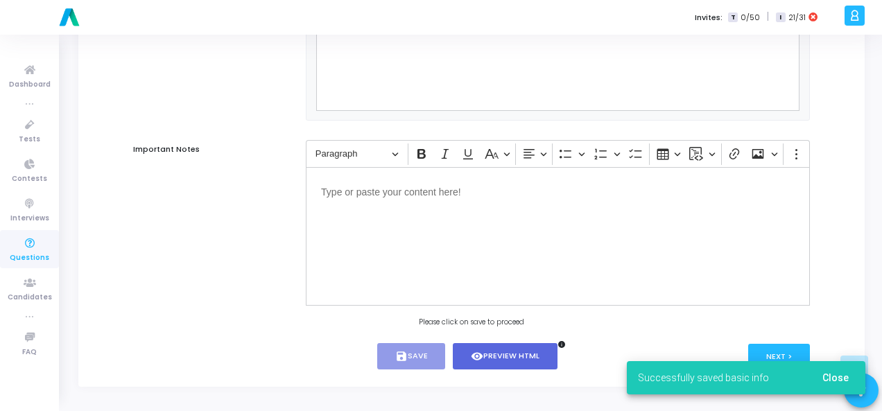
click at [779, 361] on div "Successfully saved basic info Close" at bounding box center [746, 378] width 272 height 67
click at [777, 349] on div "Successfully saved basic info Close" at bounding box center [746, 378] width 272 height 67
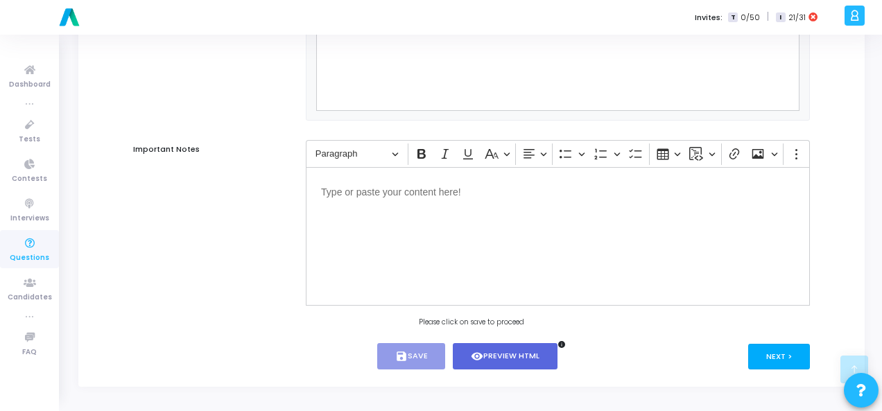
click at [777, 349] on button "Next >" at bounding box center [779, 357] width 62 height 26
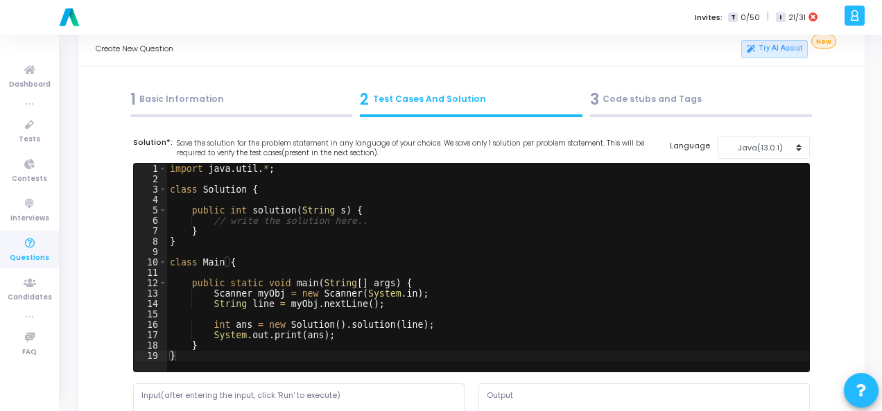
scroll to position [0, 0]
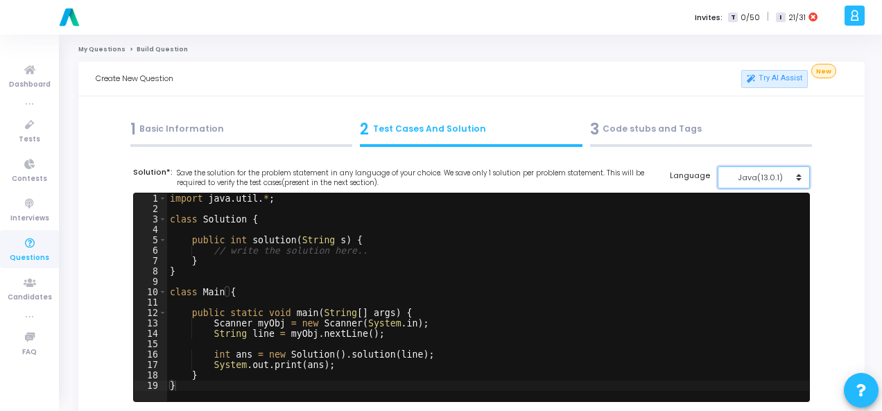
click at [788, 183] on div "Java(13.0.1)" at bounding box center [760, 178] width 68 height 12
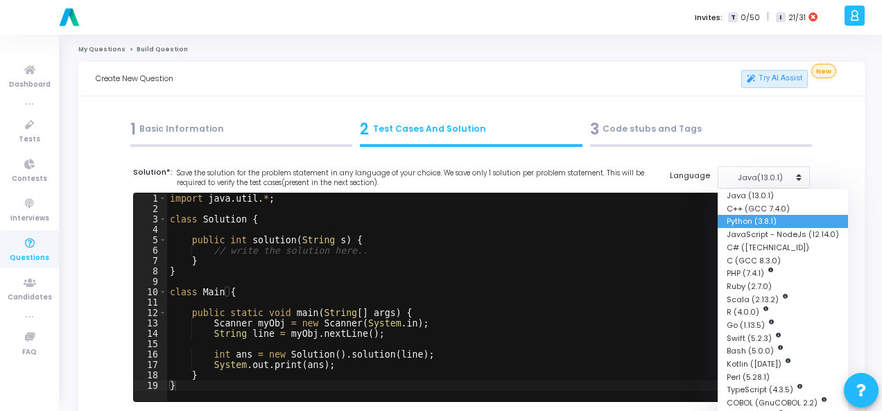
click at [761, 221] on button "Python (3.8.1)" at bounding box center [783, 221] width 130 height 13
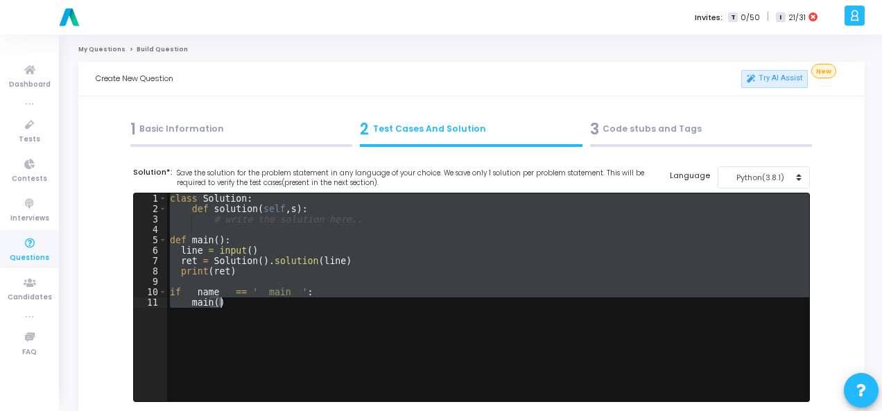
drag, startPoint x: 168, startPoint y: 199, endPoint x: 243, endPoint y: 310, distance: 133.9
click at [243, 310] on div "class Solution : def solution ( self , s ) : # write the solution here.. def ma…" at bounding box center [488, 307] width 642 height 229
paste textarea "return result"
type textarea "return result"
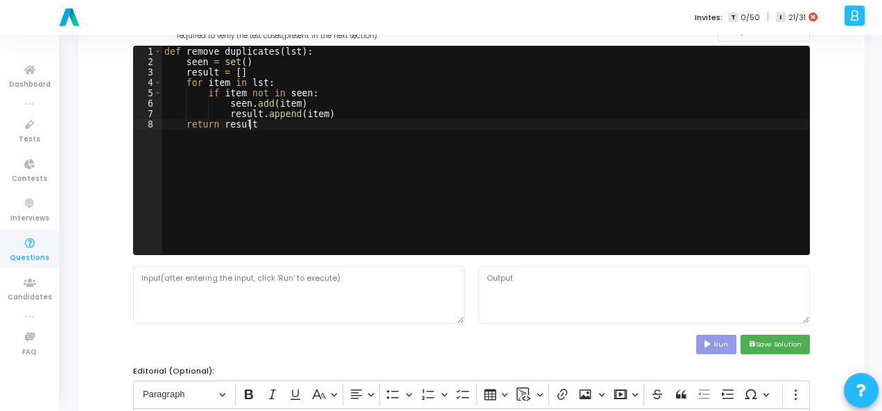
scroll to position [208, 0]
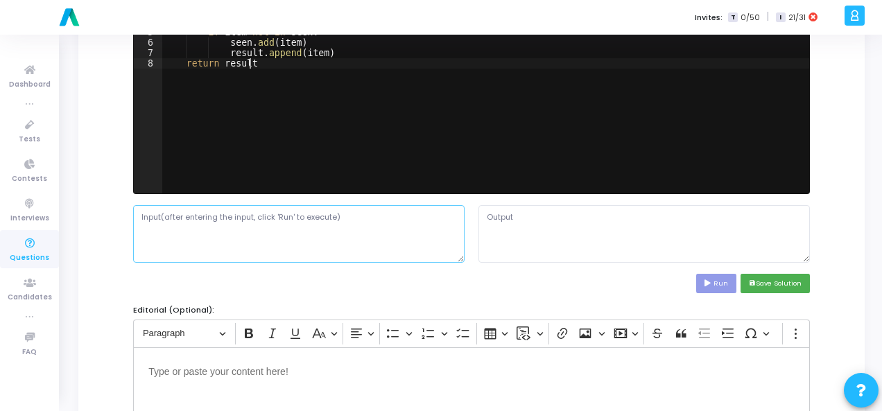
click at [395, 241] on textarea at bounding box center [298, 233] width 331 height 57
click at [198, 236] on textarea at bounding box center [298, 233] width 331 height 57
paste textarea "[1,2,2,3,4,1]"
type textarea "[1,2,2,3,4,1]"
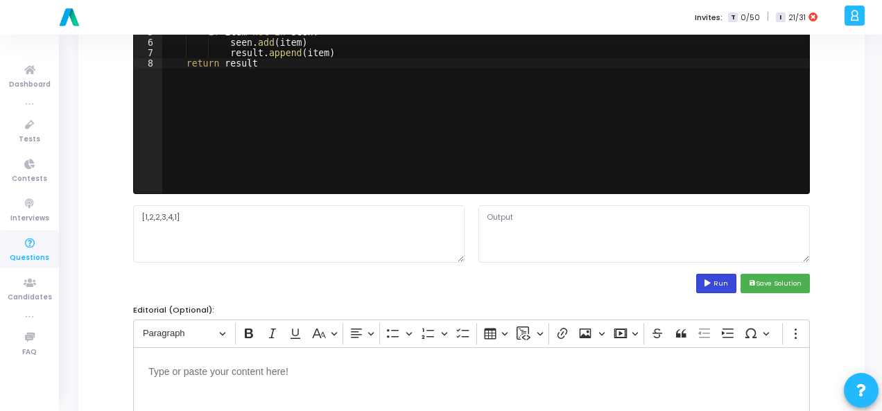
click at [720, 282] on button "Run" at bounding box center [716, 283] width 40 height 19
click at [315, 76] on div "def remove_duplicates ( lst ) : seen = set ( ) result = [ ] for item in lst : i…" at bounding box center [486, 99] width 648 height 229
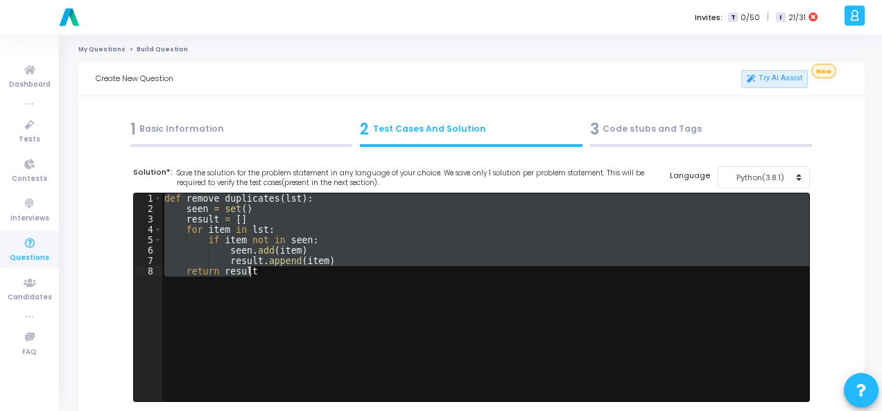
drag, startPoint x: 164, startPoint y: 198, endPoint x: 275, endPoint y: 284, distance: 140.4
click at [275, 284] on div "def remove_duplicates ( lst ) : seen = set ( ) result = [ ] for item in lst : i…" at bounding box center [486, 307] width 648 height 229
type textarea "result.append(item) return result"
paste textarea
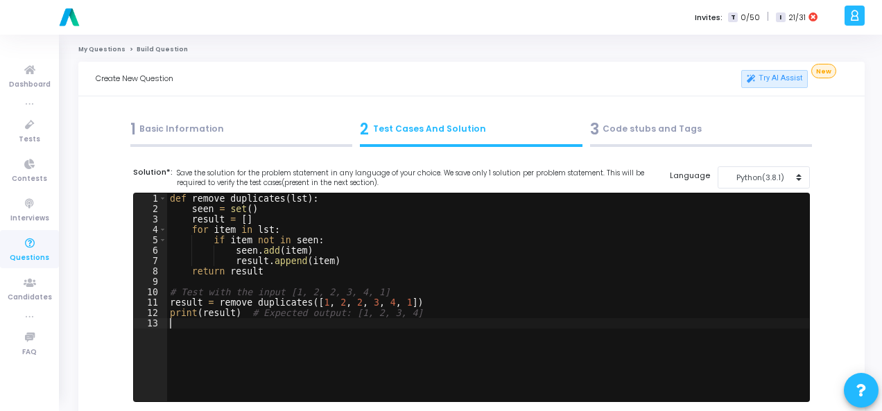
scroll to position [208, 0]
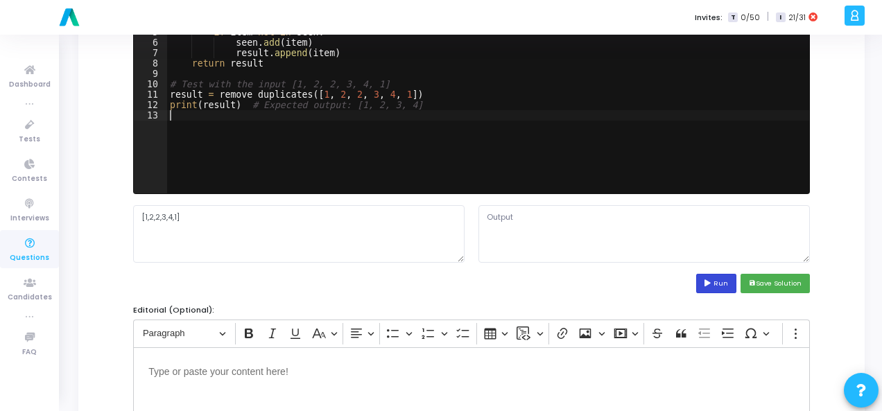
click at [714, 284] on icon at bounding box center [709, 283] width 9 height 7
type textarea "[1, 2, 3, 4]"
click at [503, 216] on textarea "[1, 2, 3, 4]" at bounding box center [643, 233] width 331 height 57
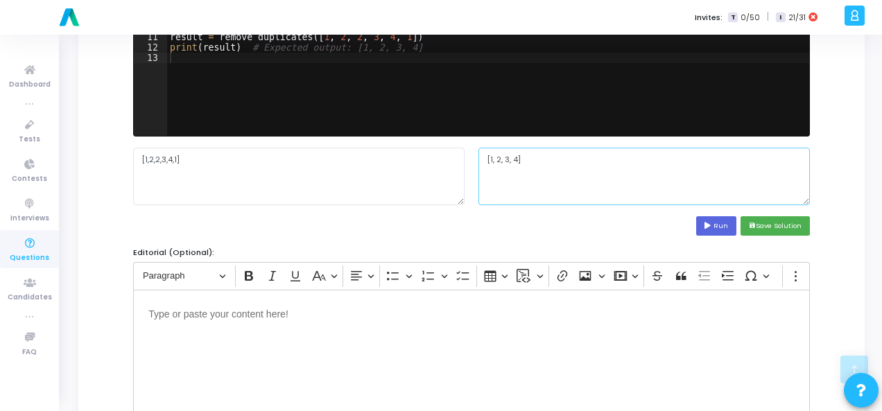
scroll to position [347, 0]
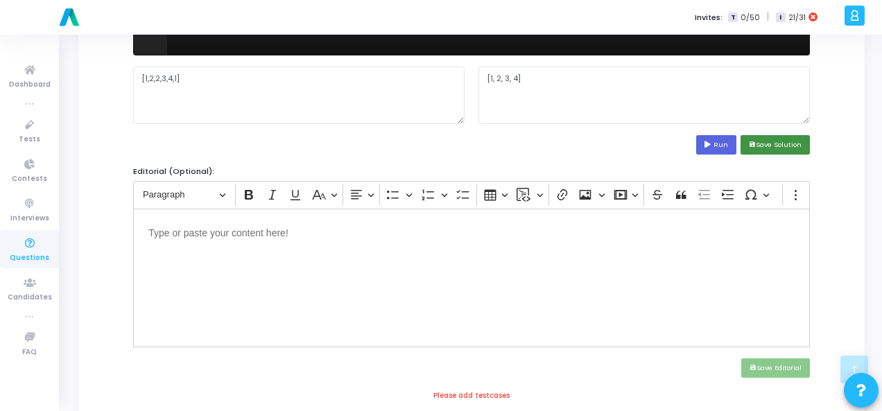
click at [799, 143] on button "save Save Solution" at bounding box center [775, 144] width 69 height 19
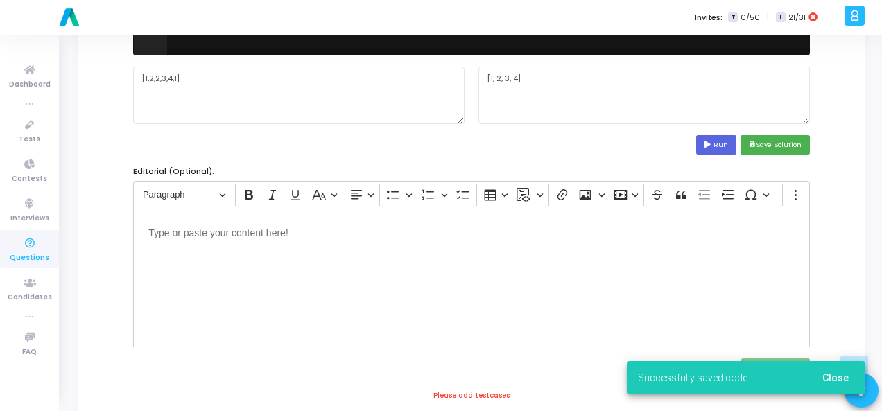
scroll to position [555, 0]
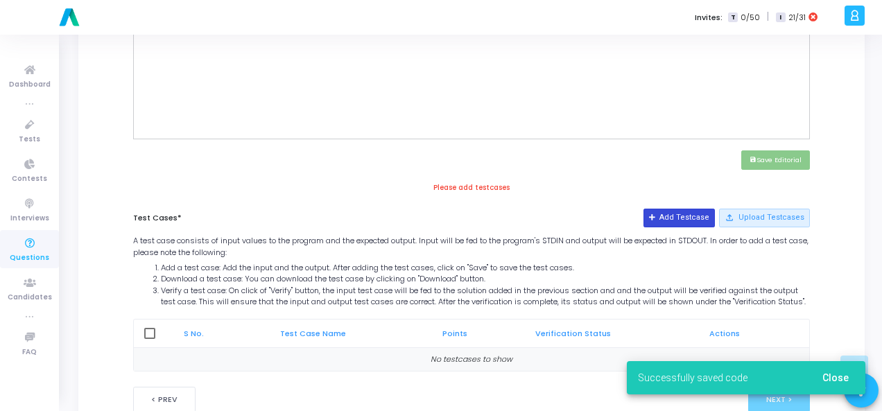
click at [693, 217] on button "Add Testcase" at bounding box center [678, 218] width 71 height 18
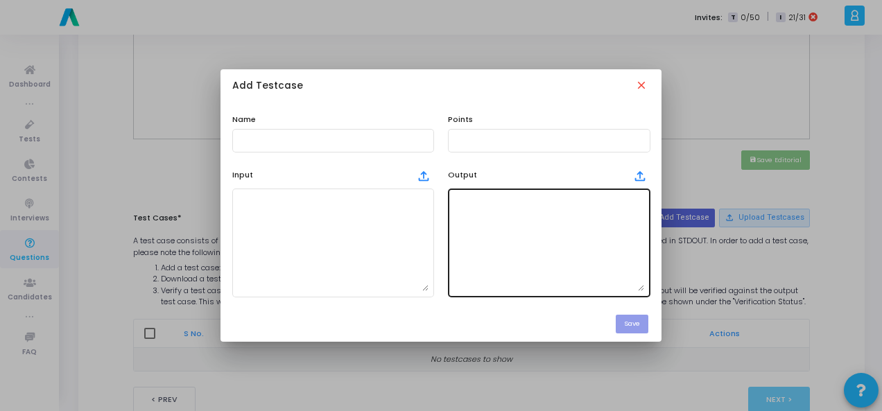
click at [487, 265] on textarea at bounding box center [548, 242] width 191 height 97
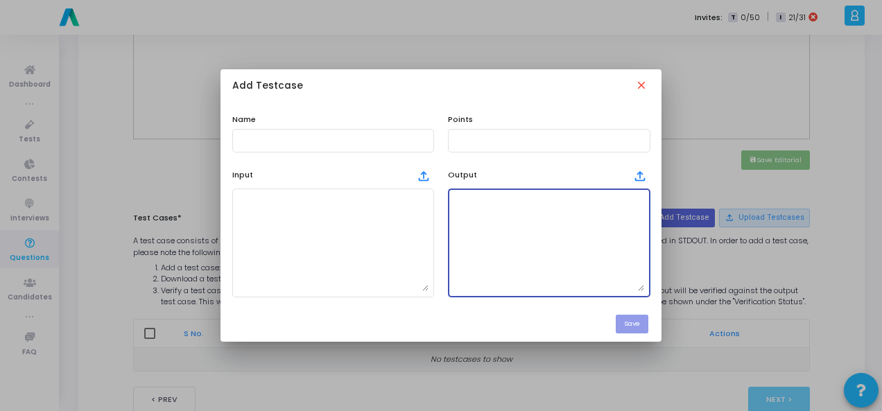
paste textarea "[1, 2, 3, 4]"
type textarea "[1, 2, 3, 4]"
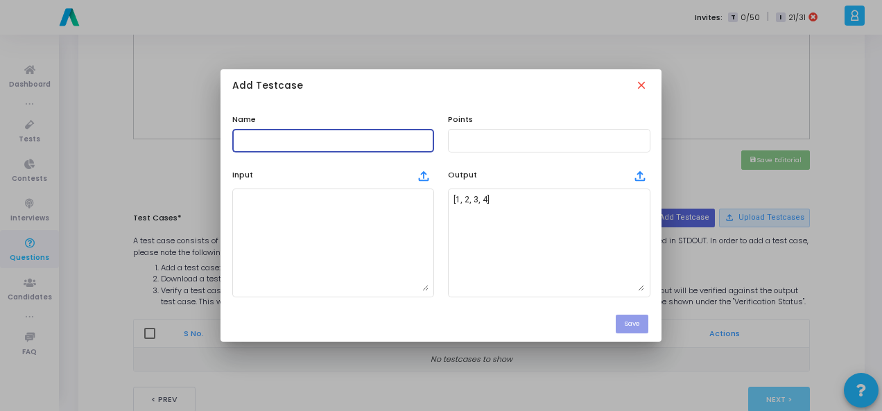
click at [288, 137] on input "text" at bounding box center [333, 141] width 191 height 10
type input "Testcase"
click at [478, 144] on input "text" at bounding box center [548, 141] width 191 height 10
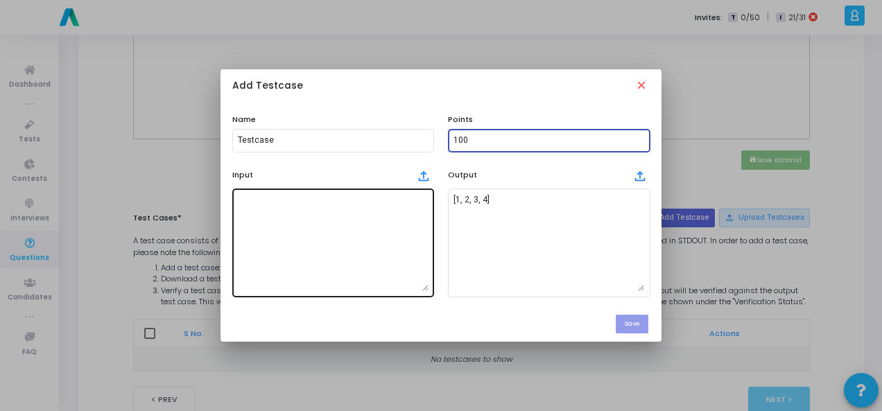
type input "100"
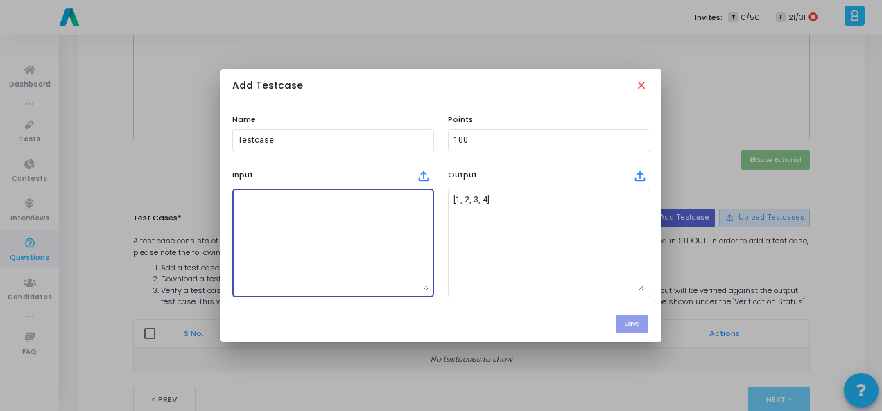
click at [380, 219] on textarea at bounding box center [333, 242] width 191 height 97
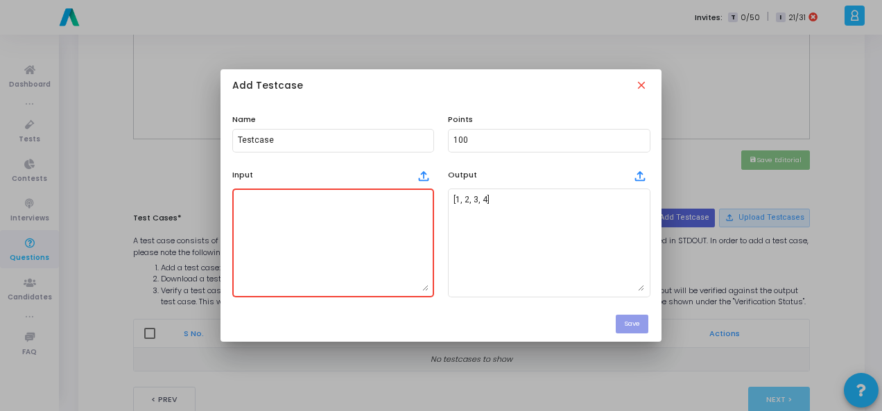
paste textarea "[1,2,2,3,4,1]"
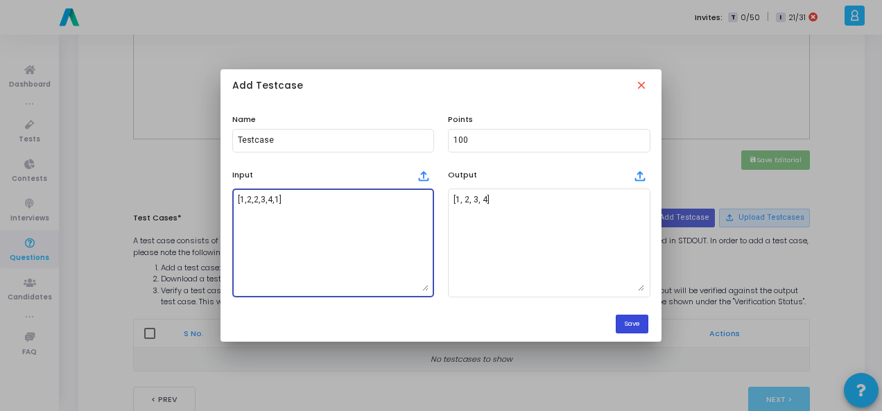
type textarea "[1,2,2,3,4,1]"
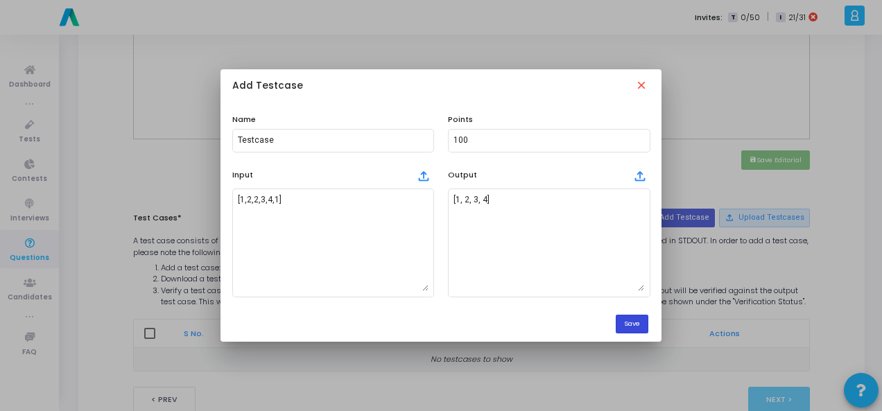
click at [638, 324] on button "Save" at bounding box center [632, 324] width 33 height 19
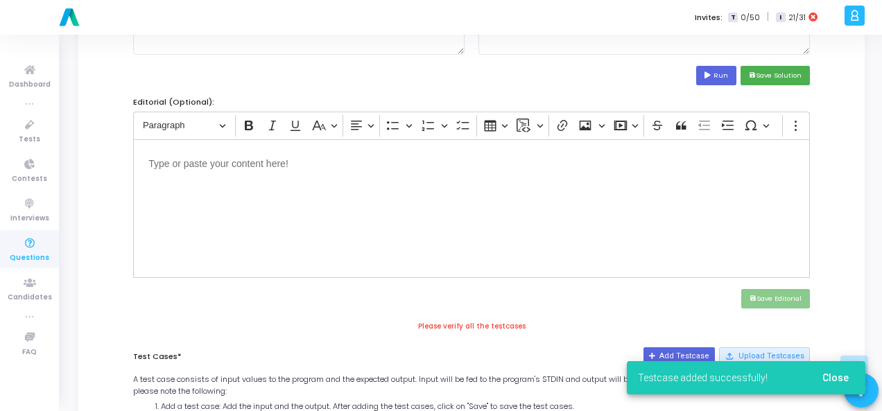
scroll to position [347, 0]
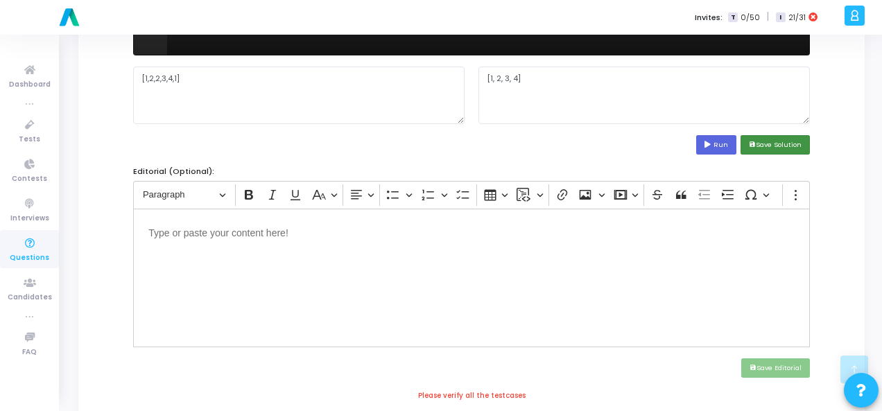
click at [770, 145] on button "save Save Solution" at bounding box center [775, 144] width 69 height 19
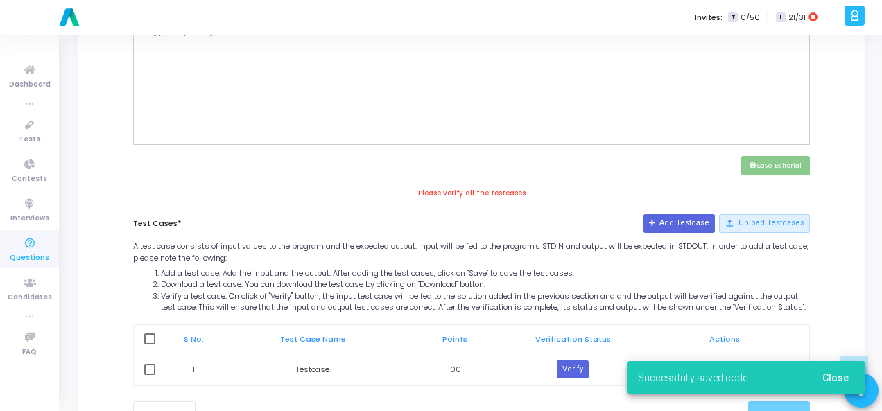
scroll to position [614, 0]
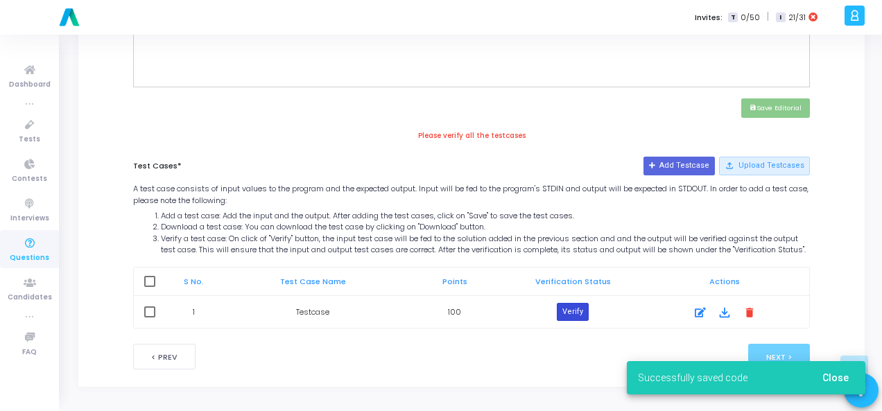
click at [577, 307] on button "Verify" at bounding box center [573, 312] width 32 height 18
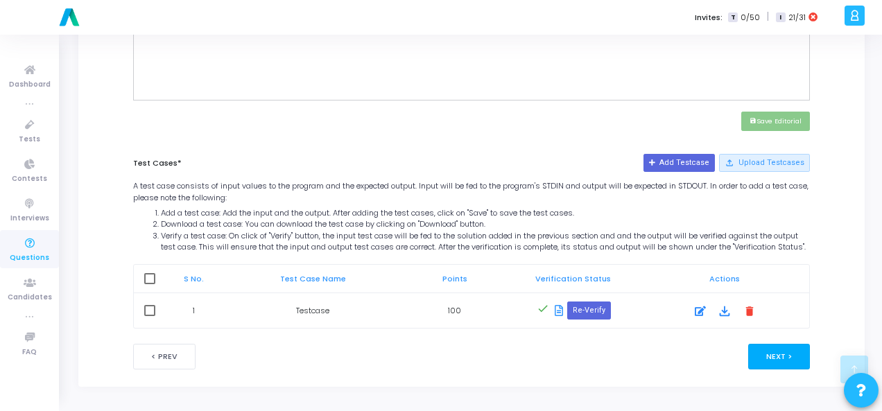
scroll to position [601, 0]
click at [759, 358] on button "Next >" at bounding box center [779, 357] width 62 height 26
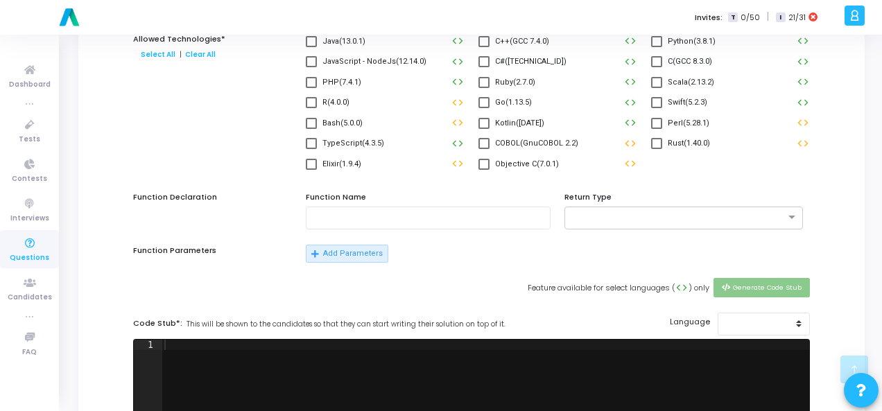
scroll to position [0, 0]
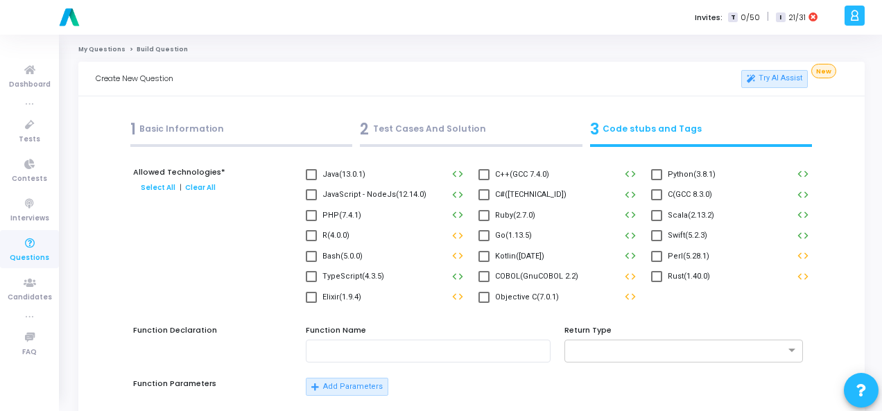
click at [655, 171] on span at bounding box center [656, 174] width 11 height 11
click at [656, 180] on input "Python(3.8.1)" at bounding box center [656, 180] width 1 height 1
checkbox input "true"
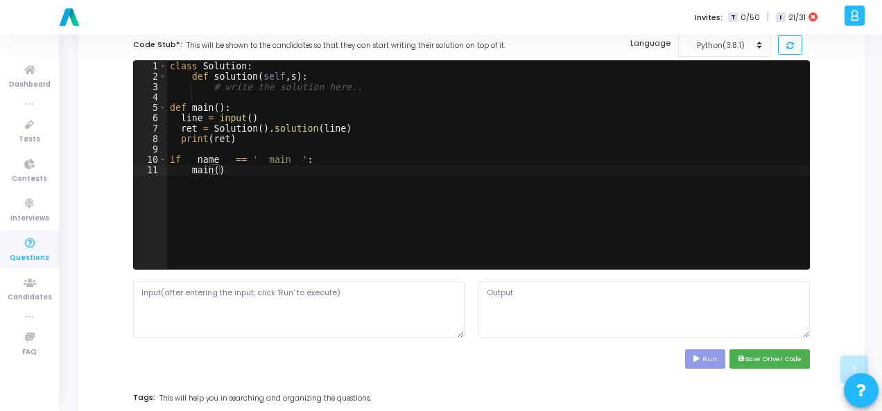
scroll to position [555, 0]
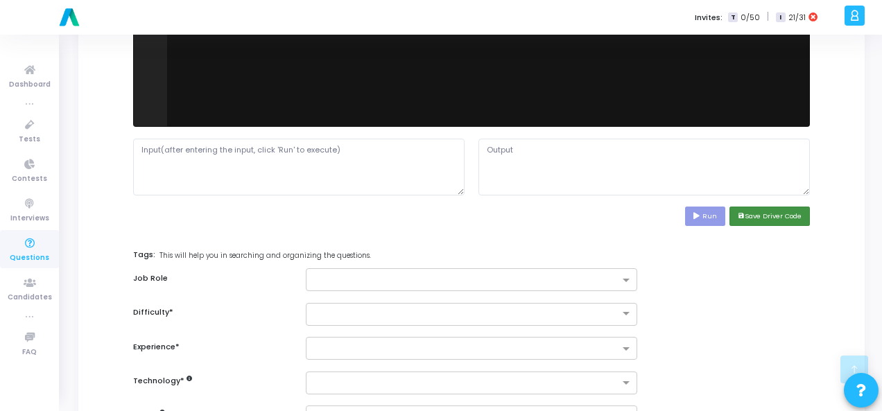
click at [746, 214] on button "save Save Driver Code" at bounding box center [769, 216] width 80 height 19
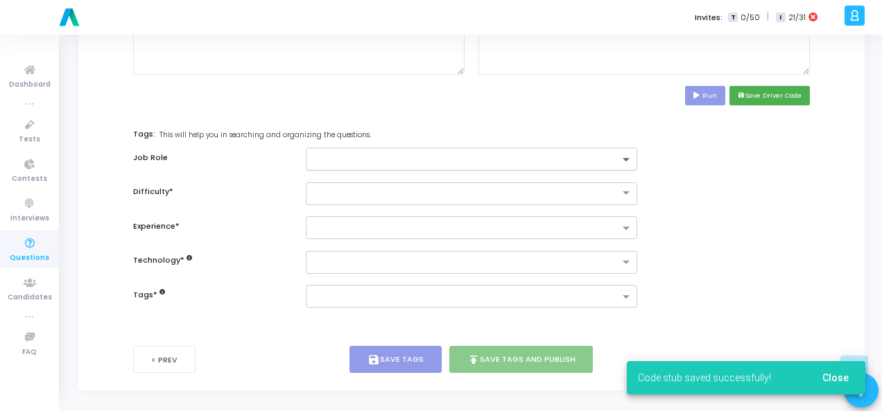
click at [631, 158] on span at bounding box center [627, 161] width 17 height 12
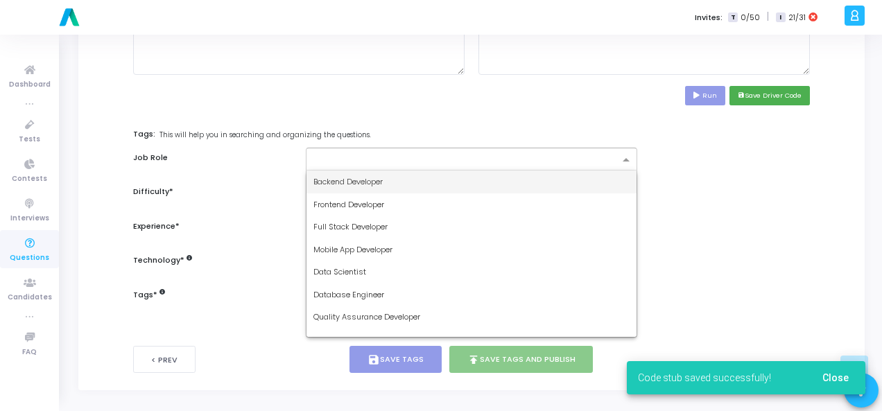
click at [512, 171] on div "Backend Developer" at bounding box center [471, 182] width 330 height 23
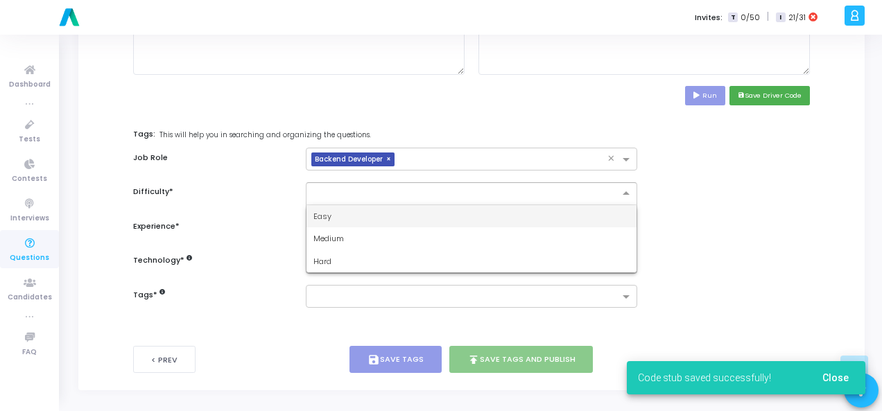
click at [527, 190] on input "text" at bounding box center [457, 193] width 288 height 12
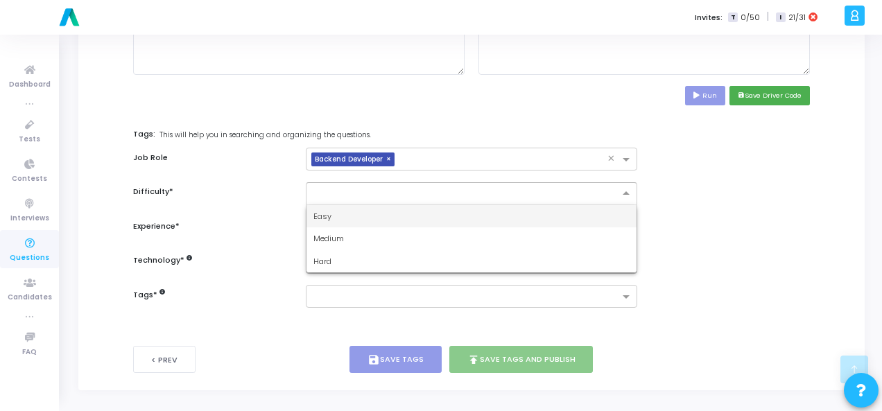
click at [519, 206] on div "Easy" at bounding box center [471, 216] width 330 height 23
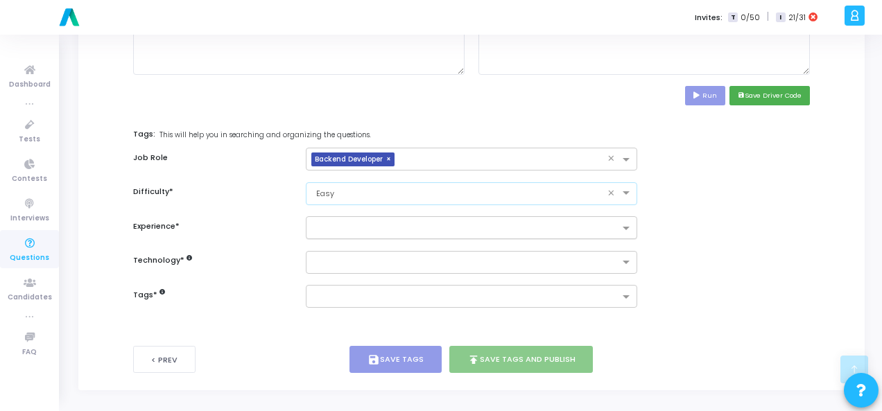
click at [526, 228] on input "text" at bounding box center [466, 229] width 306 height 12
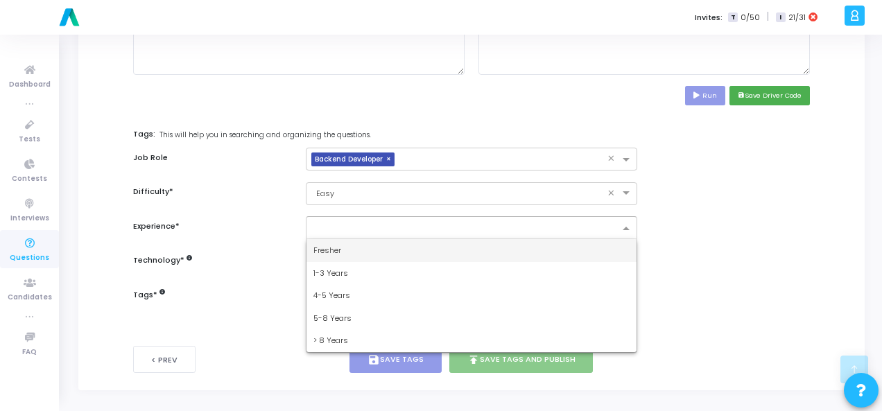
click at [520, 240] on div "Fresher" at bounding box center [471, 250] width 330 height 23
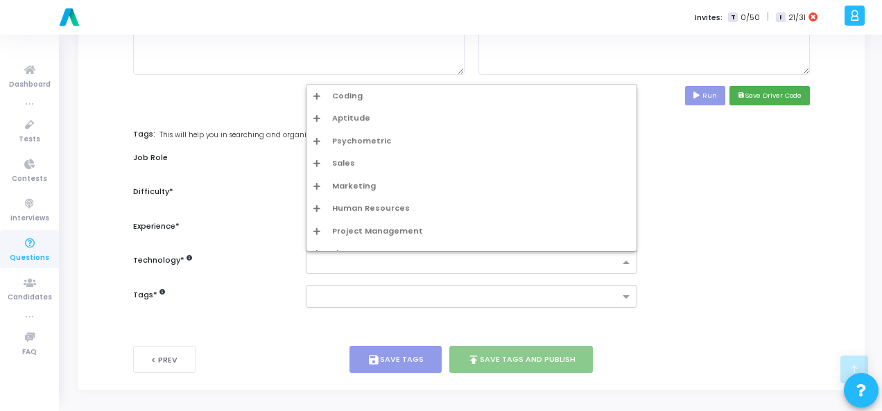
click at [524, 254] on div at bounding box center [462, 262] width 313 height 17
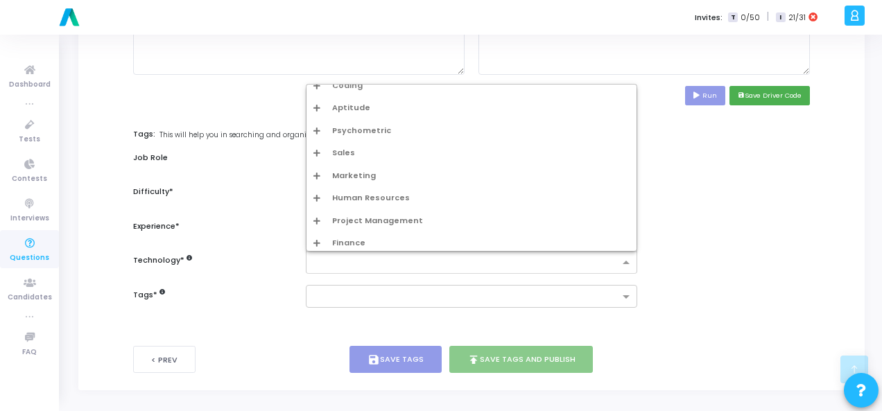
scroll to position [14, 0]
type input "d"
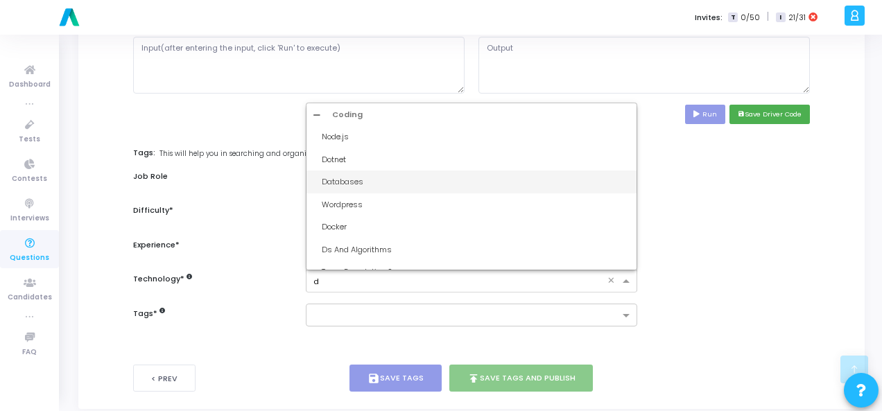
scroll to position [675, 0]
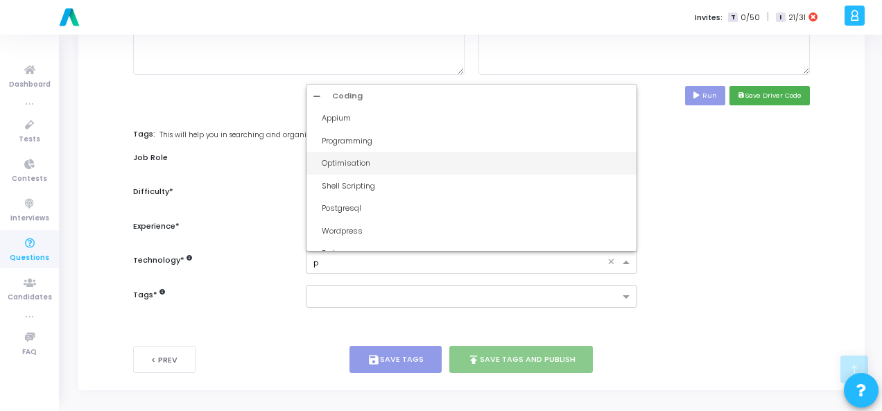
type input "py"
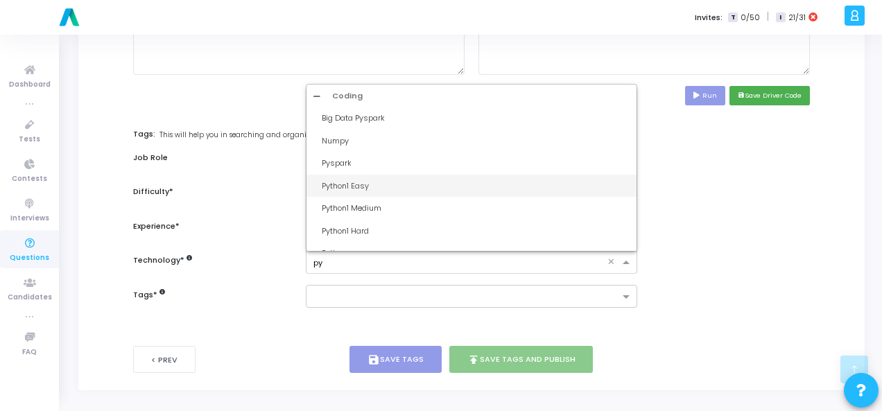
click at [472, 180] on div "Python1 Easy" at bounding box center [476, 186] width 308 height 12
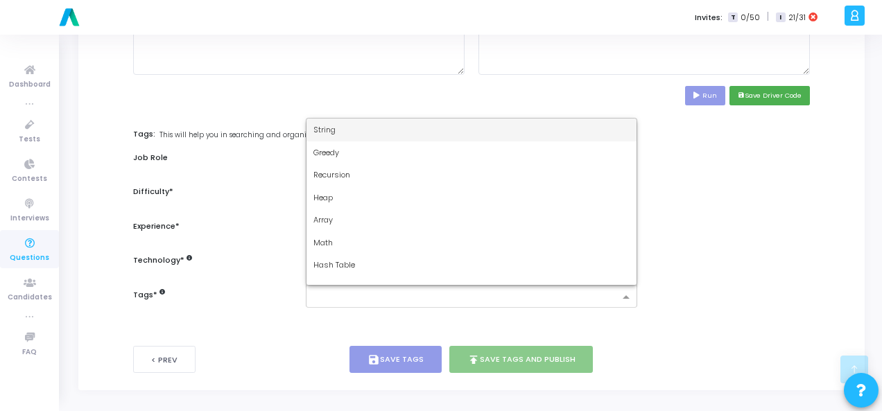
click at [455, 285] on ng-select "String Greedy Recursion Heap Array Math Hash Table Depth First Search Sorting S…" at bounding box center [471, 296] width 331 height 23
type input "d"
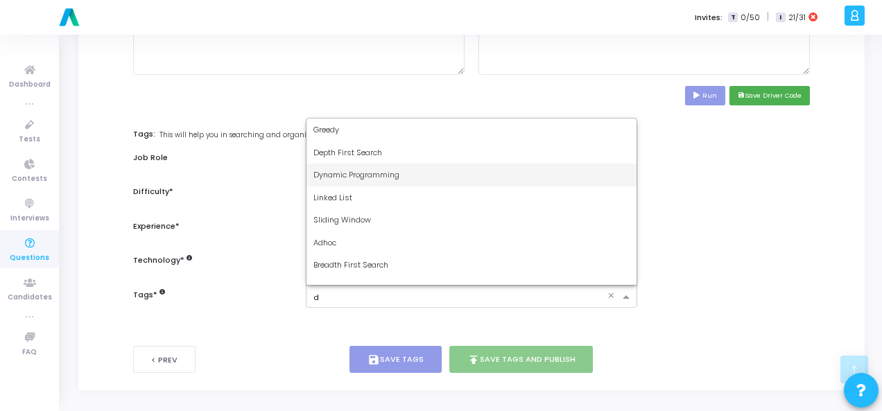
click at [451, 166] on div "Dynamic Programming" at bounding box center [471, 175] width 330 height 23
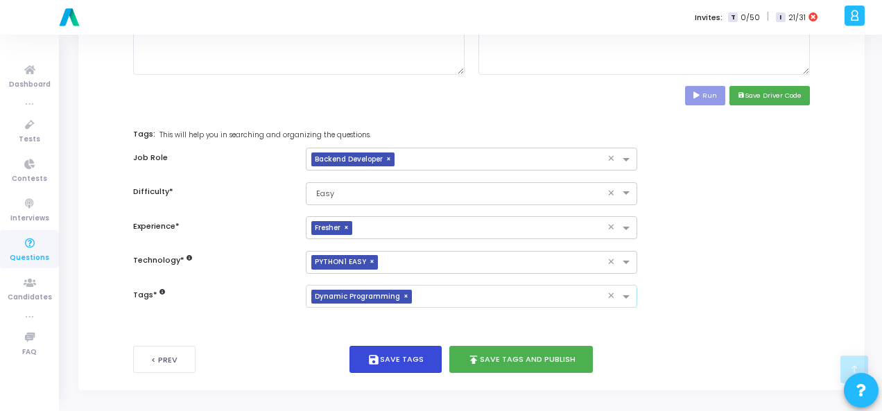
click at [427, 347] on button "save Save Tags" at bounding box center [395, 359] width 92 height 27
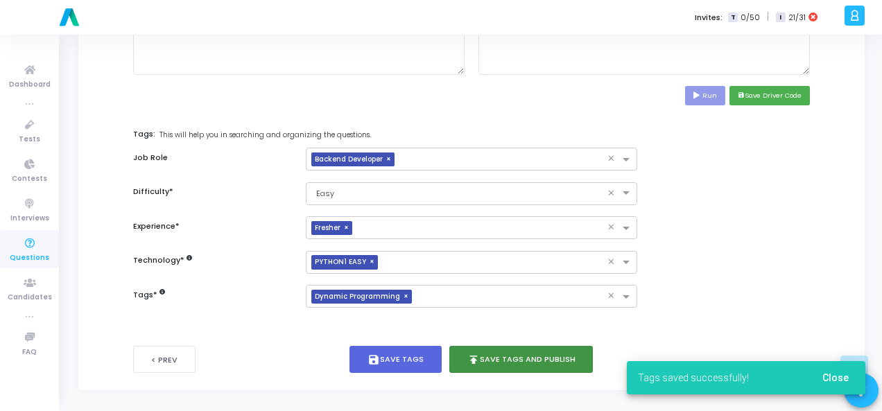
click at [549, 354] on button "publish Save Tags and Publish" at bounding box center [521, 359] width 144 height 27
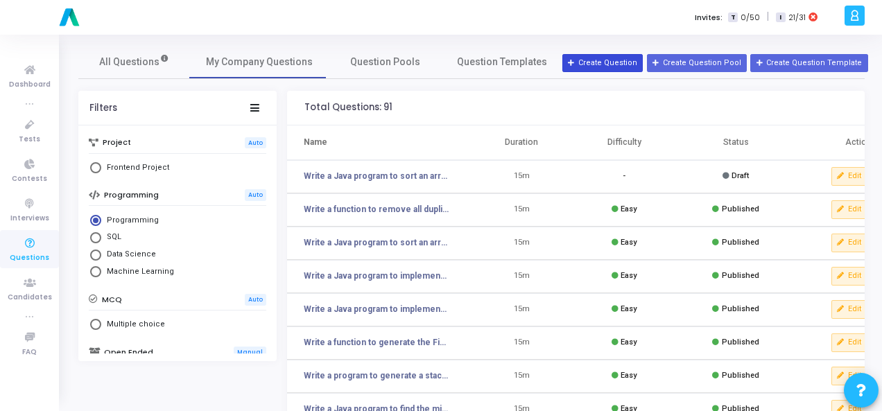
click at [600, 63] on button "Create Question" at bounding box center [602, 63] width 80 height 18
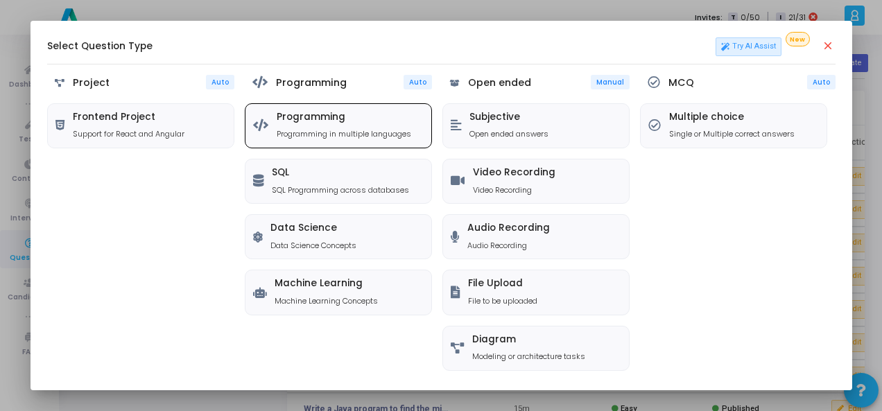
click at [328, 116] on h5 "Programming" at bounding box center [344, 118] width 135 height 12
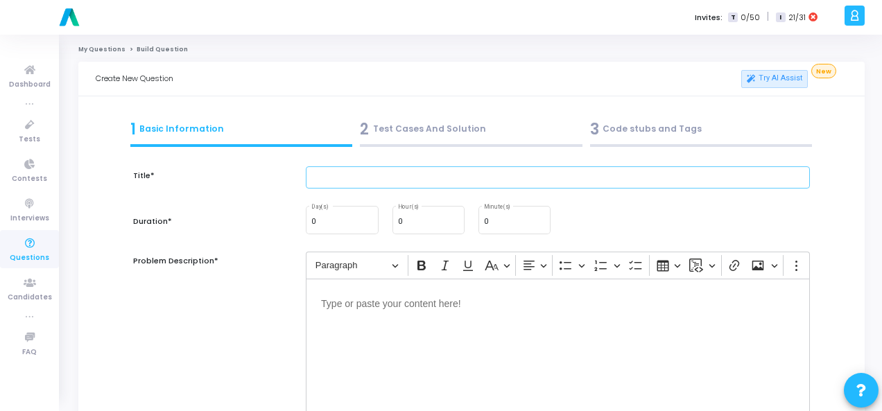
click at [381, 174] on input "text" at bounding box center [558, 177] width 504 height 23
paste input "Write a function to check if a number is prime."
type input "Write a function to check if a number is prime."
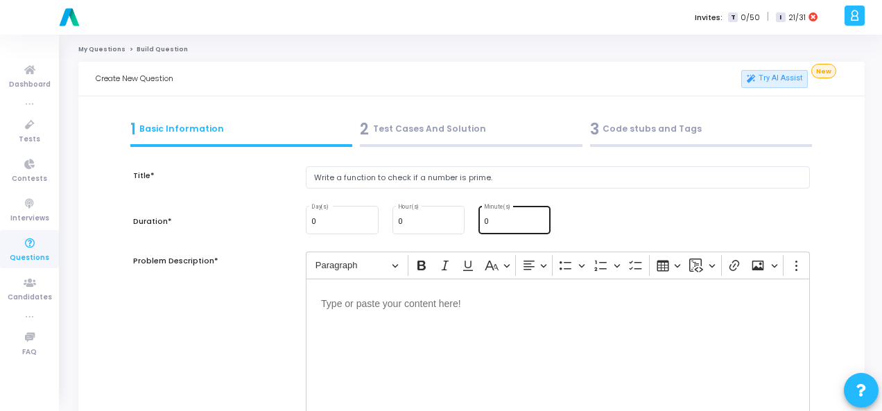
click at [494, 220] on input "0" at bounding box center [514, 222] width 61 height 8
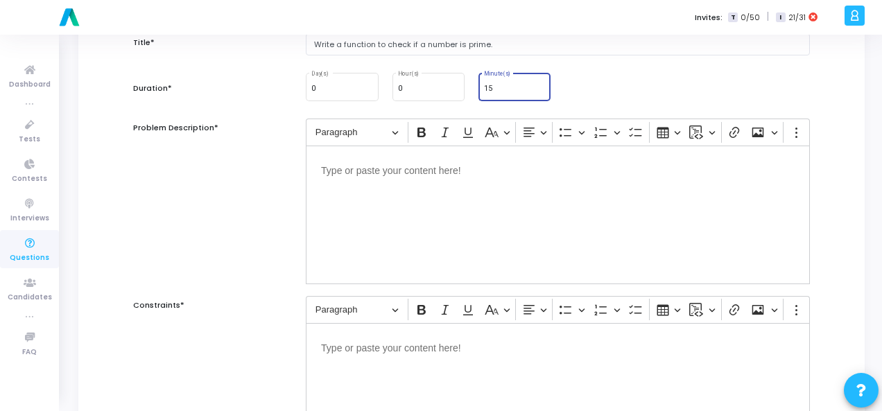
scroll to position [139, 0]
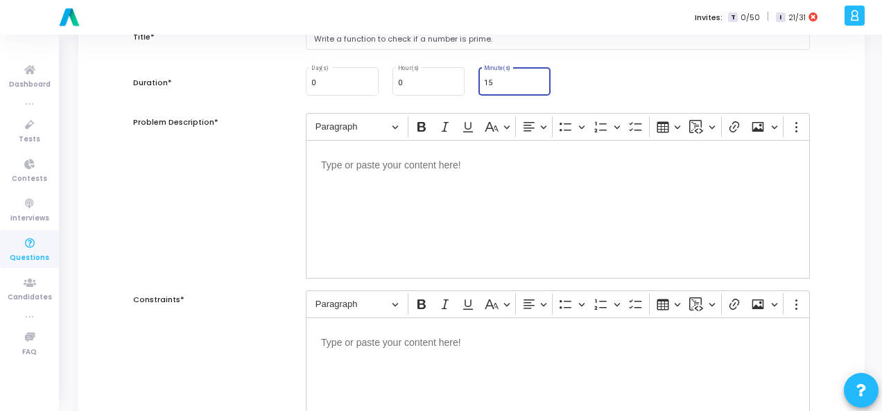
type input "15"
click at [380, 179] on div "Editor editing area: main" at bounding box center [558, 209] width 504 height 139
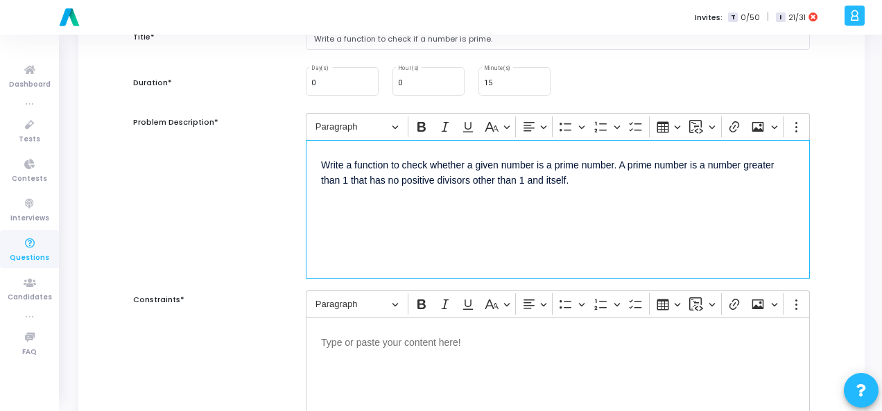
click at [392, 340] on p "Editor editing area: main" at bounding box center [558, 341] width 474 height 17
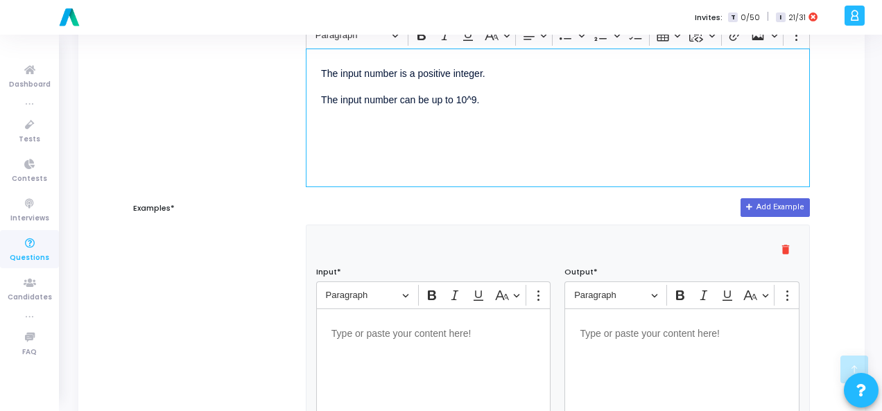
scroll to position [485, 0]
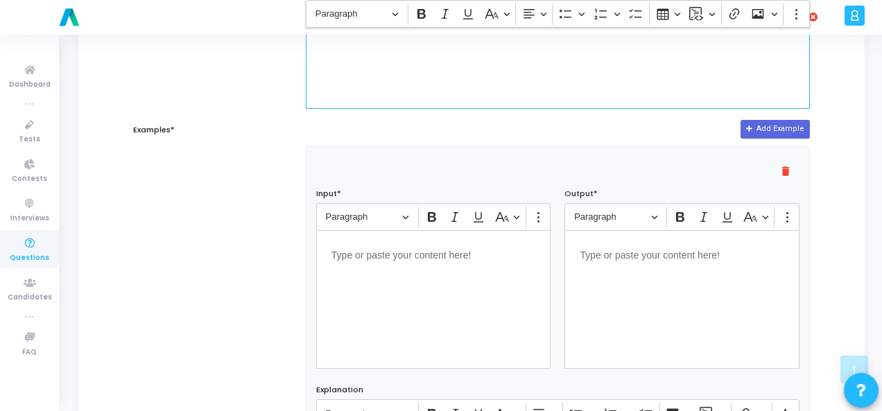
click at [394, 268] on div "Editor editing area: main" at bounding box center [433, 299] width 235 height 139
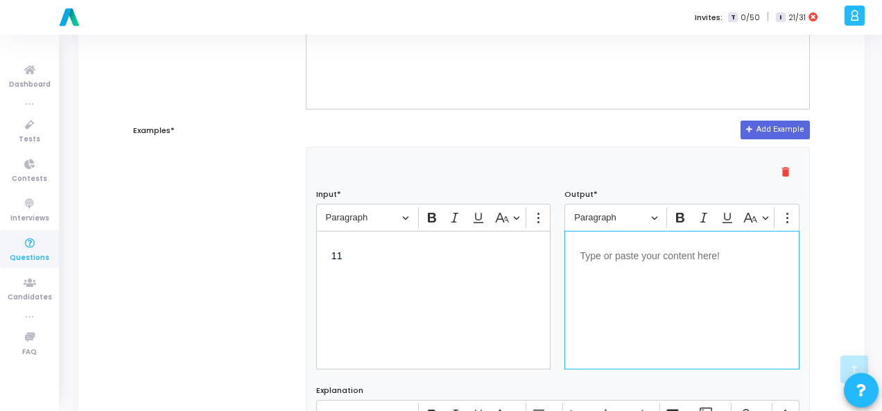
click at [578, 248] on div "Editor editing area: main" at bounding box center [681, 300] width 235 height 139
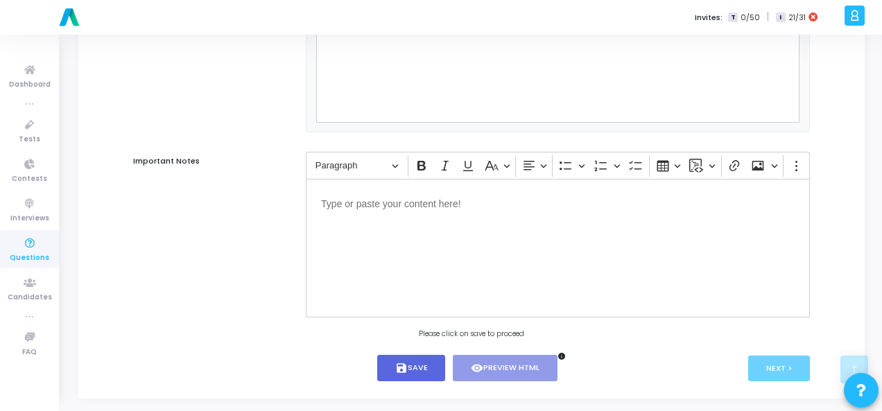
scroll to position [942, 0]
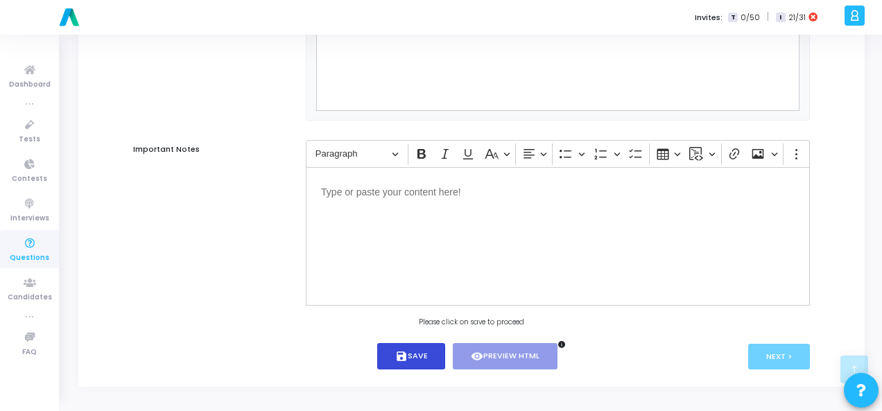
click at [405, 350] on icon "save" at bounding box center [401, 356] width 12 height 12
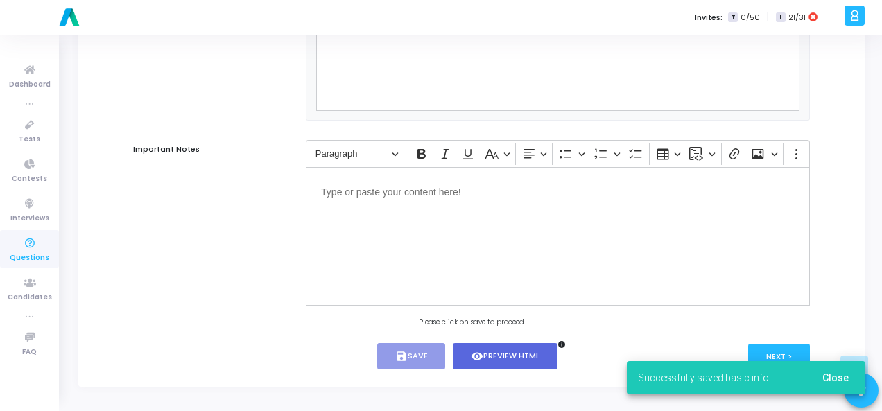
click at [774, 349] on div "Successfully saved basic info Close" at bounding box center [746, 378] width 272 height 67
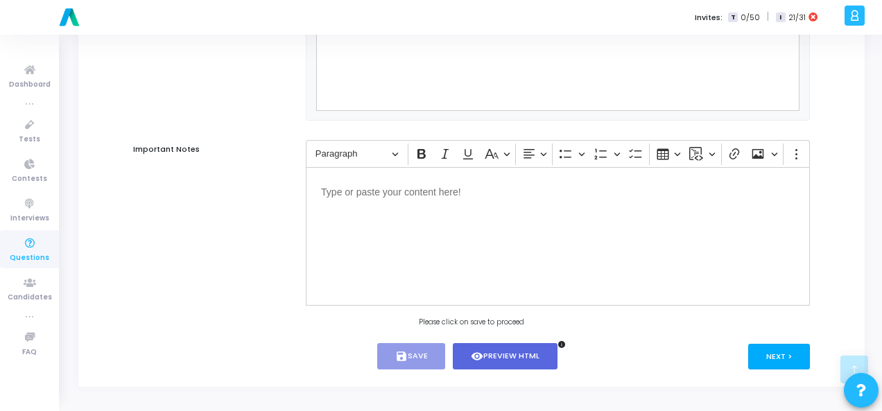
click at [774, 349] on button "Next >" at bounding box center [779, 357] width 62 height 26
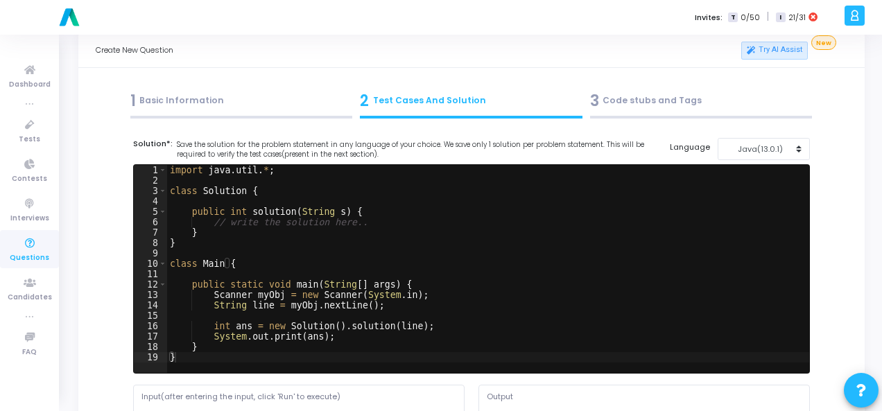
scroll to position [0, 0]
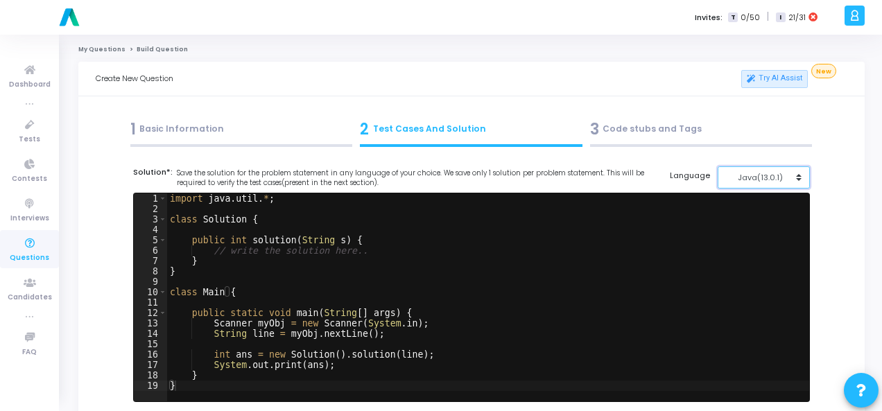
click at [787, 180] on div "Java(13.0.1)" at bounding box center [760, 178] width 68 height 12
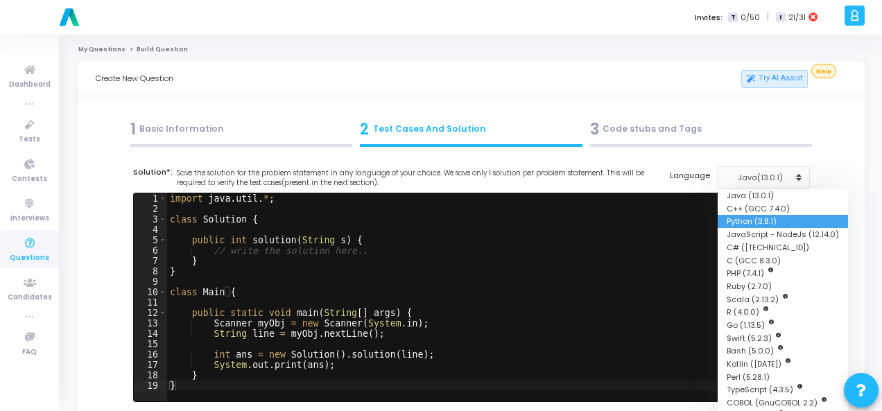
click at [766, 217] on button "Python (3.8.1)" at bounding box center [783, 221] width 130 height 13
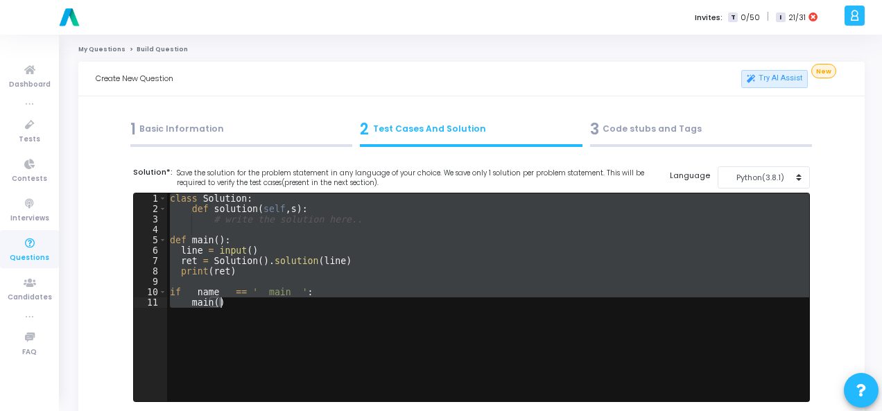
drag, startPoint x: 169, startPoint y: 198, endPoint x: 244, endPoint y: 310, distance: 135.0
click at [244, 310] on div "class Solution : def solution ( self , s ) : # write the solution here.. def ma…" at bounding box center [488, 307] width 642 height 229
paste textarea "print(result) # Expected output: True"
type textarea "print(result) # Expected output: True"
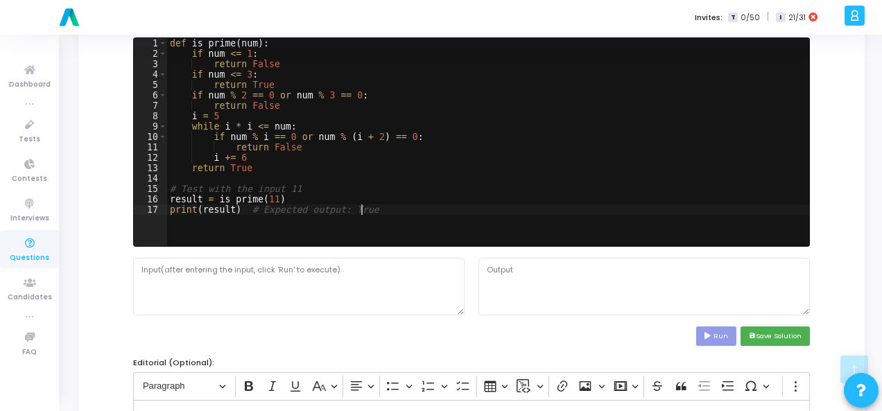
scroll to position [277, 0]
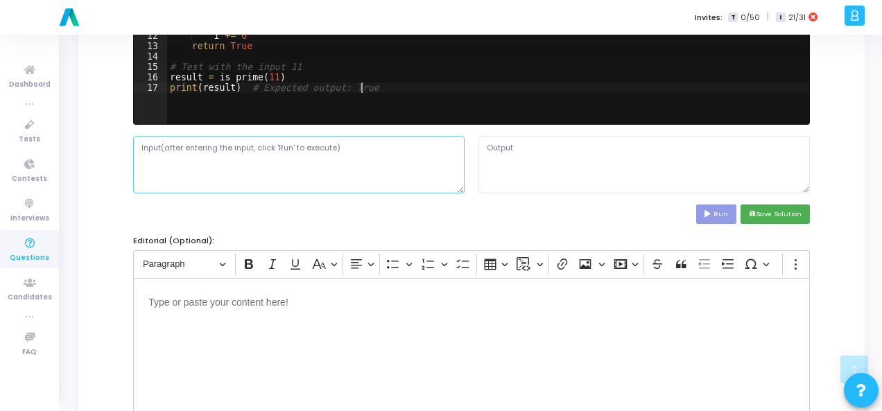
click at [248, 157] on textarea at bounding box center [298, 164] width 331 height 57
type textarea "11"
click at [711, 211] on icon at bounding box center [709, 214] width 9 height 7
type textarea "True"
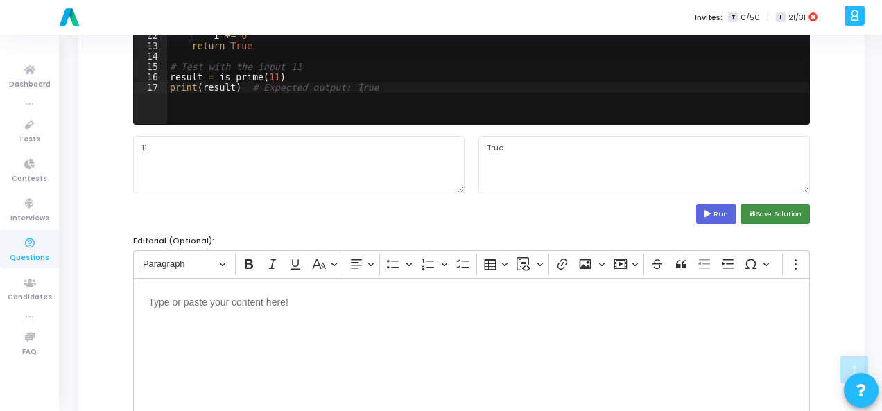
click at [792, 214] on button "save Save Solution" at bounding box center [775, 214] width 69 height 19
click at [789, 214] on button "save Save Solution" at bounding box center [775, 214] width 69 height 19
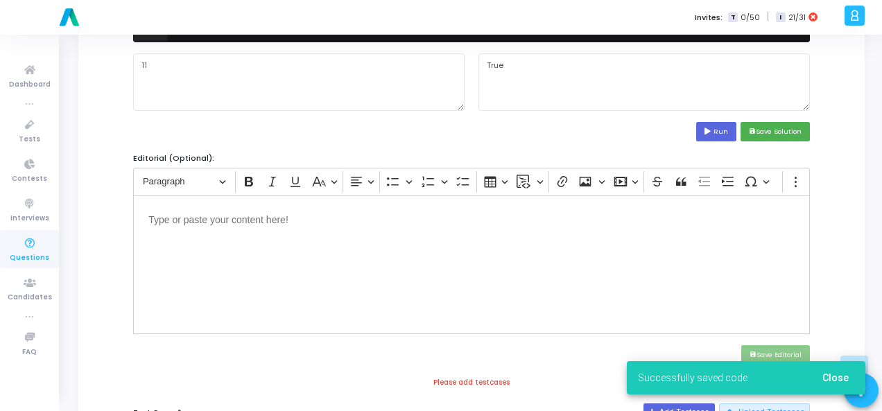
scroll to position [485, 0]
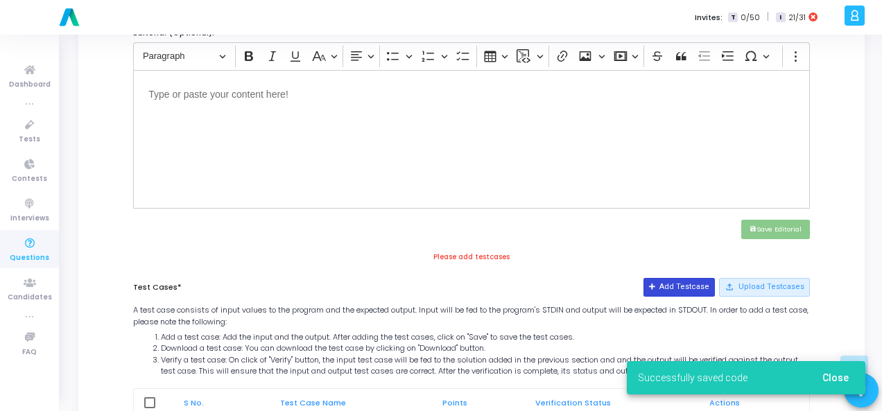
click at [691, 291] on button "Add Testcase" at bounding box center [678, 287] width 71 height 18
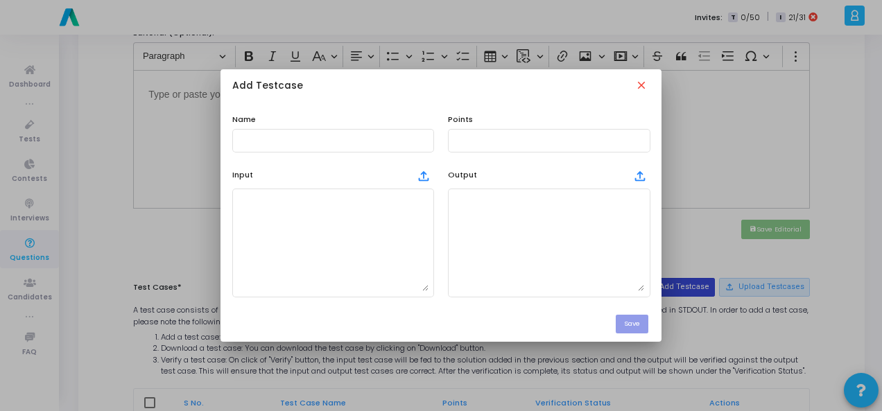
scroll to position [0, 0]
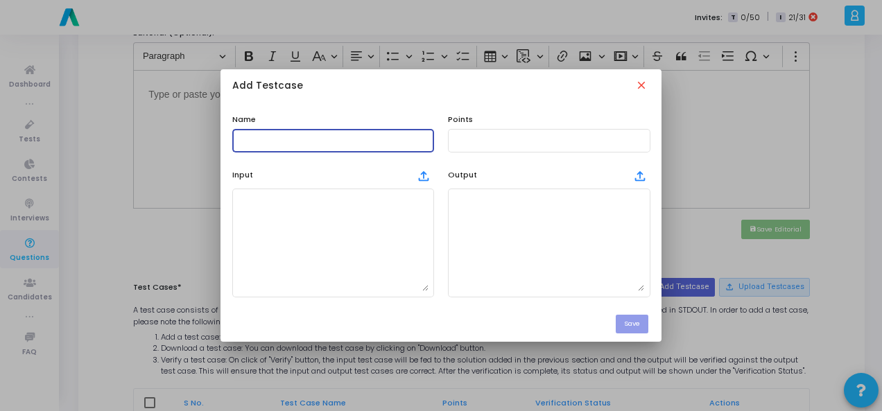
click at [340, 141] on input "text" at bounding box center [333, 141] width 191 height 10
type input "Testcase"
click at [492, 129] on div at bounding box center [548, 140] width 191 height 26
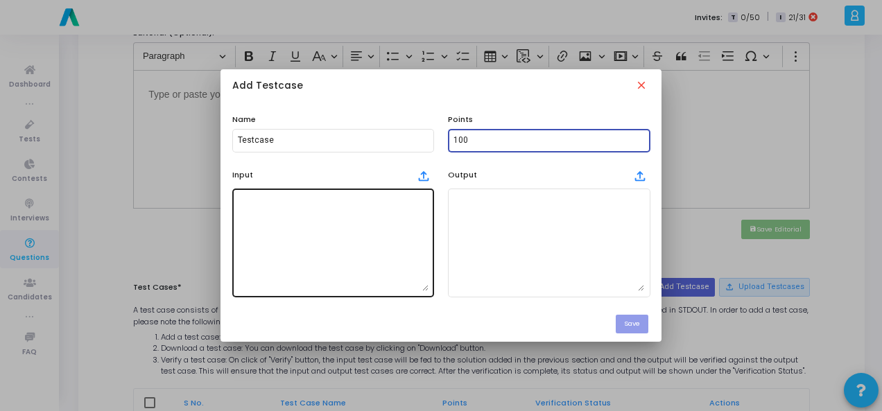
type input "100"
click at [342, 227] on textarea at bounding box center [333, 242] width 191 height 97
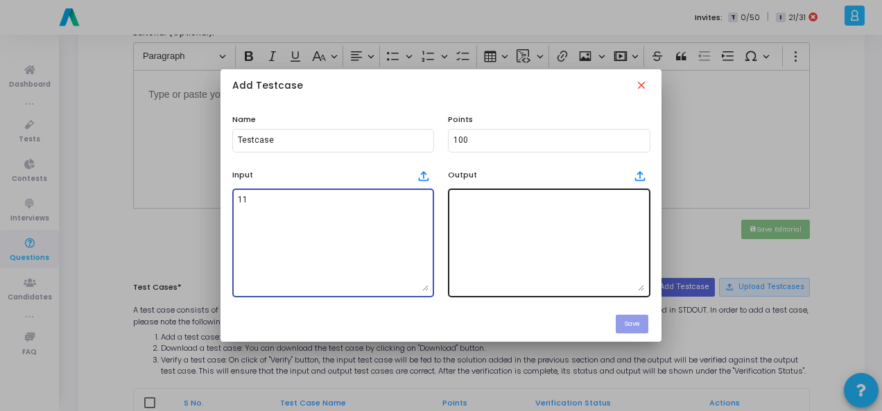
type textarea "11"
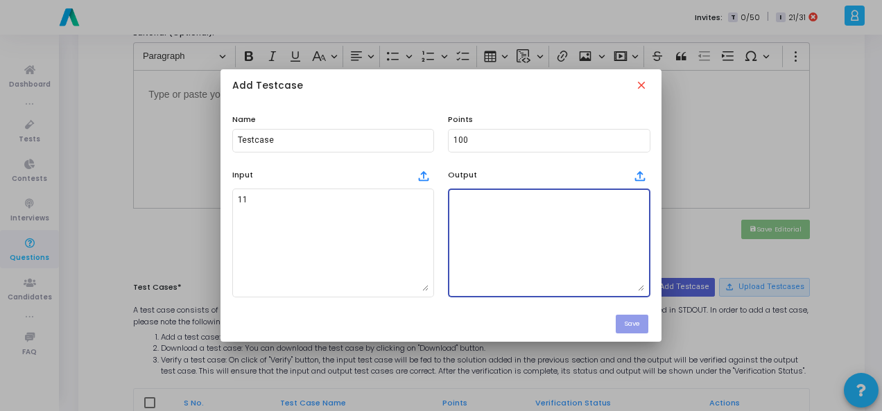
click at [557, 234] on textarea at bounding box center [548, 242] width 191 height 97
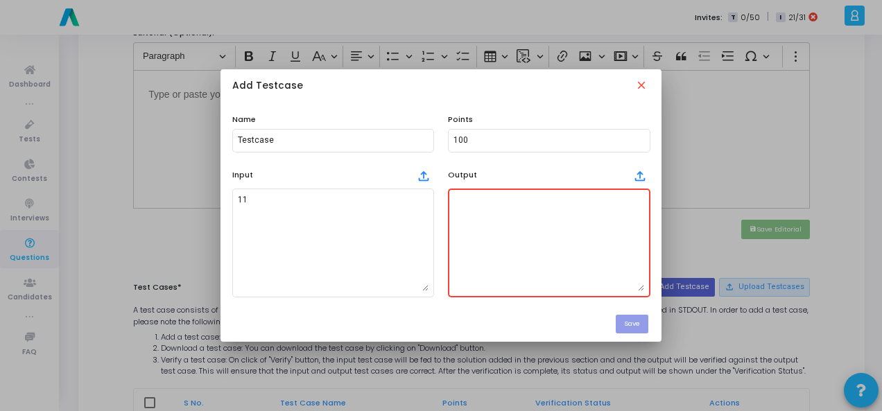
paste textarea "True"
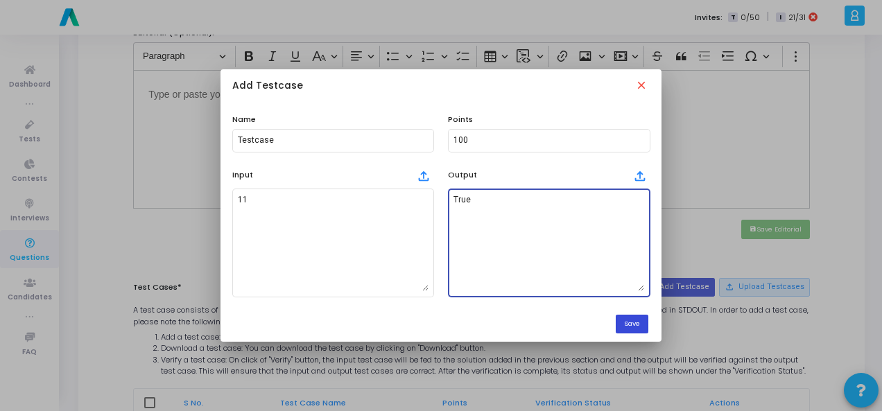
type textarea "True"
click at [635, 324] on button "Save" at bounding box center [632, 324] width 33 height 19
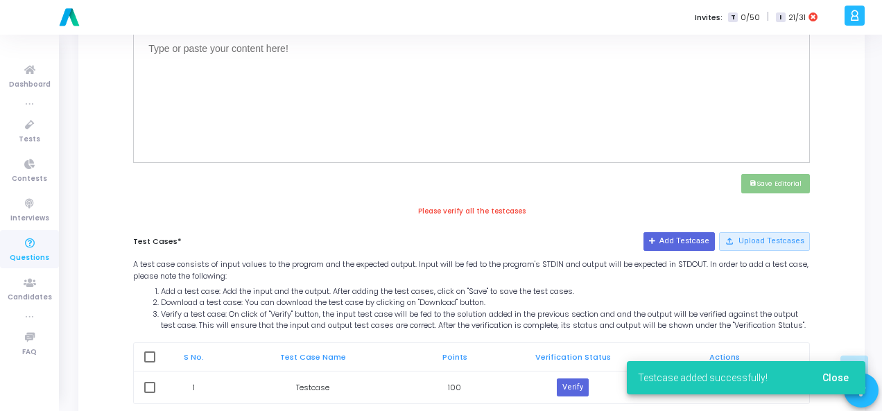
scroll to position [614, 0]
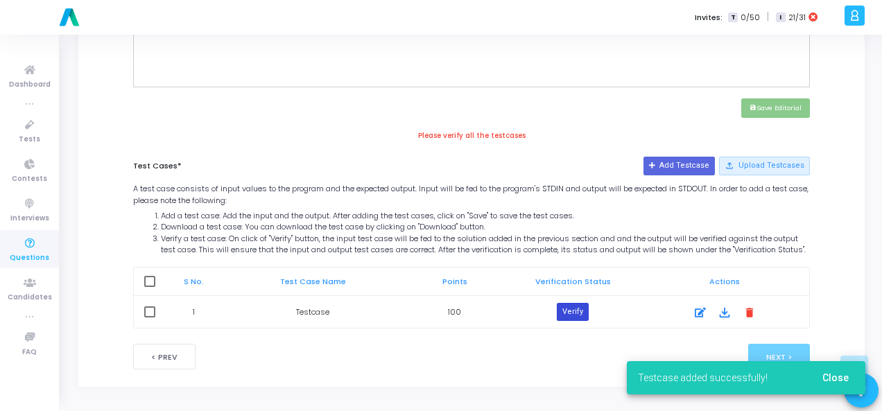
click at [566, 310] on button "Verify" at bounding box center [573, 312] width 32 height 18
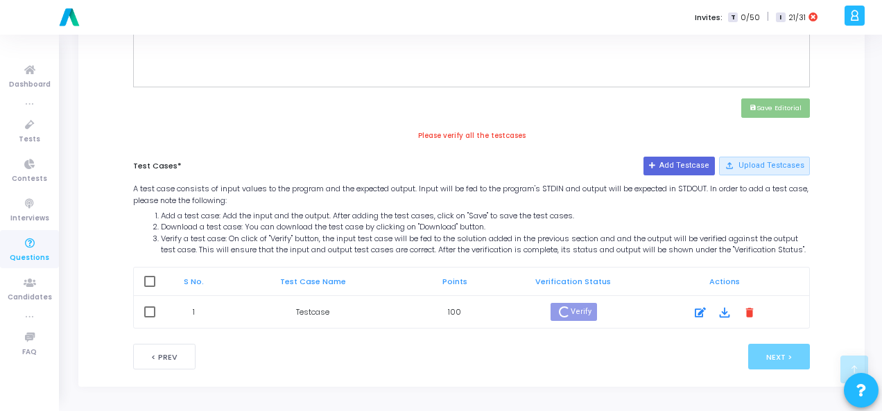
scroll to position [601, 0]
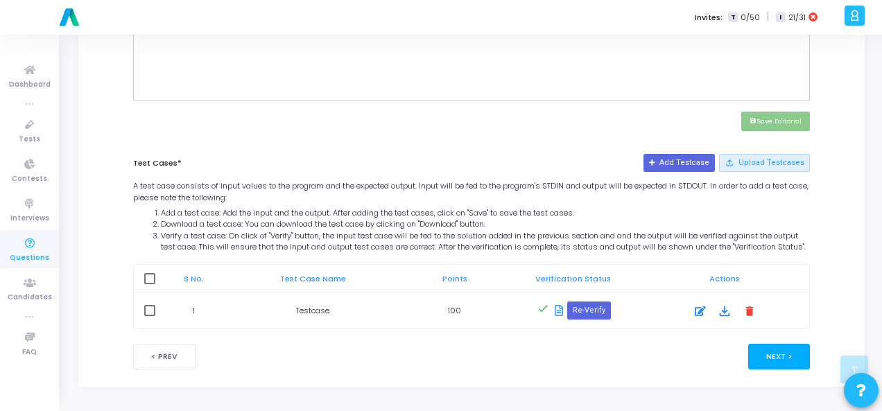
click at [794, 361] on button "Next >" at bounding box center [779, 357] width 62 height 26
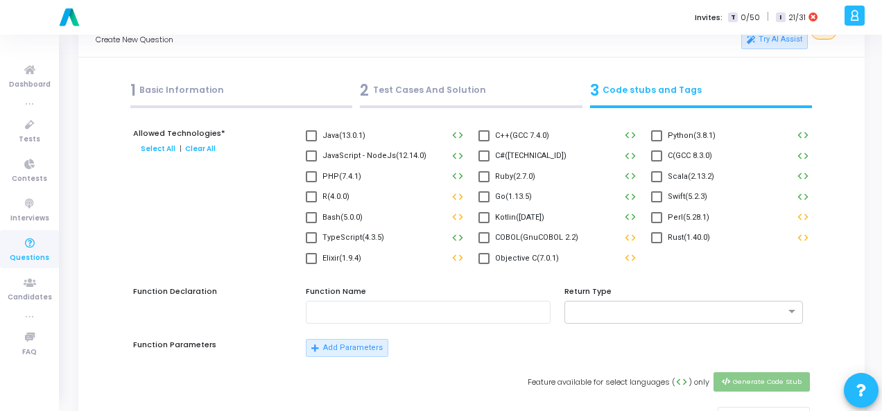
scroll to position [0, 0]
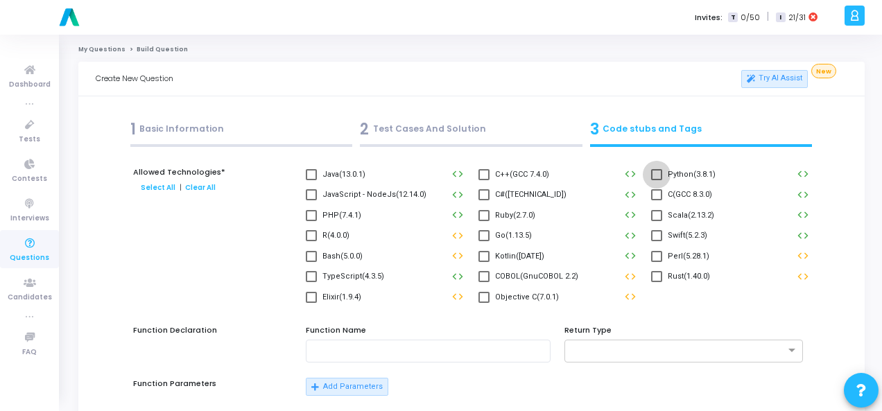
click at [656, 173] on span at bounding box center [656, 174] width 11 height 11
click at [656, 180] on input "Python(3.8.1)" at bounding box center [656, 180] width 1 height 1
checkbox input "true"
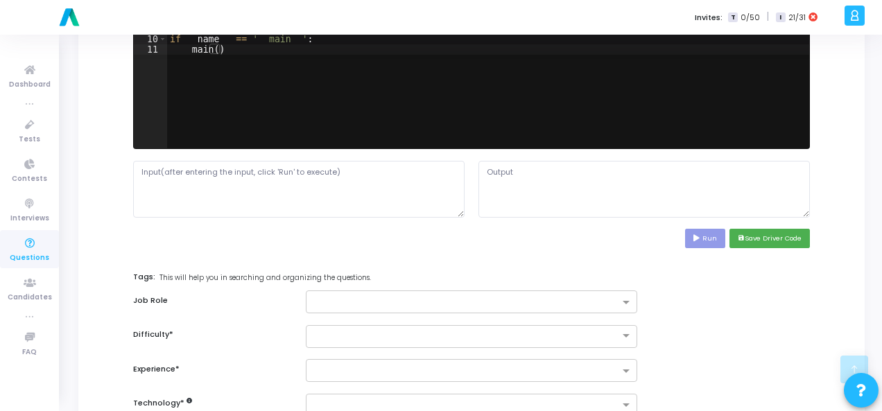
scroll to position [555, 0]
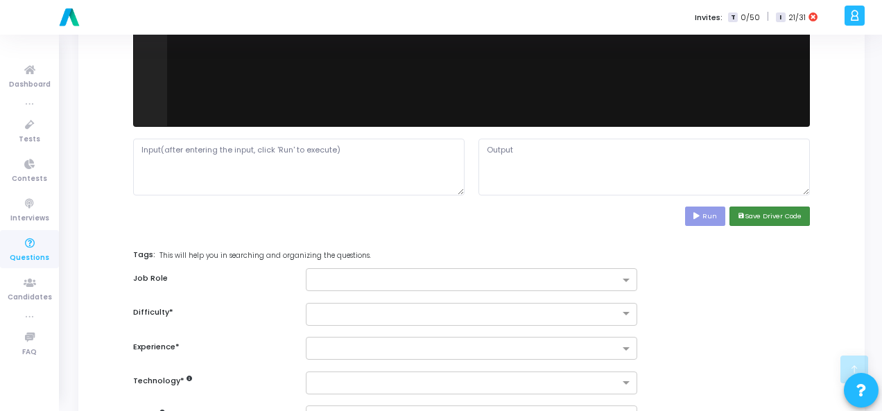
click at [754, 215] on button "save Save Driver Code" at bounding box center [769, 216] width 80 height 19
click at [484, 284] on input "text" at bounding box center [466, 281] width 306 height 12
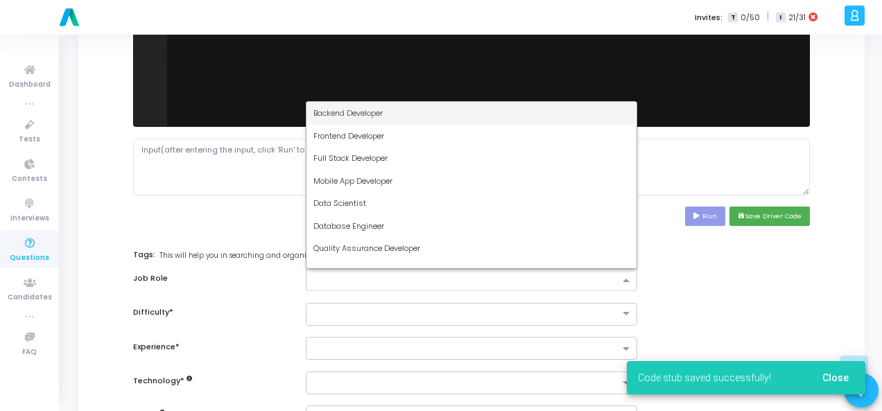
click at [425, 112] on div "Backend Developer" at bounding box center [471, 113] width 330 height 23
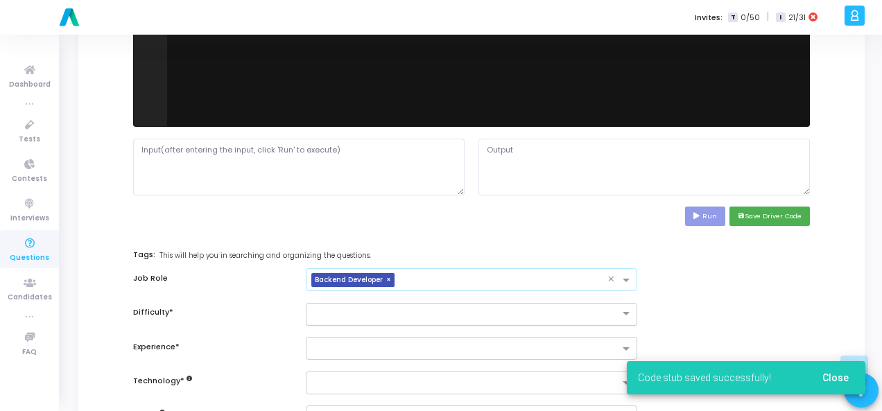
click at [395, 309] on input "text" at bounding box center [457, 313] width 288 height 12
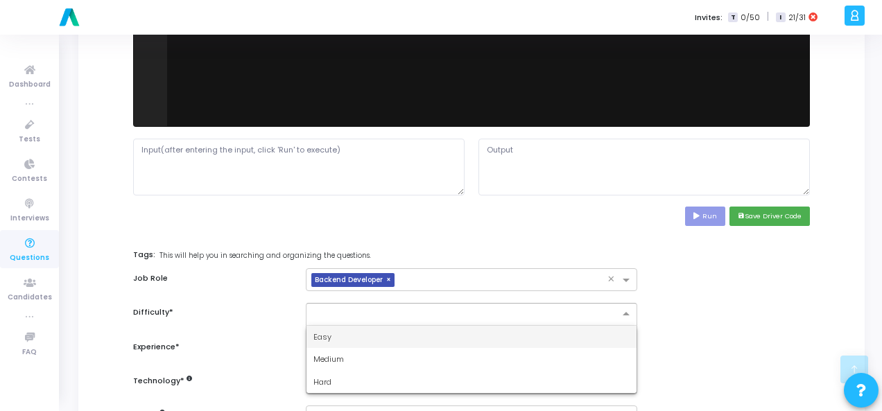
click at [389, 331] on div "Easy" at bounding box center [471, 337] width 330 height 23
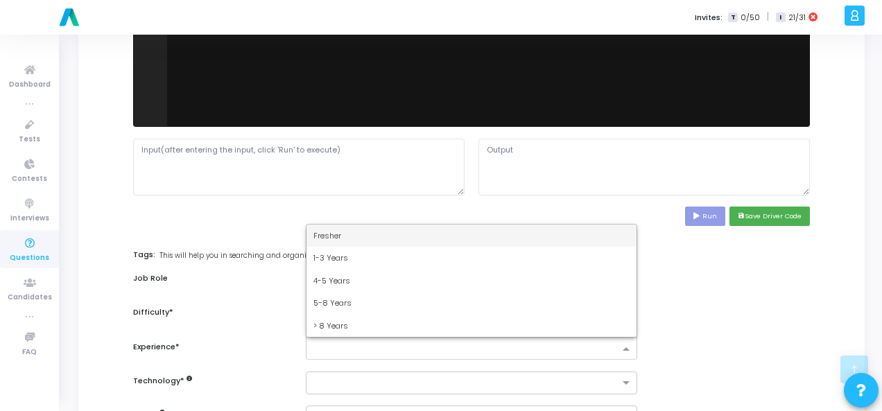
click at [384, 347] on input "text" at bounding box center [466, 350] width 306 height 12
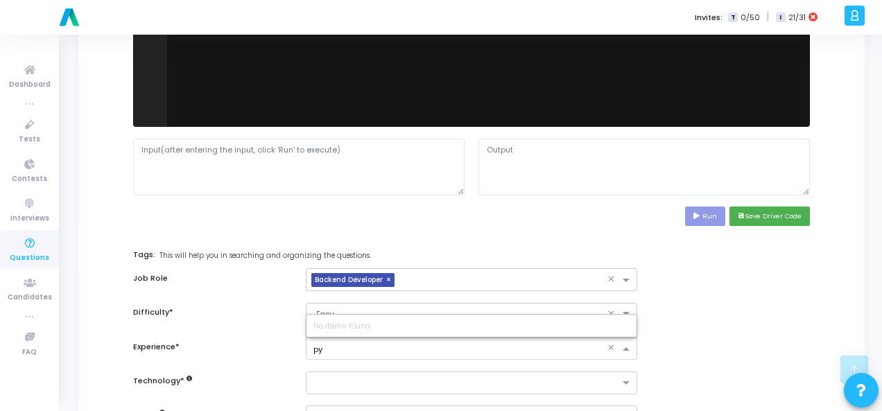
type input "p"
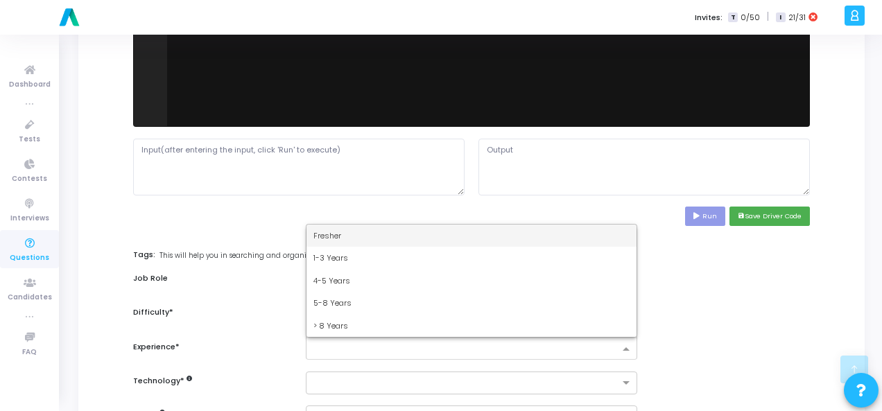
click at [340, 234] on span "Fresher" at bounding box center [327, 235] width 28 height 11
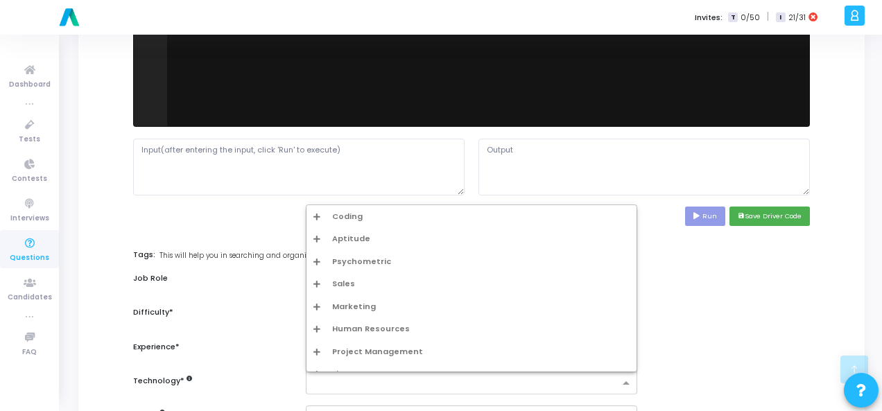
click at [347, 372] on div at bounding box center [471, 383] width 331 height 23
type input "py"
click at [348, 311] on div "Python1 Easy" at bounding box center [471, 306] width 330 height 23
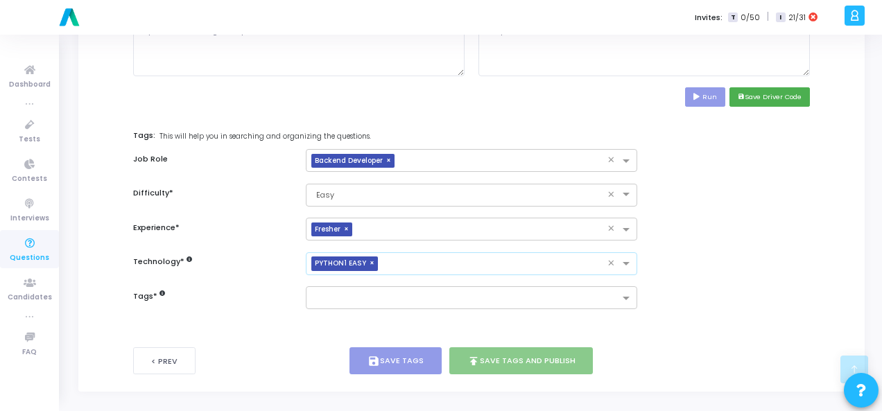
scroll to position [675, 0]
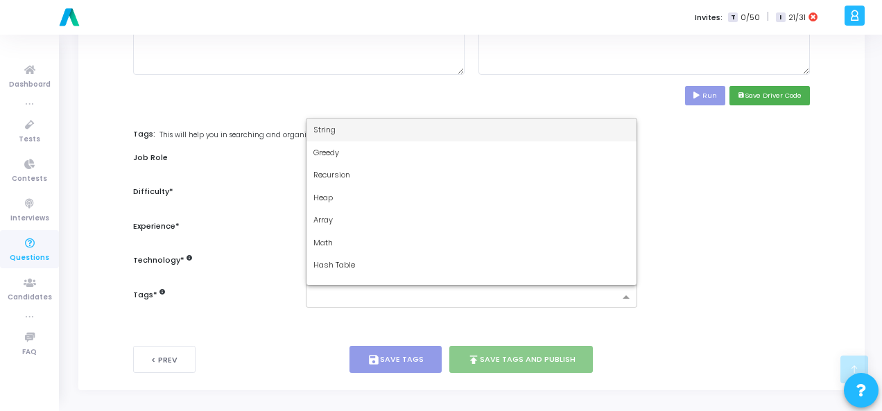
click at [345, 299] on input "text" at bounding box center [466, 298] width 306 height 12
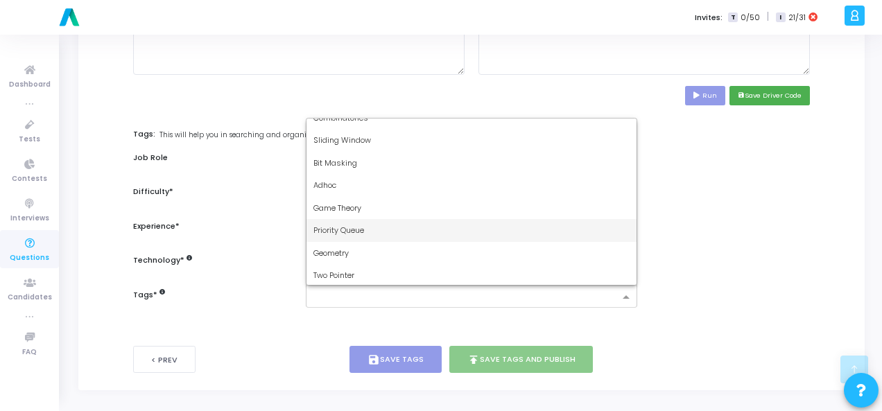
scroll to position [1040, 0]
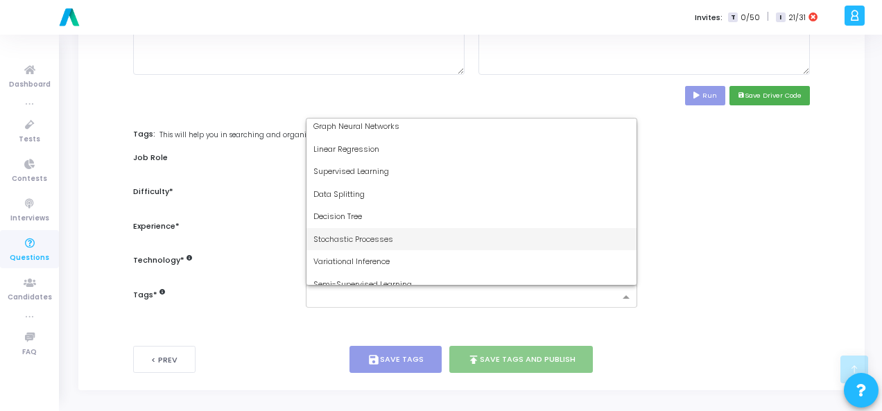
type input "d"
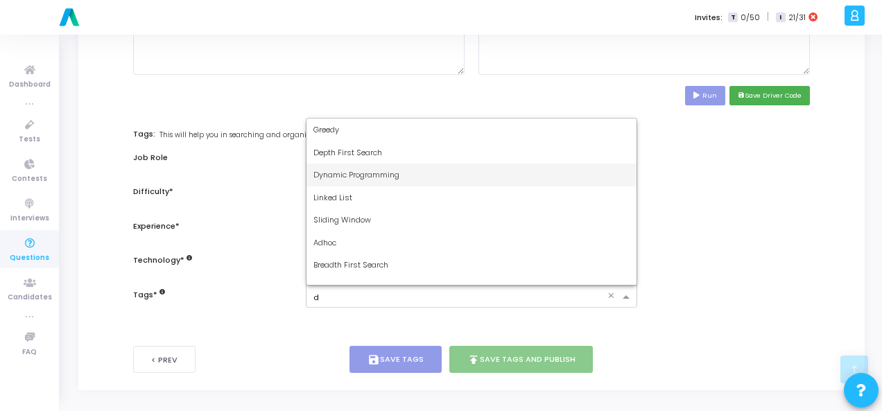
click at [435, 181] on div "Dynamic Programming" at bounding box center [471, 175] width 330 height 23
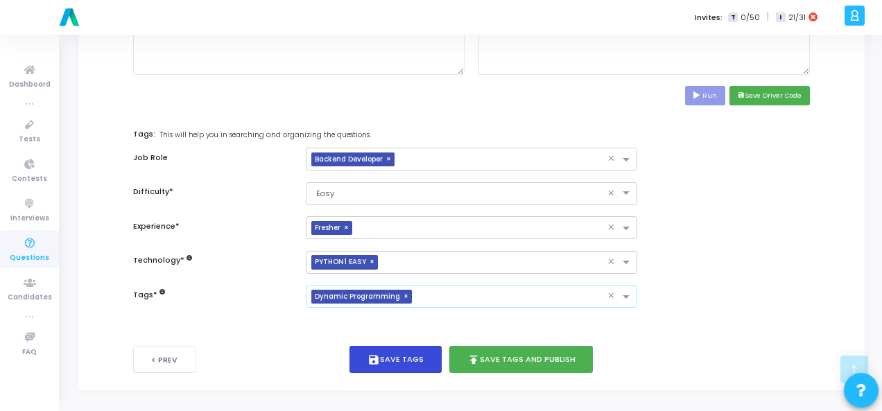
click at [402, 356] on button "save Save Tags" at bounding box center [395, 359] width 92 height 27
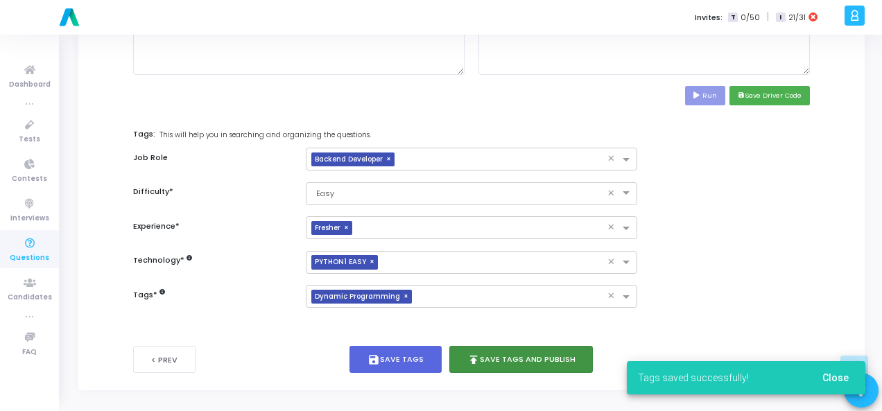
click at [557, 354] on button "publish Save Tags and Publish" at bounding box center [521, 359] width 144 height 27
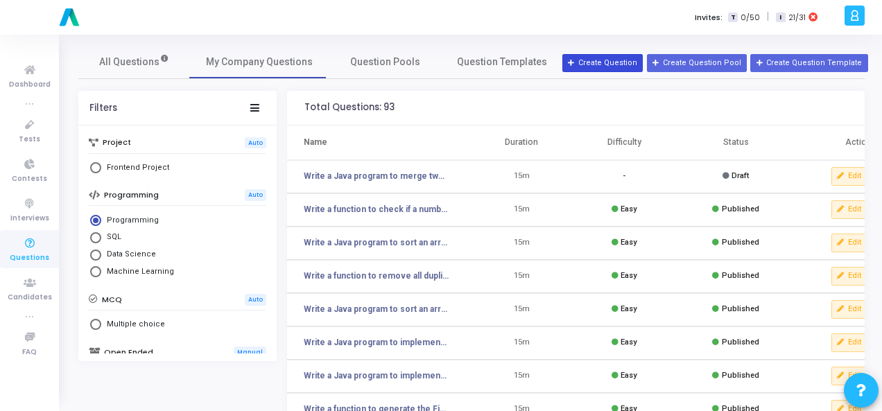
click at [626, 67] on button "Create Question" at bounding box center [602, 63] width 80 height 18
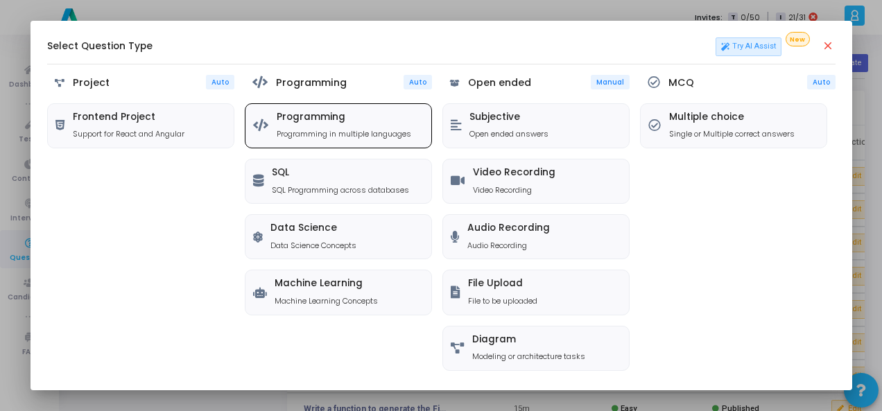
click at [354, 132] on p "Programming in multiple languages" at bounding box center [344, 134] width 135 height 12
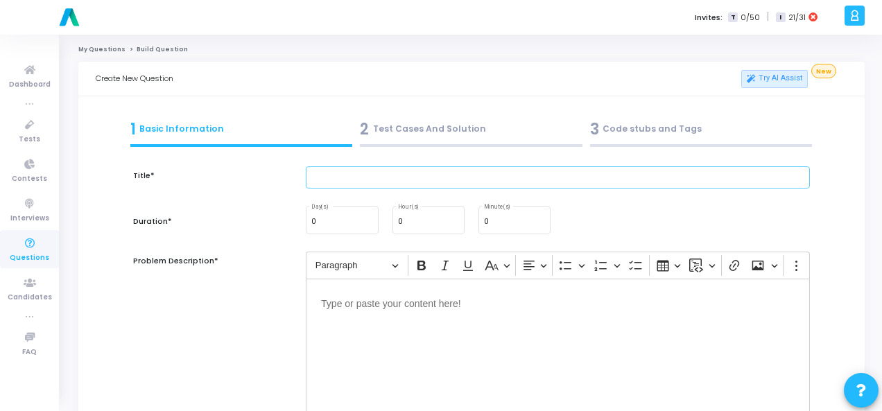
click at [365, 180] on input "text" at bounding box center [558, 177] width 504 height 23
paste input "Write a function to reverse the words in a sentence."
type input "Write a function to reverse the words in a sentence."
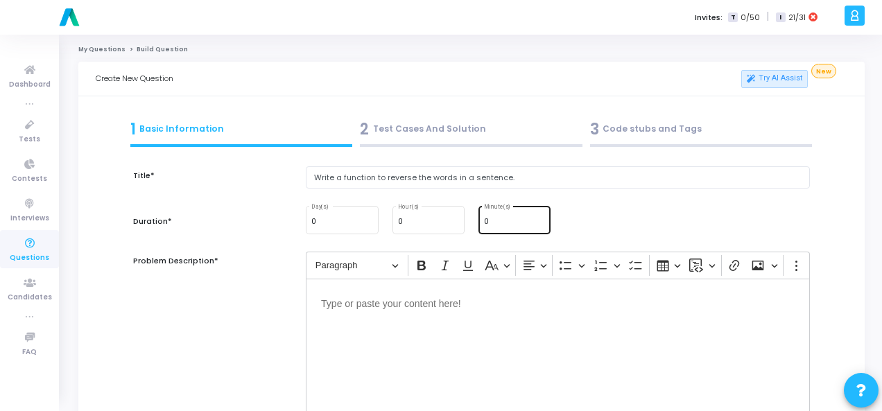
click at [507, 222] on input "0" at bounding box center [514, 222] width 61 height 8
type input "15"
click at [421, 310] on p "Editor editing area: main" at bounding box center [558, 302] width 474 height 17
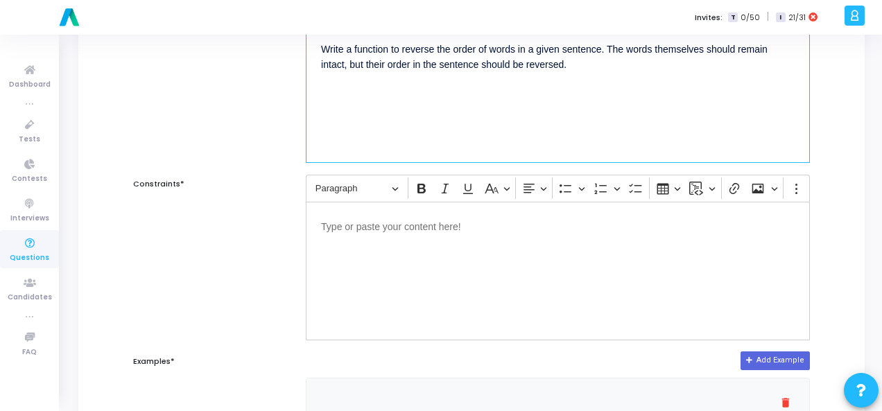
scroll to position [277, 0]
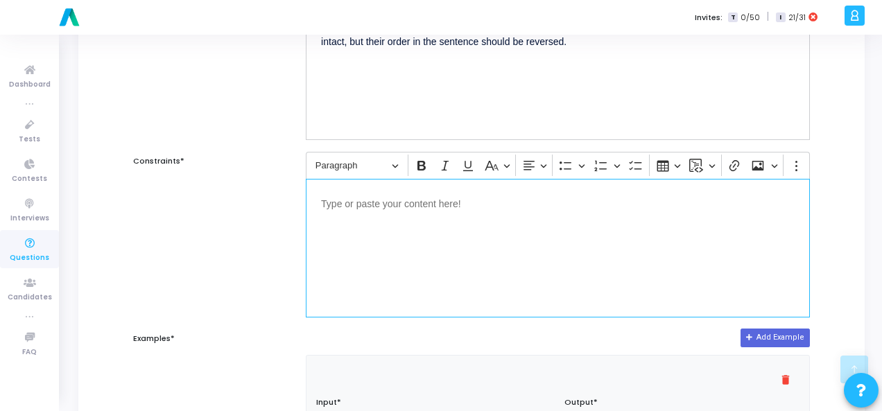
click at [405, 211] on div "Editor editing area: main" at bounding box center [558, 248] width 504 height 139
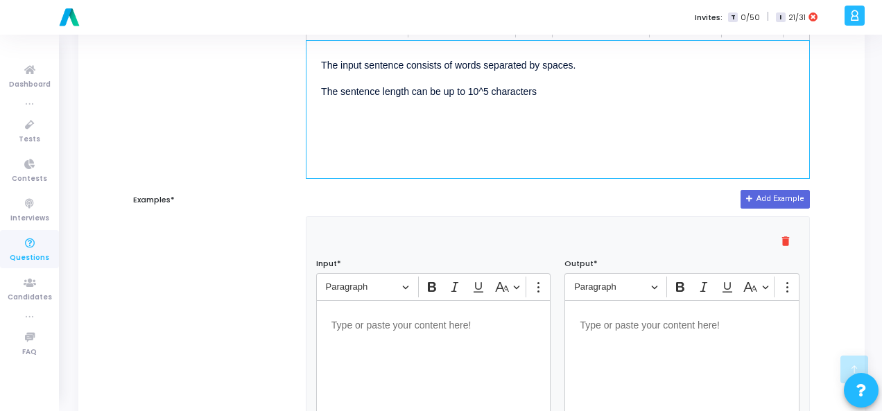
scroll to position [555, 0]
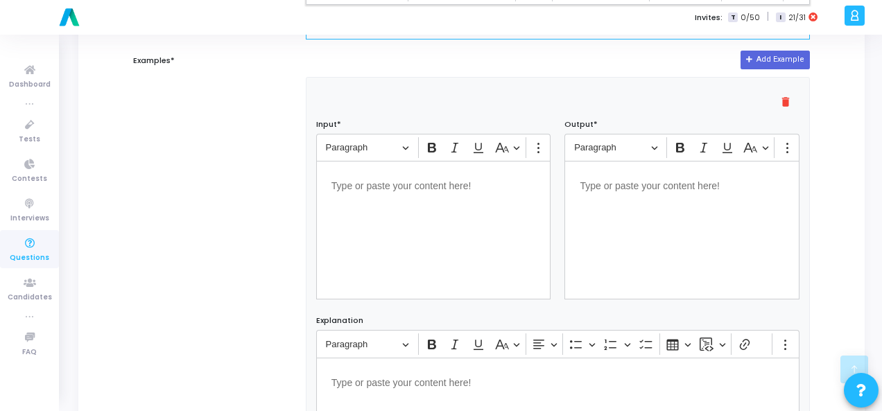
click at [364, 195] on div "Editor editing area: main" at bounding box center [433, 230] width 235 height 139
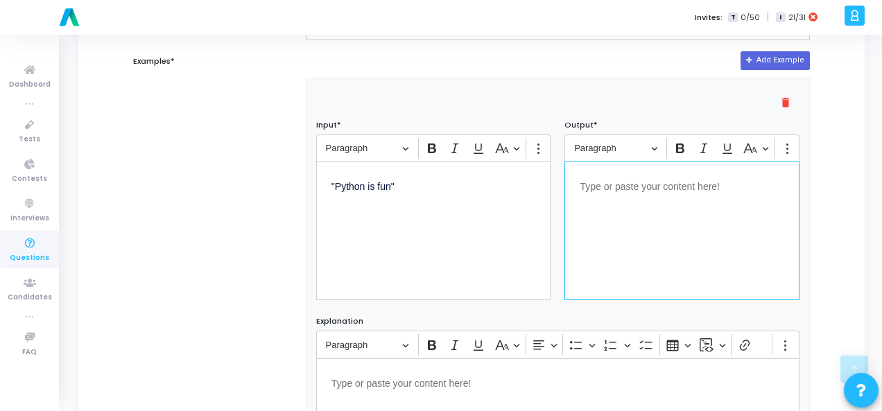
click at [585, 184] on p "Editor editing area: main" at bounding box center [682, 185] width 205 height 17
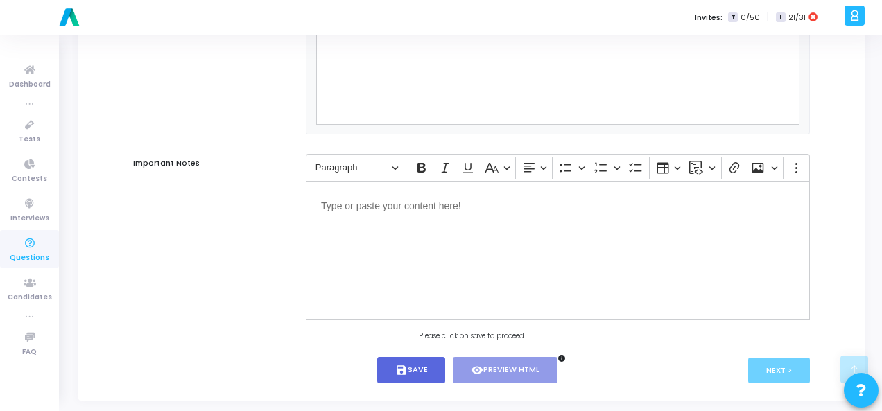
scroll to position [942, 0]
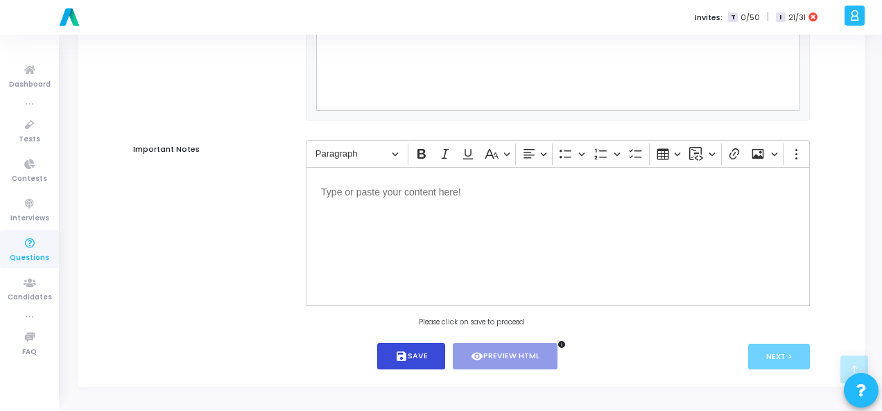
click at [379, 360] on button "save Save" at bounding box center [411, 356] width 69 height 27
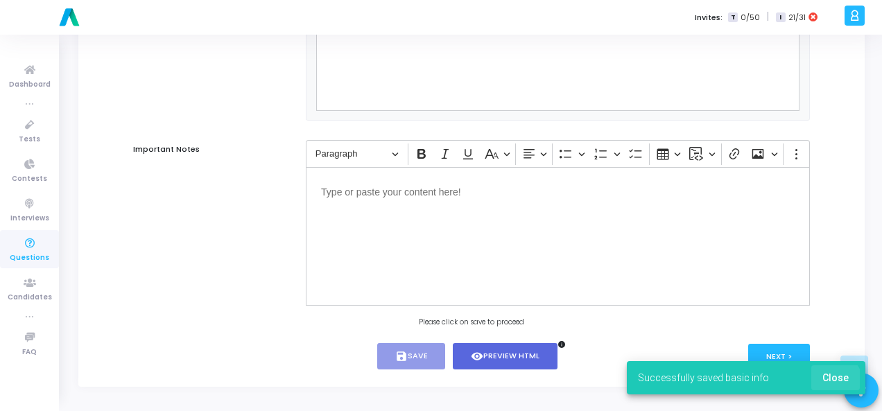
click at [836, 380] on span "Close" at bounding box center [835, 377] width 26 height 11
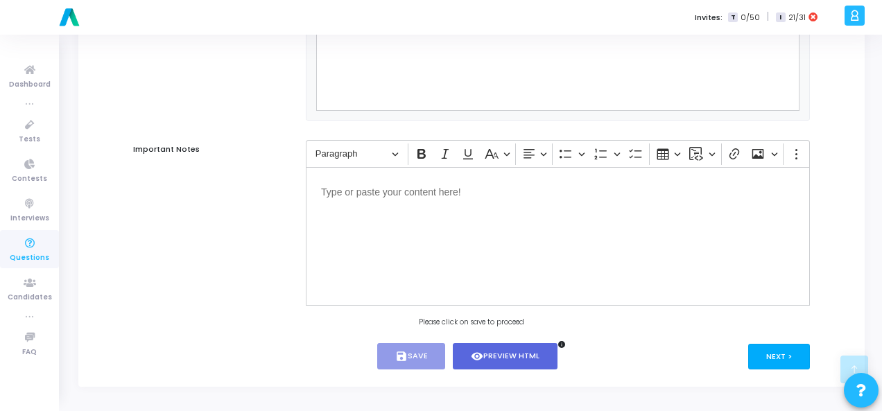
click at [799, 357] on button "Next >" at bounding box center [779, 357] width 62 height 26
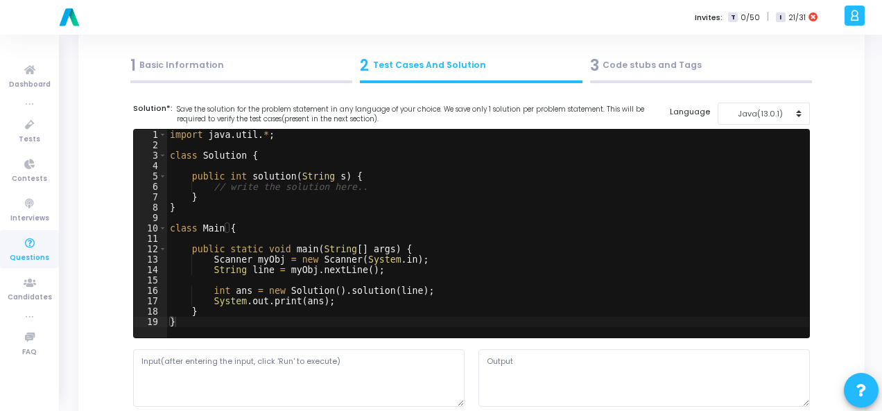
scroll to position [0, 0]
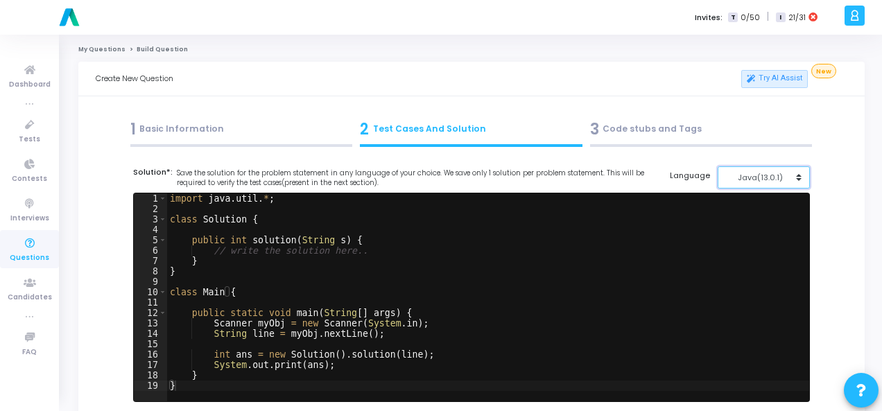
click at [770, 182] on div "Java(13.0.1)" at bounding box center [760, 178] width 68 height 12
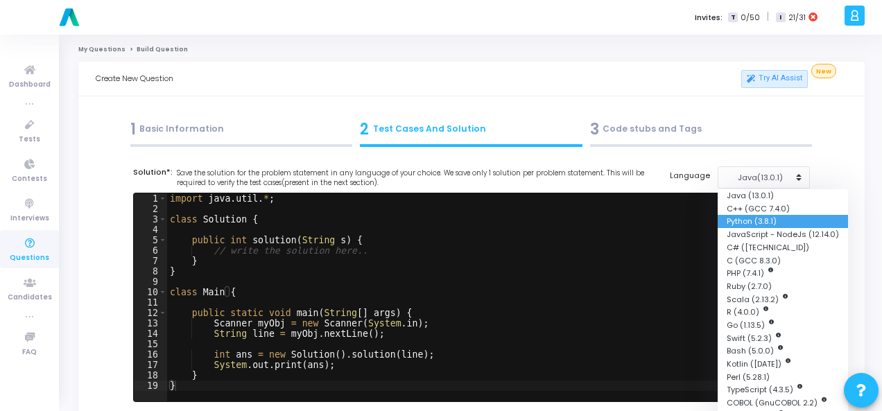
click at [747, 223] on button "Python (3.8.1)" at bounding box center [783, 221] width 130 height 13
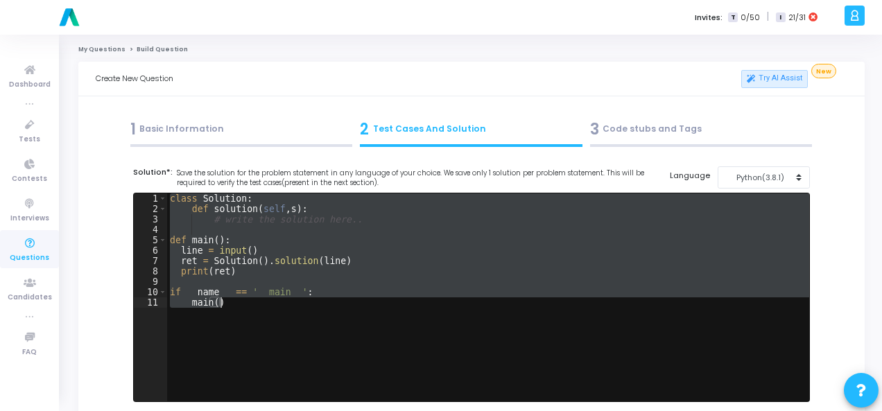
drag, startPoint x: 169, startPoint y: 196, endPoint x: 292, endPoint y: 300, distance: 160.4
click at [292, 300] on div "class Solution : def solution ( self , s ) : # write the solution here.. def ma…" at bounding box center [488, 307] width 642 height 229
type textarea "if __name__ == '__main__': main()"
paste textarea
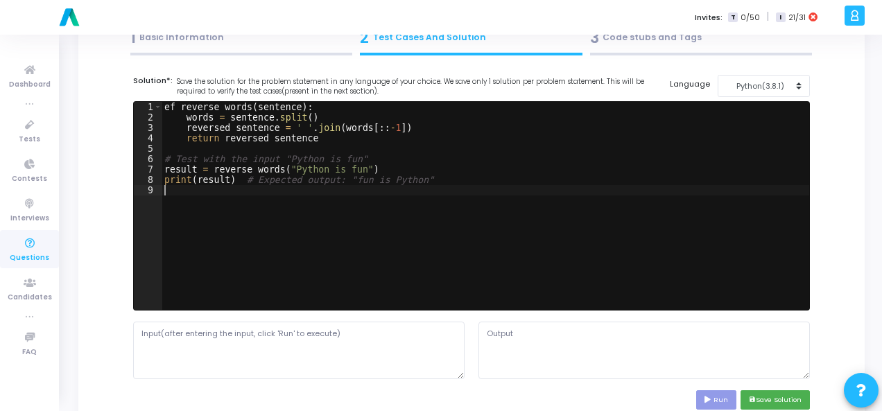
scroll to position [139, 0]
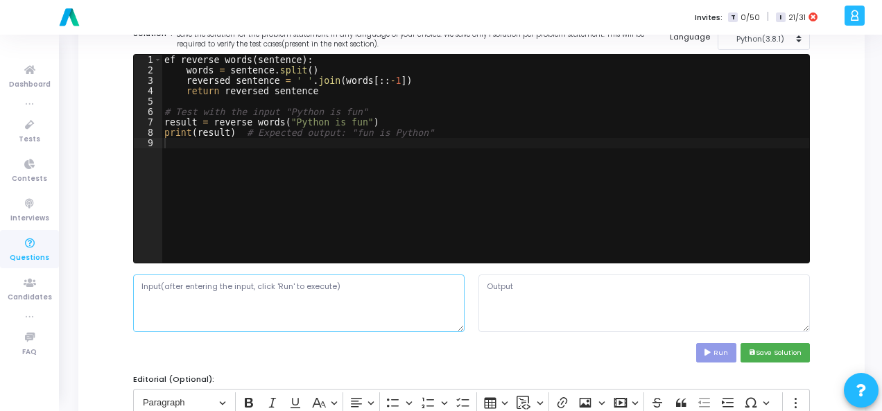
click at [197, 313] on textarea at bounding box center [298, 303] width 331 height 57
paste textarea ""Python is fun""
type textarea ""Python is fun""
click at [723, 348] on button "Run" at bounding box center [716, 352] width 40 height 19
type textarea "File "script.py", line 1 ef reverse_words(sentence): ^ SyntaxError: invalid syn…"
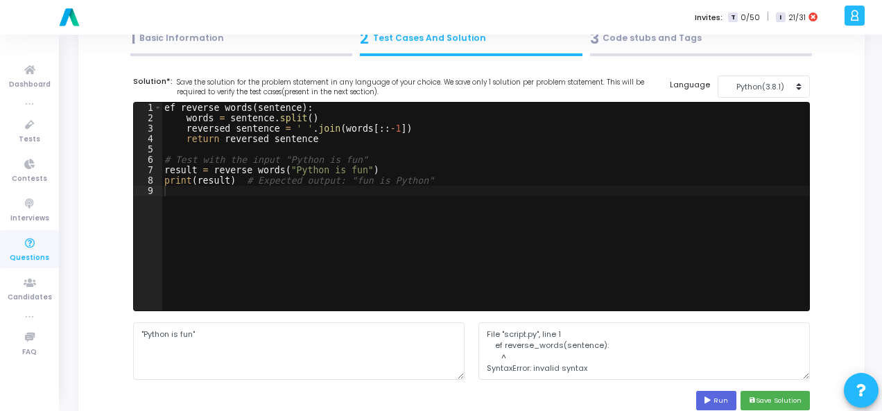
scroll to position [69, 0]
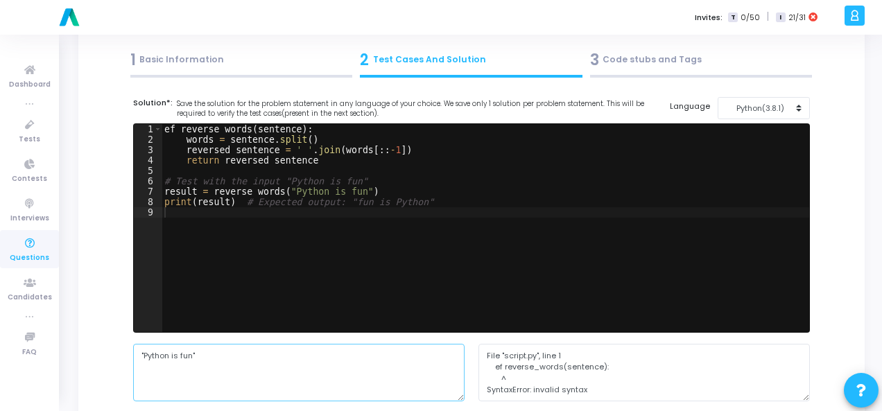
click at [211, 358] on textarea ""Python is fun"" at bounding box center [298, 372] width 331 height 57
click at [147, 356] on textarea ""Python is fun" at bounding box center [298, 372] width 331 height 57
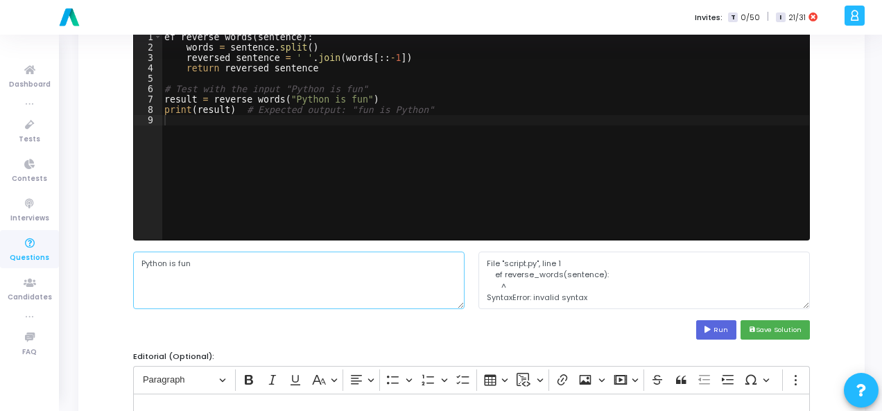
scroll to position [208, 0]
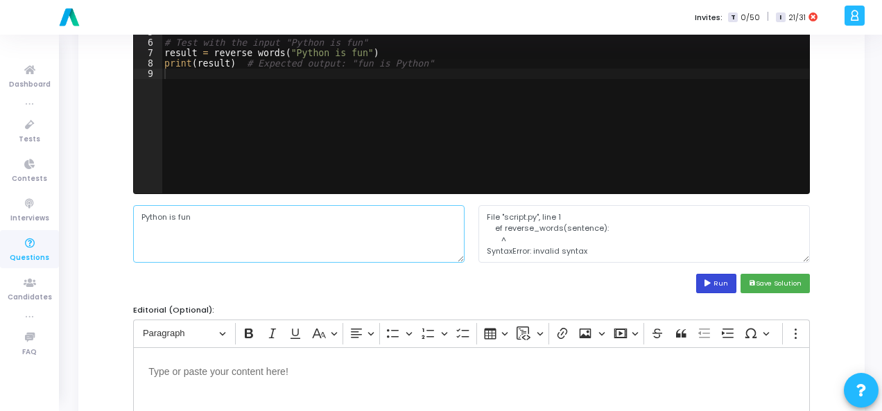
type textarea "Python is fun"
click at [707, 286] on button "Run" at bounding box center [716, 283] width 40 height 19
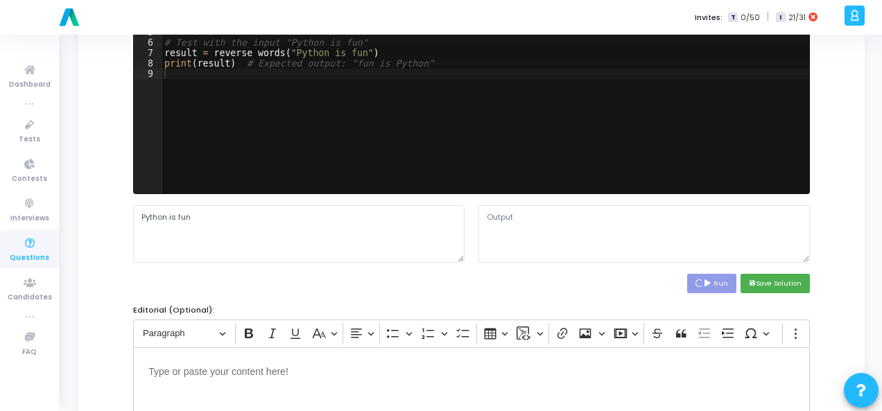
type textarea "File "script.py", line 1 ef reverse_words(sentence): ^ SyntaxError: invalid syn…"
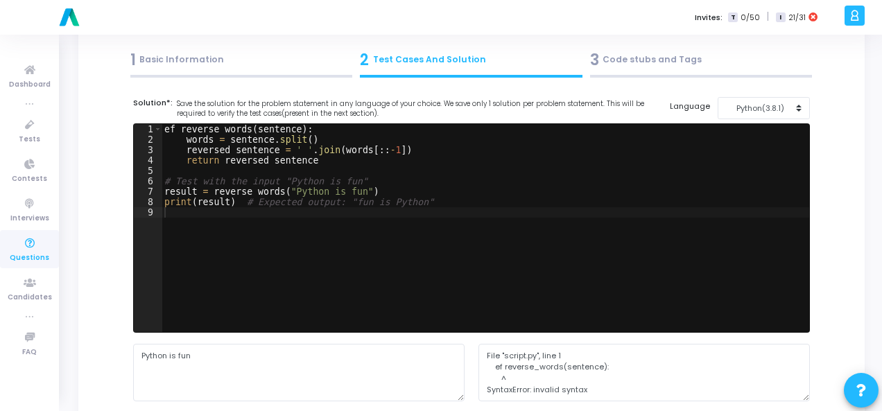
scroll to position [69, 0]
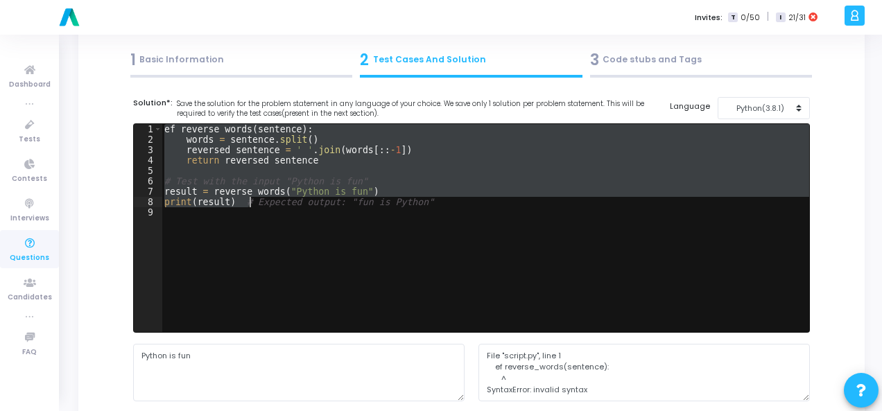
drag, startPoint x: 165, startPoint y: 130, endPoint x: 249, endPoint y: 205, distance: 112.9
click at [249, 205] on div "ef reverse_words ( sentence ) : words = sentence . split ( ) reversed_sentence …" at bounding box center [486, 238] width 648 height 229
paste textarea
type textarea "Expected output: "fun is Python""
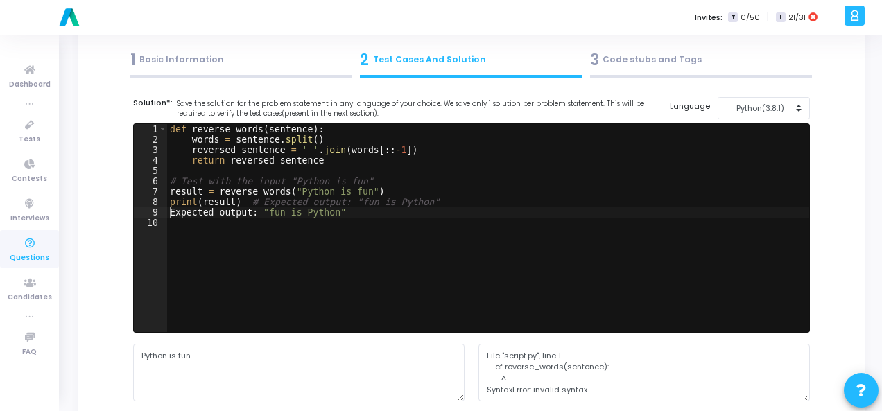
scroll to position [208, 0]
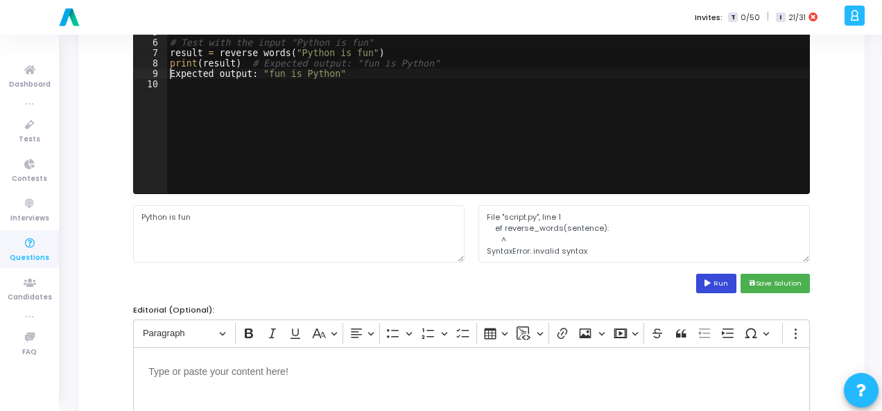
click at [727, 276] on button "Run" at bounding box center [716, 283] width 40 height 19
type textarea "File "script.py", line 9 Expected output: "fun is Python" ^ SyntaxError: invali…"
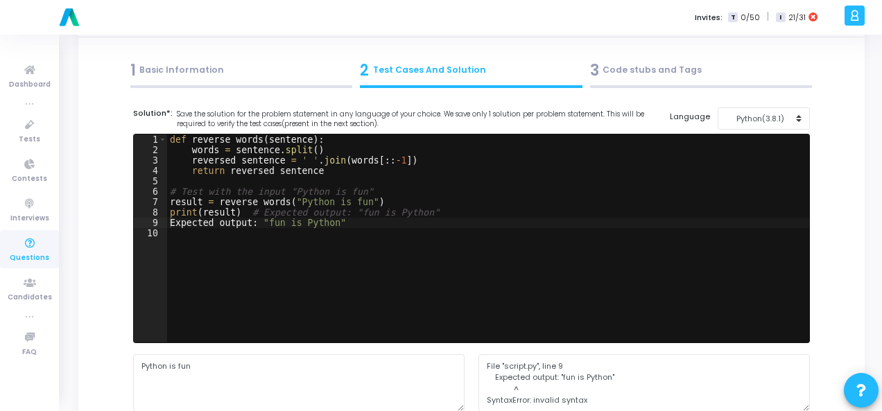
scroll to position [139, 0]
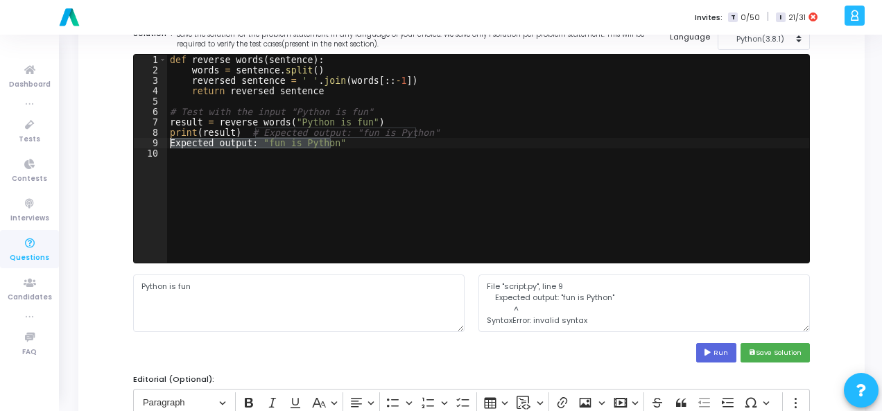
drag, startPoint x: 335, startPoint y: 144, endPoint x: 169, endPoint y: 141, distance: 165.7
click at [169, 141] on div "def reverse_words ( sentence ) : words = sentence . split ( ) reversed_sentence…" at bounding box center [488, 169] width 642 height 229
click at [711, 347] on button "Run" at bounding box center [716, 352] width 40 height 19
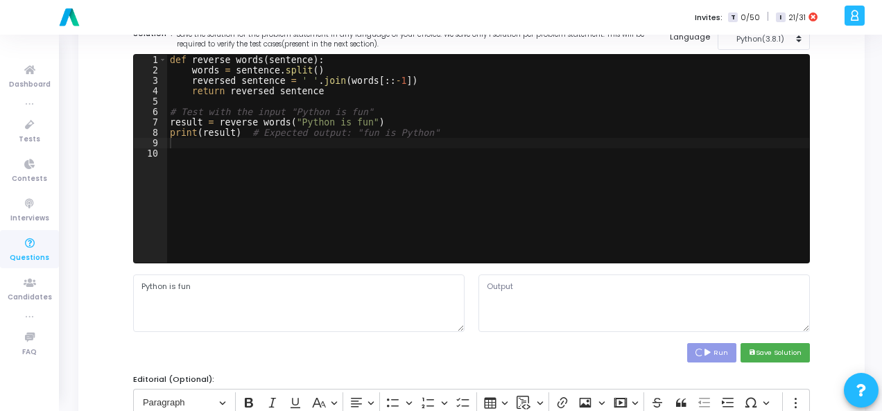
type textarea "fun is Python"
click at [784, 346] on button "save Save Solution" at bounding box center [775, 352] width 69 height 19
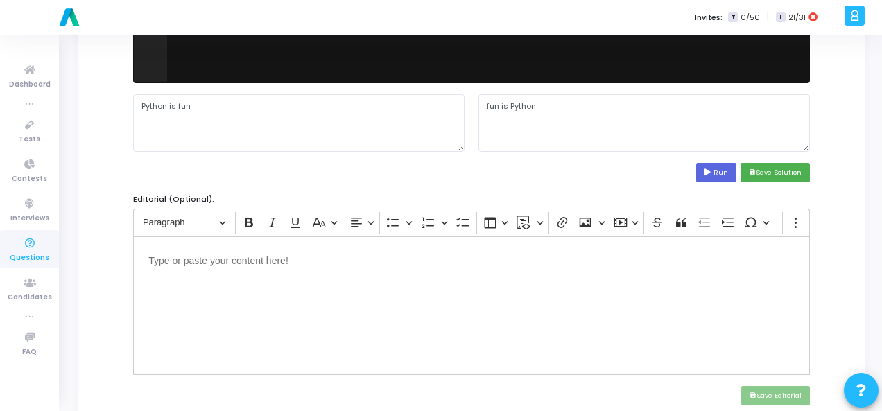
scroll to position [347, 0]
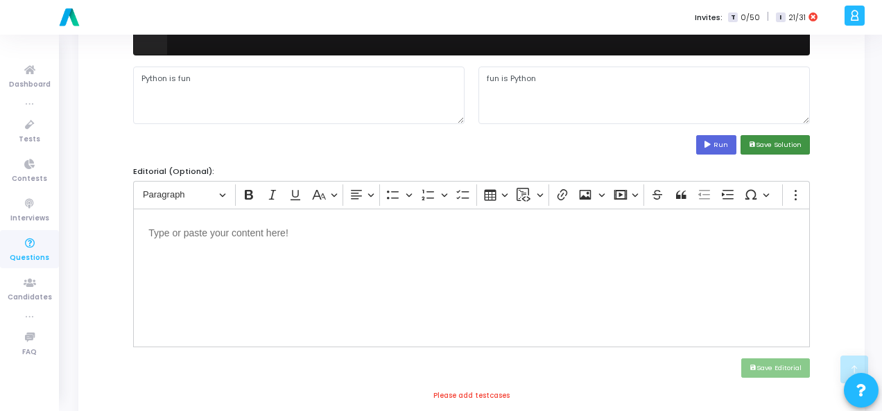
click at [777, 147] on button "save Save Solution" at bounding box center [775, 144] width 69 height 19
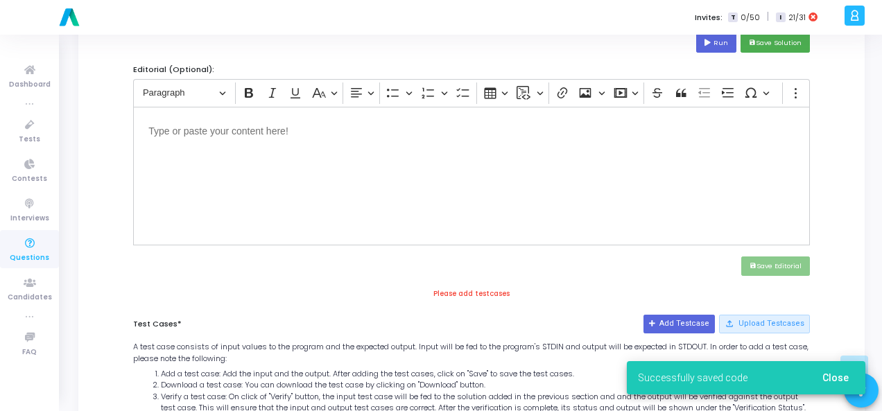
scroll to position [555, 0]
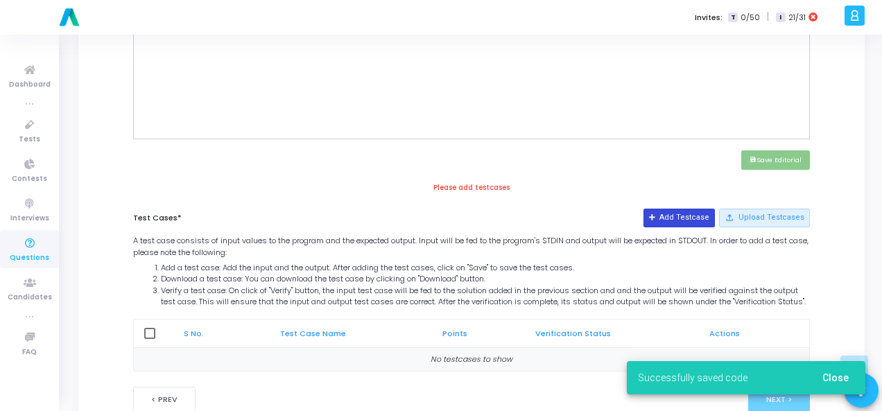
click at [693, 217] on button "Add Testcase" at bounding box center [678, 218] width 71 height 18
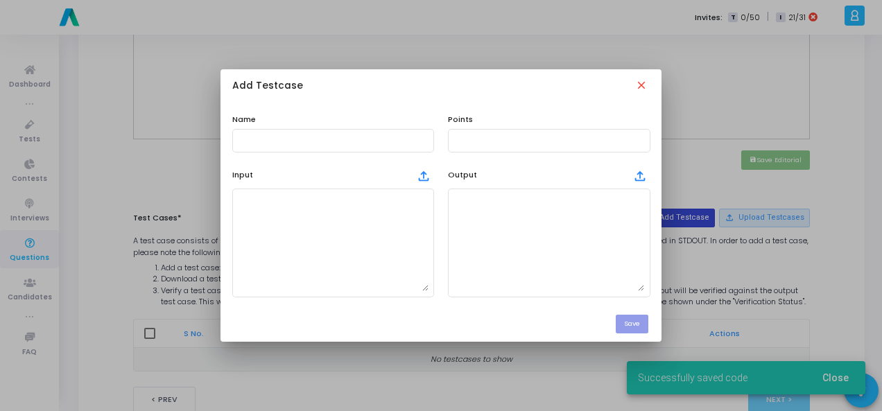
scroll to position [0, 0]
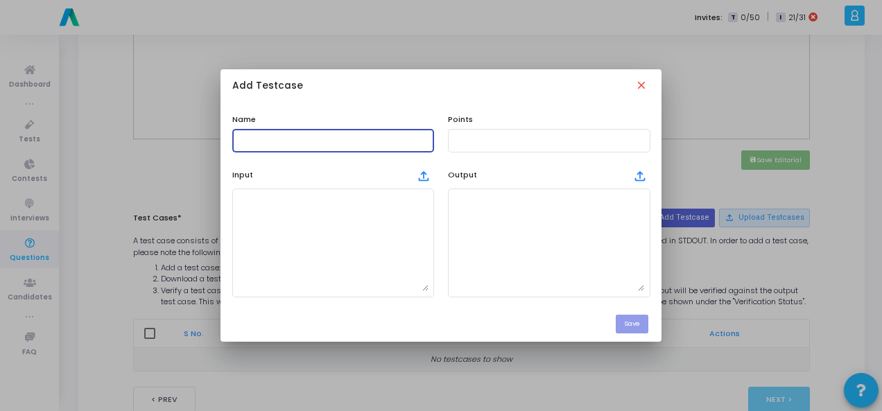
click at [268, 142] on input "text" at bounding box center [333, 141] width 191 height 10
type input "Testcase"
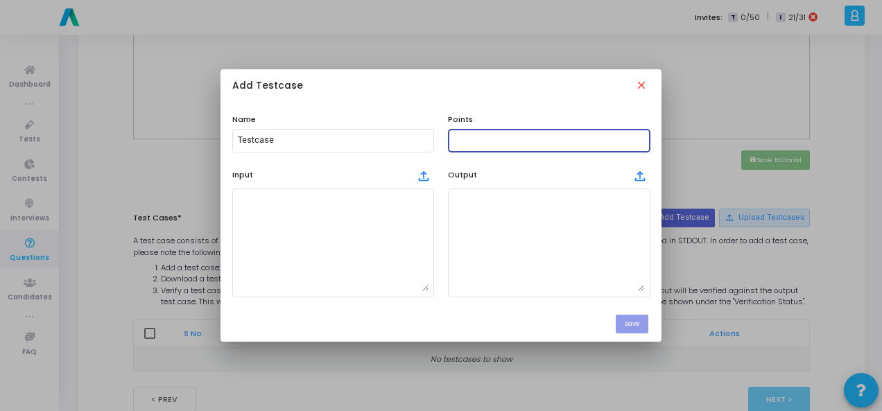
click at [581, 142] on input "text" at bounding box center [548, 141] width 191 height 10
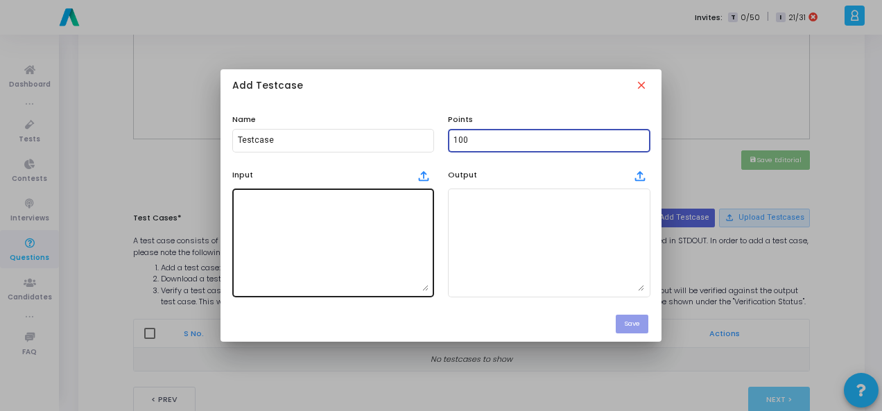
type input "100"
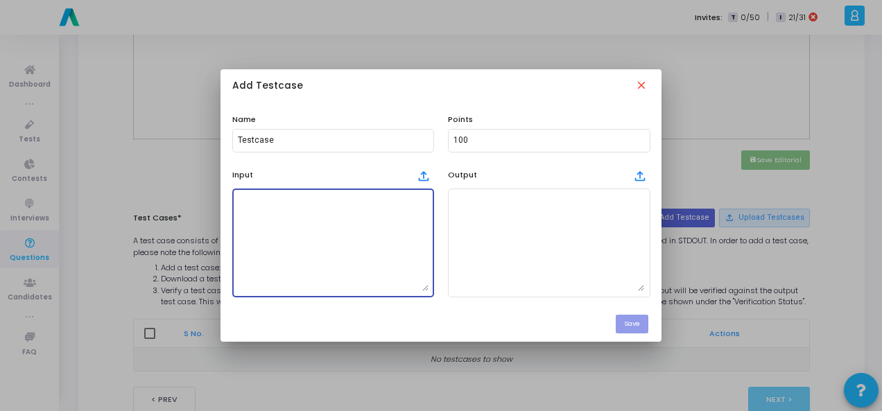
click at [359, 228] on textarea at bounding box center [333, 242] width 191 height 97
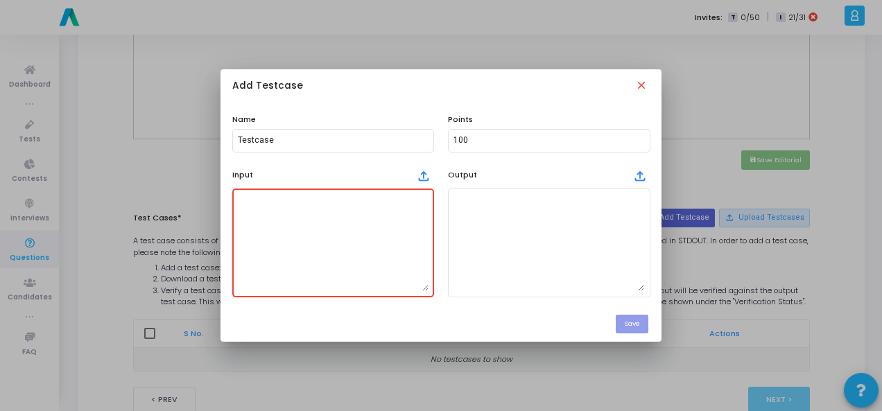
paste textarea "Python is fun"
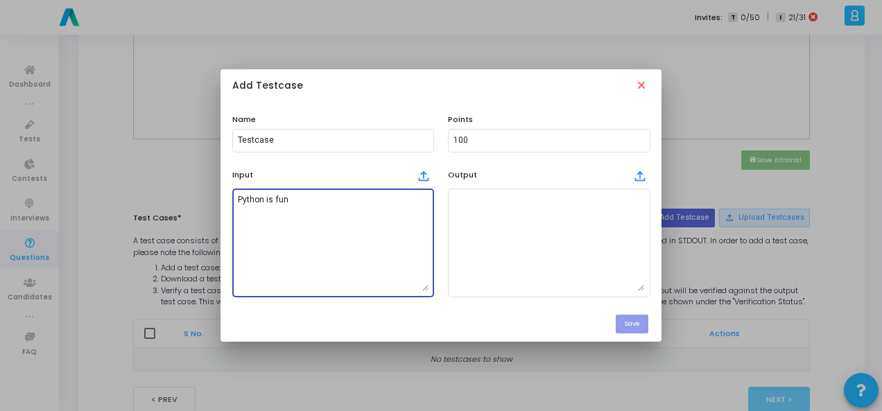
type textarea "Python is fun"
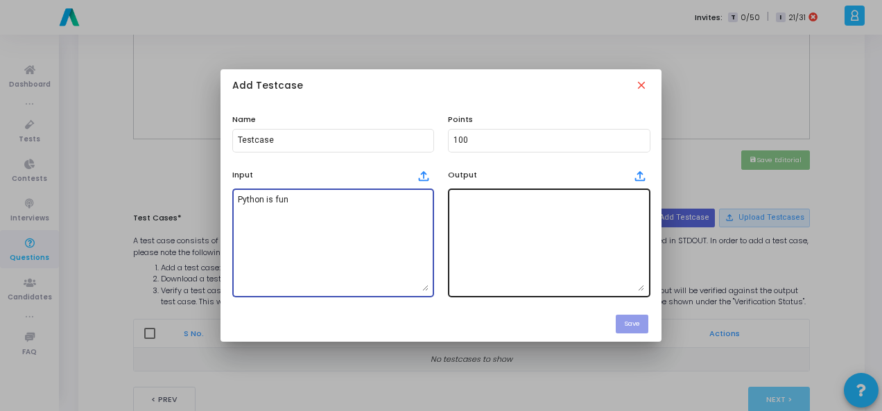
click at [483, 220] on textarea at bounding box center [548, 242] width 191 height 97
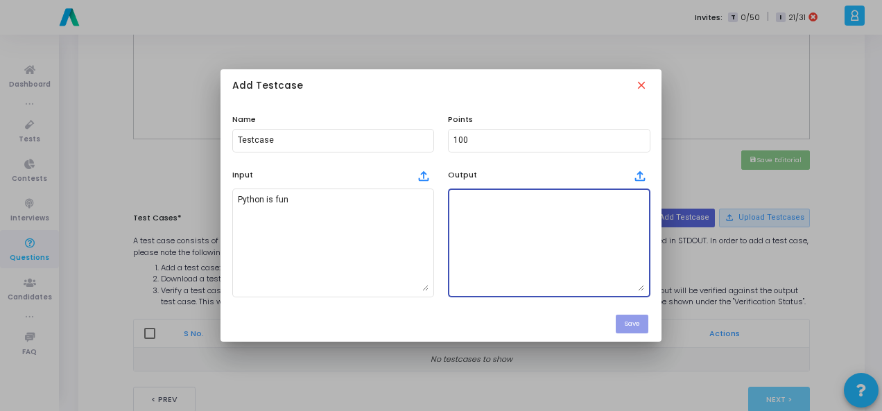
paste textarea "fun is Python"
type textarea "fun is Python"
click at [643, 322] on button "Save" at bounding box center [632, 324] width 33 height 19
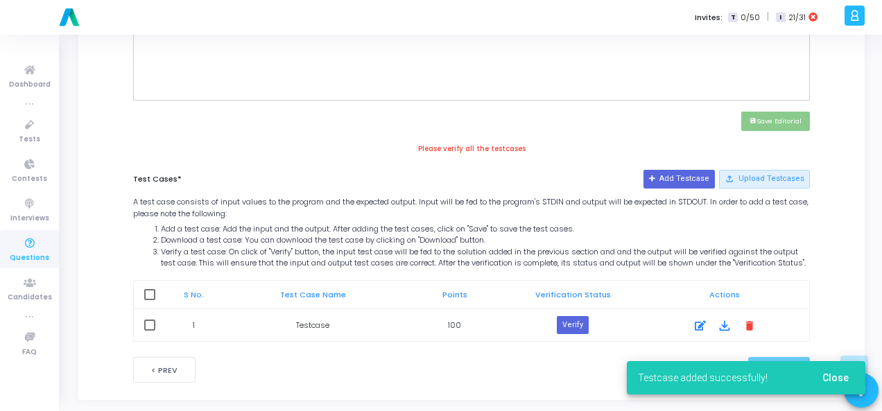
scroll to position [614, 0]
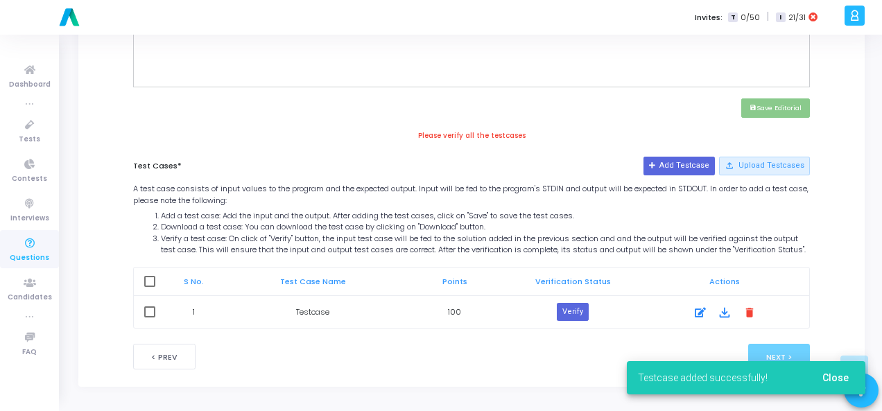
click at [849, 371] on button "Close" at bounding box center [835, 377] width 49 height 25
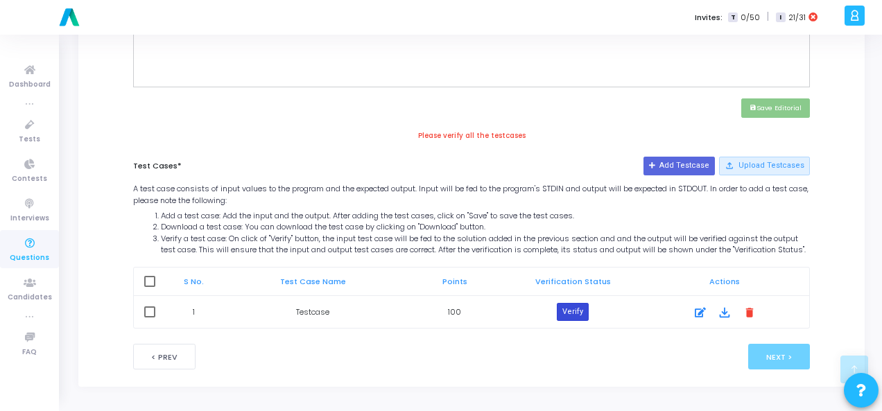
click at [576, 314] on button "Verify" at bounding box center [573, 312] width 32 height 18
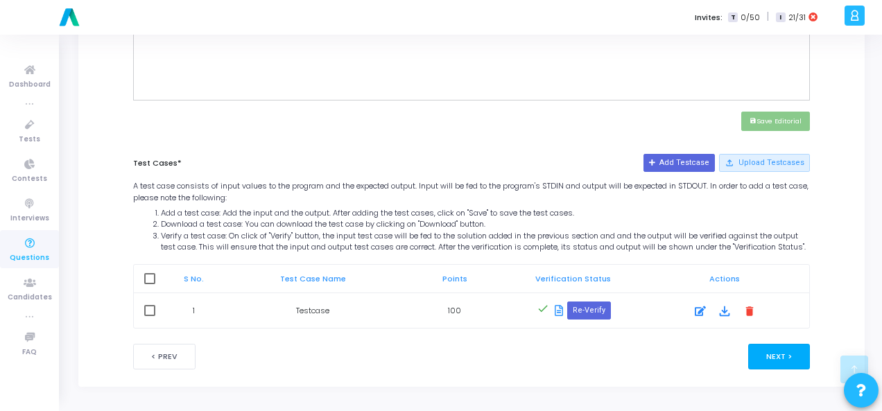
click at [769, 358] on button "Next >" at bounding box center [779, 357] width 62 height 26
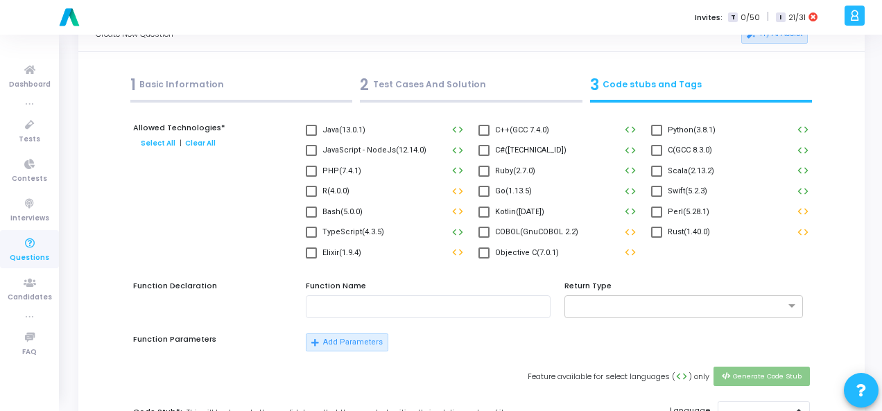
scroll to position [0, 0]
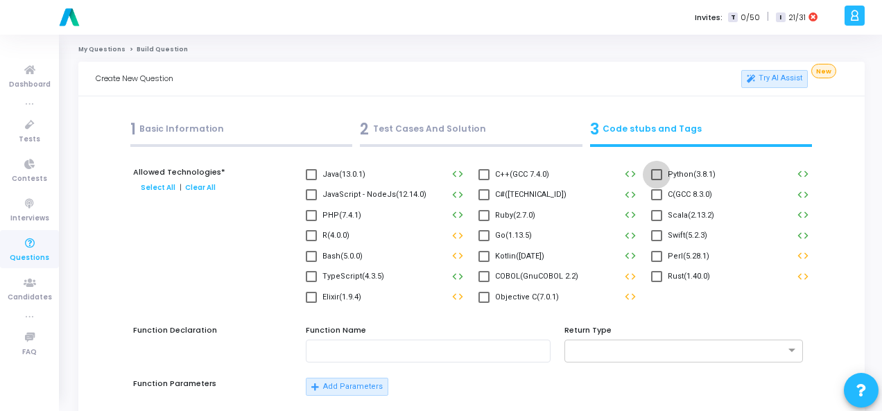
click at [657, 170] on span at bounding box center [656, 174] width 11 height 11
click at [657, 180] on input "Python(3.8.1)" at bounding box center [656, 180] width 1 height 1
checkbox input "true"
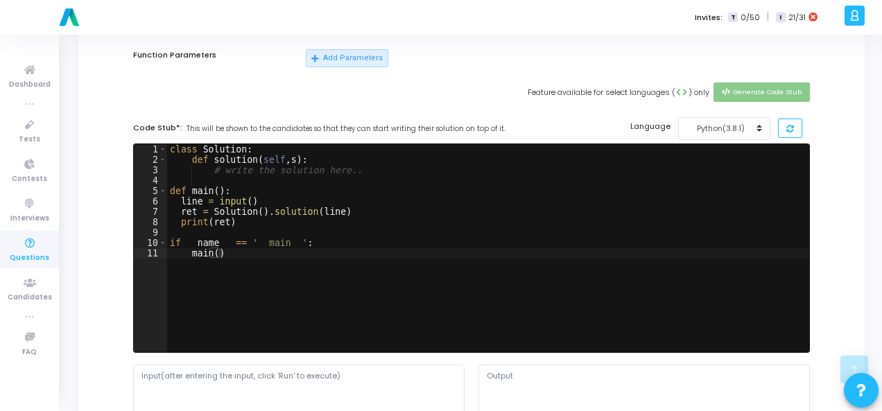
scroll to position [485, 0]
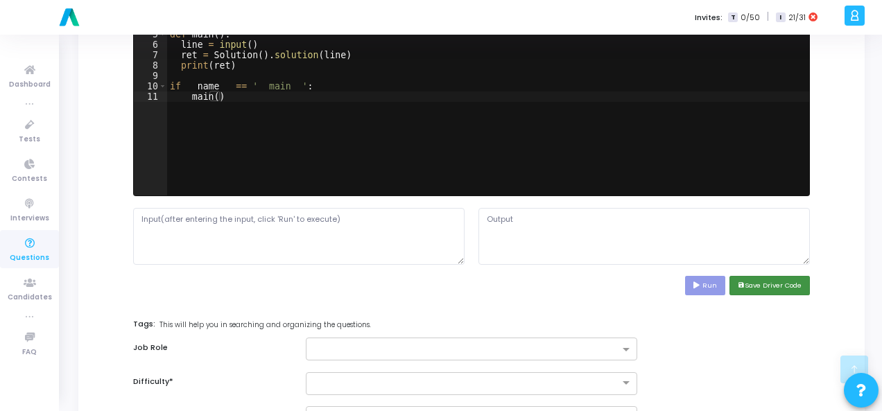
click at [784, 288] on button "save Save Driver Code" at bounding box center [769, 285] width 80 height 19
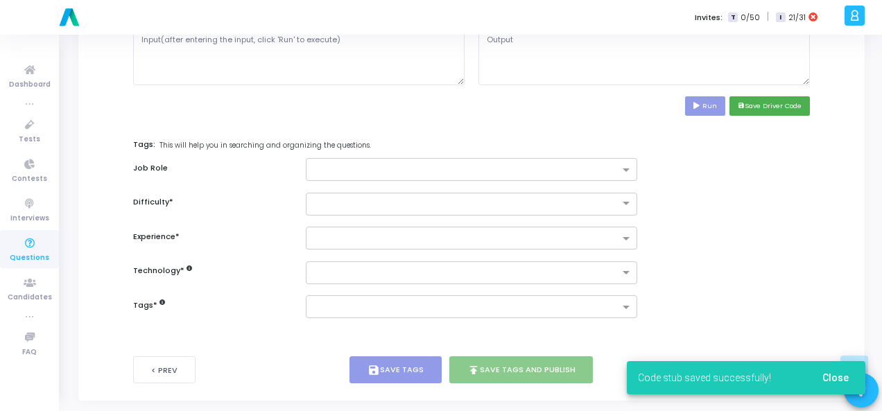
scroll to position [675, 0]
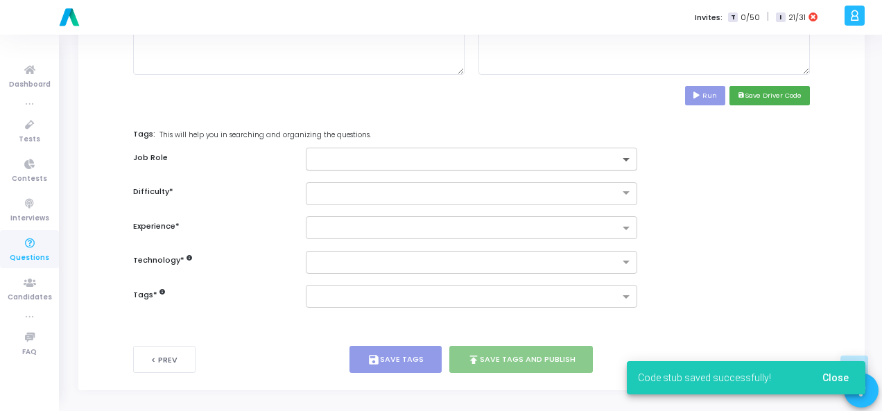
click at [633, 156] on span at bounding box center [627, 161] width 17 height 12
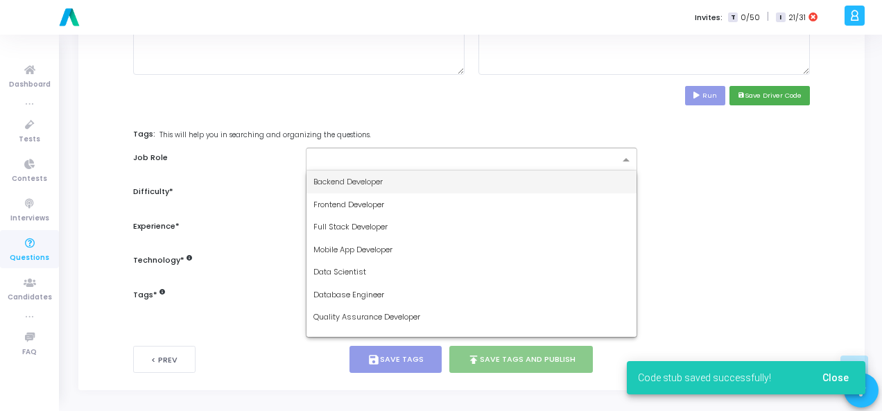
click at [564, 178] on div "Backend Developer" at bounding box center [471, 182] width 330 height 23
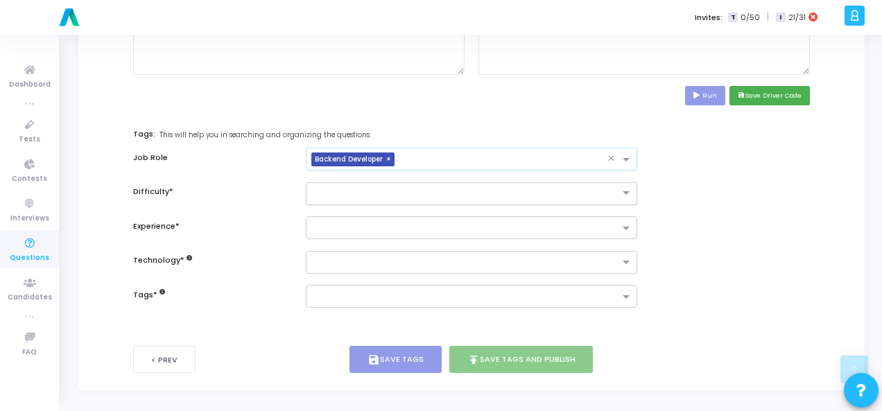
click at [524, 195] on input "text" at bounding box center [457, 193] width 288 height 12
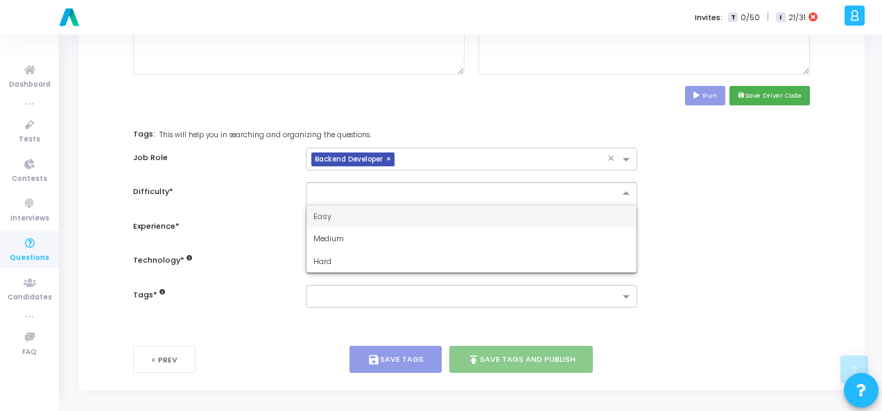
click at [527, 210] on div "Easy" at bounding box center [471, 216] width 330 height 23
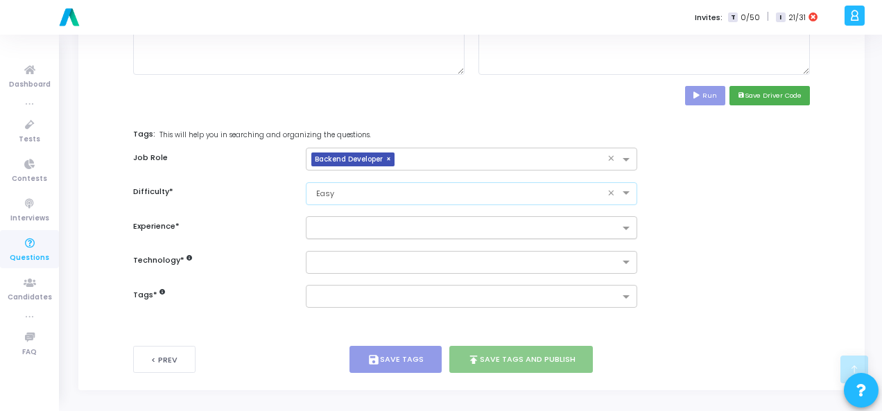
click at [551, 232] on div at bounding box center [465, 230] width 308 height 14
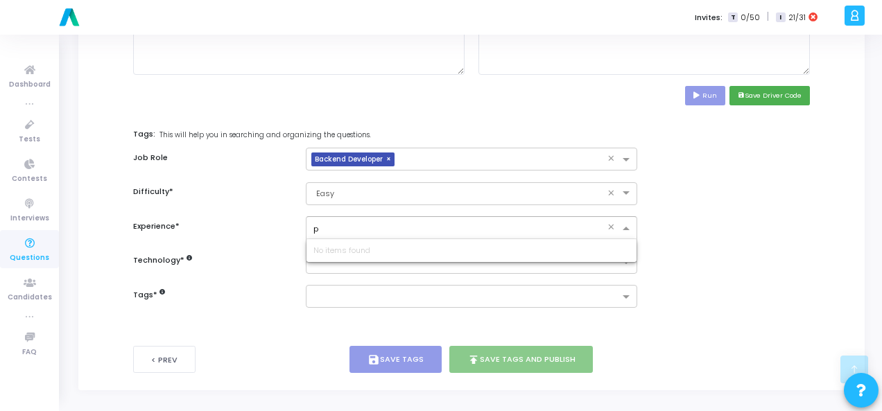
type input "py"
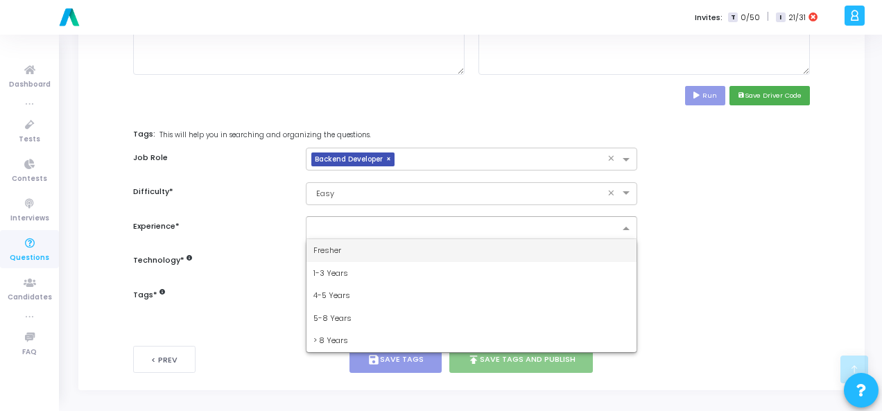
click at [469, 250] on div "Fresher" at bounding box center [471, 250] width 330 height 23
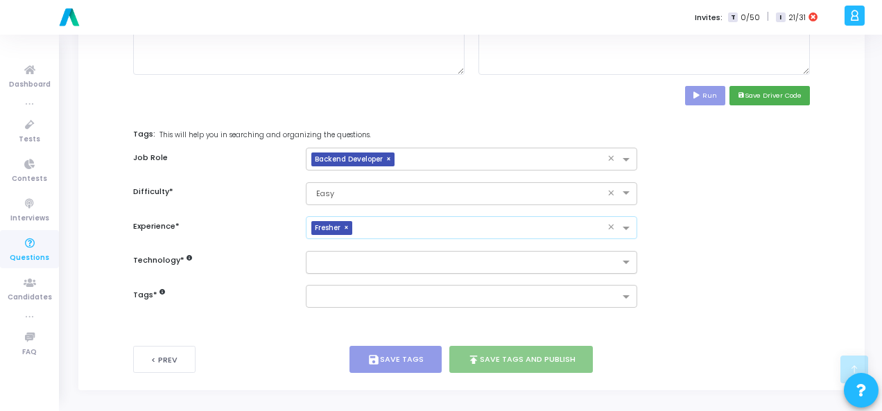
click at [468, 263] on input "text" at bounding box center [466, 263] width 306 height 12
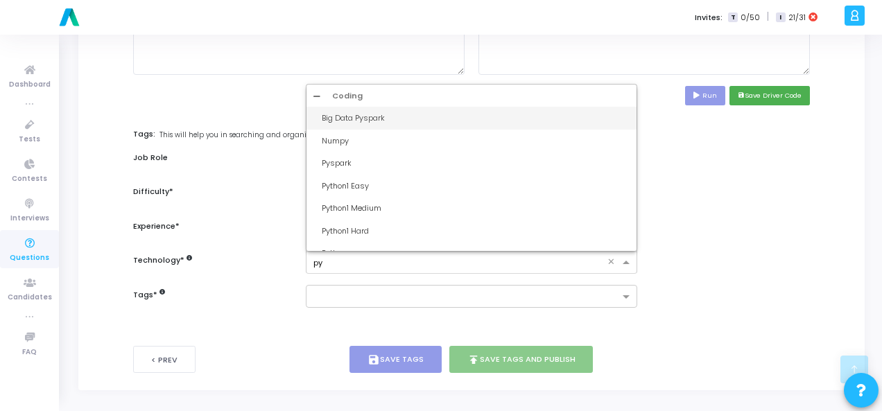
type input "pyt"
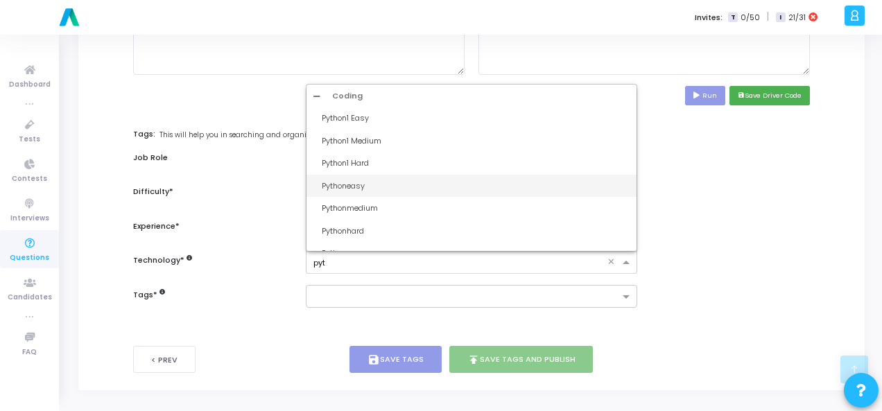
click at [397, 185] on div "Pythoneasy" at bounding box center [476, 186] width 308 height 12
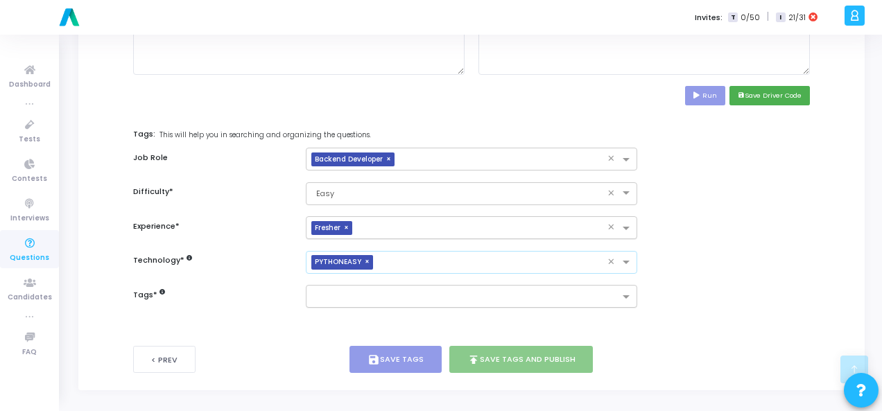
click at [406, 292] on input "text" at bounding box center [466, 298] width 306 height 12
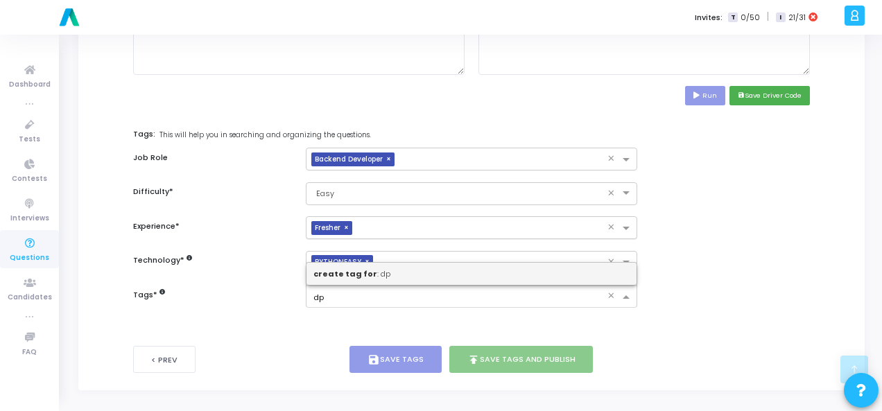
type input "d"
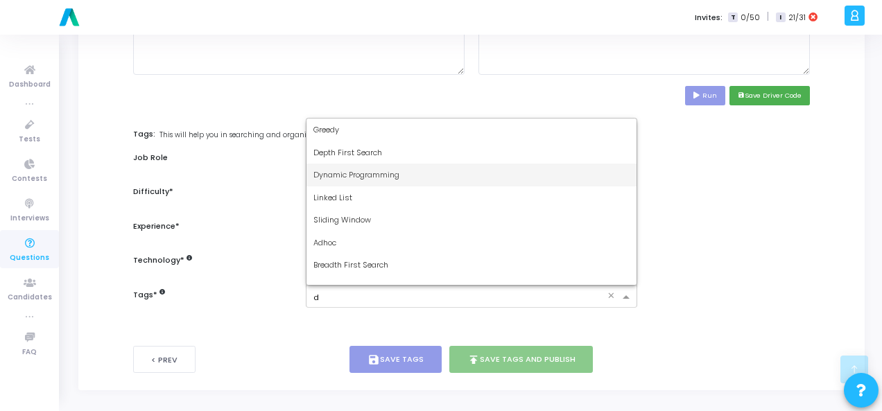
click at [378, 170] on span "Dynamic Programming" at bounding box center [356, 174] width 86 height 11
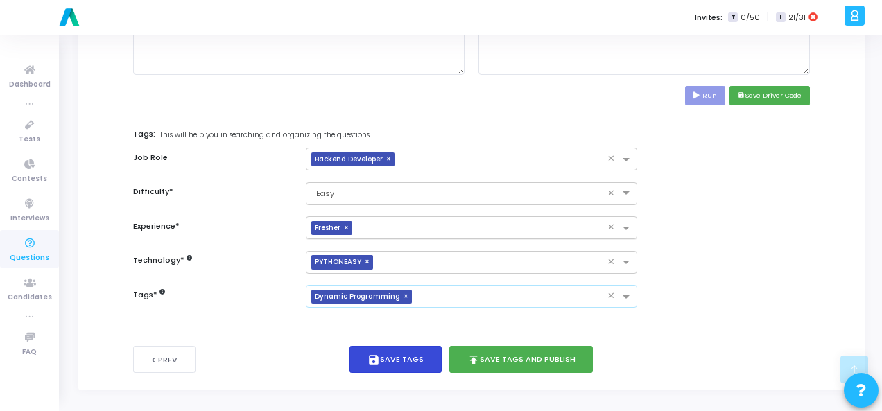
click at [420, 353] on button "save Save Tags" at bounding box center [395, 359] width 92 height 27
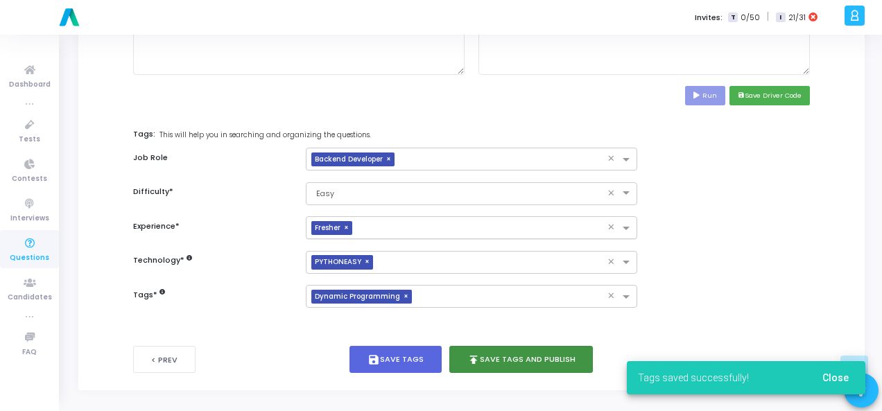
click at [539, 360] on button "publish Save Tags and Publish" at bounding box center [521, 359] width 144 height 27
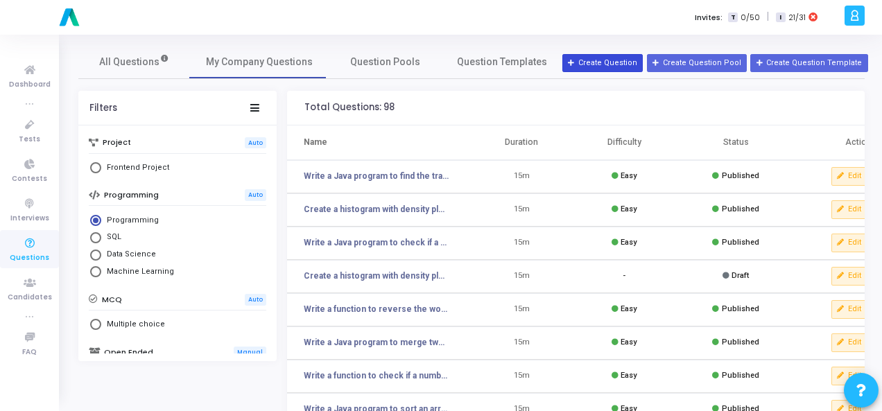
click at [606, 66] on button "Create Question" at bounding box center [602, 63] width 80 height 18
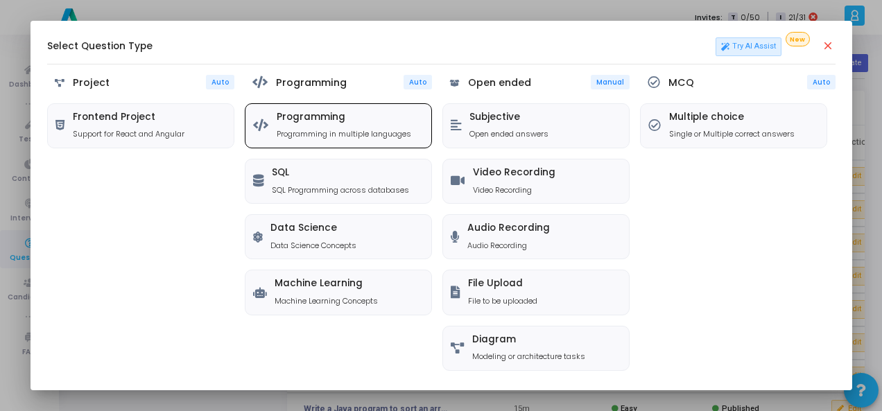
click at [306, 130] on p "Programming in multiple languages" at bounding box center [344, 134] width 135 height 12
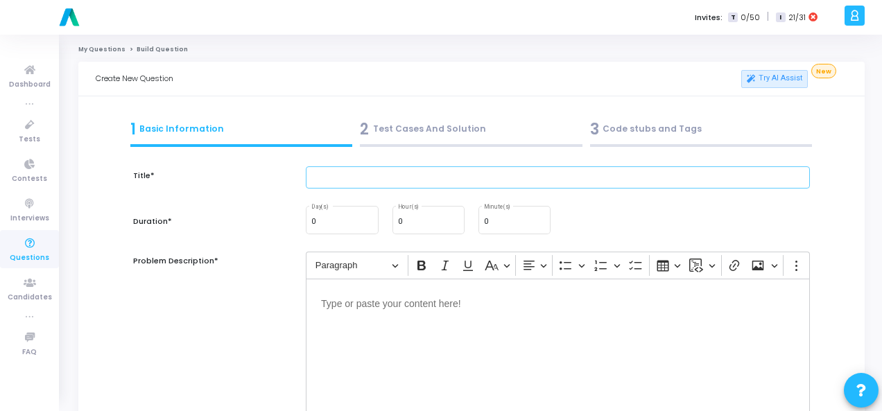
click at [340, 179] on input "text" at bounding box center [558, 177] width 504 height 23
paste input "Write a function that takes a list of integers and returns the sum of even numb…"
type input "Write a function that takes a list of integers and returns the sum of even numb…"
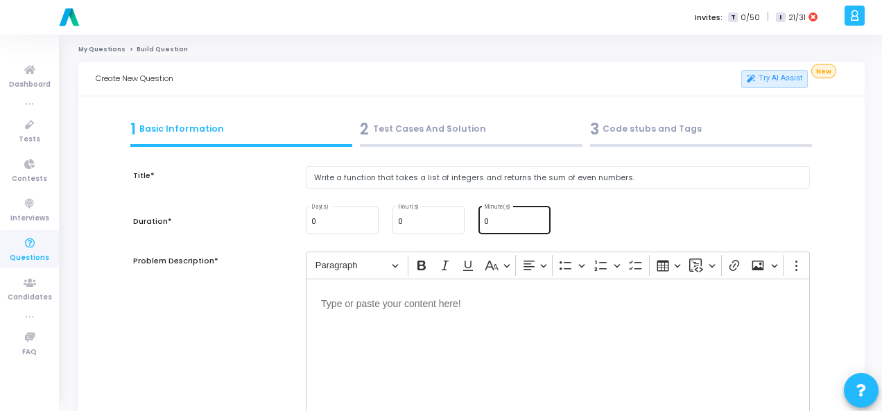
click at [494, 218] on input "0" at bounding box center [514, 222] width 61 height 8
type input "15"
click at [366, 297] on p "Editor editing area: main" at bounding box center [558, 302] width 474 height 17
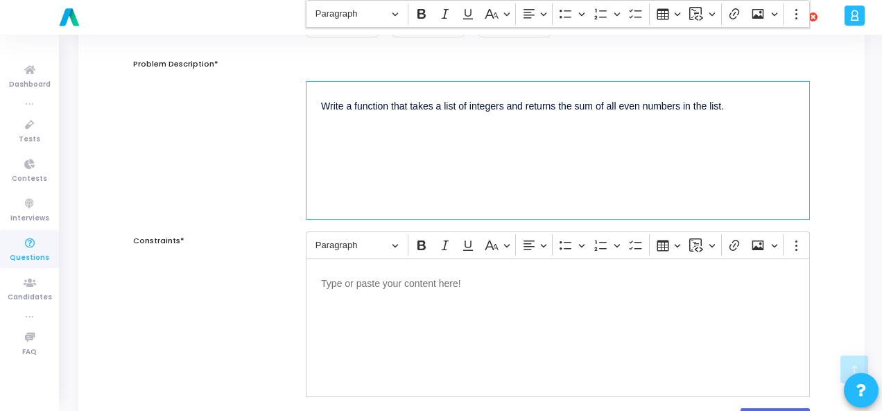
scroll to position [277, 0]
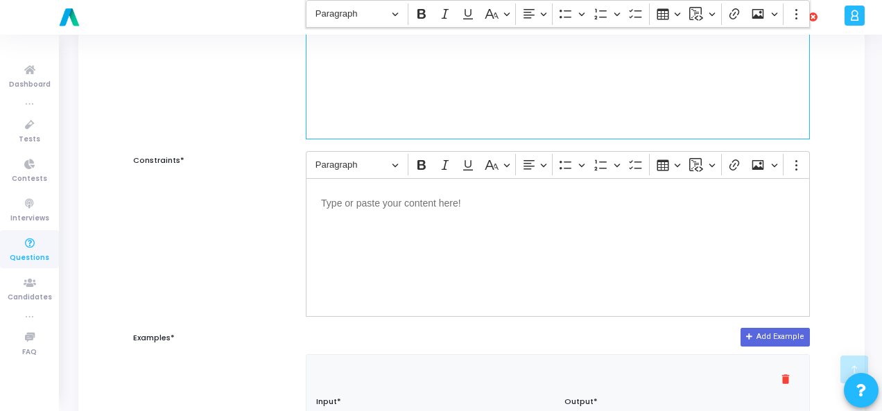
click at [544, 313] on div "Editor editing area: main" at bounding box center [558, 247] width 504 height 139
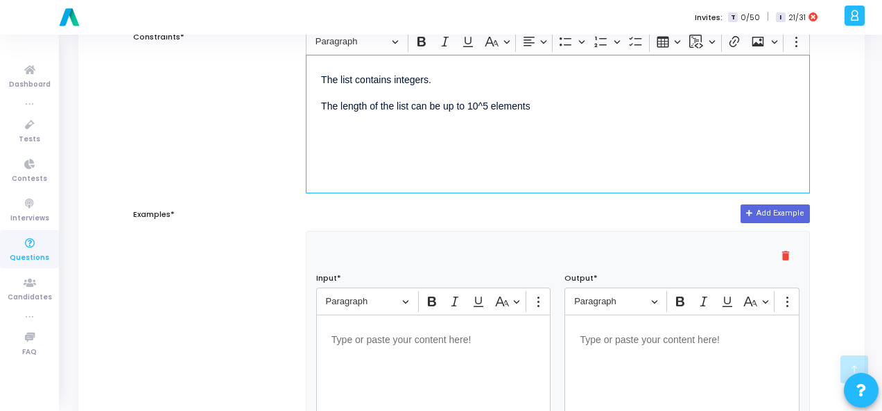
scroll to position [416, 0]
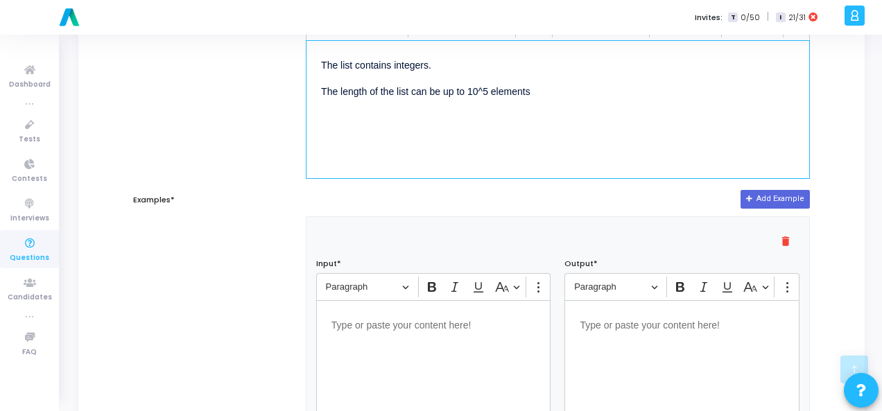
click at [415, 348] on div "Editor editing area: main" at bounding box center [433, 369] width 235 height 139
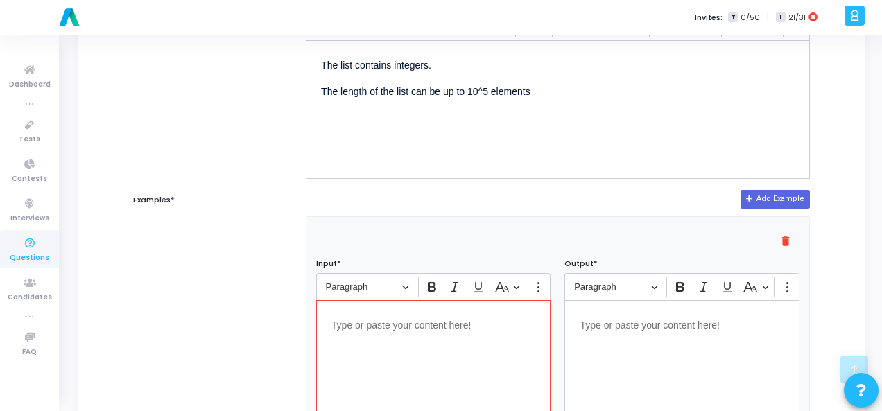
click at [386, 331] on div "Editor editing area: main" at bounding box center [433, 369] width 235 height 139
click at [627, 331] on div "Editor editing area: main" at bounding box center [681, 369] width 235 height 139
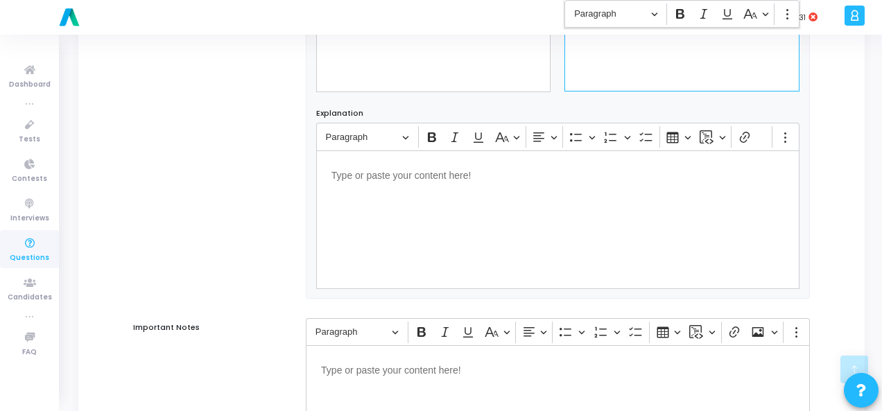
scroll to position [942, 0]
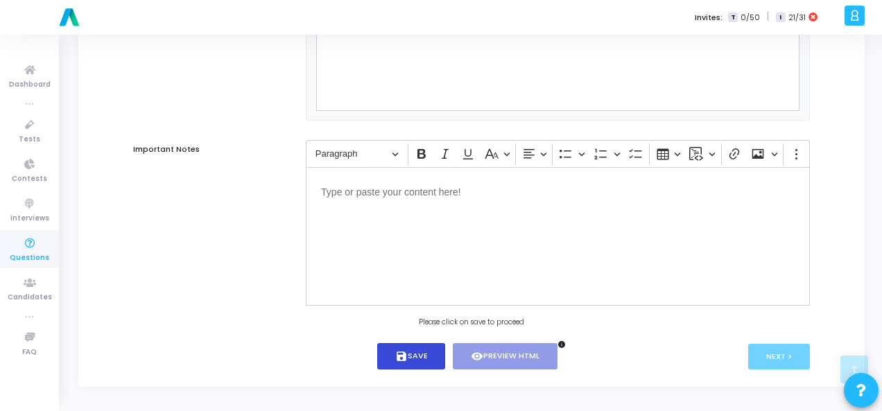
click at [427, 360] on button "save Save" at bounding box center [411, 356] width 69 height 27
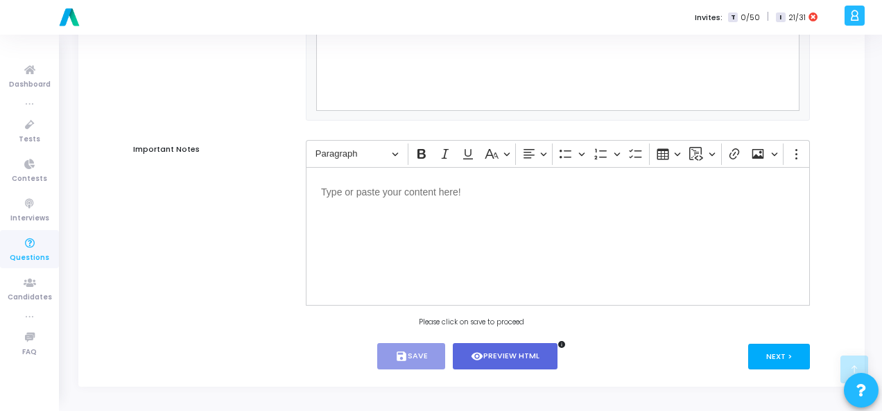
click at [786, 354] on button "Next >" at bounding box center [779, 357] width 62 height 26
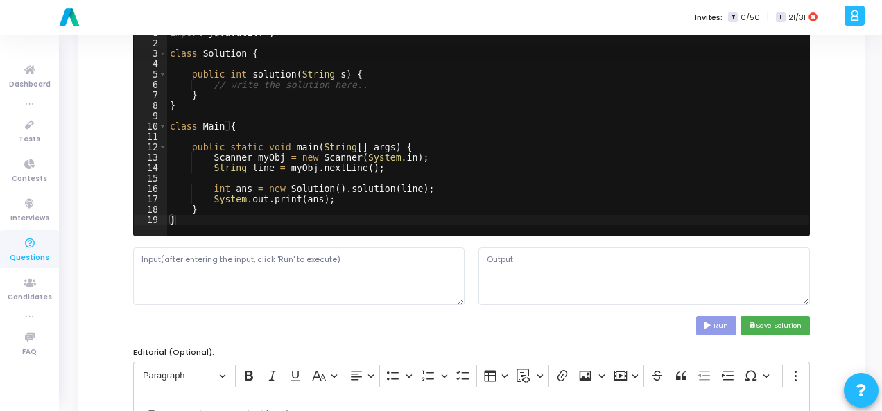
scroll to position [0, 0]
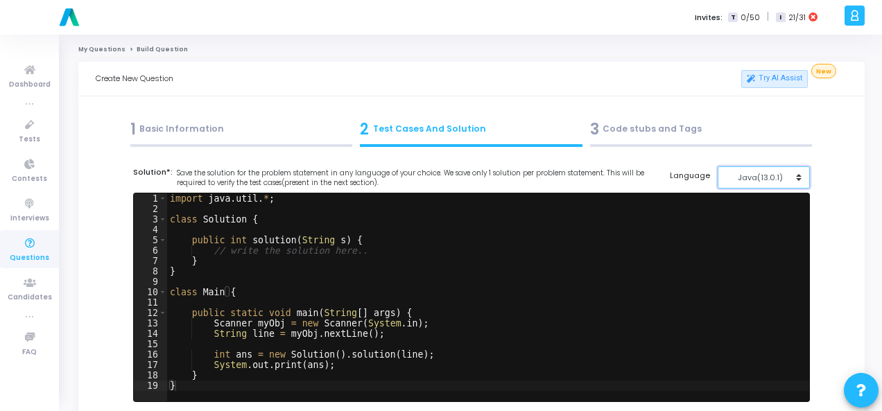
click at [764, 177] on div "Java(13.0.1)" at bounding box center [760, 178] width 68 height 12
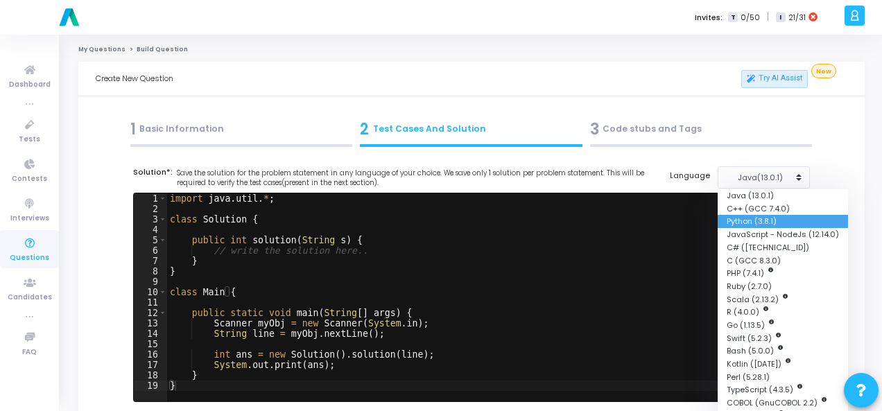
click at [729, 226] on button "Python (3.8.1)" at bounding box center [783, 221] width 130 height 13
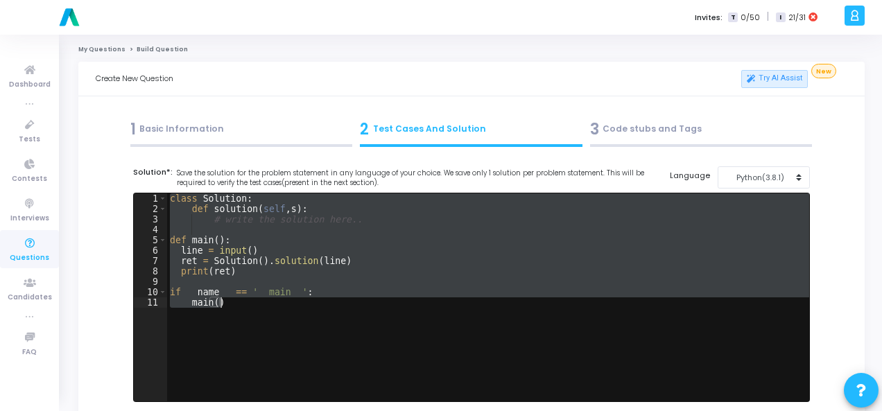
drag, startPoint x: 166, startPoint y: 200, endPoint x: 273, endPoint y: 336, distance: 172.3
click at [273, 336] on div "class Solution : def solution ( self , s ) : # write the solution here.. def ma…" at bounding box center [488, 307] width 642 height 229
type textarea "if __name__ == '__main__': main()"
paste textarea
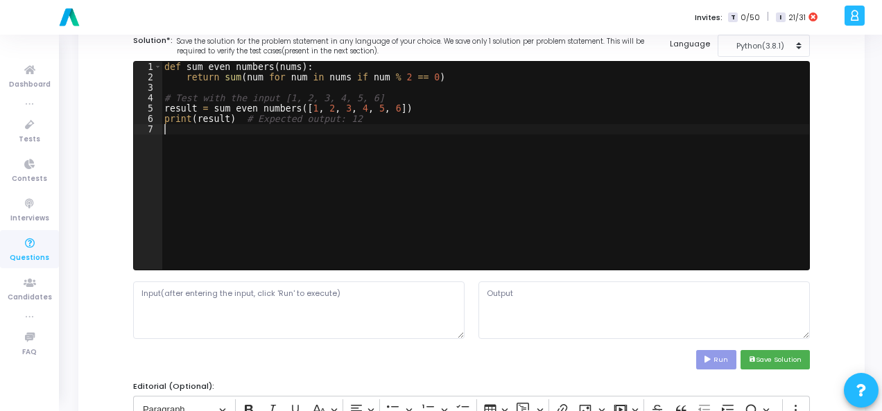
scroll to position [208, 0]
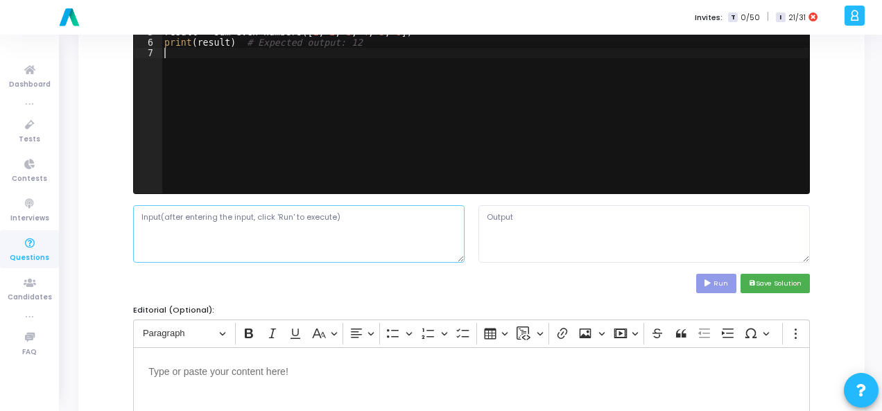
click at [321, 228] on textarea at bounding box center [298, 233] width 331 height 57
click at [265, 218] on textarea at bounding box center [298, 233] width 331 height 57
click at [286, 227] on textarea at bounding box center [298, 233] width 331 height 57
paste textarea "[1,2,3,4,5,6]"
type textarea "[1,2,3,4,5,6]"
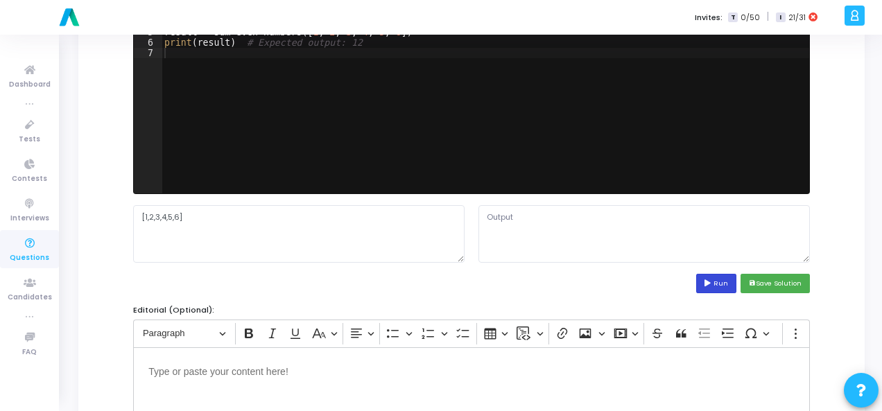
click at [720, 280] on button "Run" at bounding box center [716, 283] width 40 height 19
type textarea "12"
click at [749, 283] on icon "save" at bounding box center [752, 283] width 7 height 7
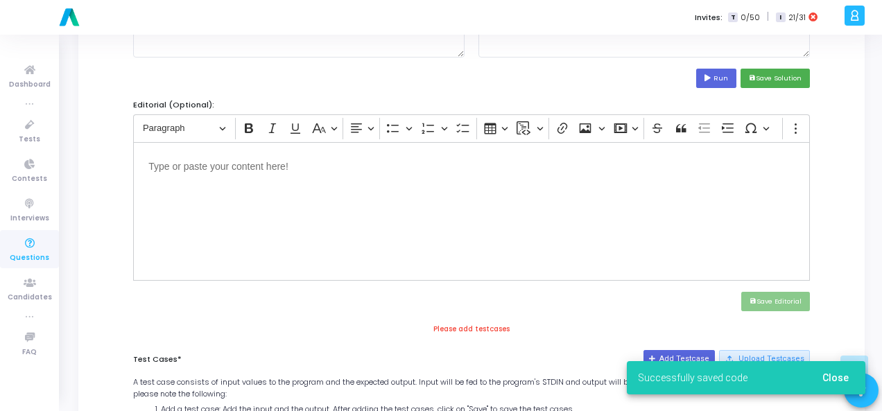
scroll to position [416, 0]
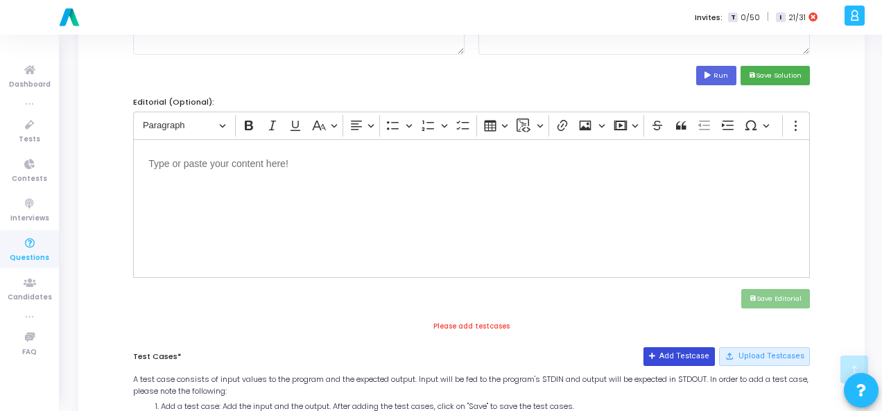
click at [657, 354] on icon at bounding box center [653, 357] width 8 height 8
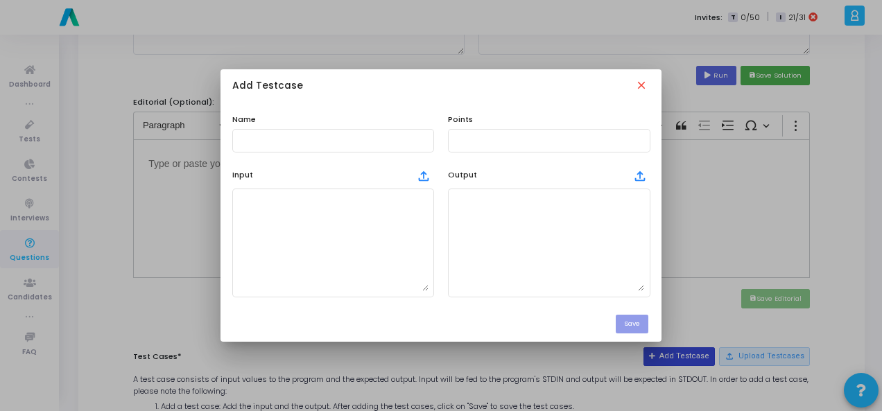
scroll to position [0, 0]
click at [347, 142] on input "text" at bounding box center [333, 141] width 191 height 10
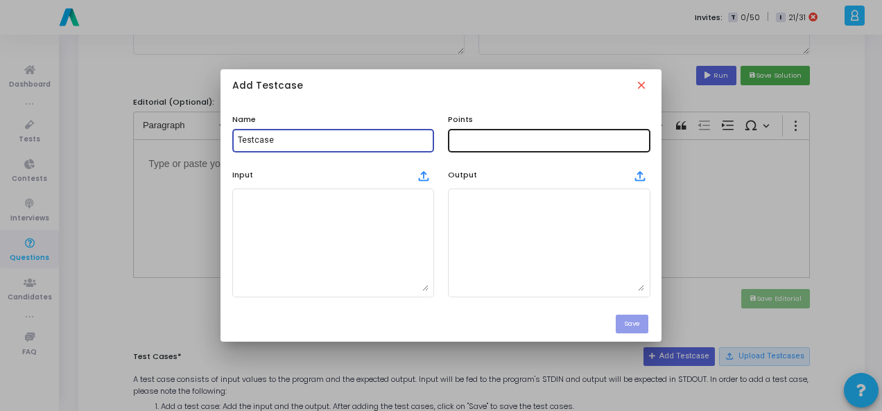
type input "Testcase"
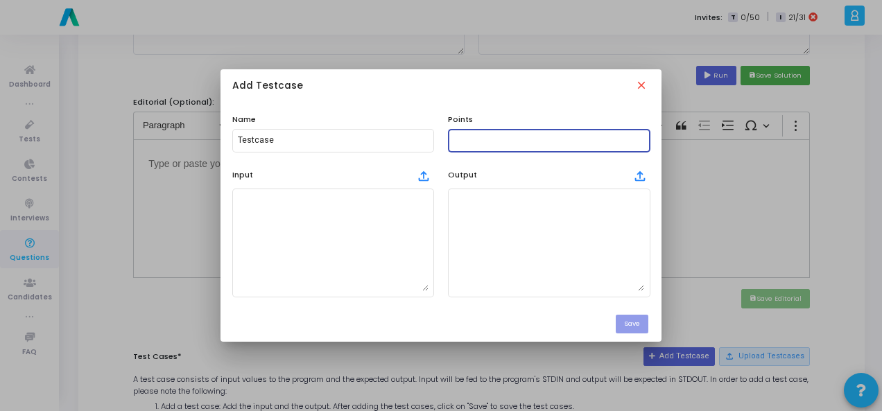
click at [503, 144] on input "text" at bounding box center [548, 141] width 191 height 10
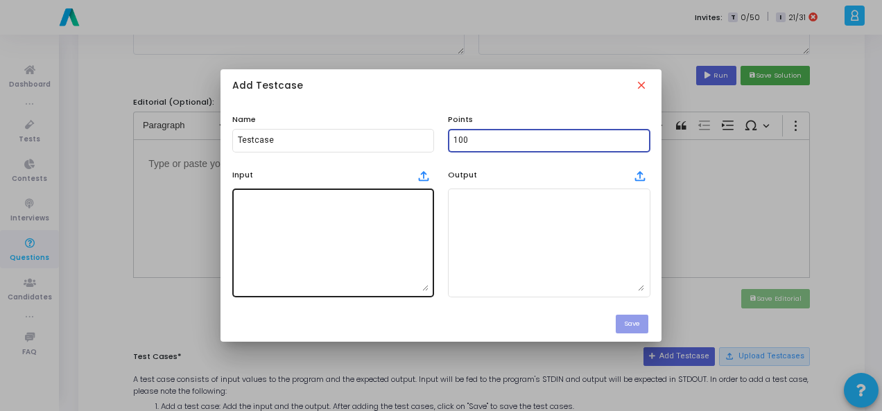
type input "100"
click at [241, 259] on textarea at bounding box center [333, 242] width 191 height 97
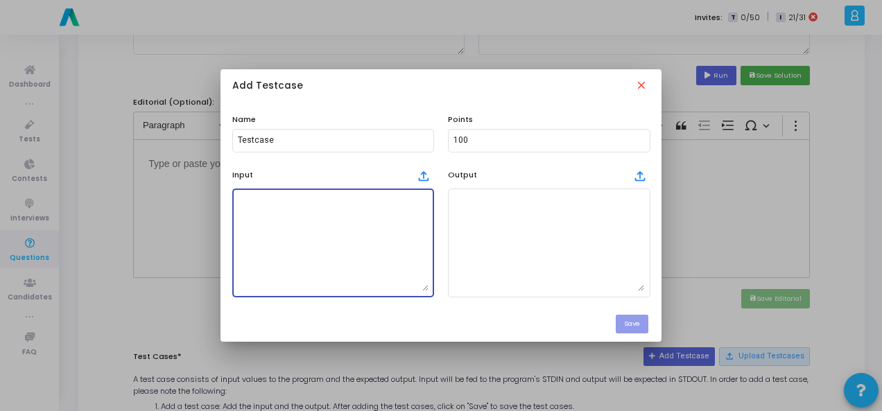
paste textarea "[1,2,3,4,5,6]"
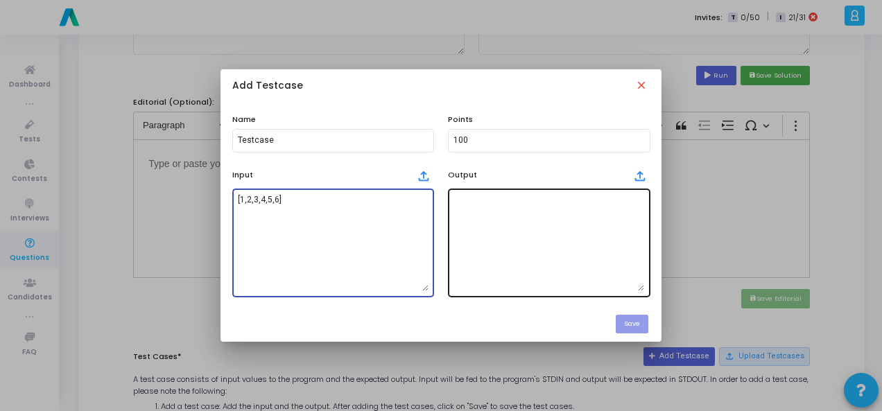
type textarea "[1,2,3,4,5,6]"
click at [465, 221] on textarea at bounding box center [548, 242] width 191 height 97
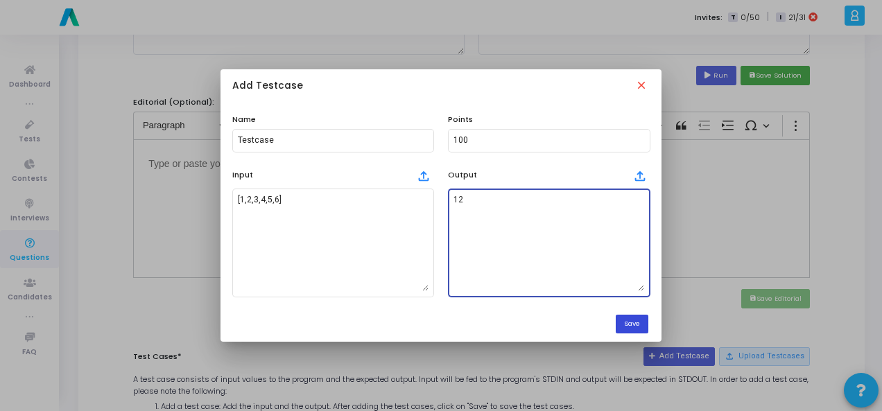
type textarea "12"
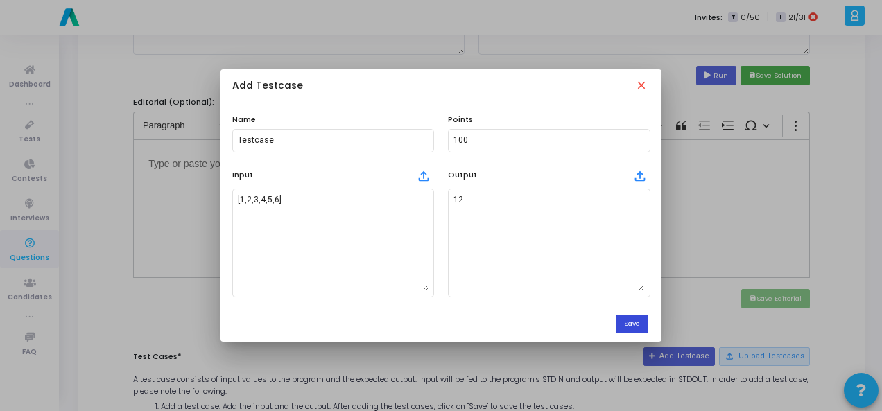
click at [623, 321] on button "Save" at bounding box center [632, 324] width 33 height 19
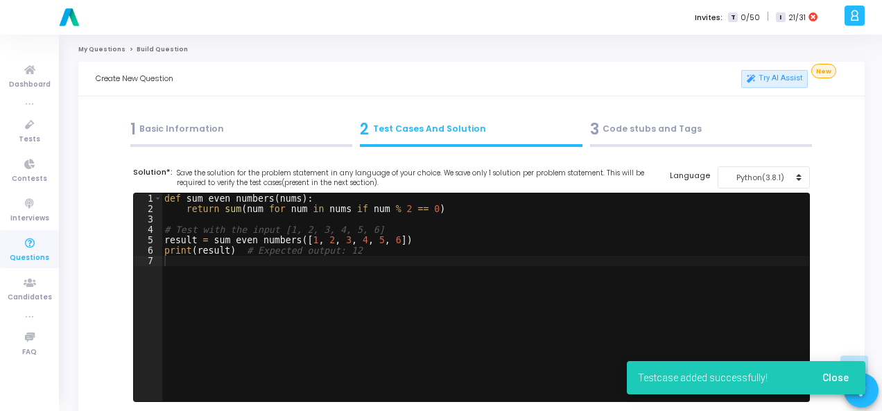
scroll to position [416, 0]
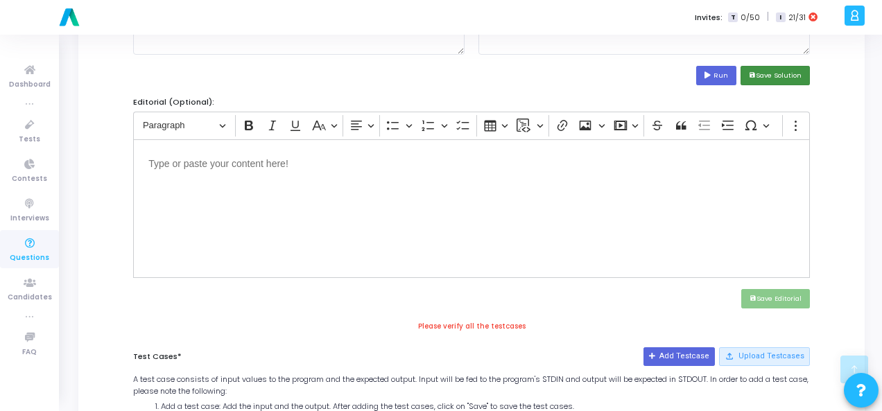
click at [770, 69] on button "save Save Solution" at bounding box center [775, 75] width 69 height 19
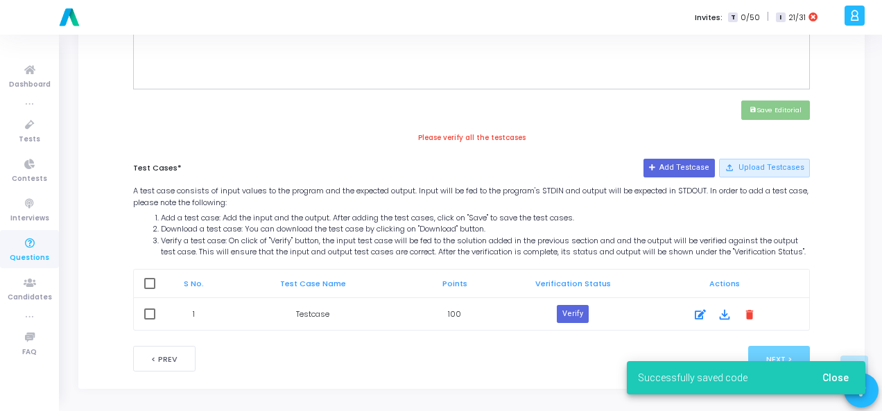
scroll to position [614, 0]
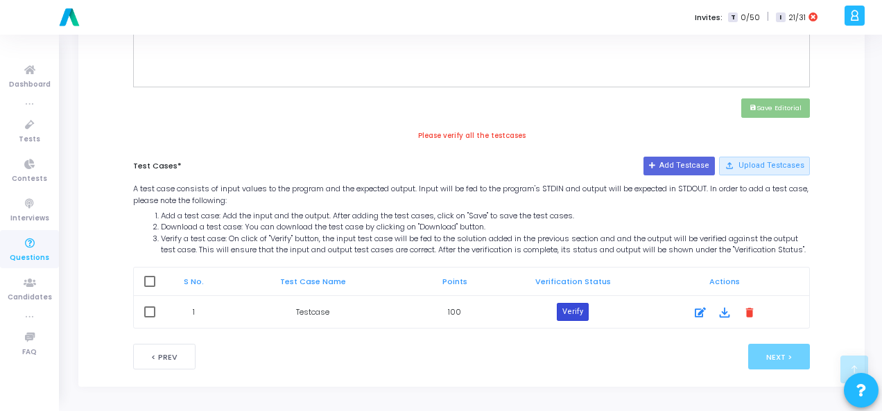
click at [577, 313] on button "Verify" at bounding box center [573, 312] width 32 height 18
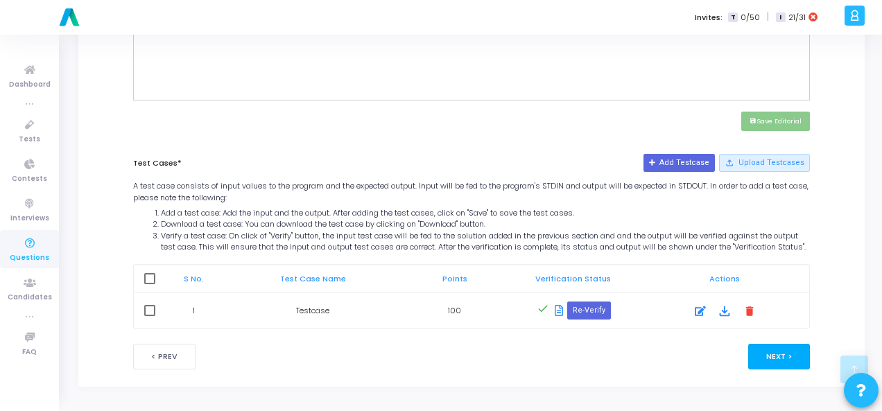
scroll to position [601, 0]
click at [761, 358] on button "Next >" at bounding box center [779, 357] width 62 height 26
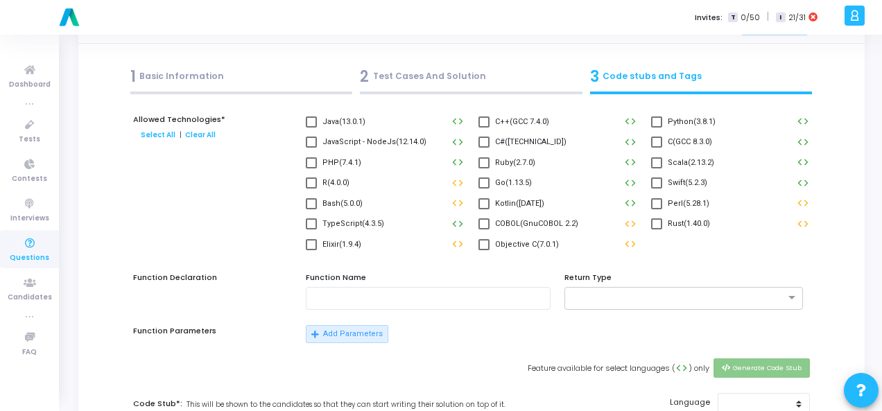
scroll to position [0, 0]
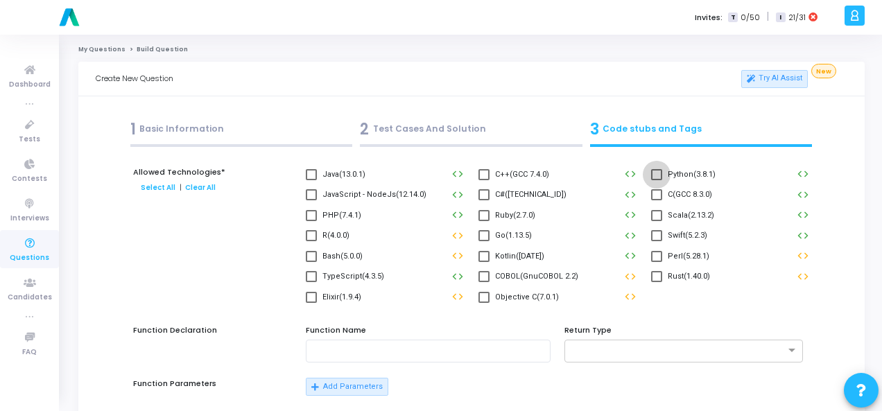
click at [653, 173] on span at bounding box center [656, 174] width 11 height 11
click at [656, 180] on input "Python(3.8.1)" at bounding box center [656, 180] width 1 height 1
checkbox input "true"
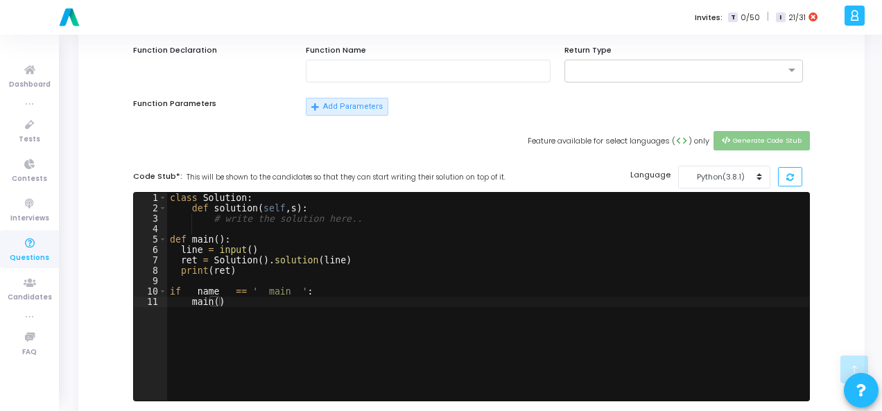
scroll to position [416, 0]
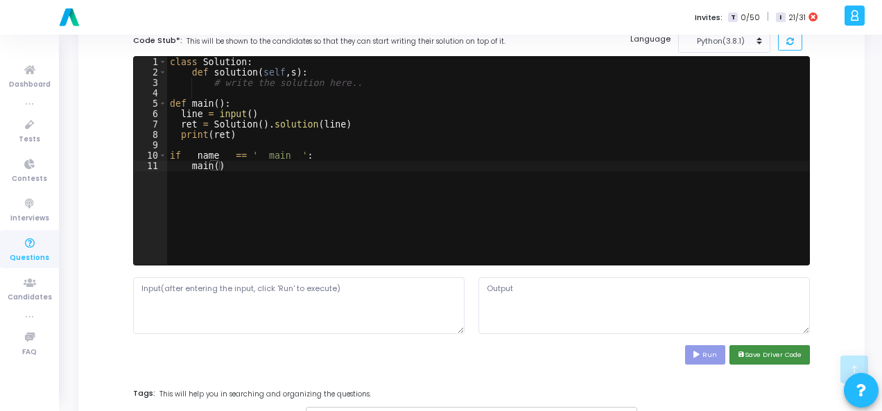
click at [761, 358] on button "save Save Driver Code" at bounding box center [769, 354] width 80 height 19
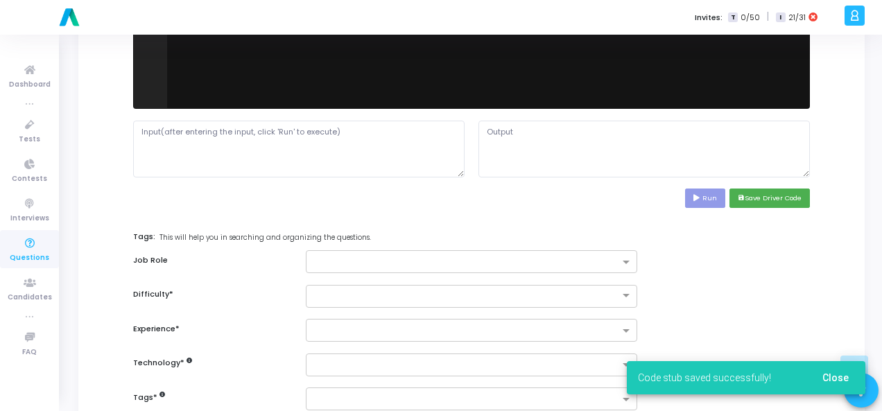
scroll to position [675, 0]
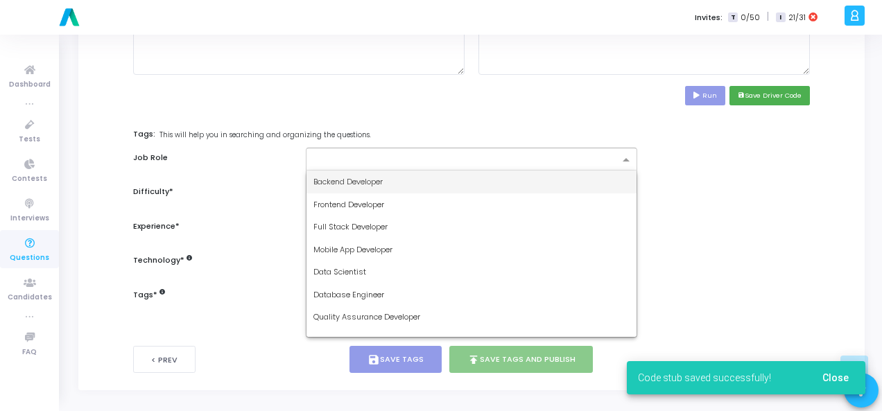
click at [539, 151] on div at bounding box center [462, 159] width 313 height 17
click at [491, 186] on div "Backend Developer" at bounding box center [471, 182] width 330 height 23
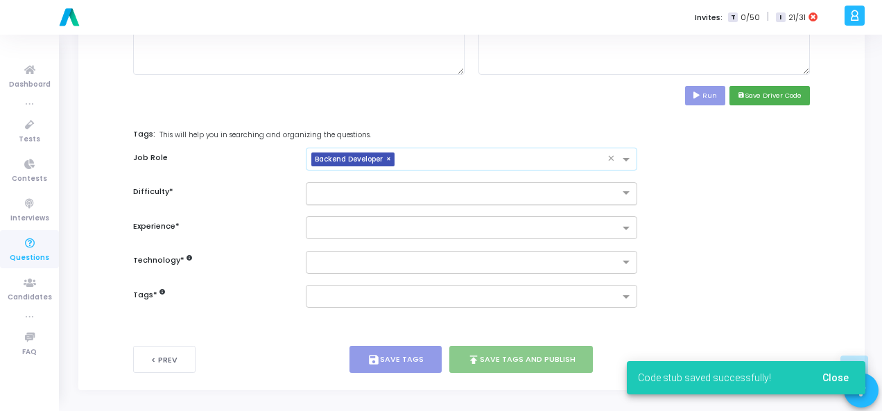
click at [484, 198] on div at bounding box center [471, 193] width 331 height 23
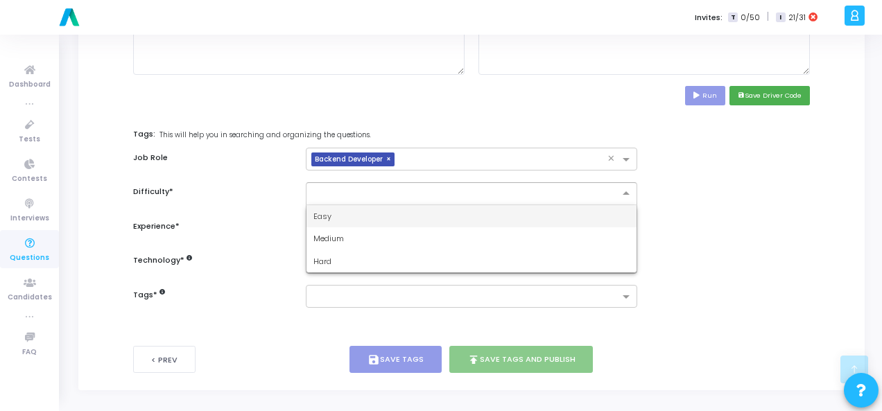
click at [480, 211] on div "Easy" at bounding box center [471, 216] width 330 height 23
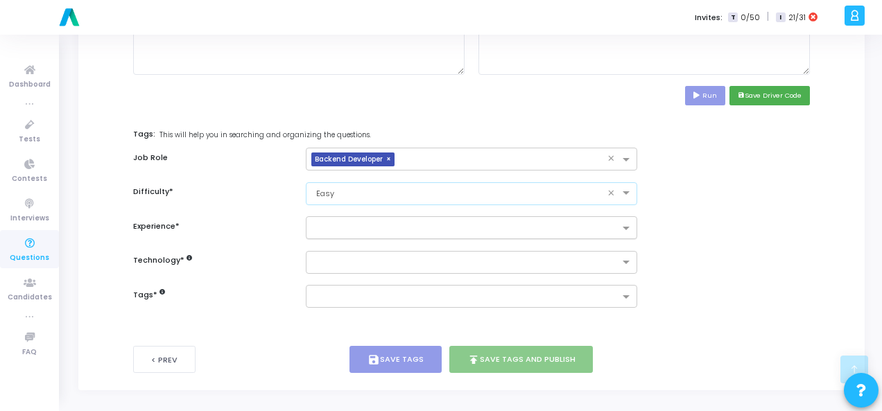
click at [481, 229] on input "text" at bounding box center [466, 229] width 306 height 12
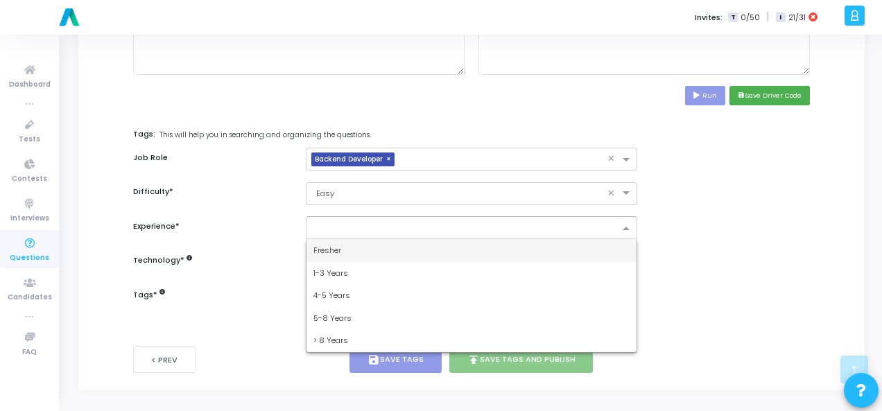
click at [470, 251] on div "Fresher" at bounding box center [471, 250] width 330 height 23
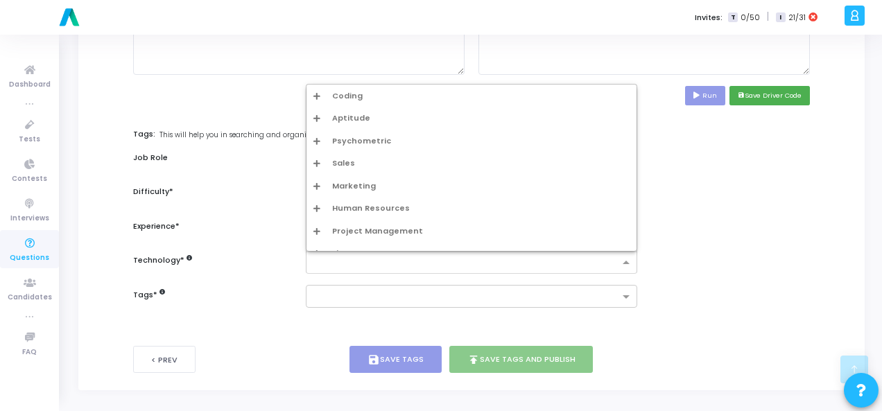
click at [469, 259] on input "text" at bounding box center [466, 263] width 306 height 12
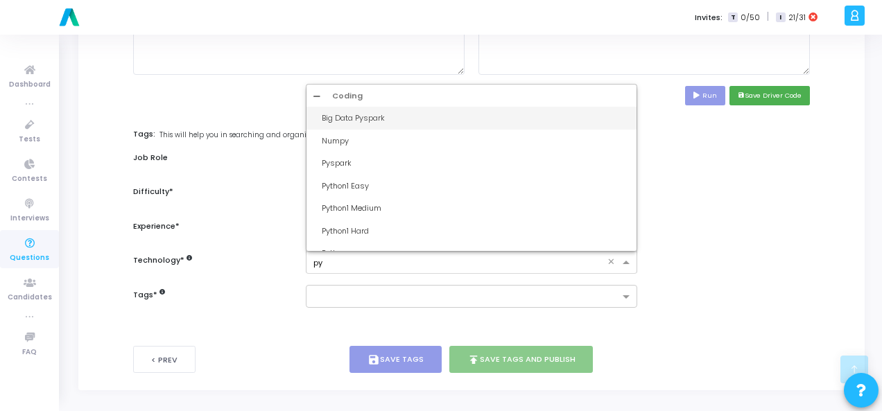
type input "pyt"
click at [431, 123] on div "Python1 Easy" at bounding box center [471, 118] width 330 height 23
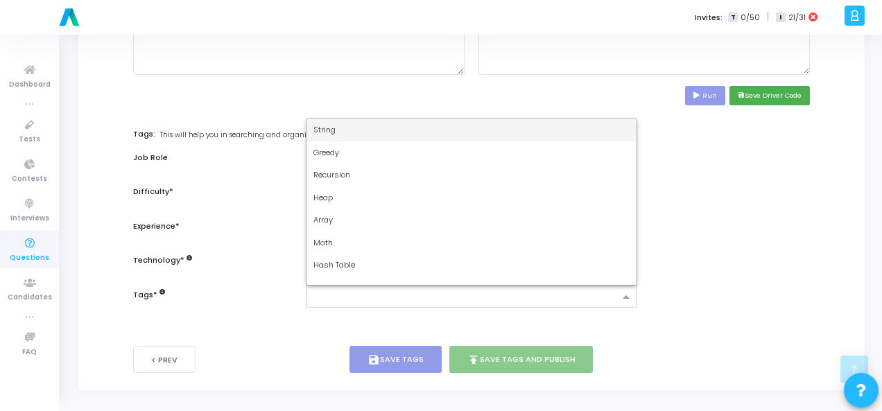
click at [395, 295] on input "text" at bounding box center [466, 298] width 306 height 12
type input "d"
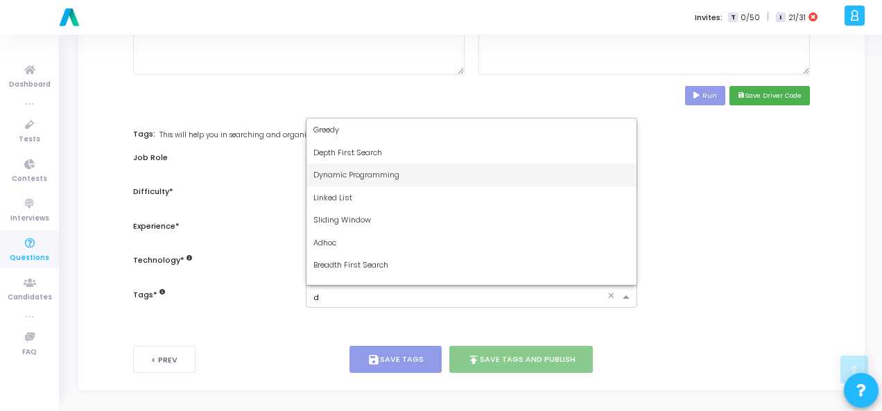
click at [437, 178] on div "Dynamic Programming" at bounding box center [471, 175] width 330 height 23
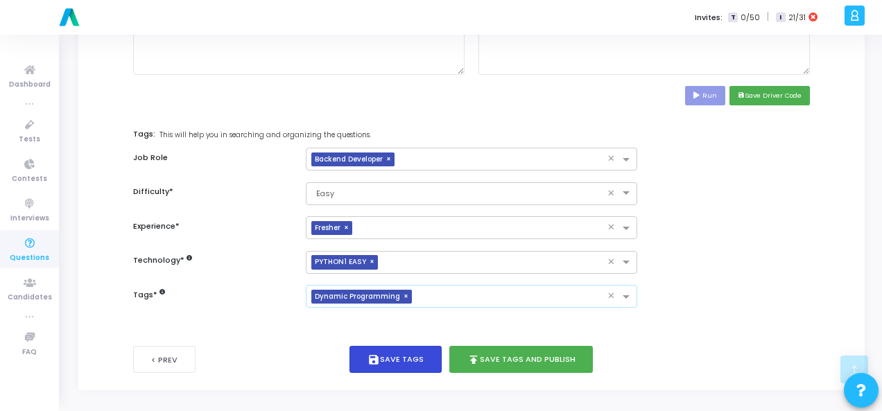
click at [426, 346] on button "save Save Tags" at bounding box center [395, 359] width 92 height 27
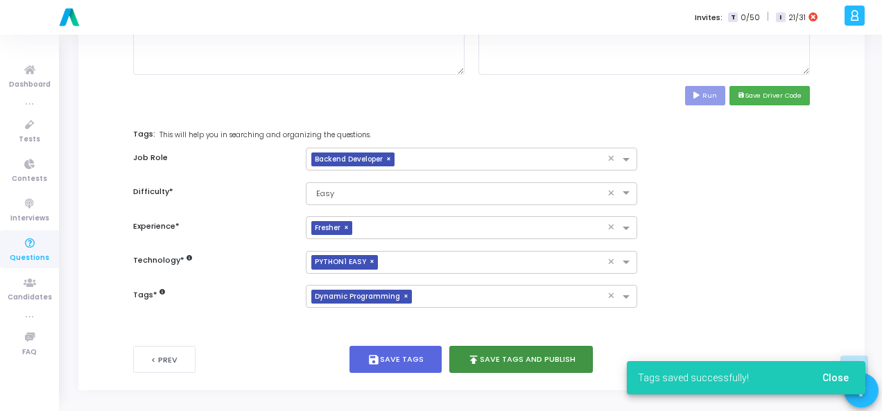
click at [512, 356] on button "publish Save Tags and Publish" at bounding box center [521, 359] width 144 height 27
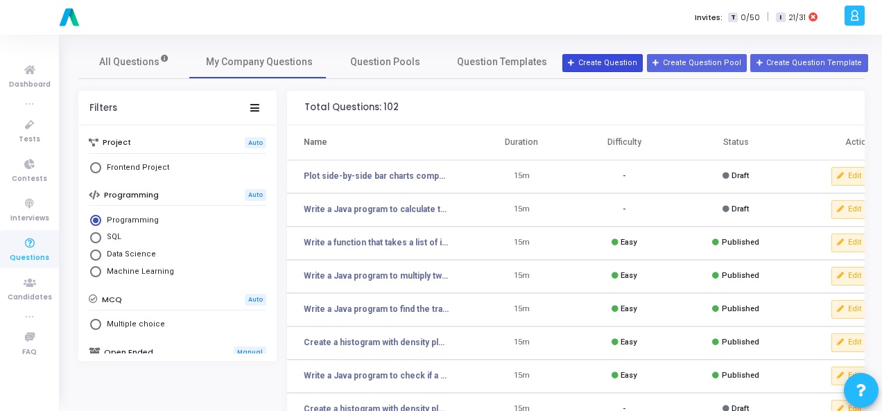
click at [599, 61] on button "Create Question" at bounding box center [602, 63] width 80 height 18
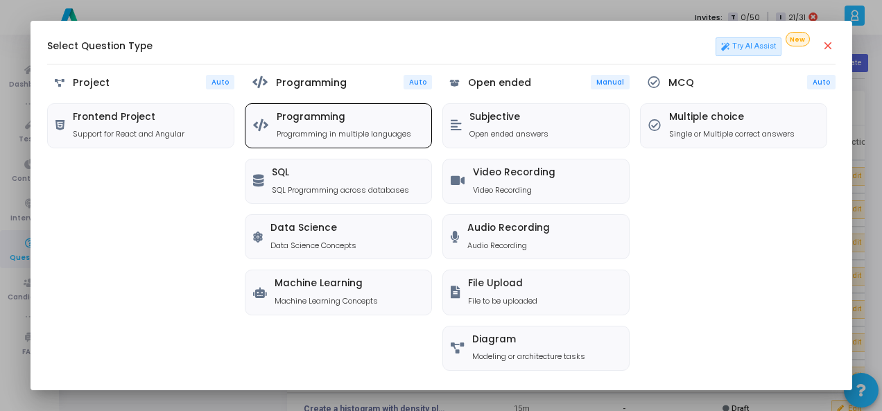
click at [319, 128] on div "Programming Programming in multiple languages" at bounding box center [344, 126] width 135 height 28
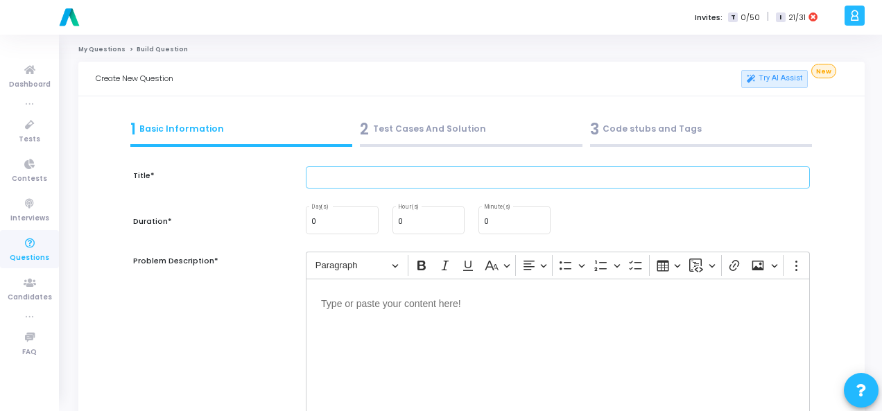
click at [363, 180] on input "text" at bounding box center [558, 177] width 504 height 23
paste input "Write a function to check whether a given string is a palindrome."
type input "Write a function to check whether a given string is a palindrome."
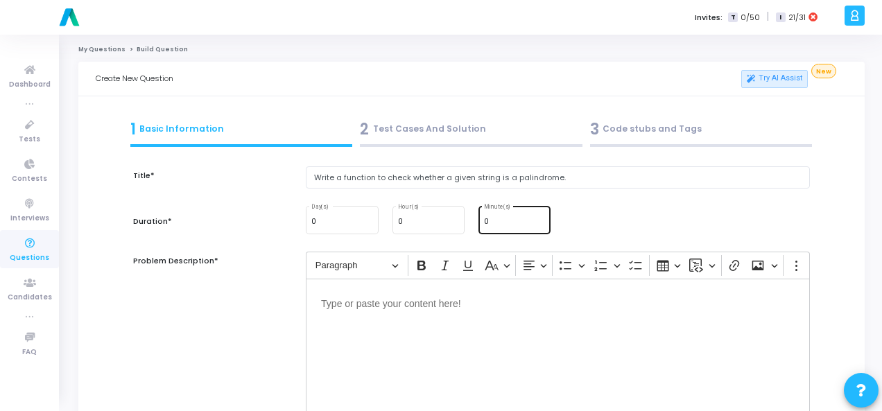
click at [503, 227] on div "0 Minute(s)" at bounding box center [514, 219] width 61 height 30
type input "15"
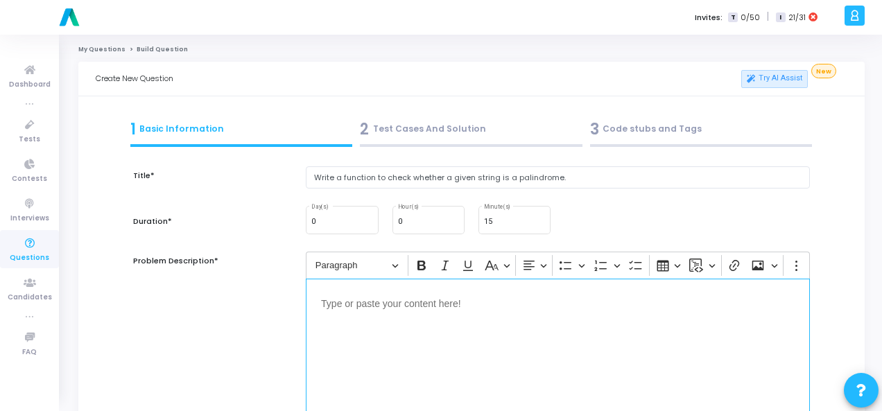
click at [383, 302] on p "Editor editing area: main" at bounding box center [558, 302] width 474 height 17
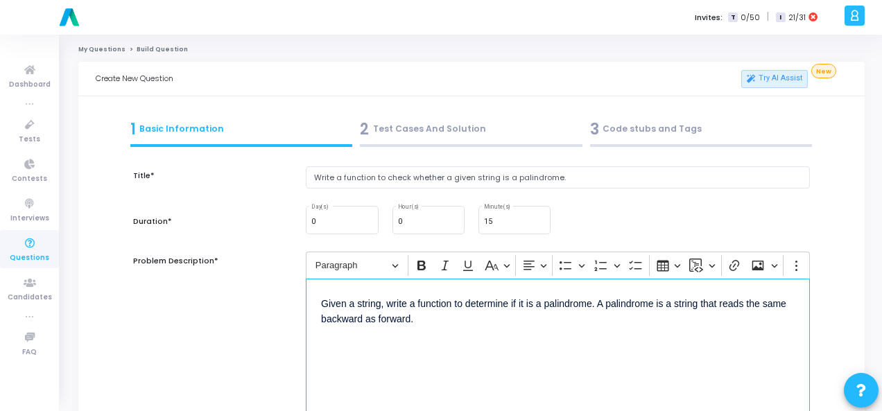
scroll to position [139, 0]
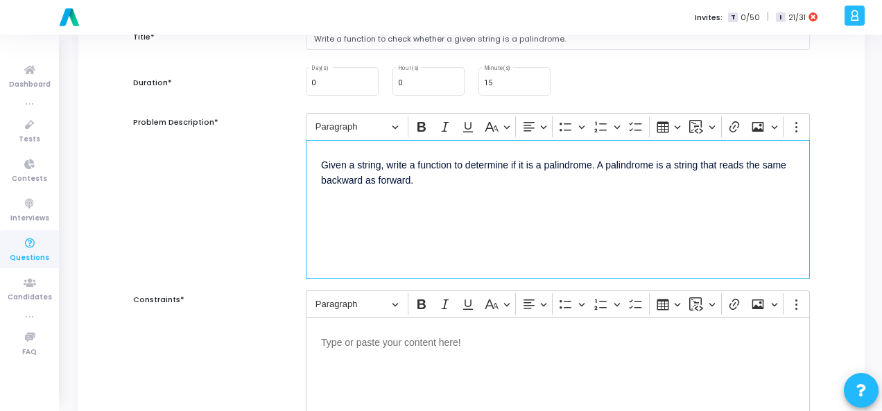
click at [409, 356] on div "Editor editing area: main" at bounding box center [558, 387] width 504 height 139
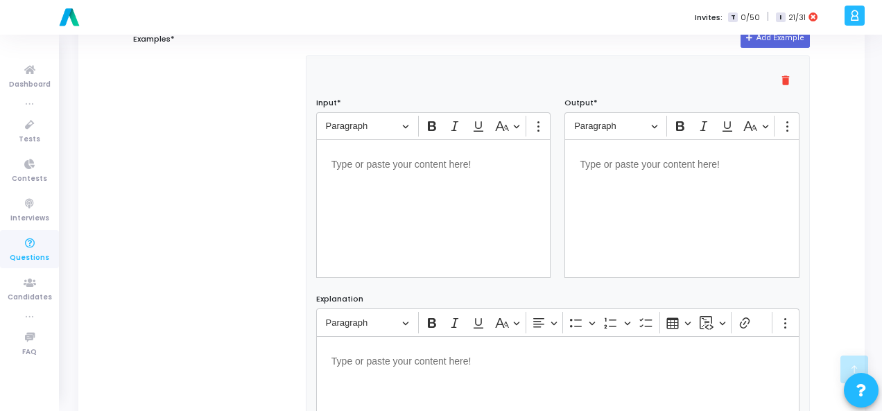
scroll to position [555, 0]
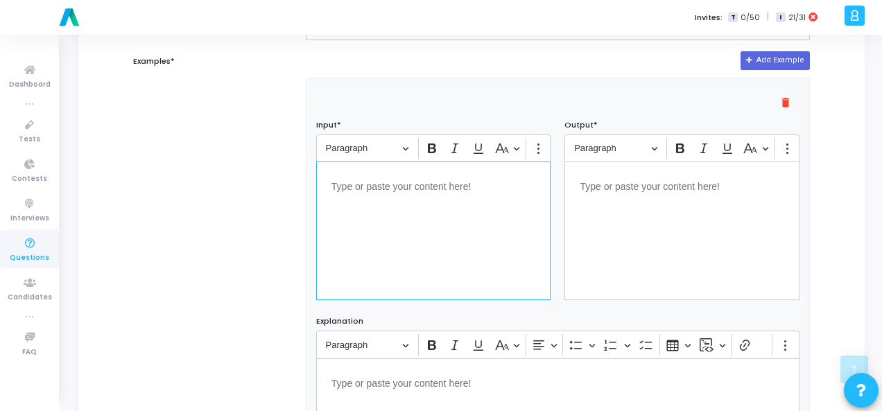
click at [422, 203] on div "Editor editing area: main" at bounding box center [433, 231] width 235 height 139
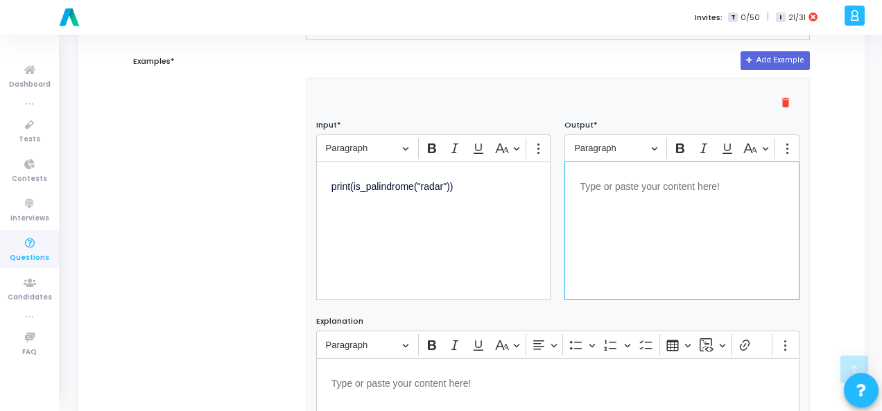
click at [598, 192] on div "Editor editing area: main" at bounding box center [681, 231] width 235 height 139
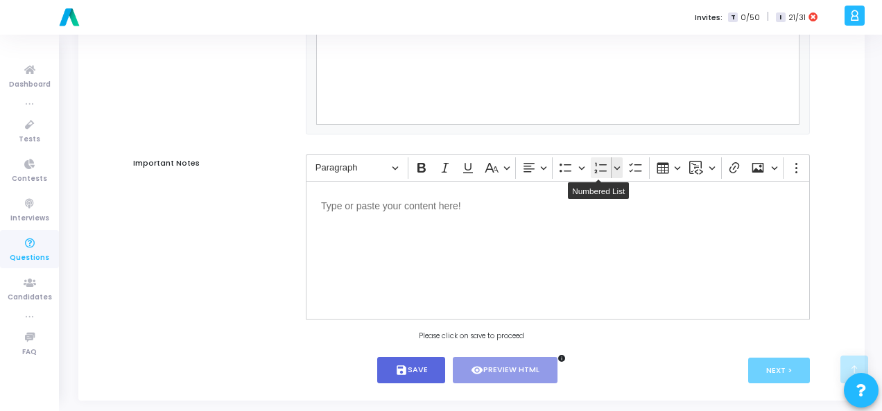
scroll to position [942, 0]
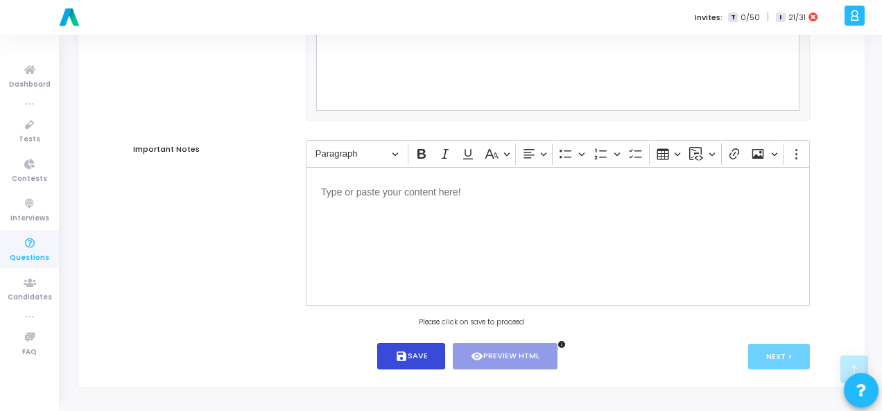
click at [420, 353] on button "save Save" at bounding box center [411, 356] width 69 height 27
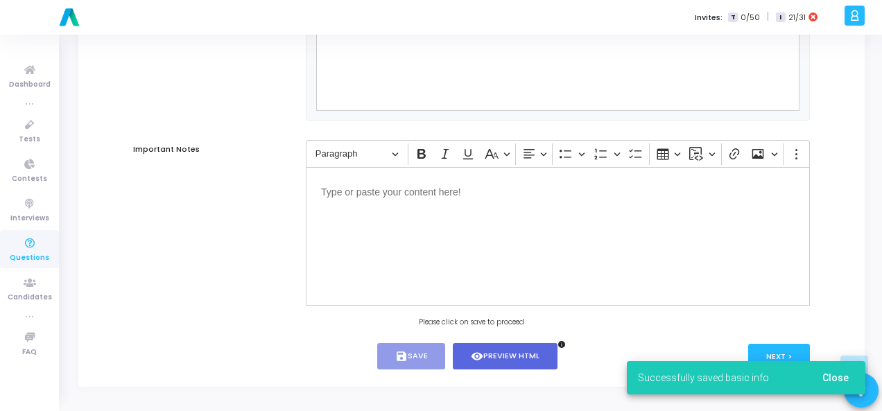
click at [790, 350] on div "Successfully saved basic info Close" at bounding box center [746, 378] width 272 height 67
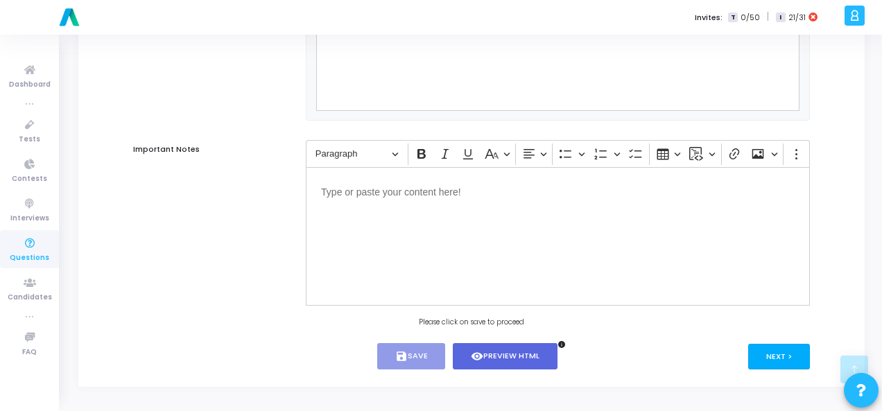
click at [790, 349] on button "Next >" at bounding box center [779, 357] width 62 height 26
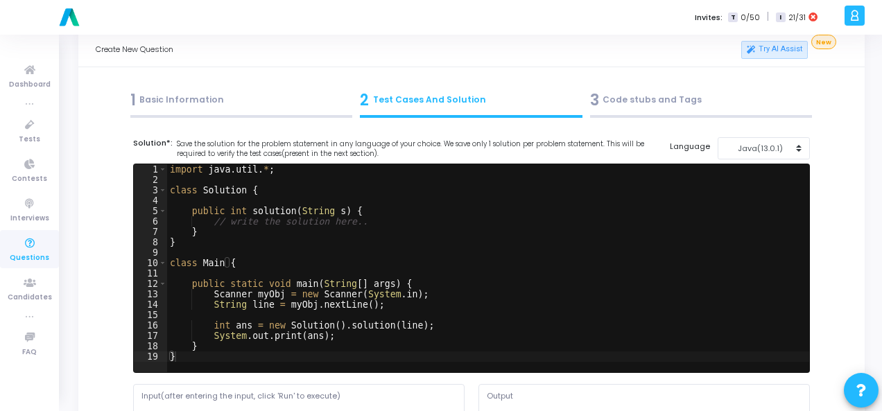
scroll to position [0, 0]
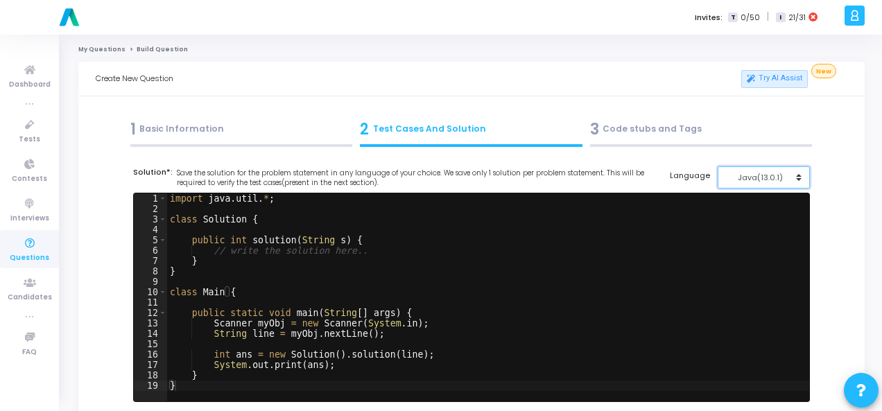
click at [796, 182] on button "Java(13.0.1)" at bounding box center [764, 177] width 92 height 23
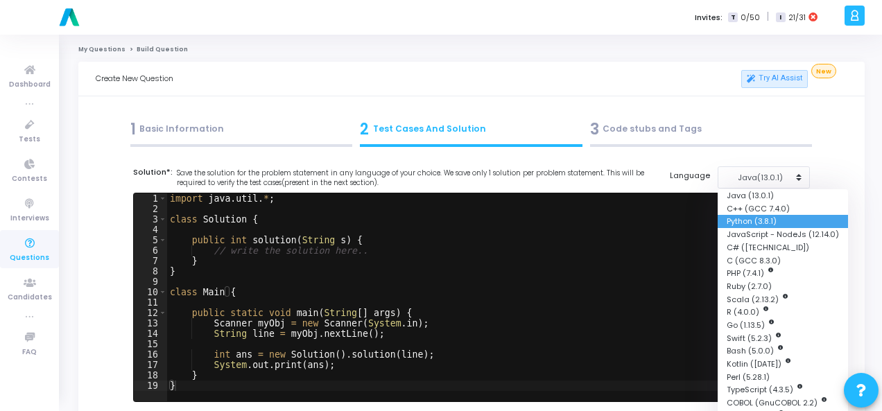
click at [781, 218] on button "Python (3.8.1)" at bounding box center [783, 221] width 130 height 13
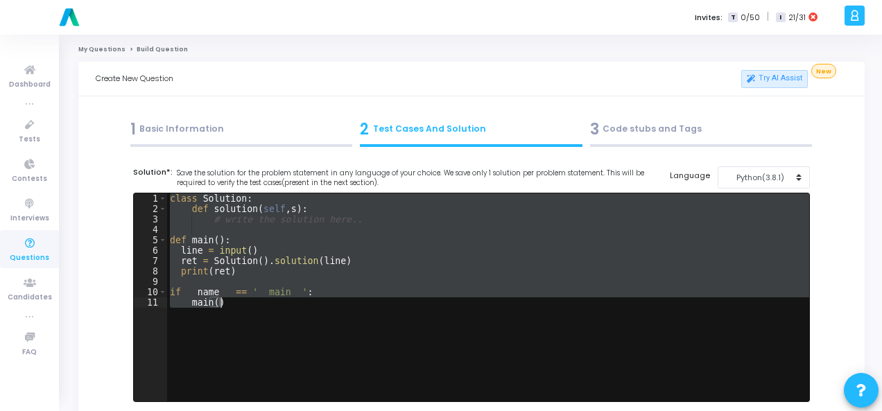
drag, startPoint x: 168, startPoint y: 198, endPoint x: 254, endPoint y: 309, distance: 140.4
click at [254, 309] on div "class Solution : def solution ( self , s ) : # write the solution here.. def ma…" at bounding box center [488, 307] width 642 height 229
type textarea "if __name__ == '__main__': main()"
paste textarea
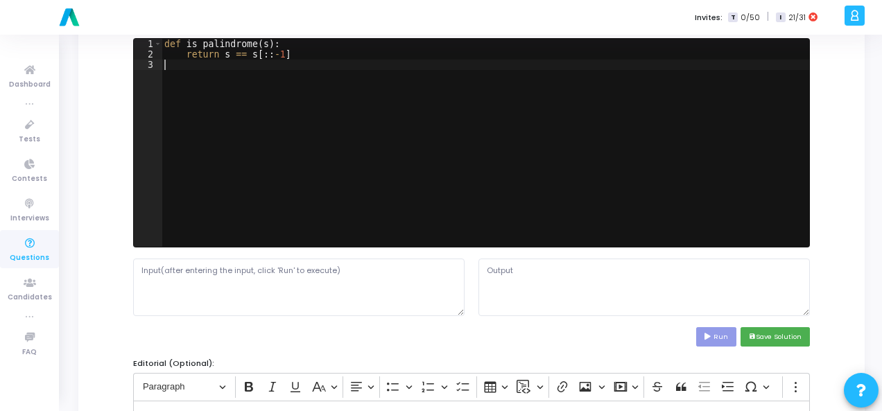
scroll to position [208, 0]
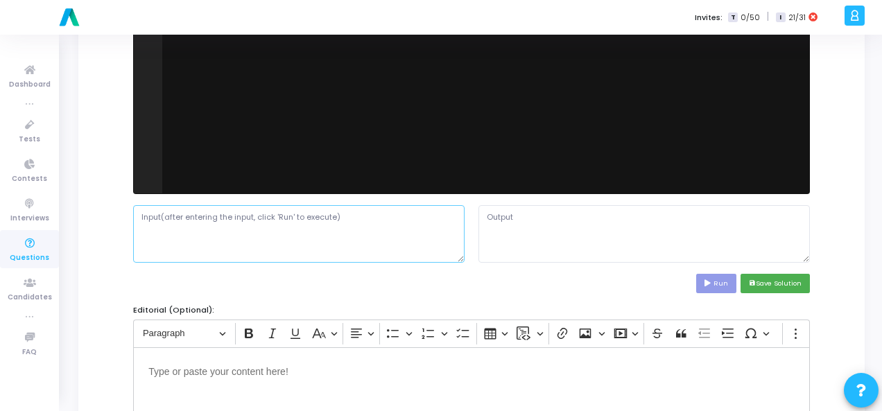
click at [286, 230] on textarea at bounding box center [298, 233] width 331 height 57
click at [306, 225] on textarea at bounding box center [298, 233] width 331 height 57
paste textarea "print(is_palindrome("radar"))"
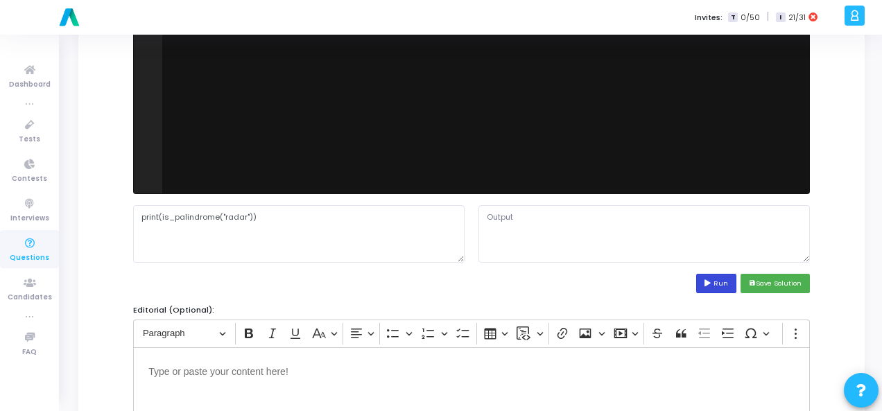
click at [706, 280] on button "Run" at bounding box center [716, 283] width 40 height 19
drag, startPoint x: 270, startPoint y: 214, endPoint x: 219, endPoint y: 221, distance: 51.7
click at [219, 221] on textarea "print(is_palindrome("radar"))" at bounding box center [298, 233] width 331 height 57
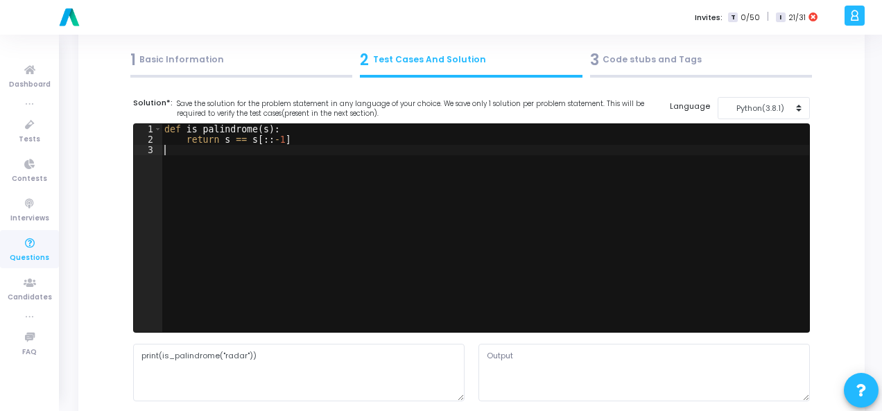
click at [196, 155] on div "def is_palindrome ( s ) : return s == s [ :: - 1 ]" at bounding box center [486, 238] width 648 height 229
paste textarea "print(is_palindrome("radar"))"
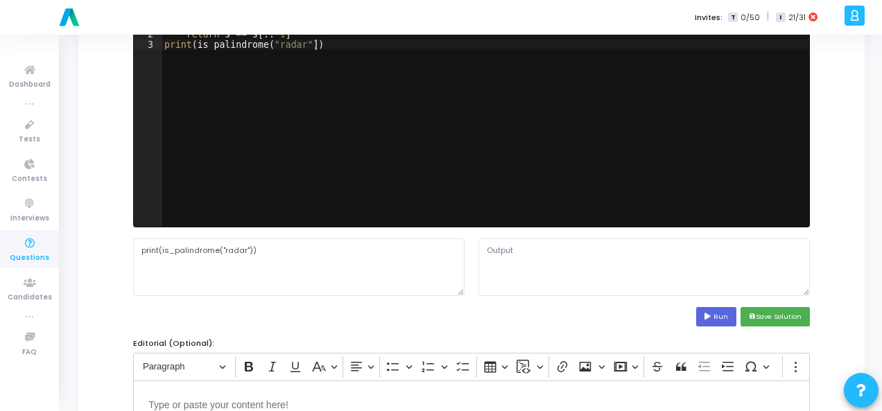
scroll to position [277, 0]
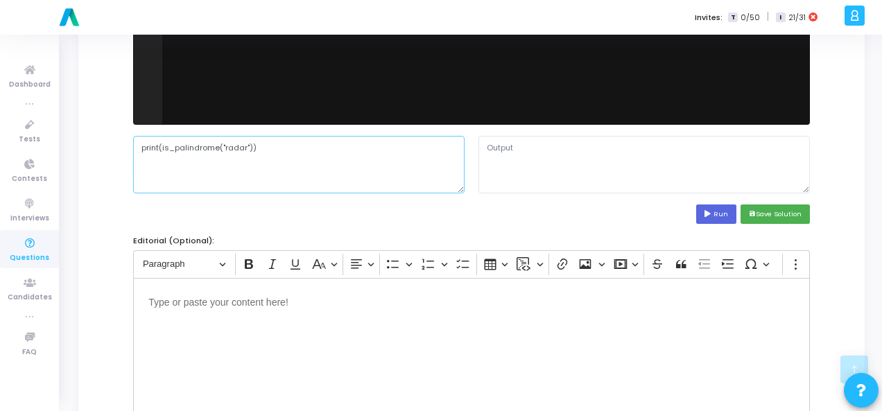
drag, startPoint x: 293, startPoint y: 152, endPoint x: 219, endPoint y: 156, distance: 73.6
click at [219, 156] on textarea "print(is_palindrome("radar"))" at bounding box center [298, 164] width 331 height 57
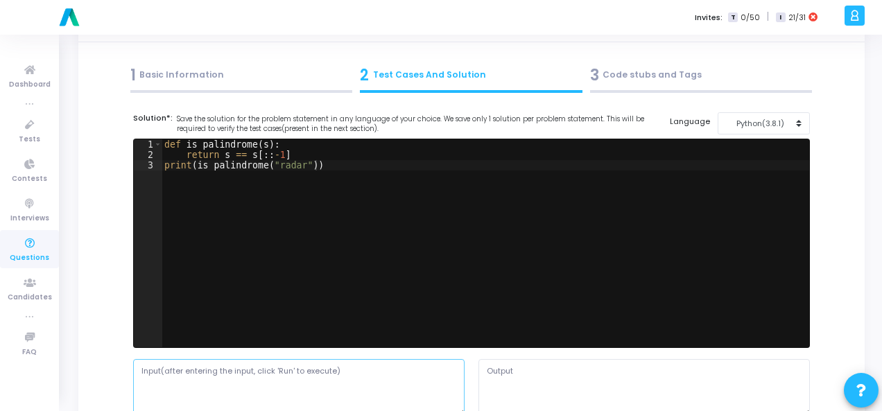
scroll to position [0, 0]
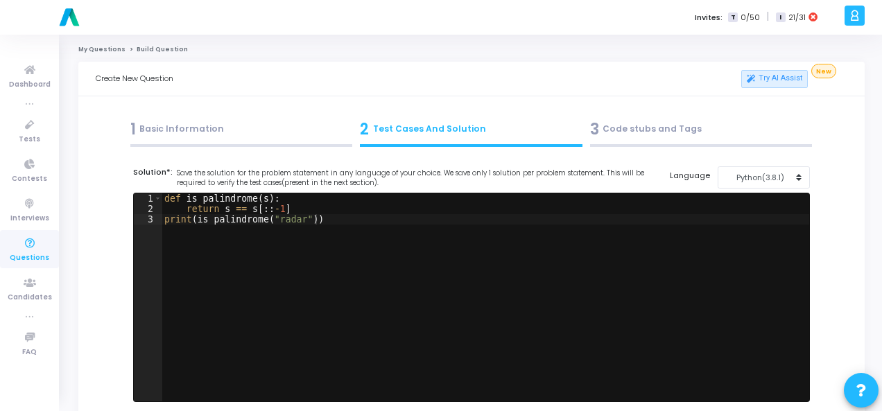
click at [277, 220] on div "def is_palindrome ( s ) : return s == s [ :: - 1 ] print ( is_palindrome ( "rad…" at bounding box center [486, 307] width 648 height 229
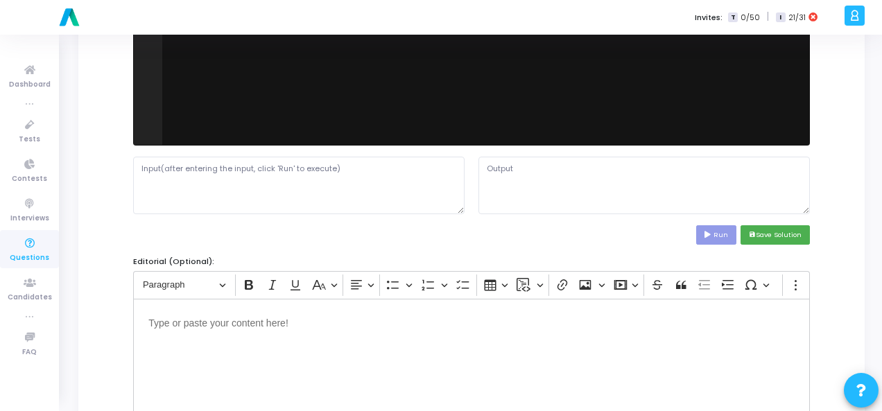
scroll to position [347, 0]
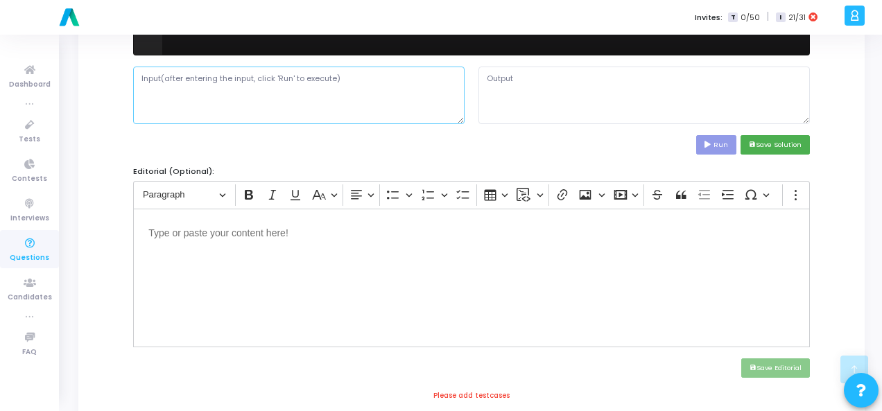
click at [214, 92] on textarea at bounding box center [298, 95] width 331 height 57
paste textarea "radar"
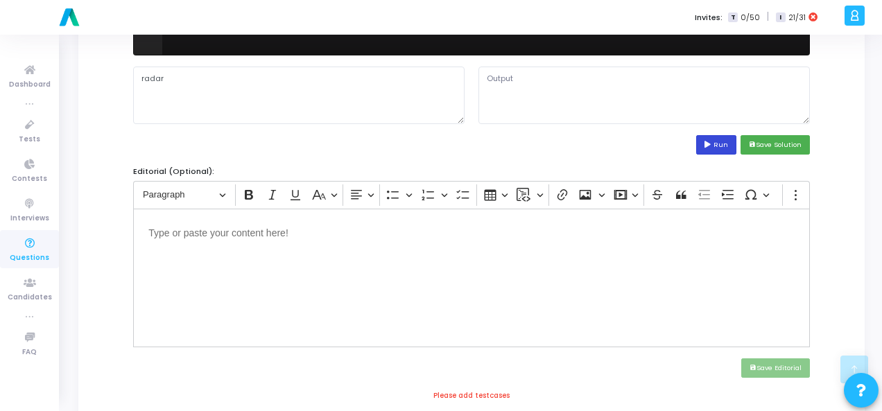
click at [711, 143] on icon at bounding box center [709, 144] width 9 height 7
click at [774, 142] on button "save Save Solution" at bounding box center [775, 144] width 69 height 19
click at [799, 137] on button "save Save Solution" at bounding box center [775, 144] width 69 height 19
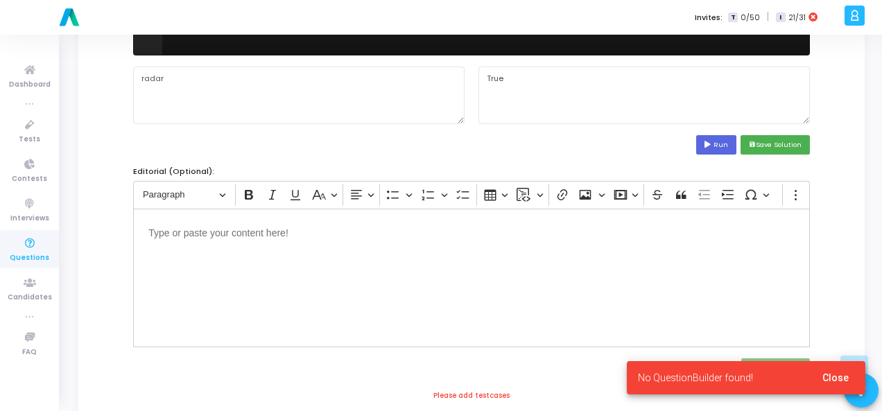
click at [752, 377] on cj-snackbar "No QuestionBuilder found! Close" at bounding box center [746, 377] width 239 height 33
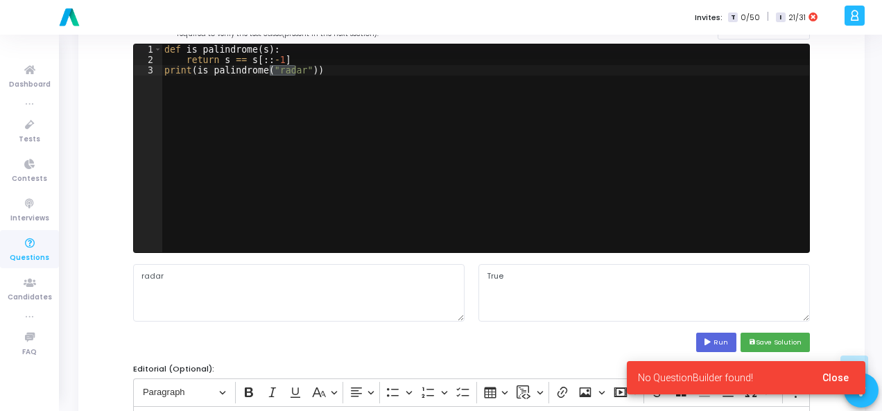
scroll to position [0, 0]
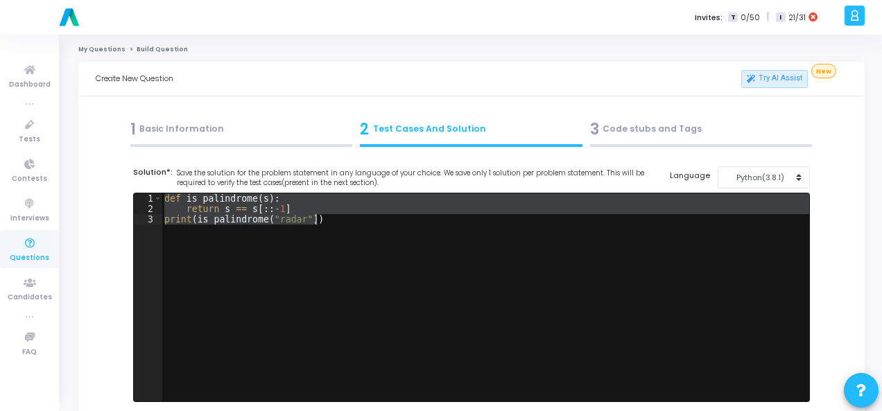
drag, startPoint x: 164, startPoint y: 196, endPoint x: 335, endPoint y: 249, distance: 178.7
click at [335, 249] on div "def is_palindrome ( s ) : return s == s [ :: - 1 ] print ( is_palindrome ( "rad…" at bounding box center [486, 307] width 648 height 229
paste textarea
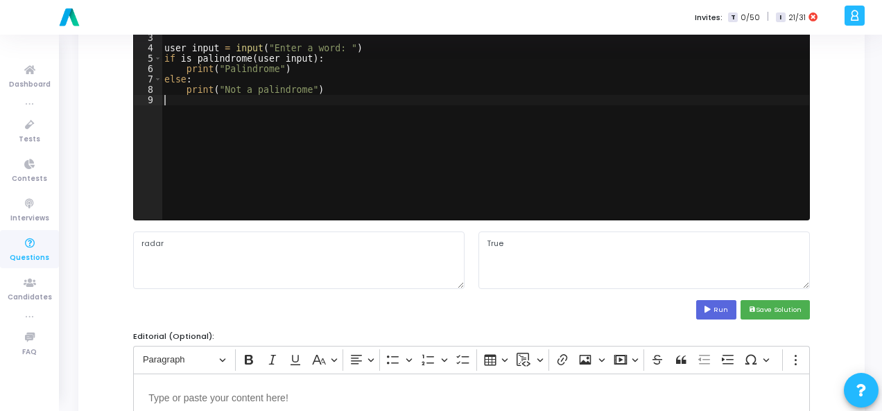
scroll to position [208, 0]
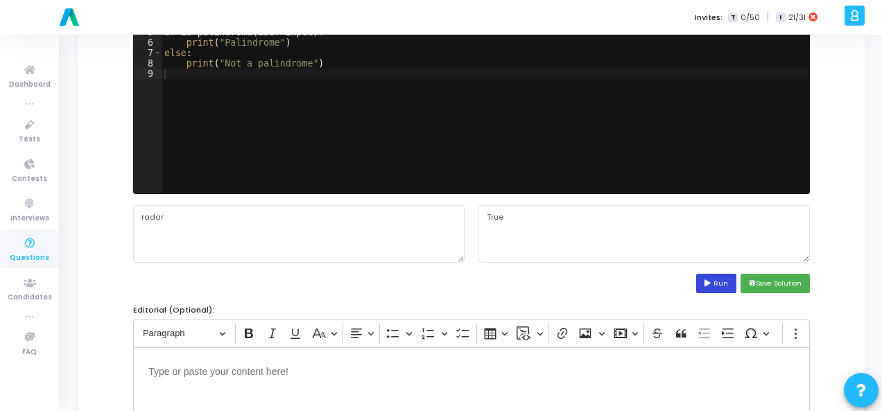
click at [705, 278] on button "Run" at bounding box center [716, 283] width 40 height 19
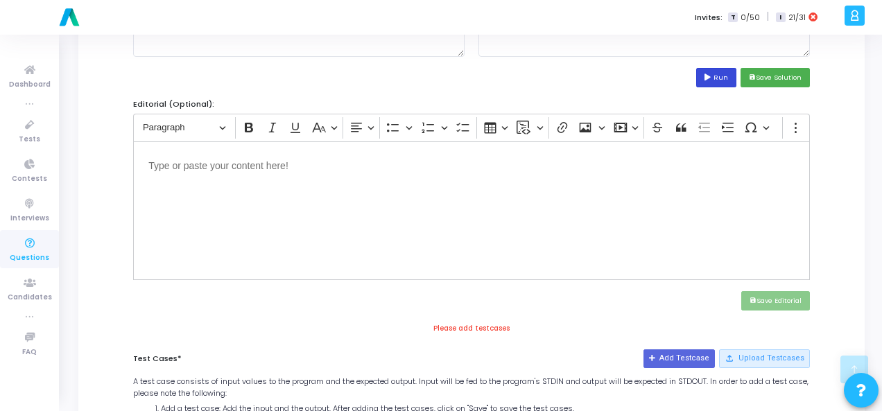
scroll to position [416, 0]
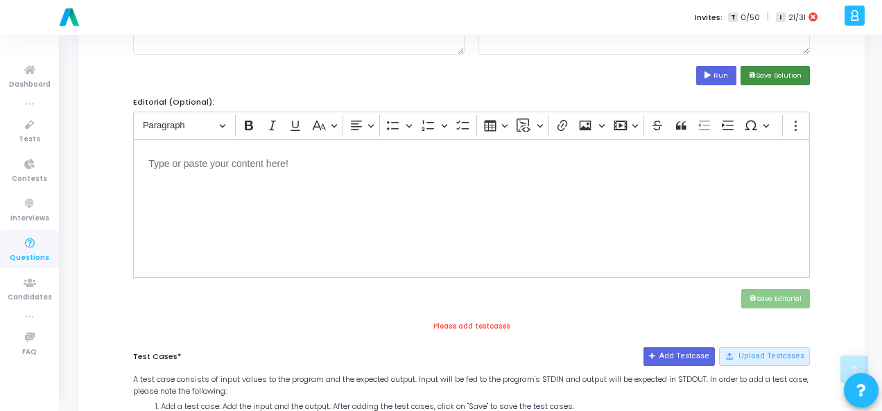
click at [764, 67] on button "save Save Solution" at bounding box center [775, 75] width 69 height 19
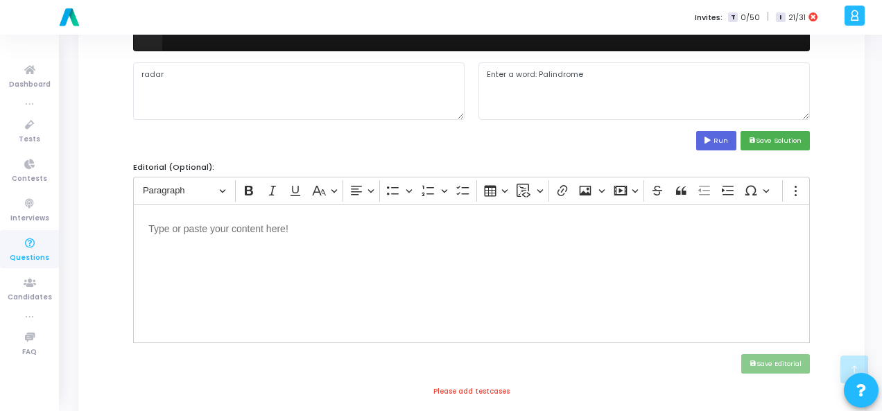
scroll to position [258, 0]
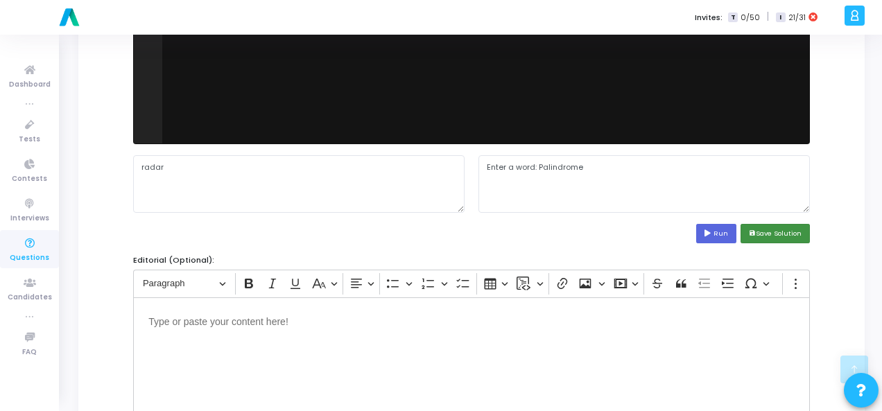
click at [770, 231] on button "save Save Solution" at bounding box center [775, 233] width 69 height 19
click at [771, 228] on button "save Save Solution" at bounding box center [775, 233] width 69 height 19
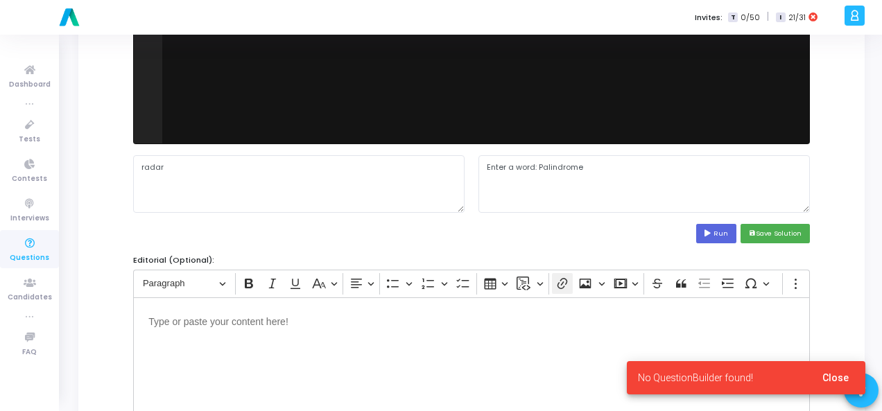
scroll to position [0, 0]
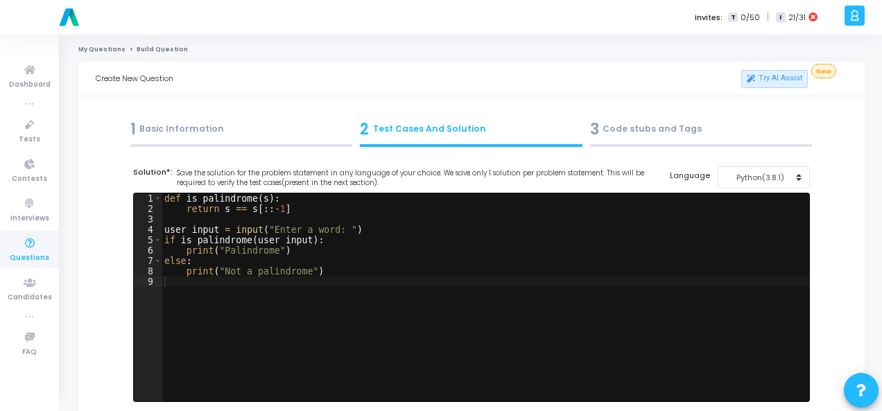
click at [187, 129] on div "1 Basic Information" at bounding box center [241, 129] width 223 height 23
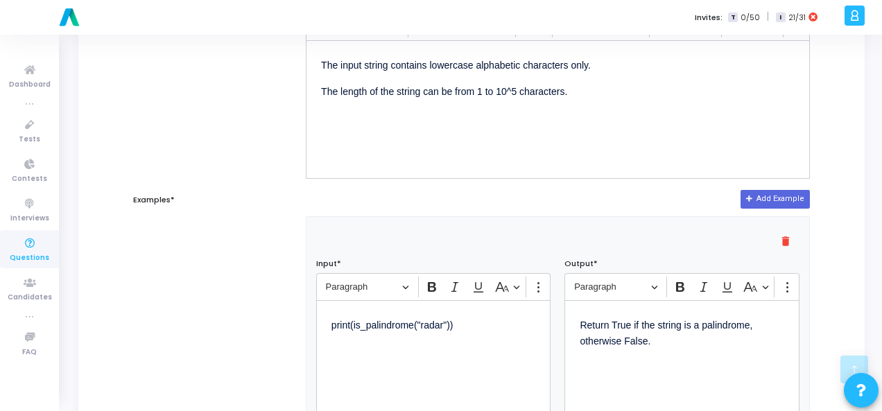
scroll to position [485, 0]
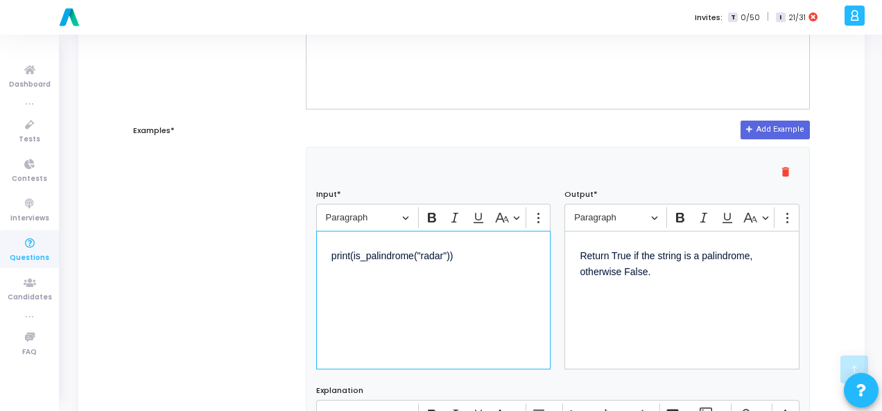
drag, startPoint x: 478, startPoint y: 256, endPoint x: 315, endPoint y: 256, distance: 163.0
click at [316, 256] on div "print(is_palindrome("radar"))" at bounding box center [433, 300] width 235 height 139
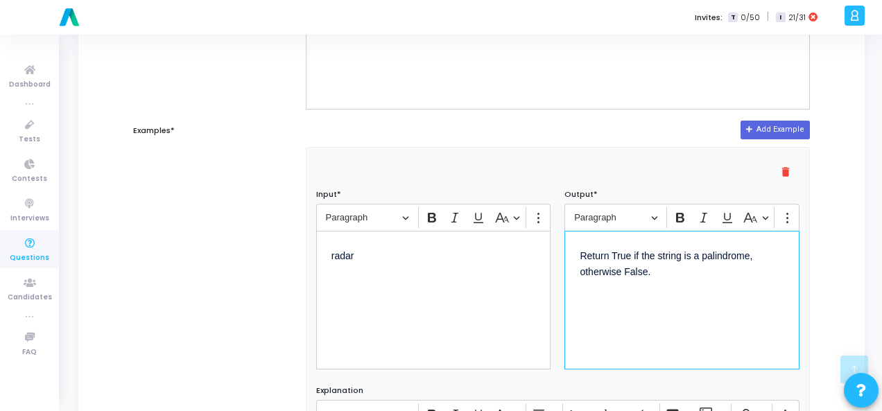
drag, startPoint x: 662, startPoint y: 269, endPoint x: 572, endPoint y: 248, distance: 92.0
click at [572, 248] on div "Return True if the string is a palindrome, otherwise False." at bounding box center [681, 300] width 235 height 139
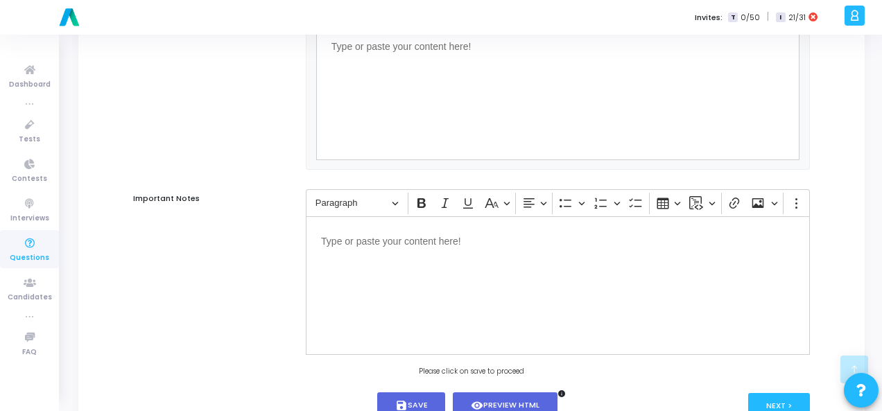
scroll to position [942, 0]
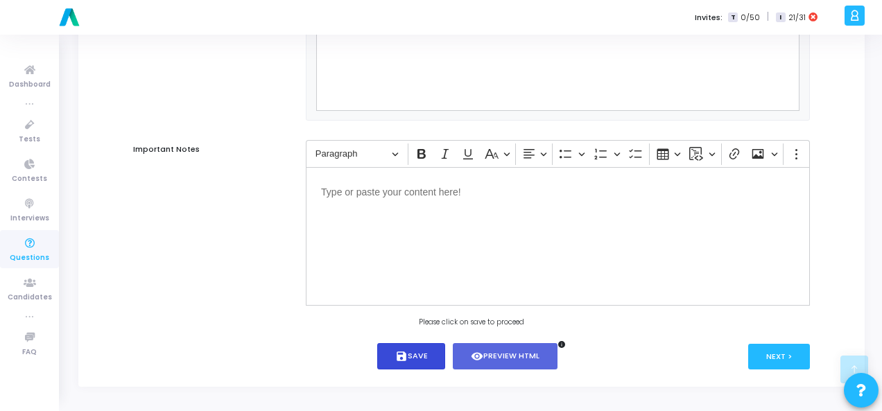
click at [402, 355] on icon "save" at bounding box center [401, 356] width 12 height 12
click at [768, 351] on button "Next >" at bounding box center [779, 357] width 62 height 26
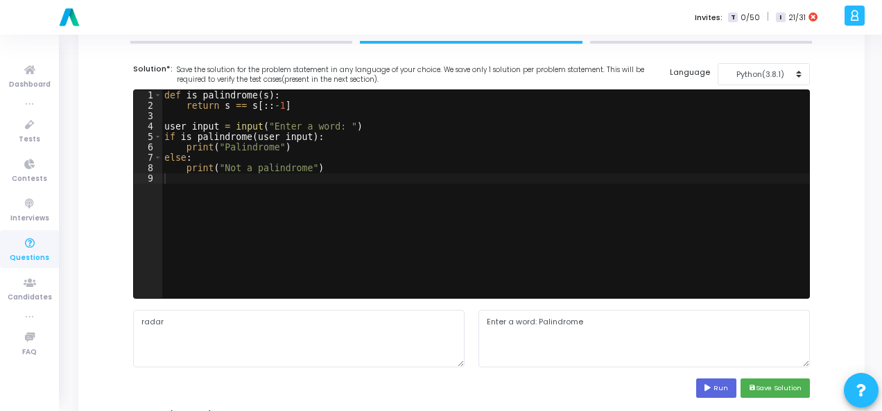
scroll to position [208, 0]
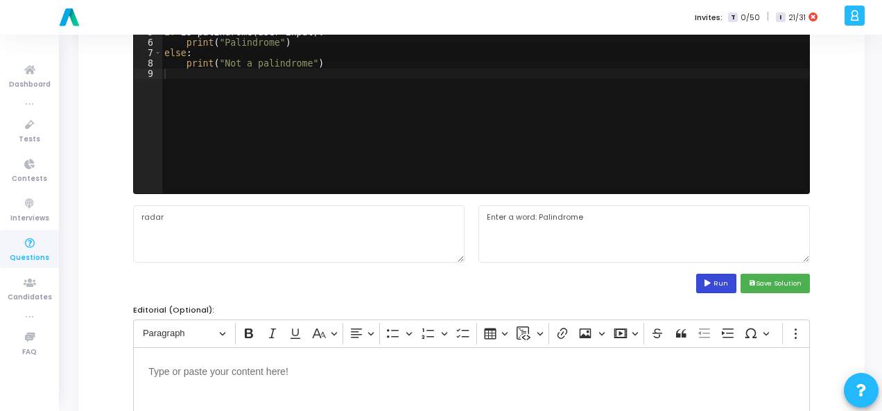
click at [711, 274] on button "Run" at bounding box center [716, 283] width 40 height 19
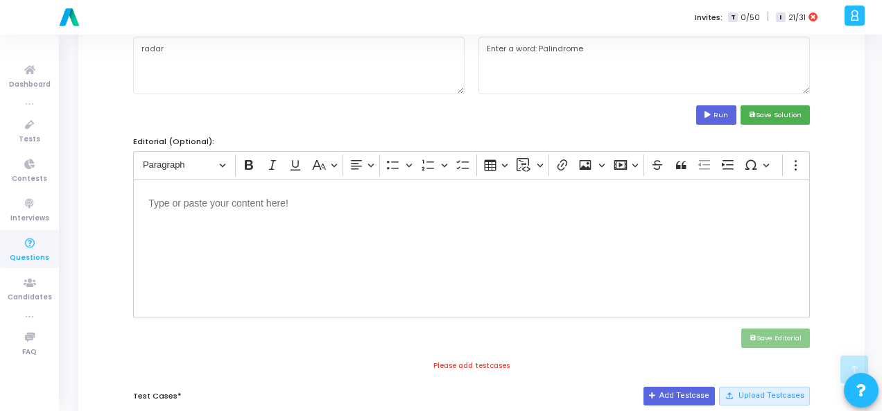
scroll to position [416, 0]
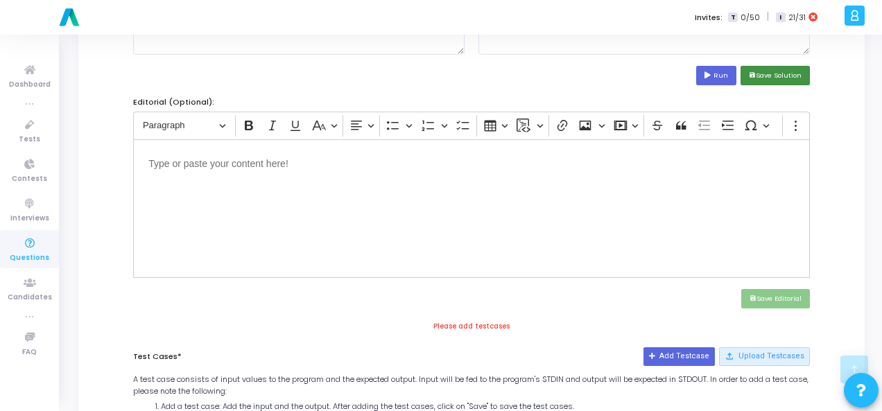
click at [764, 74] on button "save Save Solution" at bounding box center [775, 75] width 69 height 19
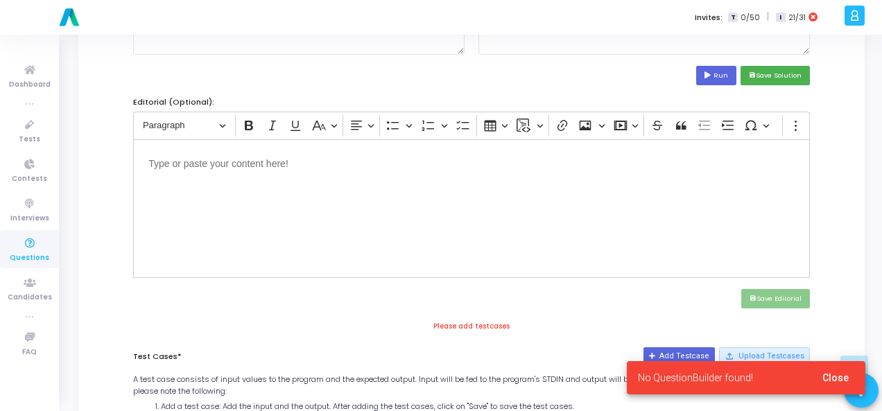
scroll to position [139, 0]
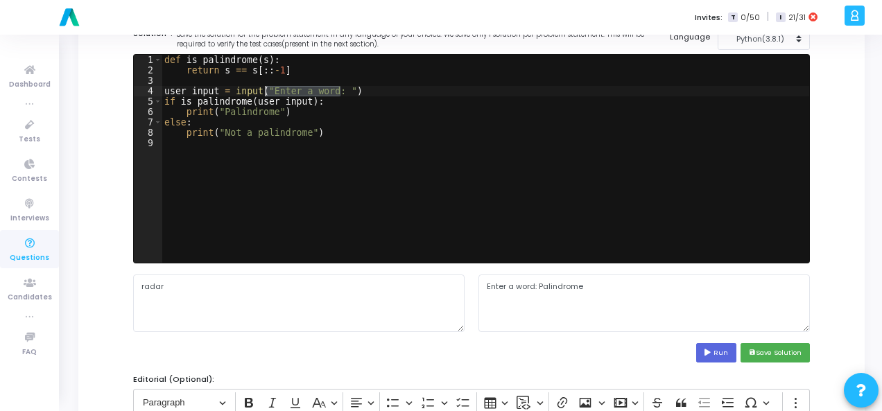
drag, startPoint x: 340, startPoint y: 91, endPoint x: 266, endPoint y: 89, distance: 74.2
click at [266, 89] on div "def is_palindrome ( s ) : return s == s [ :: - 1 ] user_input = input ( "Enter …" at bounding box center [486, 169] width 648 height 229
click at [711, 358] on button "Run" at bounding box center [716, 352] width 40 height 19
click at [778, 350] on button "save Save Solution" at bounding box center [775, 352] width 69 height 19
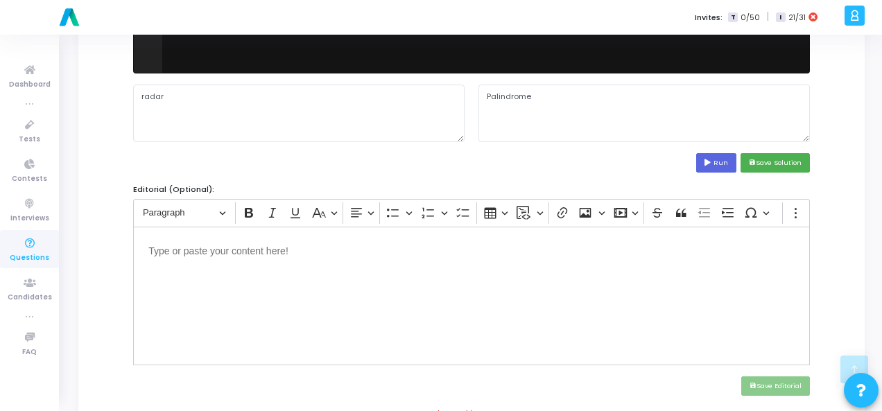
scroll to position [416, 0]
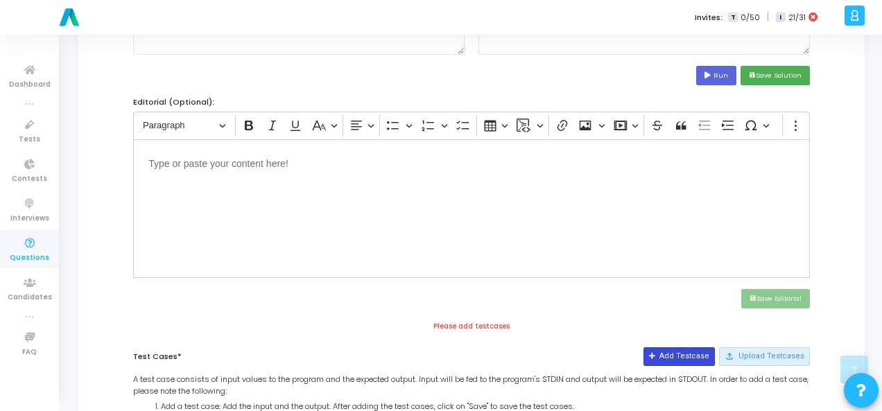
click at [685, 349] on button "Add Testcase" at bounding box center [678, 356] width 71 height 18
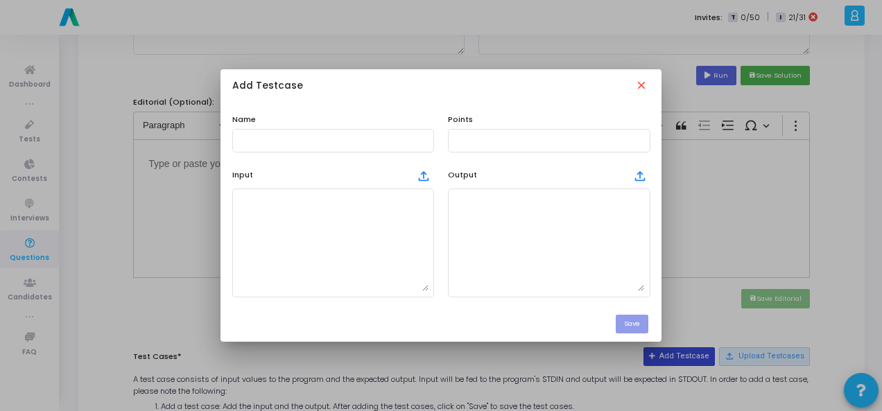
scroll to position [0, 0]
click at [291, 135] on div at bounding box center [333, 140] width 191 height 26
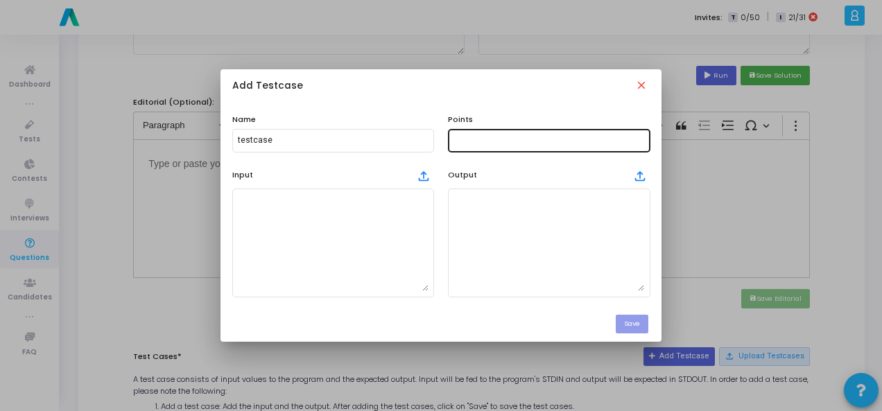
click at [494, 146] on div at bounding box center [548, 140] width 191 height 26
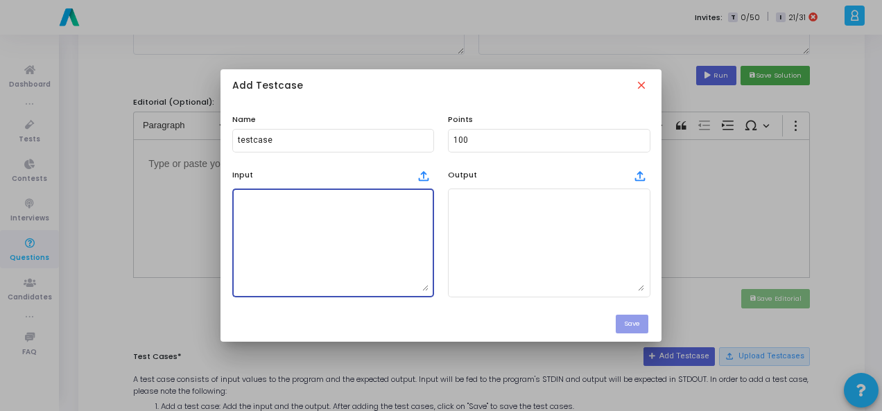
click at [355, 228] on textarea at bounding box center [333, 242] width 191 height 97
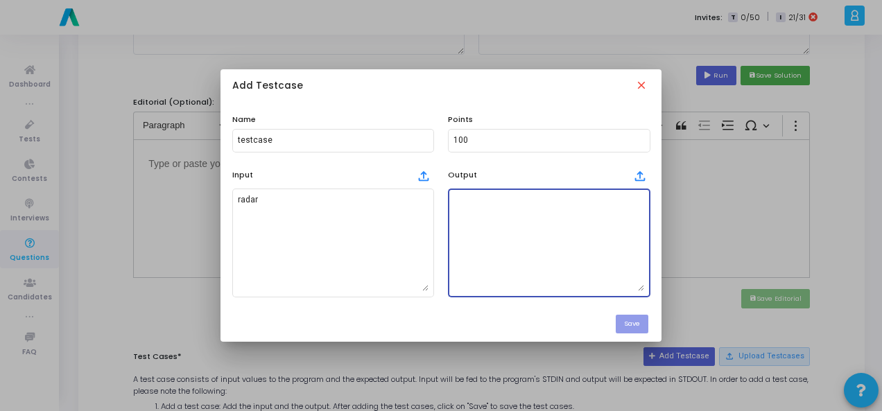
click at [519, 211] on textarea at bounding box center [548, 242] width 191 height 97
click at [466, 200] on textarea "pallindrome" at bounding box center [548, 242] width 191 height 97
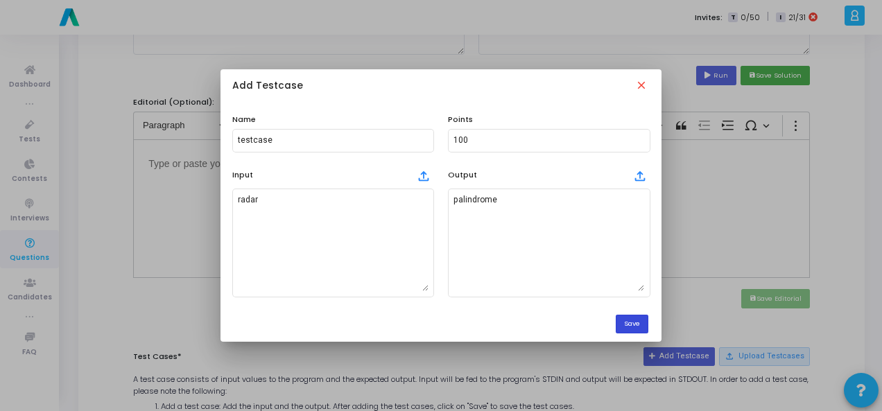
click at [628, 325] on button "Save" at bounding box center [632, 324] width 33 height 19
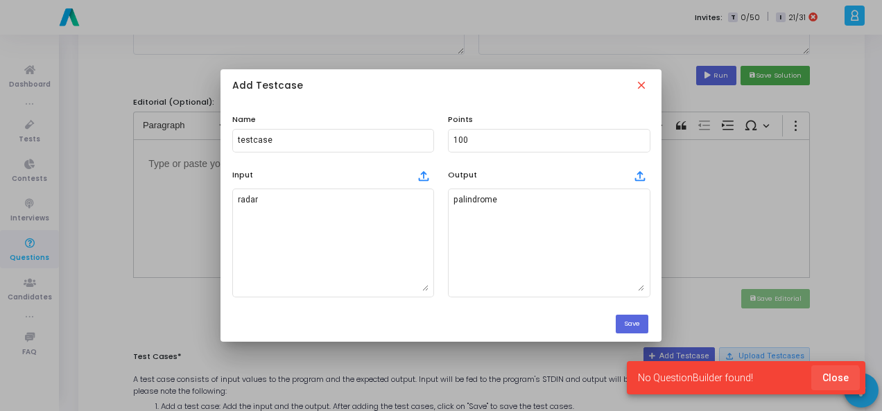
click at [832, 381] on span "Close" at bounding box center [835, 377] width 26 height 11
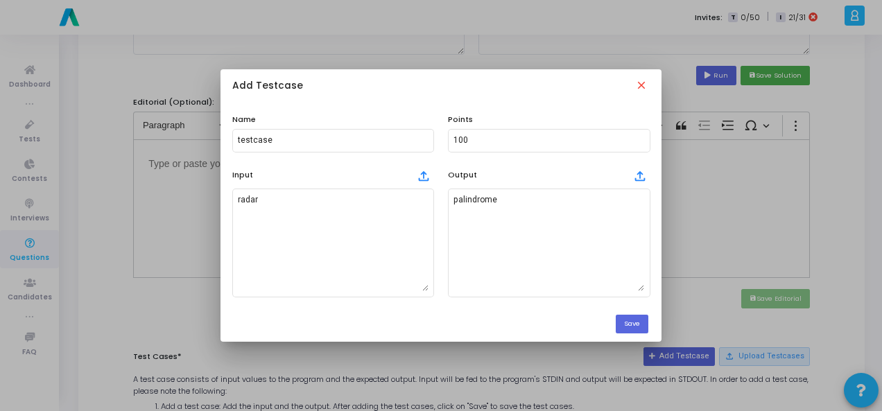
click at [638, 78] on div "Add Testcase close" at bounding box center [441, 86] width 441 height 35
click at [638, 84] on mat-icon "close" at bounding box center [642, 86] width 15 height 15
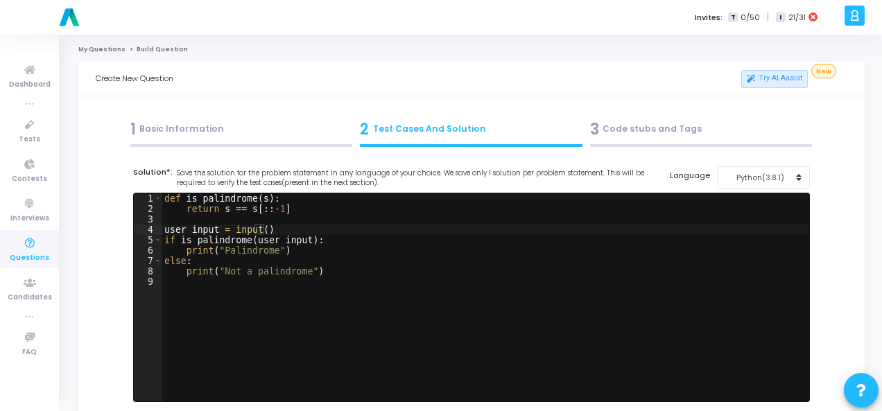
click at [265, 142] on div "1 Basic Information" at bounding box center [241, 132] width 230 height 37
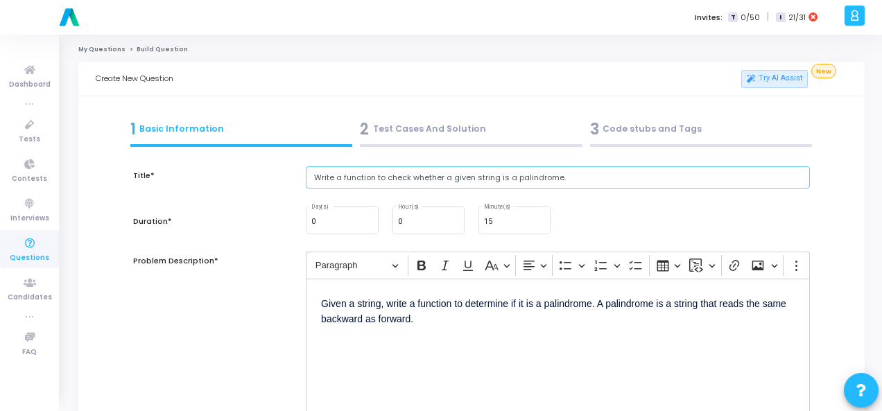
click at [419, 184] on input "Write a function to check whether a given string is a palindrome." at bounding box center [558, 177] width 504 height 23
click at [419, 180] on input "Write a function to check whether a given string is a palindrome." at bounding box center [558, 177] width 504 height 23
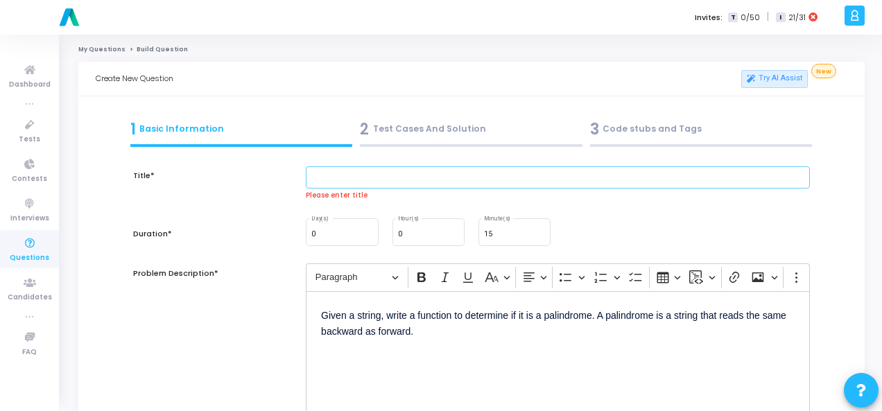
paste input "Write a function to flatten a nested list"
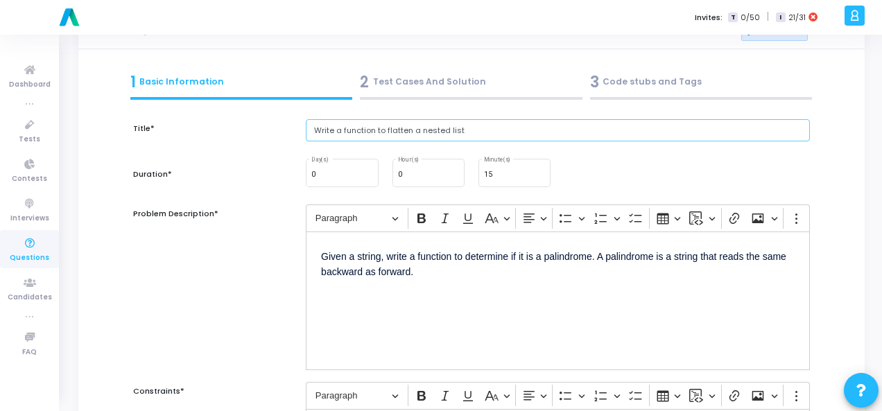
scroll to position [69, 0]
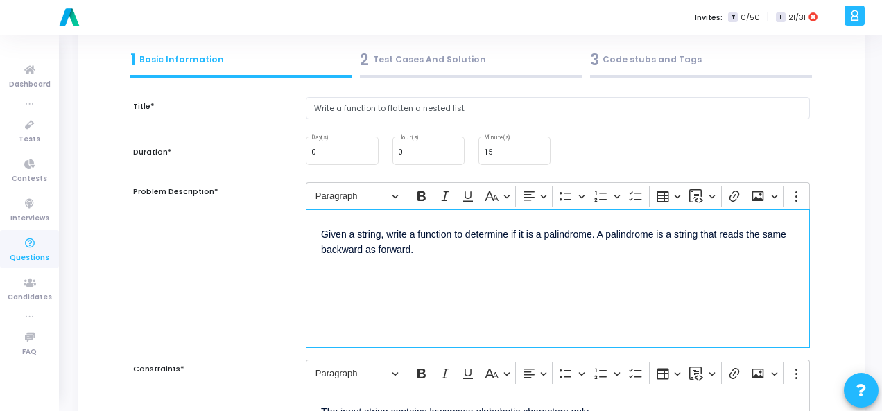
drag, startPoint x: 322, startPoint y: 234, endPoint x: 410, endPoint y: 253, distance: 90.9
click at [410, 253] on p "Given a string, write a function to determine if it is a palindrome. A palindro…" at bounding box center [558, 241] width 474 height 33
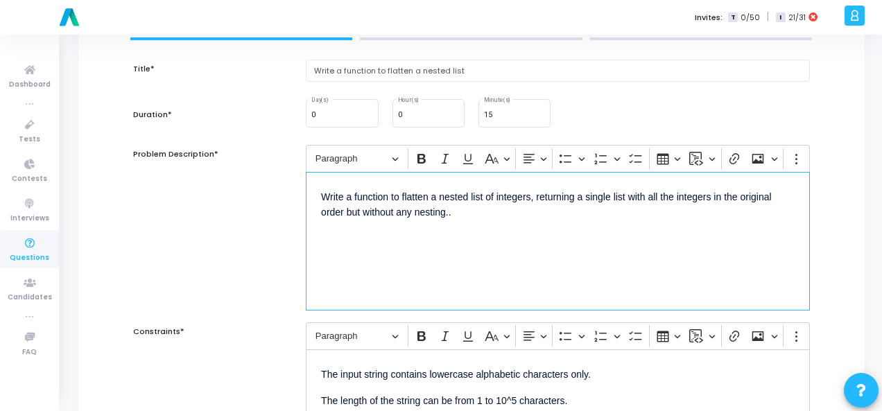
scroll to position [347, 0]
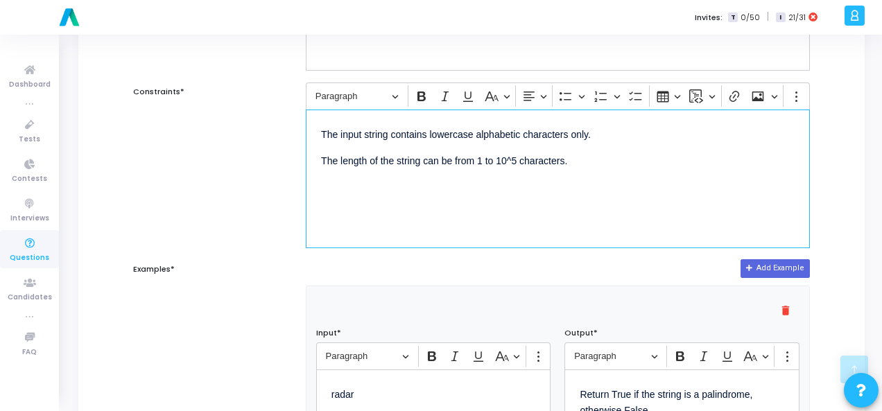
drag, startPoint x: 319, startPoint y: 132, endPoint x: 581, endPoint y: 180, distance: 266.4
click at [581, 180] on div "The input string contains lowercase alphabetic characters only. The length of t…" at bounding box center [558, 179] width 504 height 139
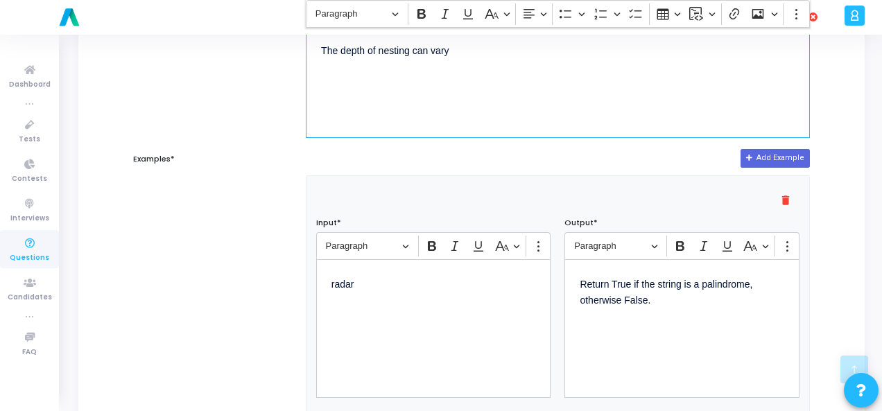
scroll to position [485, 0]
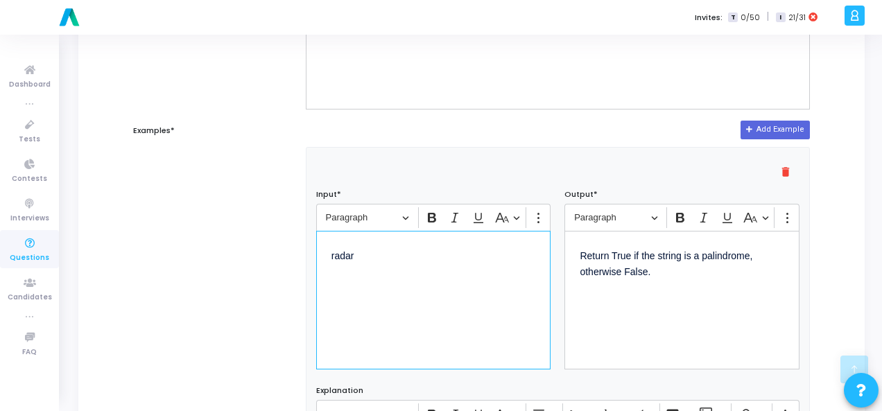
click at [343, 252] on p "radar" at bounding box center [433, 254] width 205 height 17
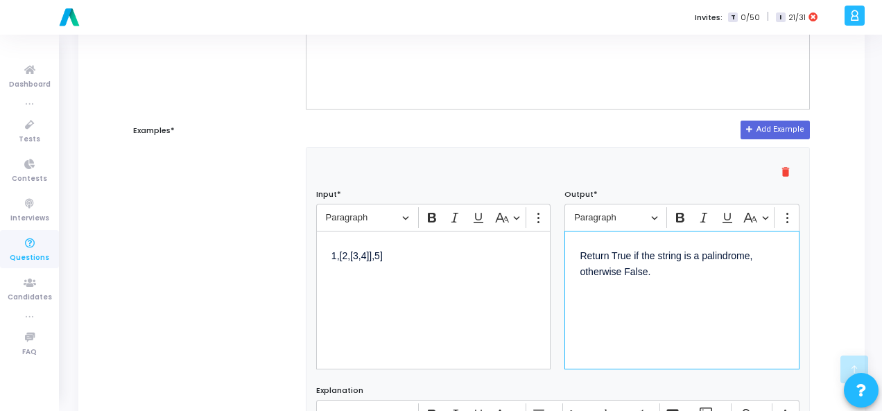
drag, startPoint x: 574, startPoint y: 255, endPoint x: 664, endPoint y: 273, distance: 91.1
click at [664, 273] on div "Return True if the string is a palindrome, otherwise False." at bounding box center [681, 300] width 235 height 139
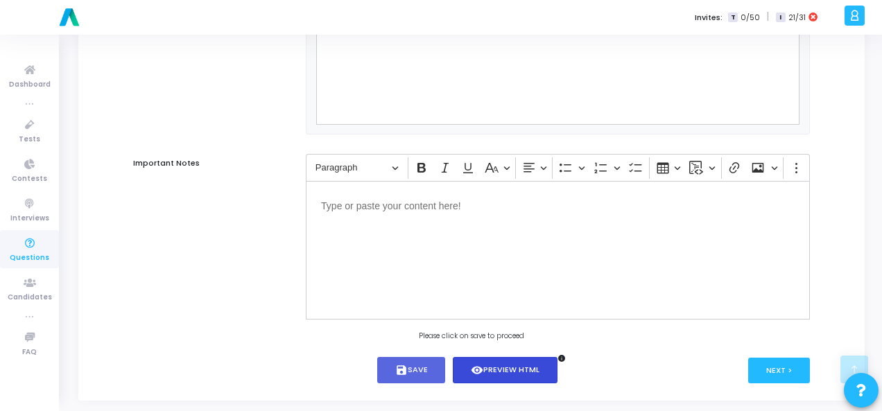
scroll to position [942, 0]
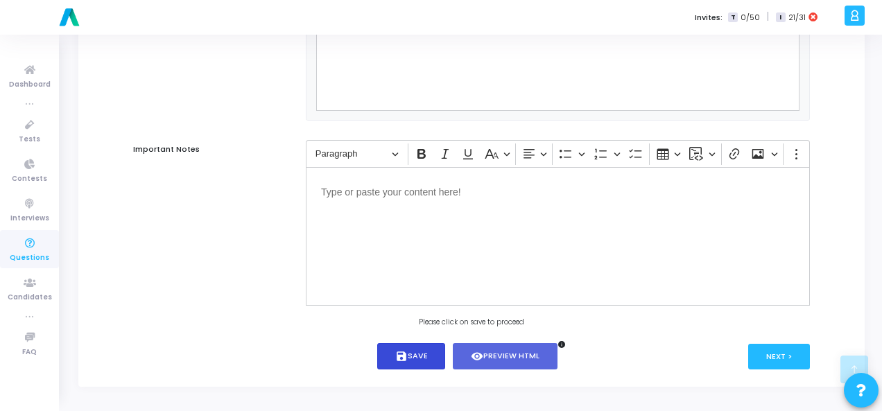
click at [409, 350] on button "save Save" at bounding box center [411, 356] width 69 height 27
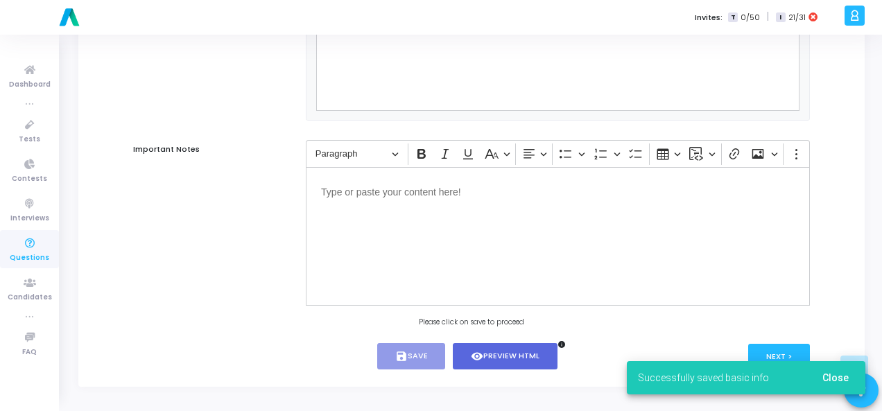
click at [825, 379] on span "Close" at bounding box center [835, 377] width 26 height 11
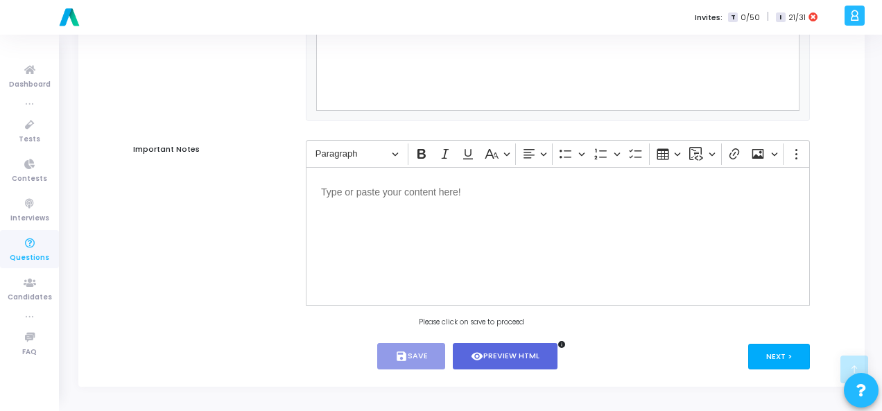
click at [771, 349] on button "Next >" at bounding box center [779, 357] width 62 height 26
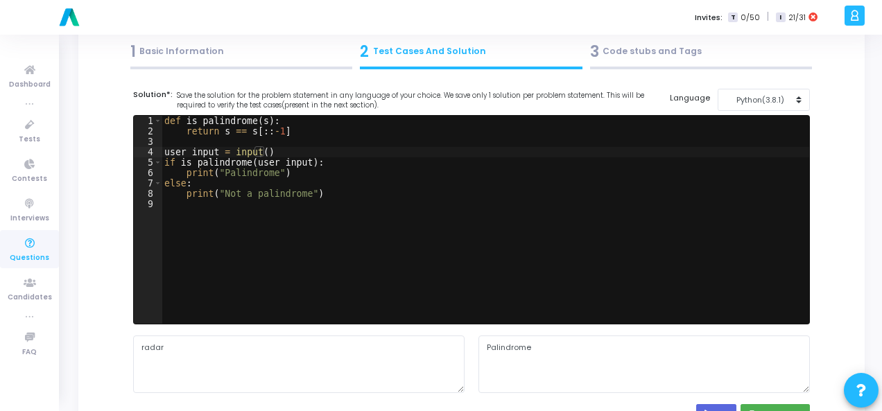
scroll to position [0, 0]
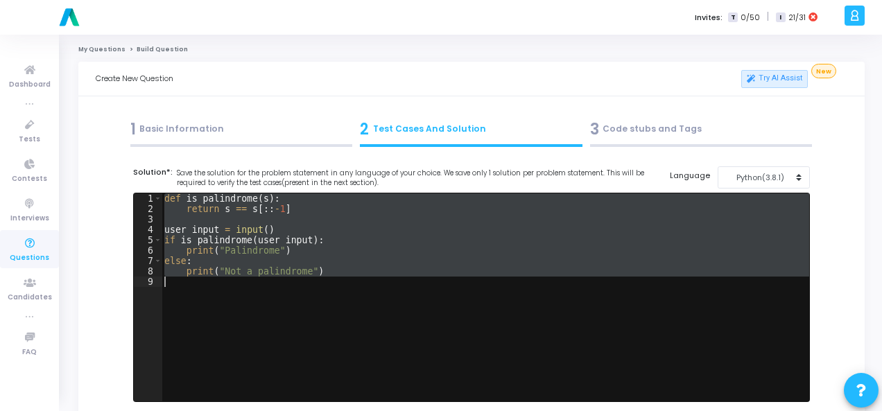
drag, startPoint x: 164, startPoint y: 197, endPoint x: 352, endPoint y: 277, distance: 204.8
click at [352, 277] on div "def is_palindrome ( s ) : return s == s [ :: - 1 ] user_input = input ( ) if is…" at bounding box center [486, 307] width 648 height 229
paste textarea
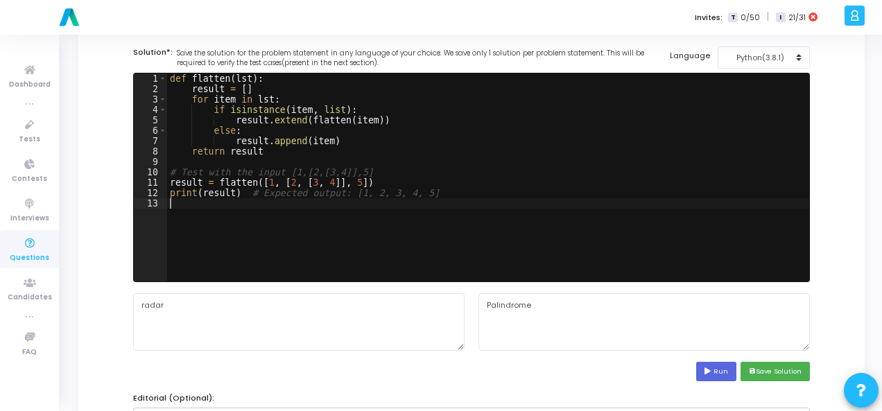
scroll to position [277, 0]
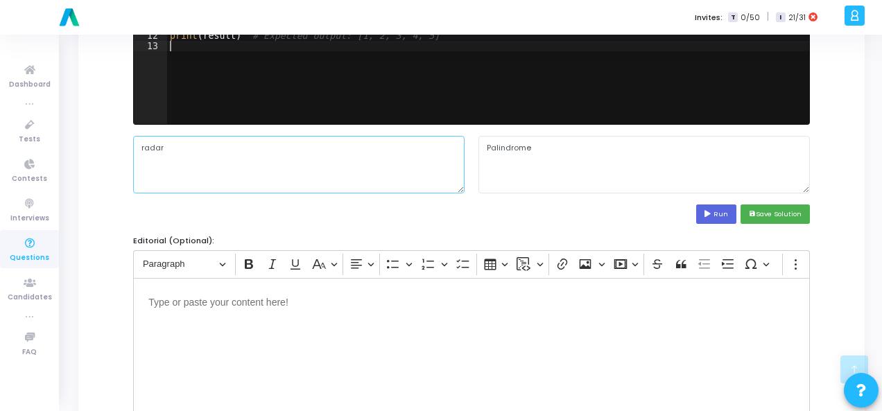
click at [272, 162] on textarea "radar" at bounding box center [298, 164] width 331 height 57
paste textarea "[1,[2,[3,4]],5]"
click at [706, 210] on button "Run" at bounding box center [716, 214] width 40 height 19
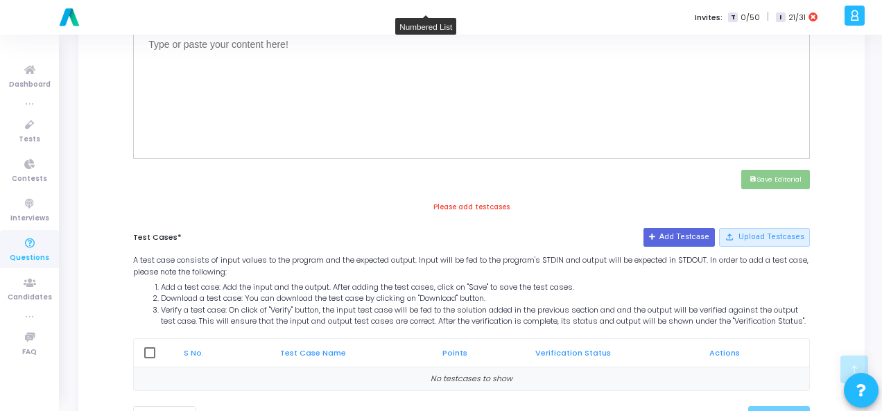
scroll to position [555, 0]
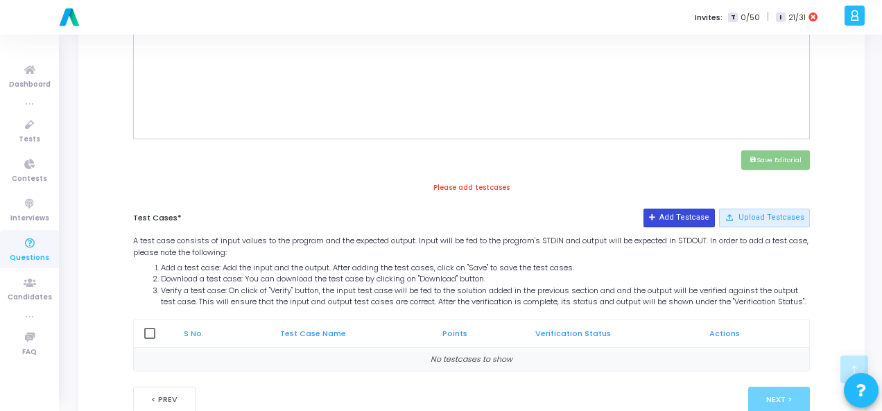
click at [684, 216] on button "Add Testcase" at bounding box center [678, 218] width 71 height 18
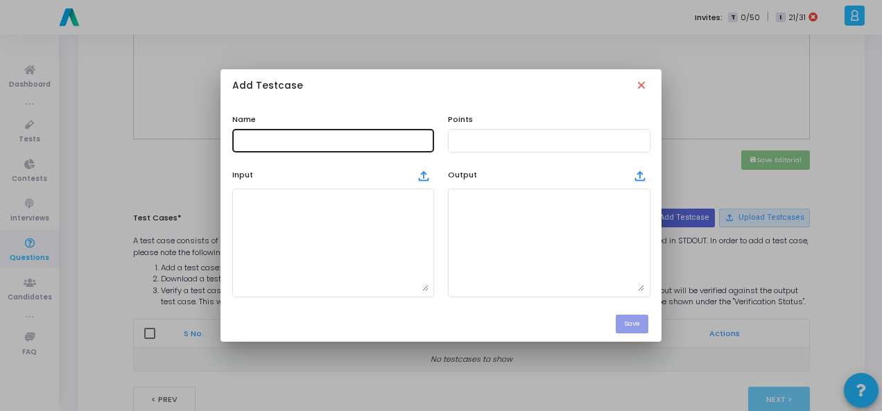
click at [351, 148] on div at bounding box center [333, 140] width 191 height 26
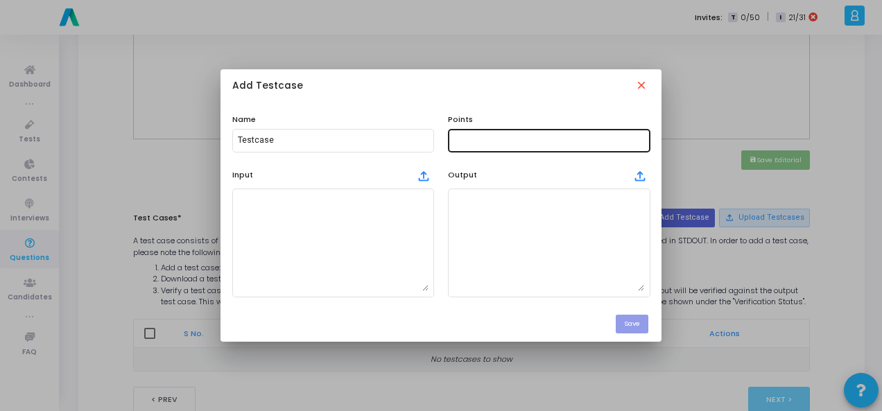
click at [467, 145] on div at bounding box center [548, 140] width 191 height 26
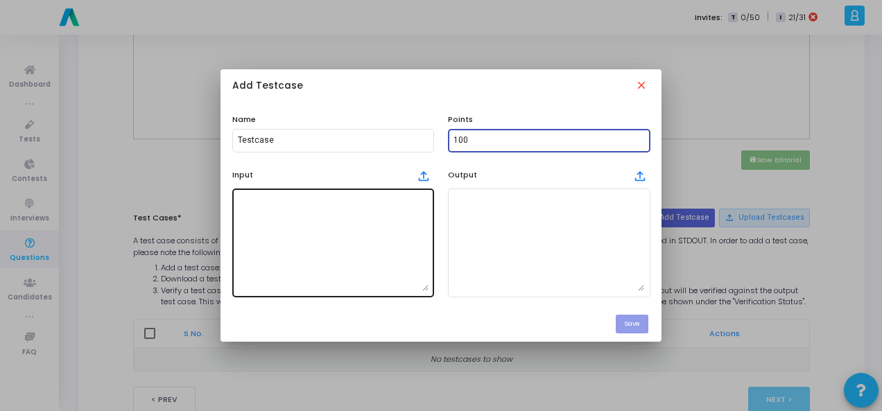
click at [301, 236] on textarea at bounding box center [333, 242] width 191 height 97
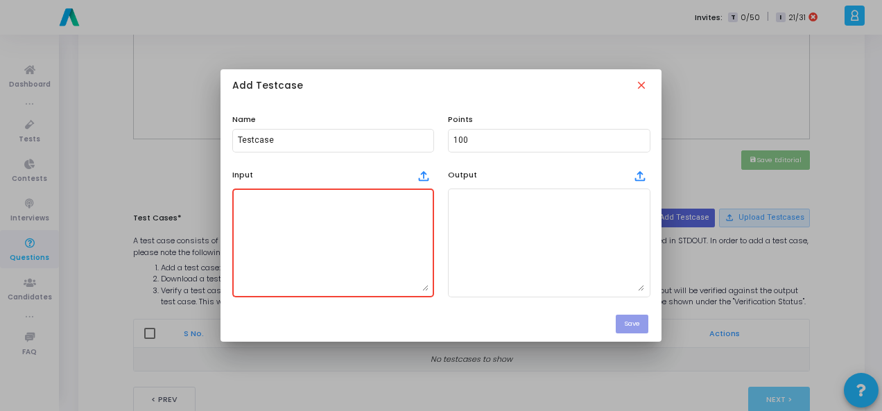
paste textarea "[1,[2,[3,4]],5]"
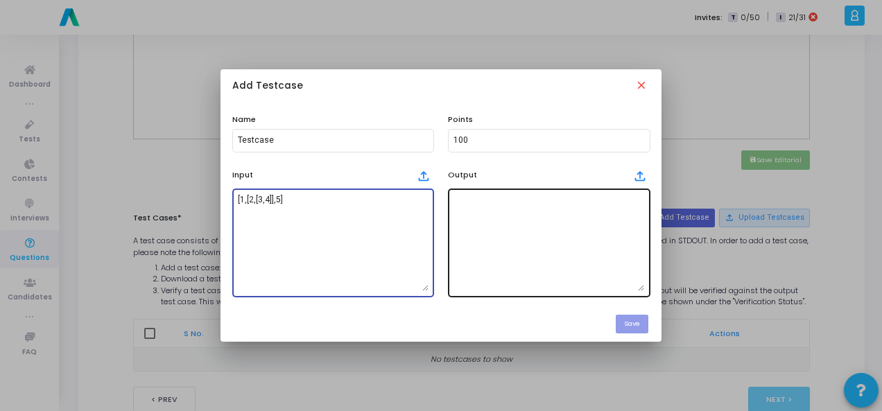
click at [520, 208] on textarea at bounding box center [548, 242] width 191 height 97
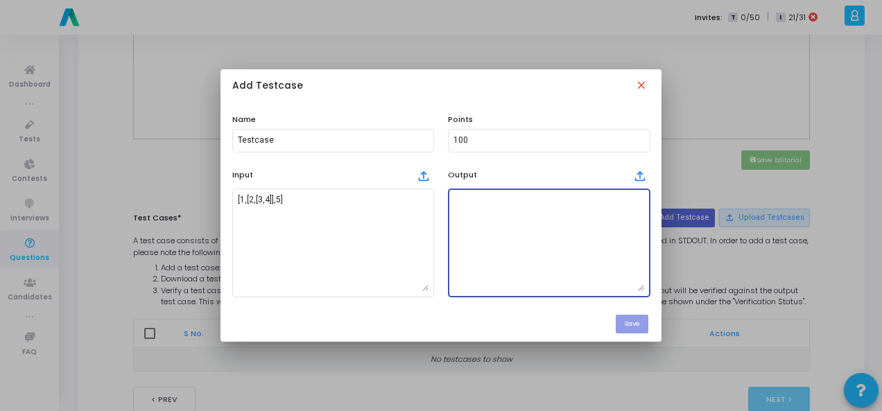
paste textarea "[1,2,3,4,5]"
click at [636, 323] on button "Save" at bounding box center [632, 324] width 33 height 19
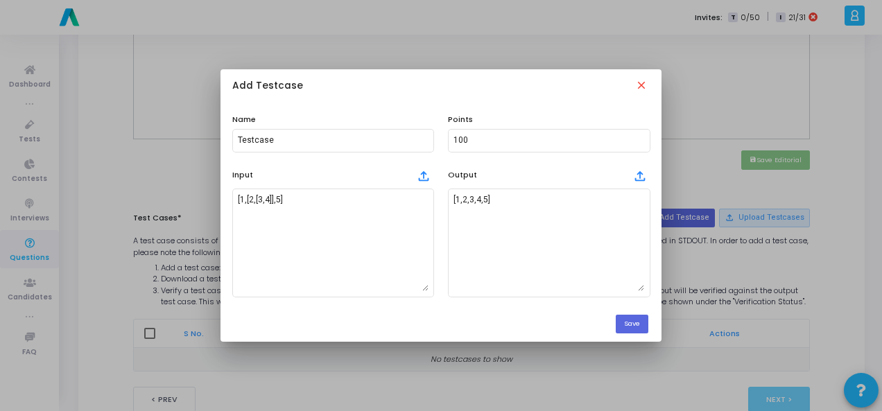
click at [632, 85] on div "Add Testcase close" at bounding box center [441, 86] width 441 height 35
click at [640, 85] on mat-icon "close" at bounding box center [642, 86] width 15 height 15
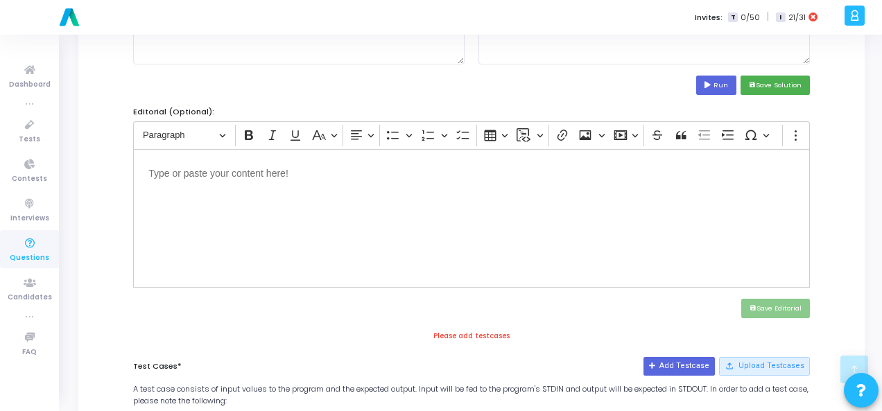
scroll to position [277, 0]
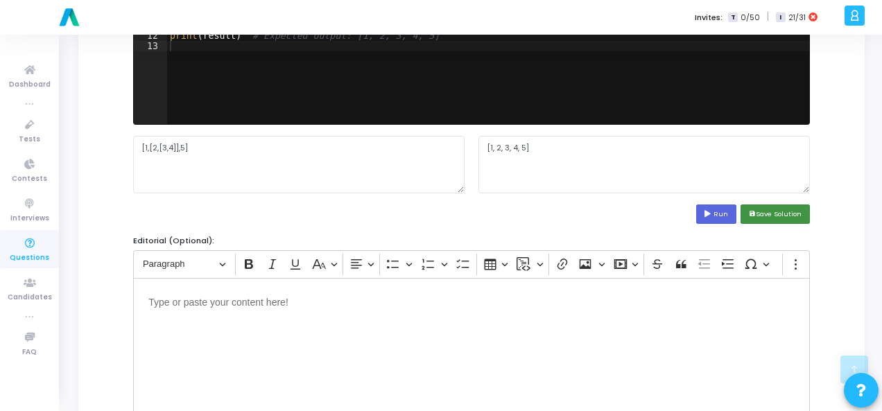
click at [789, 215] on button "save Save Solution" at bounding box center [775, 214] width 69 height 19
click at [747, 215] on button "save Save Solution" at bounding box center [775, 214] width 69 height 19
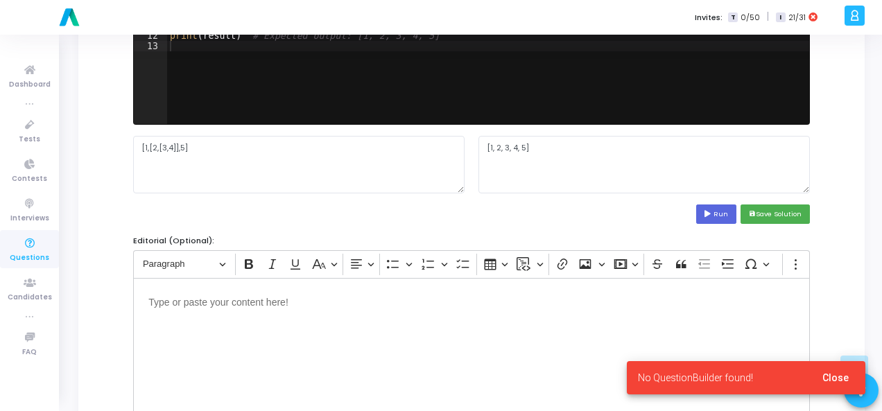
click at [824, 378] on span "Close" at bounding box center [835, 377] width 26 height 11
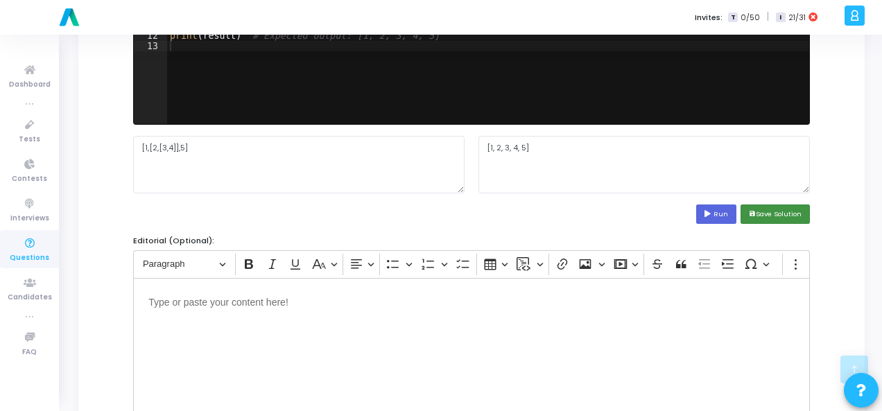
click at [790, 217] on button "save Save Solution" at bounding box center [775, 214] width 69 height 19
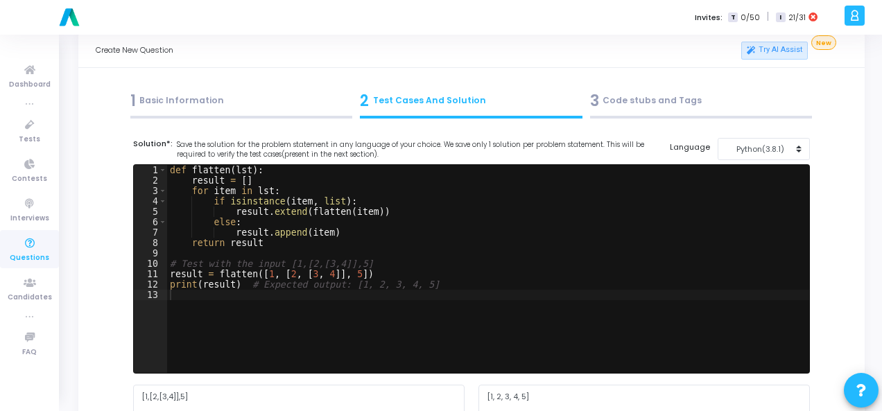
scroll to position [0, 0]
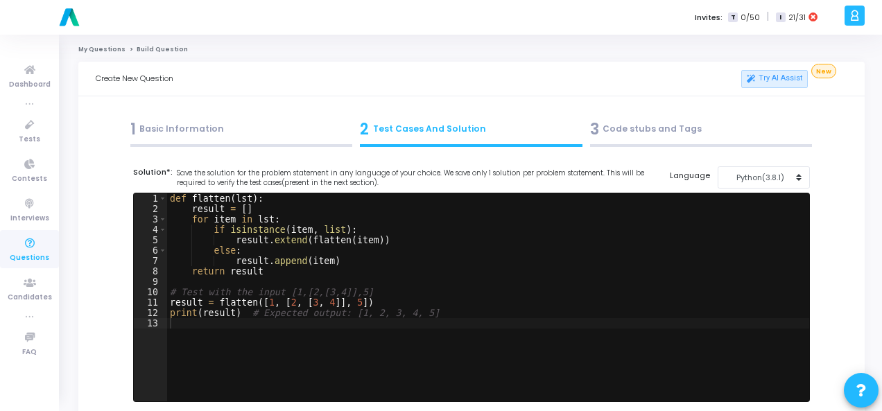
click at [301, 116] on div "1 Basic Information" at bounding box center [241, 132] width 230 height 37
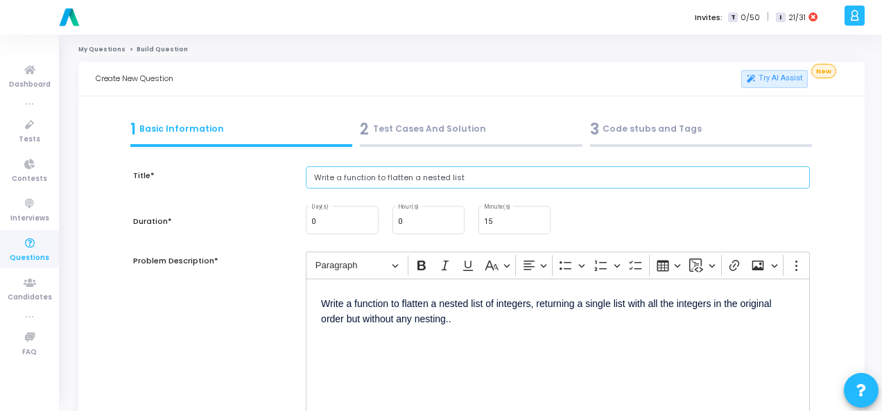
click at [356, 178] on input "Write a function to flatten a nested list" at bounding box center [558, 177] width 504 height 23
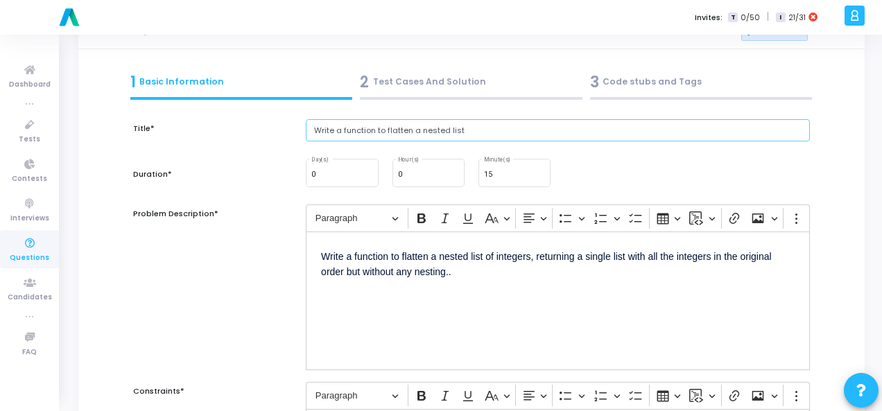
scroll to position [69, 0]
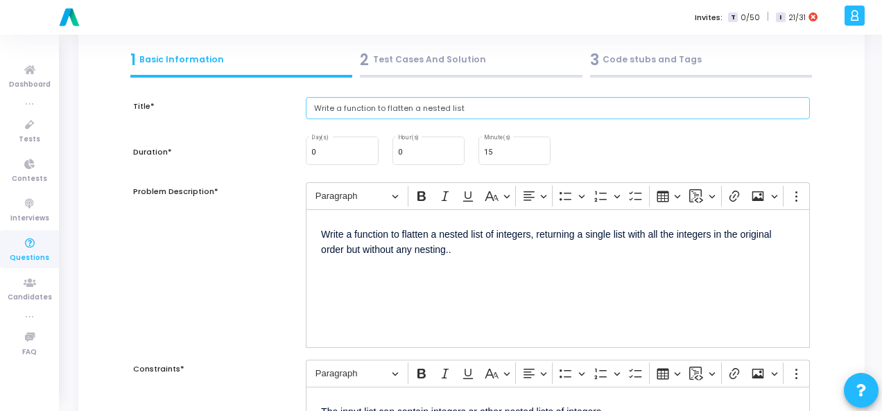
click at [359, 111] on input "Write a function to flatten a nested list" at bounding box center [558, 108] width 504 height 23
paste input ". Inpu"
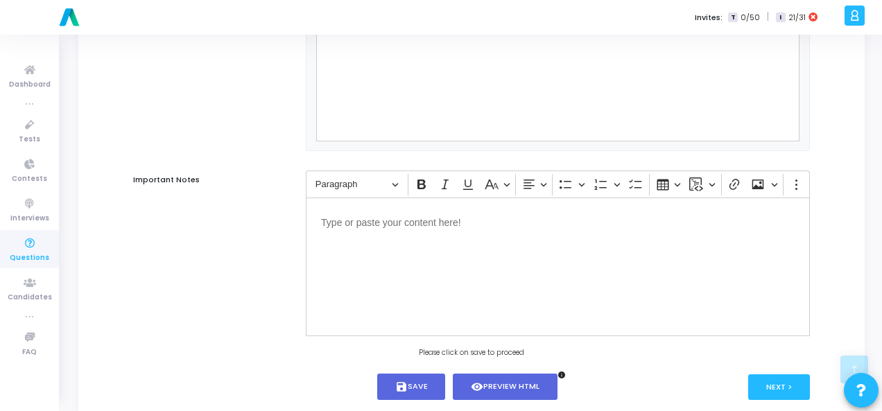
scroll to position [942, 0]
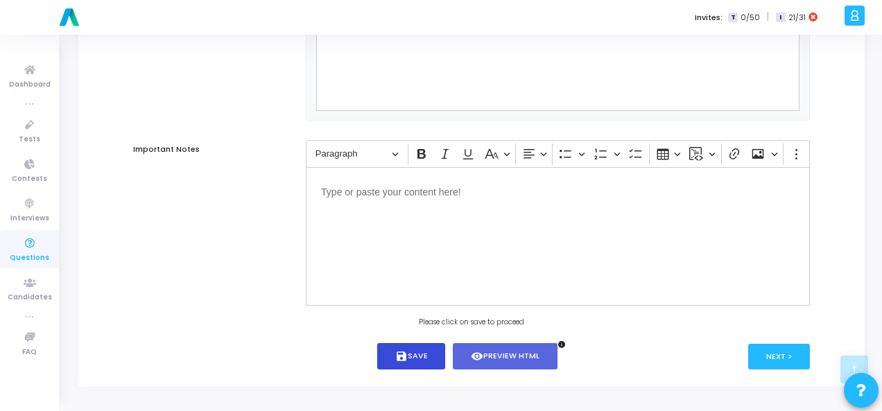
click at [422, 348] on button "save Save" at bounding box center [411, 356] width 69 height 27
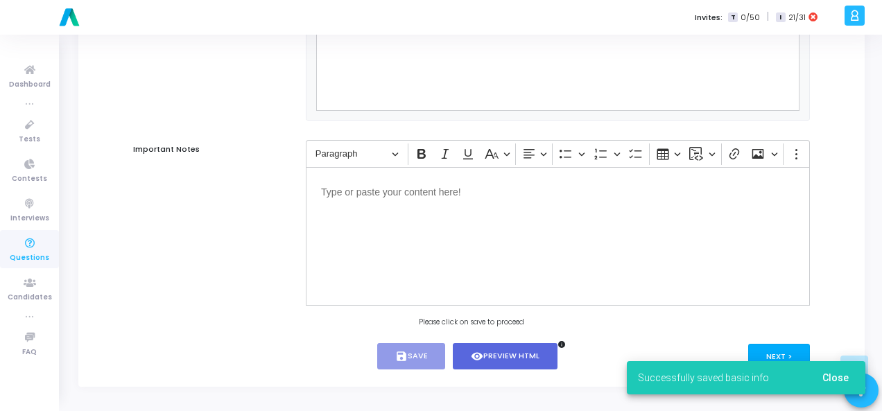
click at [774, 354] on div "Successfully saved basic info Close" at bounding box center [746, 378] width 272 height 67
click at [833, 379] on span "Close" at bounding box center [835, 377] width 26 height 11
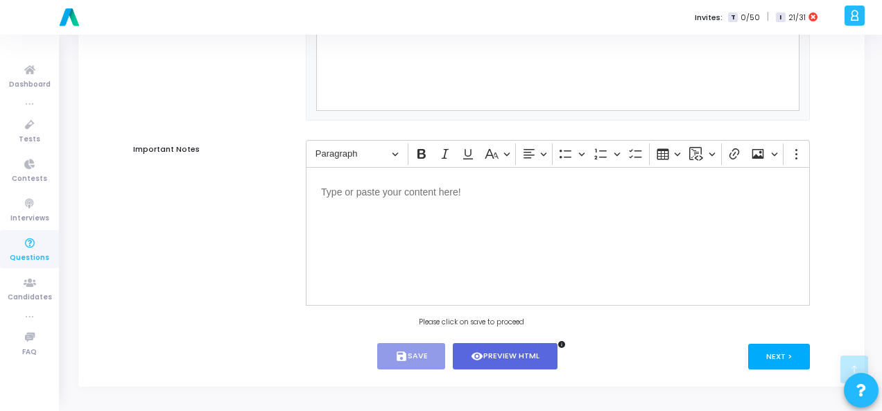
click at [784, 347] on button "Next >" at bounding box center [779, 357] width 62 height 26
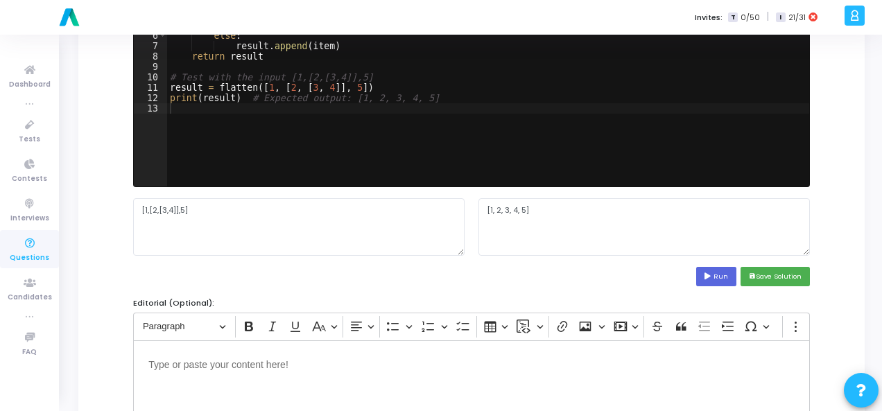
scroll to position [277, 0]
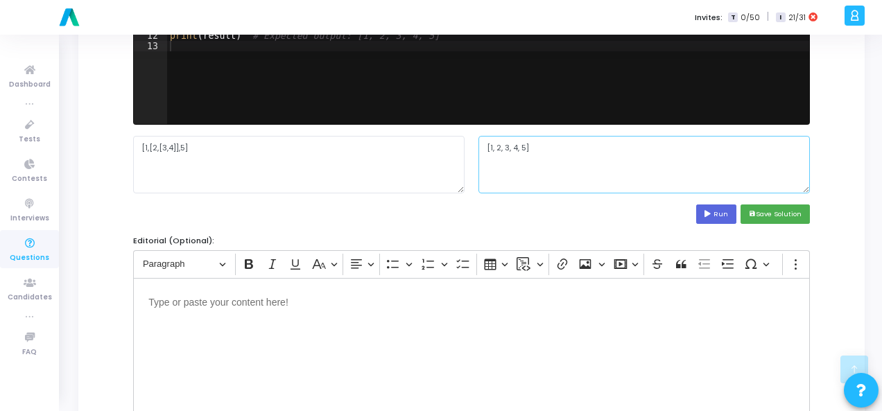
click at [513, 150] on textarea "[1, 2, 3, 4, 5]" at bounding box center [643, 164] width 331 height 57
click at [782, 218] on button "save Save Solution" at bounding box center [775, 214] width 69 height 19
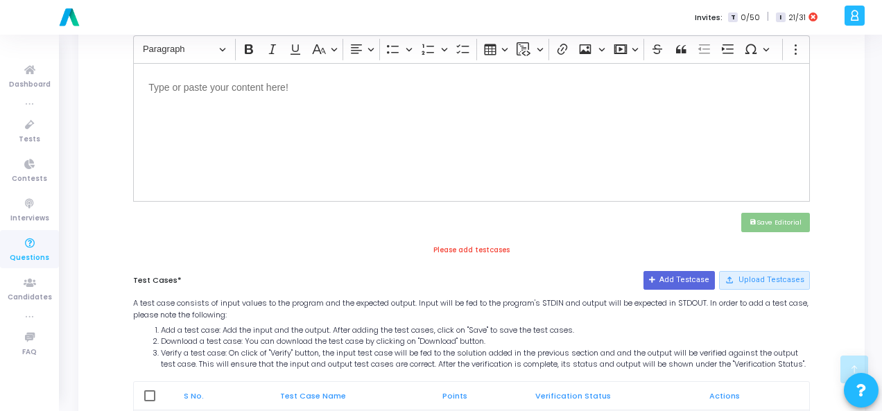
scroll to position [605, 0]
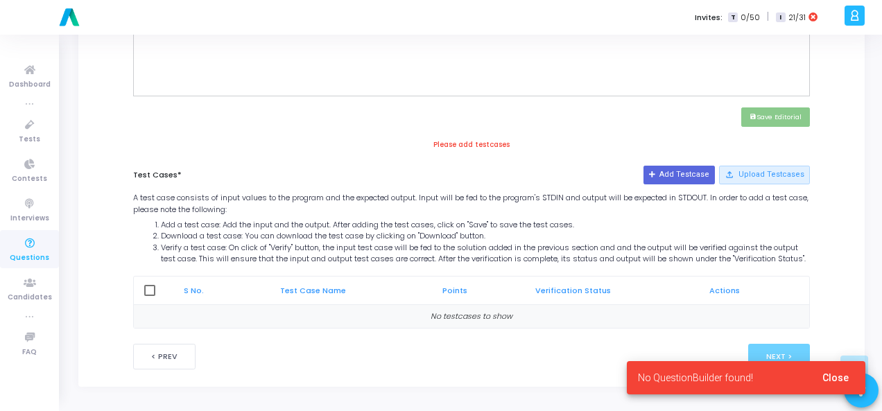
click at [836, 381] on span "Close" at bounding box center [835, 377] width 26 height 11
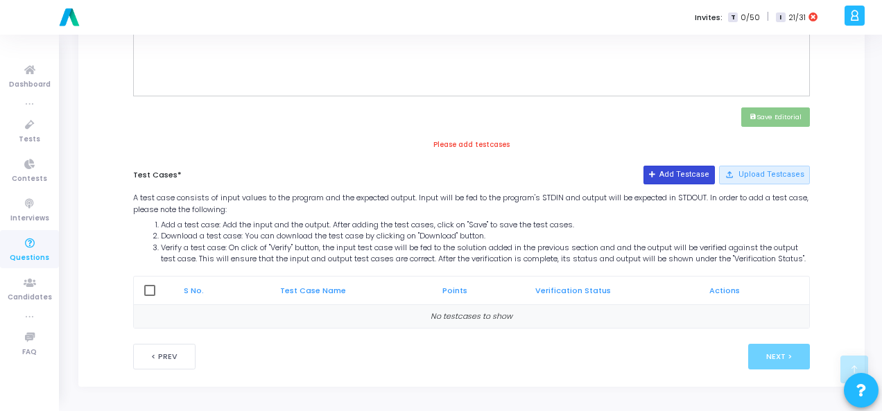
click at [700, 166] on button "Add Testcase" at bounding box center [678, 175] width 71 height 18
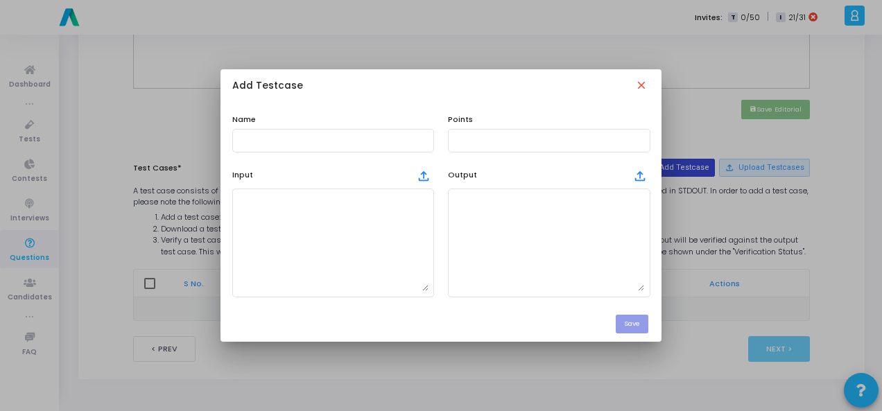
scroll to position [0, 0]
click at [281, 140] on input "text" at bounding box center [333, 141] width 191 height 10
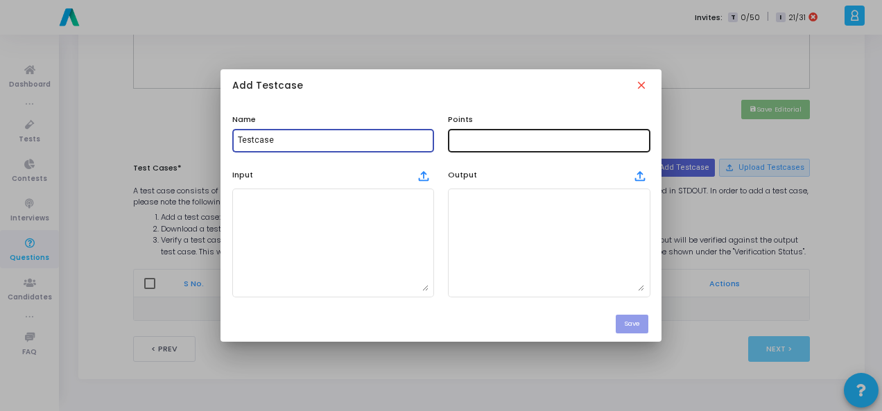
click at [539, 145] on div at bounding box center [548, 140] width 191 height 26
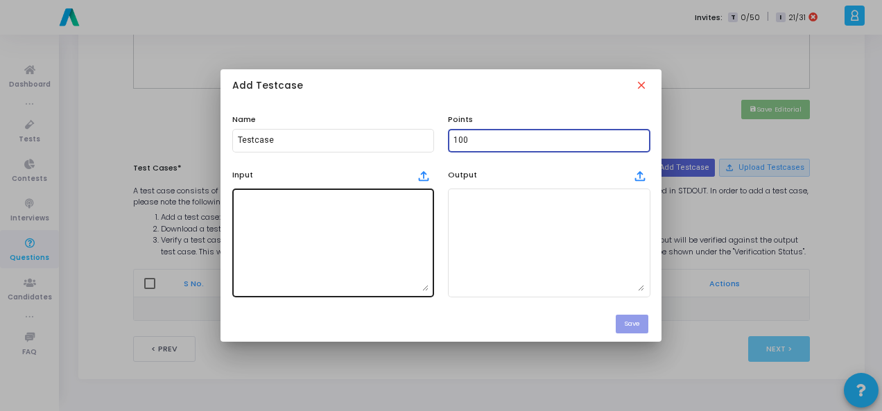
click at [347, 233] on textarea at bounding box center [333, 242] width 191 height 97
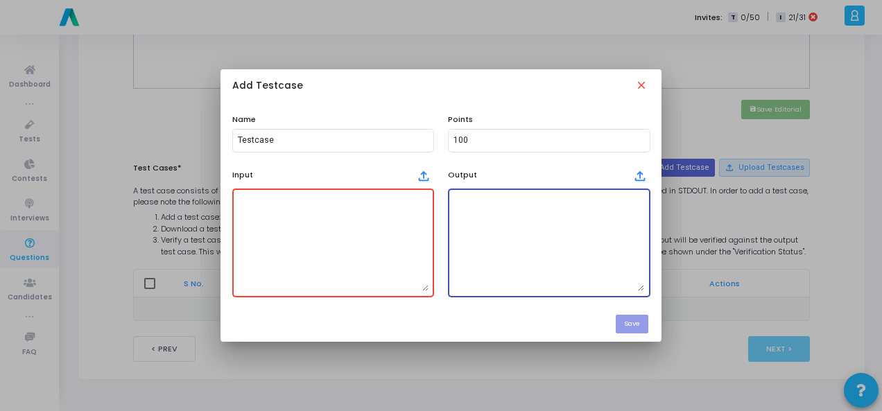
click at [459, 230] on textarea at bounding box center [548, 242] width 191 height 97
paste textarea "[1, 2, 3, 4, 5]"
click at [329, 198] on textarea at bounding box center [333, 242] width 191 height 97
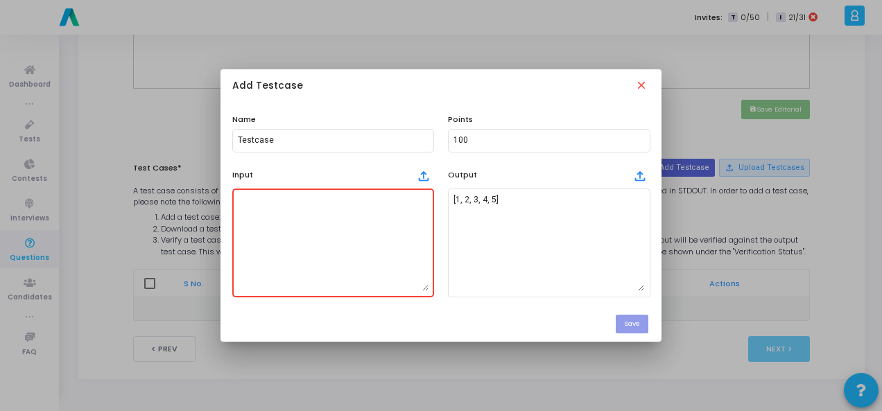
paste textarea "[1,[2,[3,4]],5]"
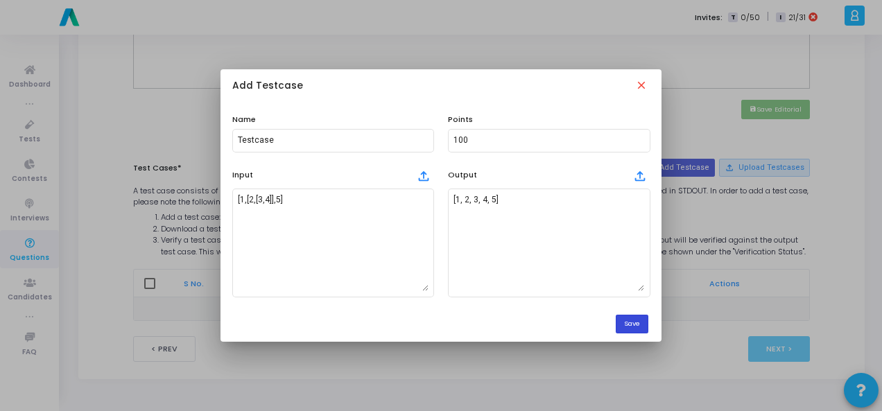
click at [639, 327] on button "Save" at bounding box center [632, 324] width 33 height 19
click at [638, 322] on button "Save" at bounding box center [632, 324] width 33 height 19
click at [643, 87] on mat-icon "close" at bounding box center [642, 86] width 15 height 15
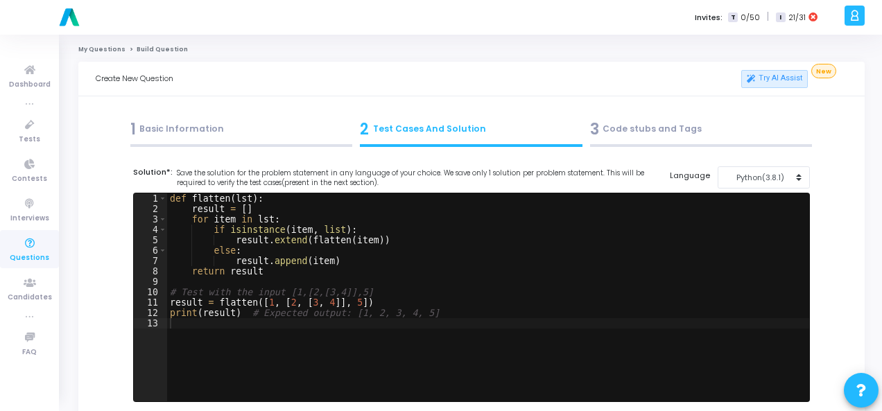
click at [204, 126] on div "1 Basic Information" at bounding box center [241, 129] width 223 height 23
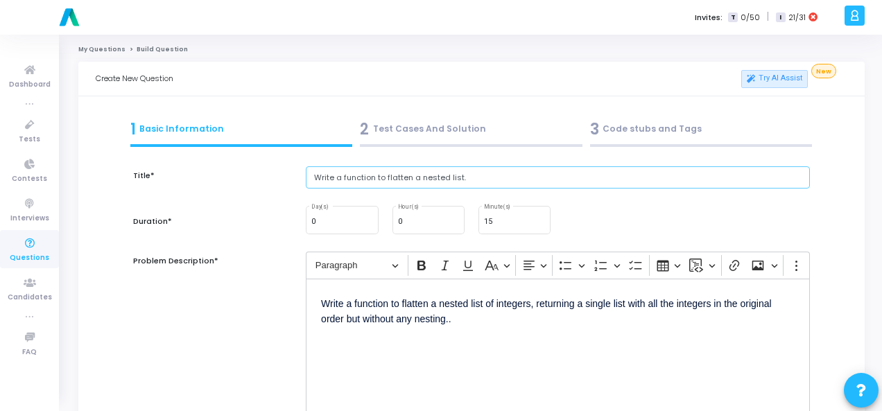
click at [379, 177] on input "Write a function to flatten a nested list." at bounding box center [558, 177] width 504 height 23
paste input "check if a string is a pangram"
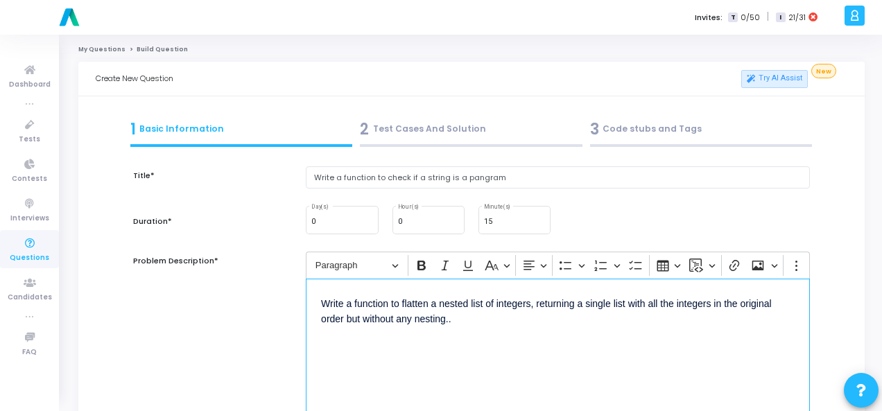
click at [405, 303] on p "Write a function to flatten a nested list of integers, returning a single list …" at bounding box center [558, 310] width 474 height 33
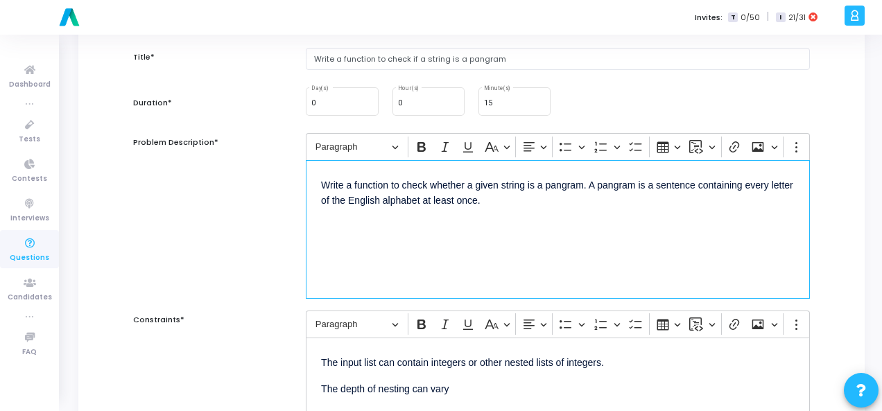
scroll to position [208, 0]
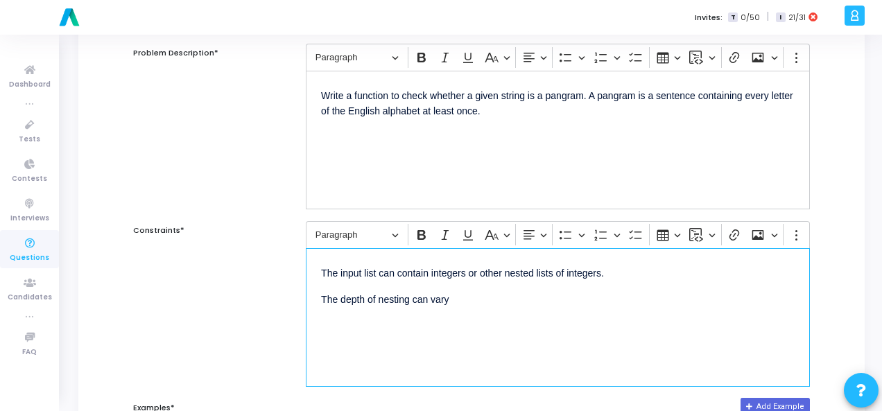
drag, startPoint x: 318, startPoint y: 270, endPoint x: 462, endPoint y: 311, distance: 149.9
click at [462, 311] on div "The input list can contain integers or other nested lists of integers. The dept…" at bounding box center [558, 317] width 504 height 139
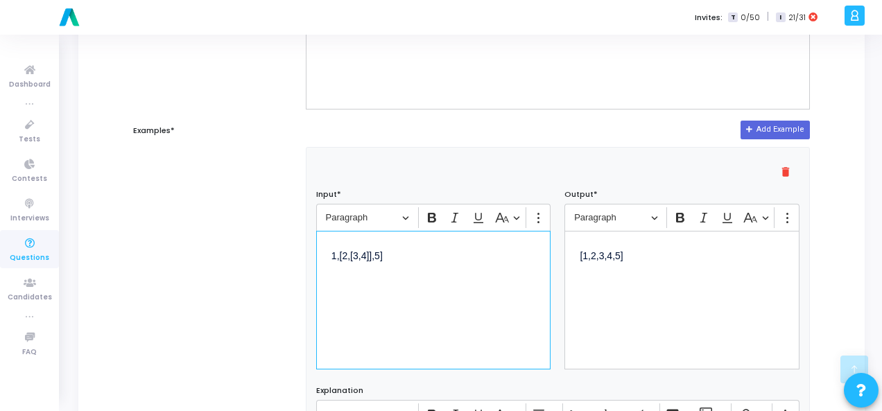
drag, startPoint x: 392, startPoint y: 263, endPoint x: 329, endPoint y: 261, distance: 63.8
click at [329, 261] on div "1,[2,[3,4]],5]" at bounding box center [433, 300] width 235 height 139
click at [613, 250] on p "[1,2,3,4,5]" at bounding box center [682, 254] width 205 height 17
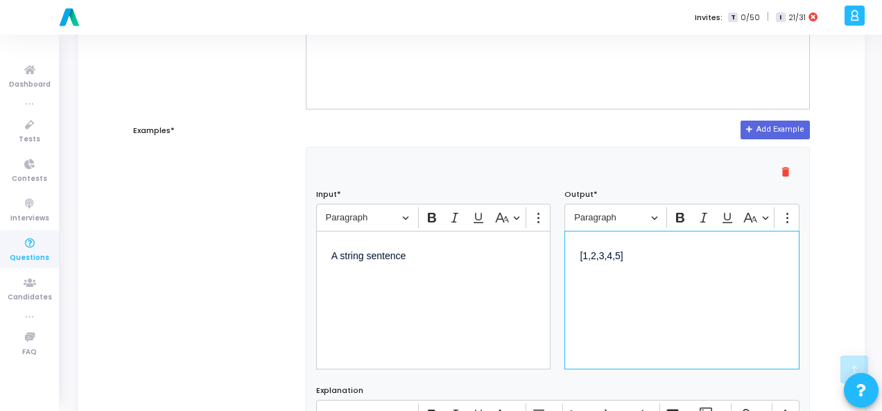
click at [613, 250] on p "[1,2,3,4,5]" at bounding box center [682, 254] width 205 height 17
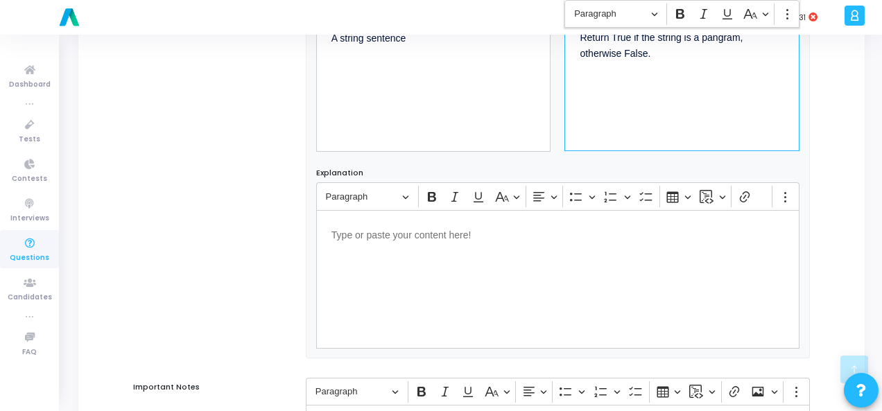
scroll to position [942, 0]
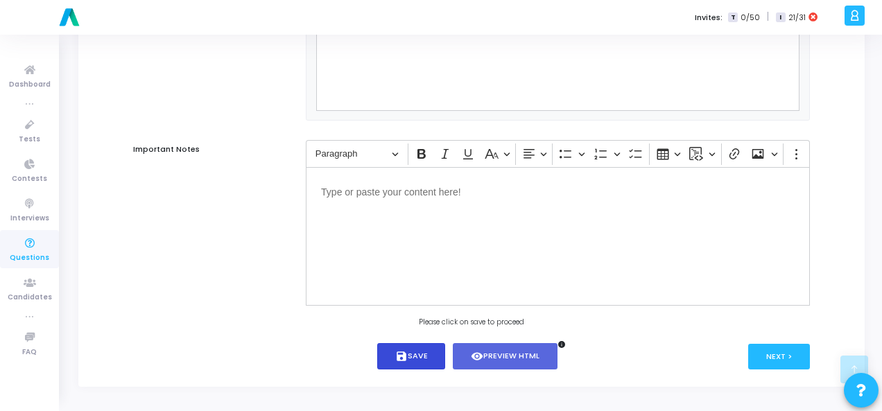
click at [391, 356] on button "save Save" at bounding box center [411, 356] width 69 height 27
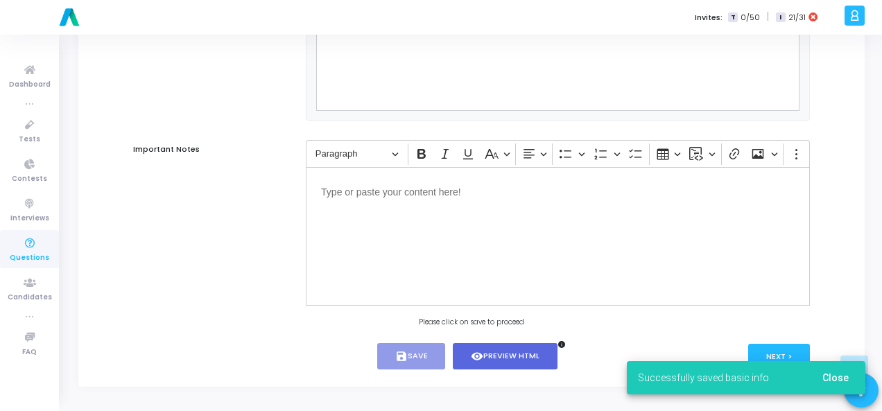
click at [778, 352] on div "Successfully saved basic info Close" at bounding box center [746, 378] width 272 height 67
click at [828, 377] on span "Close" at bounding box center [835, 377] width 26 height 11
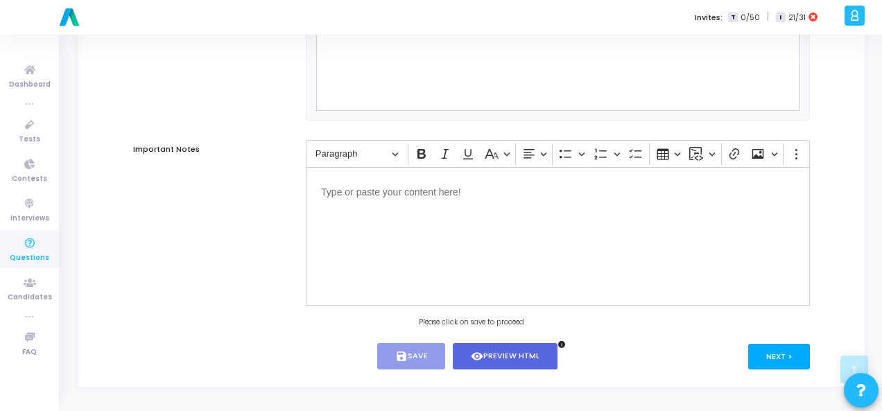
click at [784, 358] on button "Next >" at bounding box center [779, 357] width 62 height 26
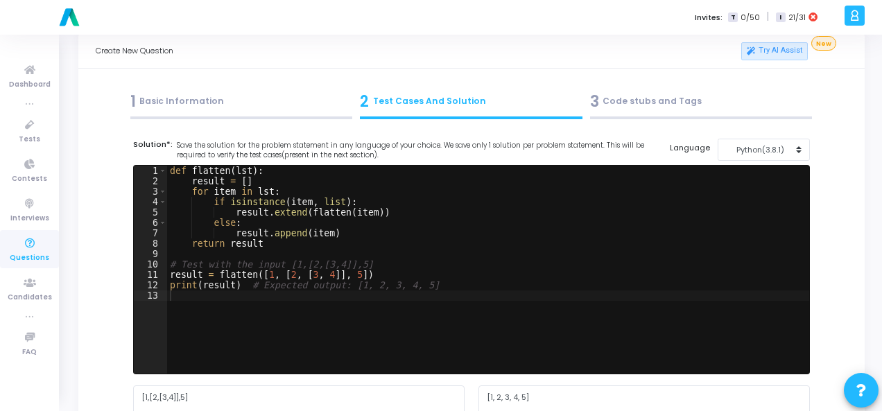
scroll to position [0, 0]
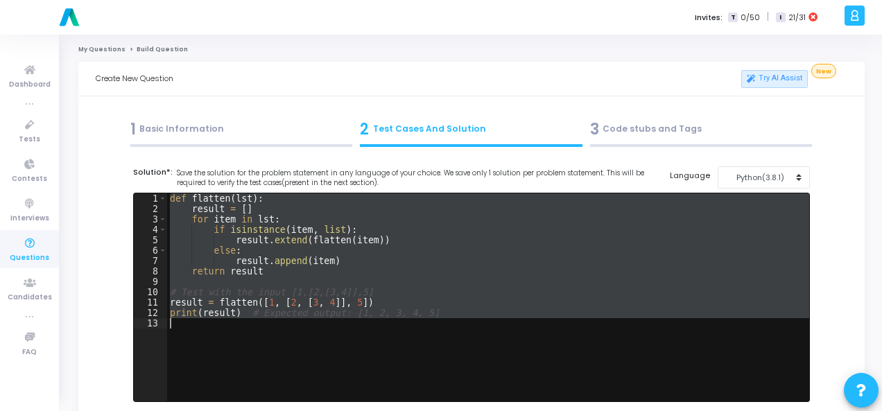
drag, startPoint x: 169, startPoint y: 196, endPoint x: 262, endPoint y: 329, distance: 162.4
click at [262, 329] on div "def flatten ( lst ) : result = [ ] for item in lst : if isinstance ( item , lis…" at bounding box center [488, 307] width 642 height 229
paste textarea
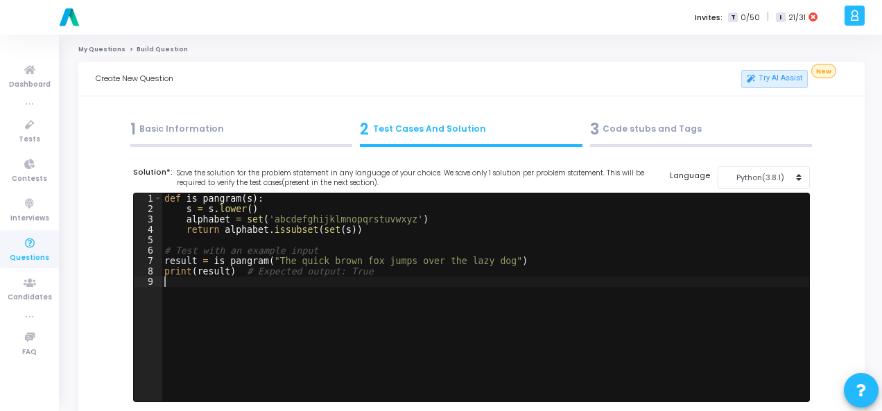
scroll to position [208, 0]
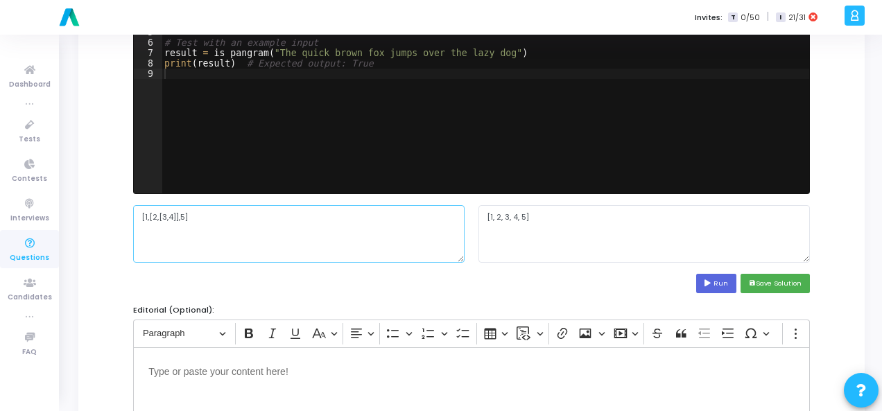
drag, startPoint x: 212, startPoint y: 218, endPoint x: 117, endPoint y: 212, distance: 95.2
click at [117, 212] on div "Title* Write a function to check if a string is a pangram Duration* 0 Day(s) 0 …" at bounding box center [472, 351] width 752 height 816
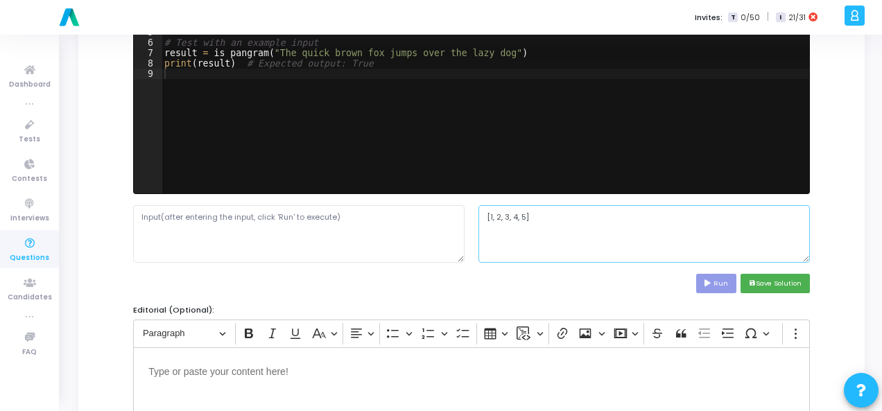
drag, startPoint x: 581, startPoint y: 213, endPoint x: 466, endPoint y: 206, distance: 115.3
click at [466, 206] on div "[1, 2, 3, 4, 5]" at bounding box center [471, 233] width 691 height 57
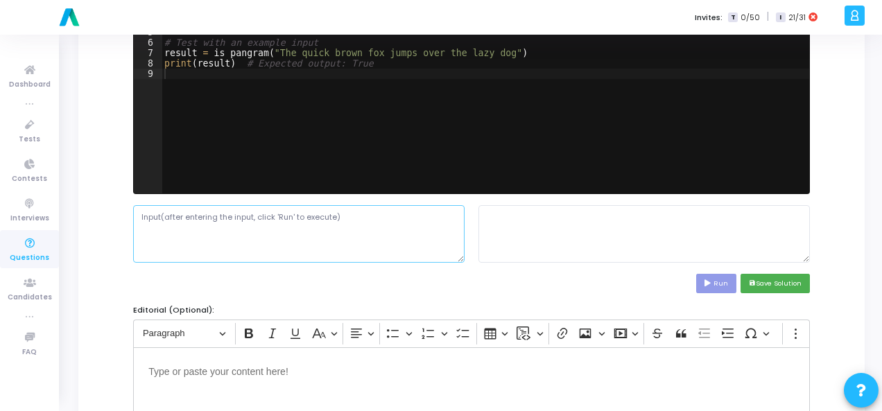
click at [218, 217] on textarea at bounding box center [298, 233] width 331 height 57
click at [220, 217] on textarea at bounding box center [298, 233] width 331 height 57
click at [358, 222] on textarea at bounding box center [298, 233] width 331 height 57
paste textarea "A string sentence"
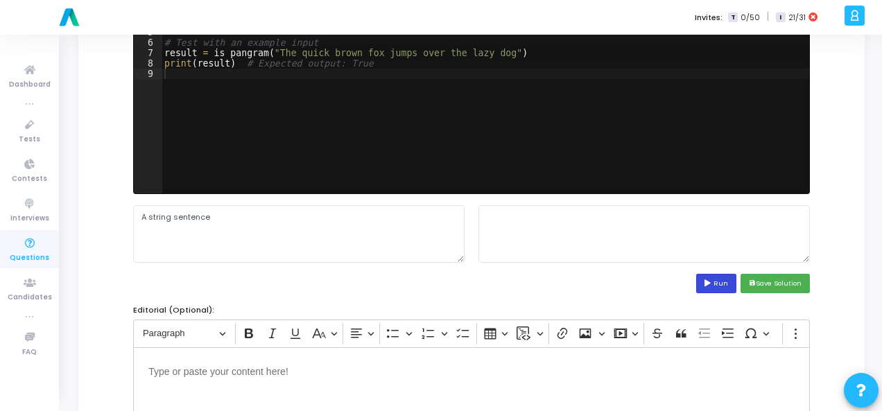
click at [727, 277] on button "Run" at bounding box center [716, 283] width 40 height 19
click at [772, 282] on button "save Save Solution" at bounding box center [775, 283] width 69 height 19
click at [771, 282] on button "save Save Solution" at bounding box center [775, 283] width 69 height 19
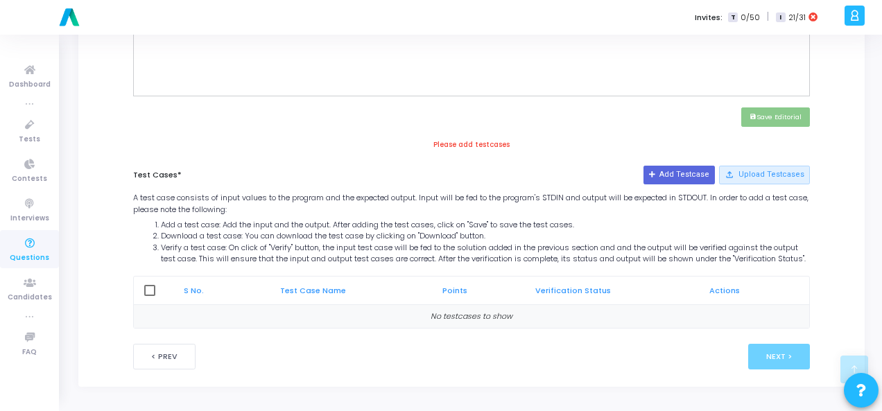
scroll to position [0, 0]
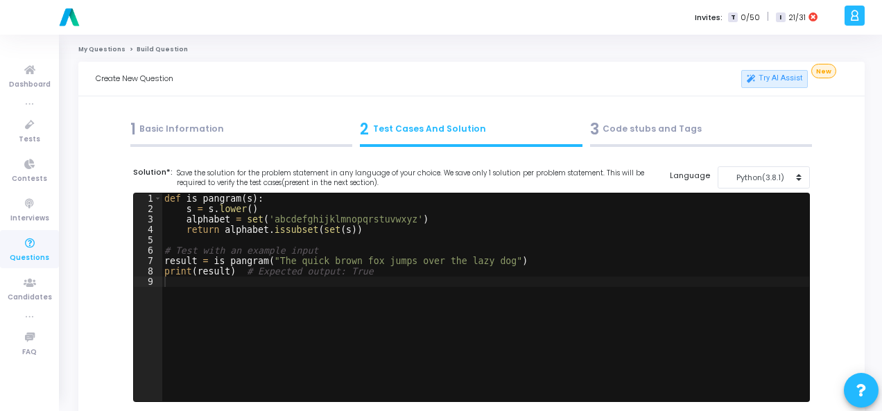
click at [197, 131] on div "1 Basic Information" at bounding box center [241, 129] width 223 height 23
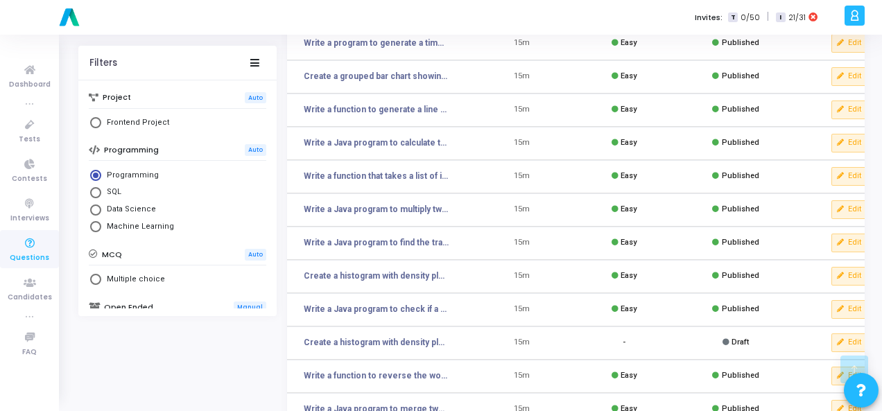
scroll to position [302, 0]
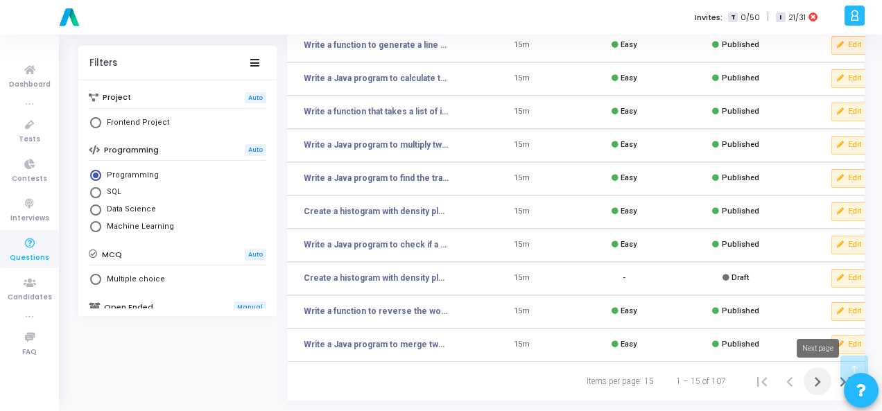
click at [820, 386] on icon "Next page" at bounding box center [817, 381] width 19 height 19
click at [791, 382] on icon "Previous page" at bounding box center [789, 381] width 19 height 19
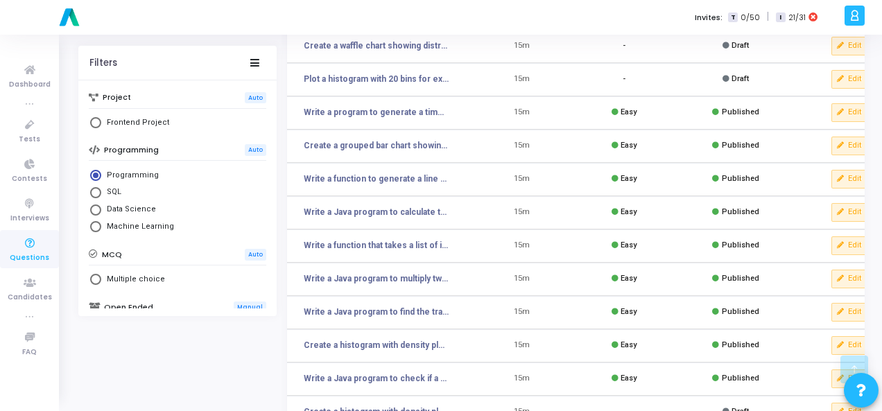
scroll to position [302, 0]
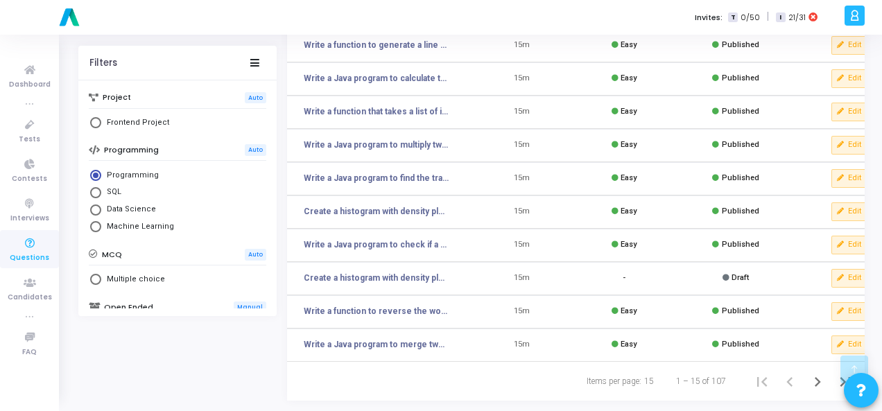
drag, startPoint x: 693, startPoint y: 354, endPoint x: 799, endPoint y: 352, distance: 105.4
click at [799, 352] on tr "Write a Java program to merge two sorted arrays. 15m Easy Published Edit clear …" at bounding box center [599, 345] width 624 height 33
drag, startPoint x: 778, startPoint y: 363, endPoint x: 815, endPoint y: 356, distance: 37.3
click at [815, 356] on div "Total Questions: 107 Name Duration Difficulty Status Actions Plot multiple hist…" at bounding box center [576, 96] width 578 height 607
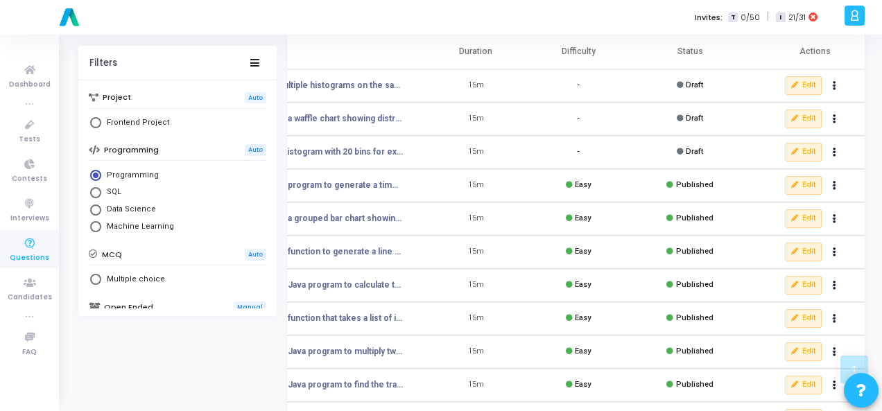
scroll to position [25, 0]
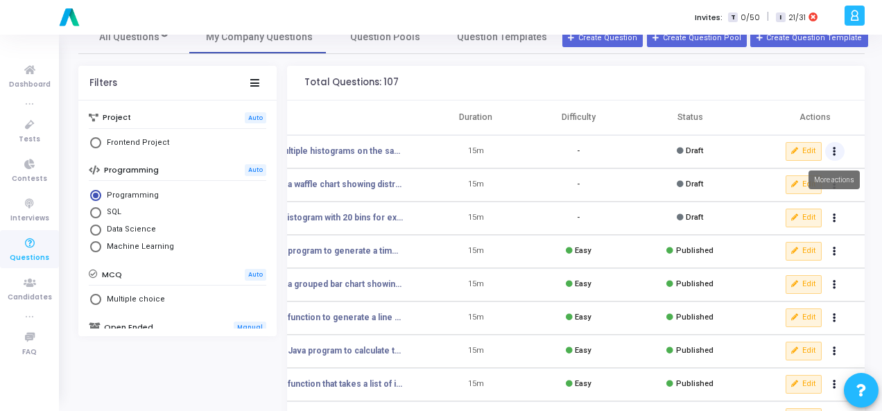
click at [829, 152] on button "Actions" at bounding box center [834, 151] width 19 height 19
